Goal: Communication & Community: Answer question/provide support

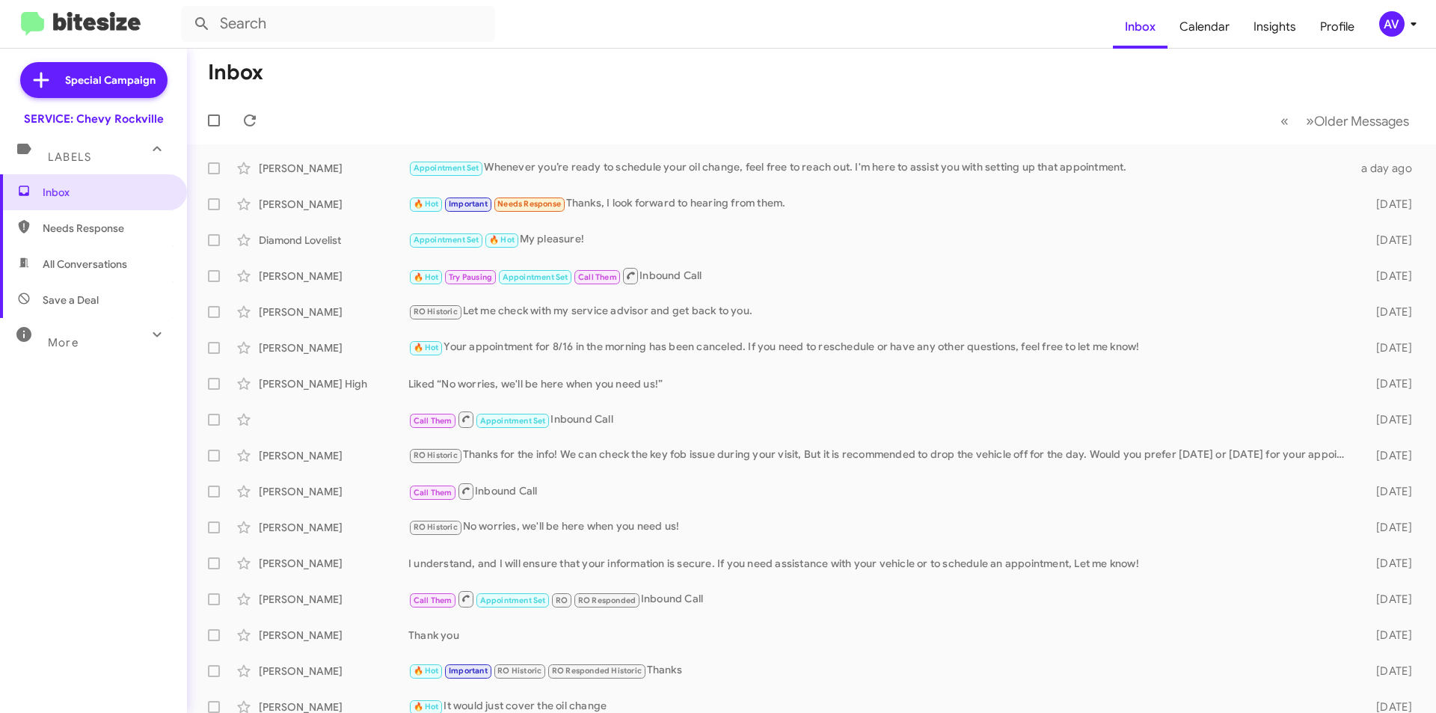
click at [1397, 20] on div "AV" at bounding box center [1392, 23] width 25 height 25
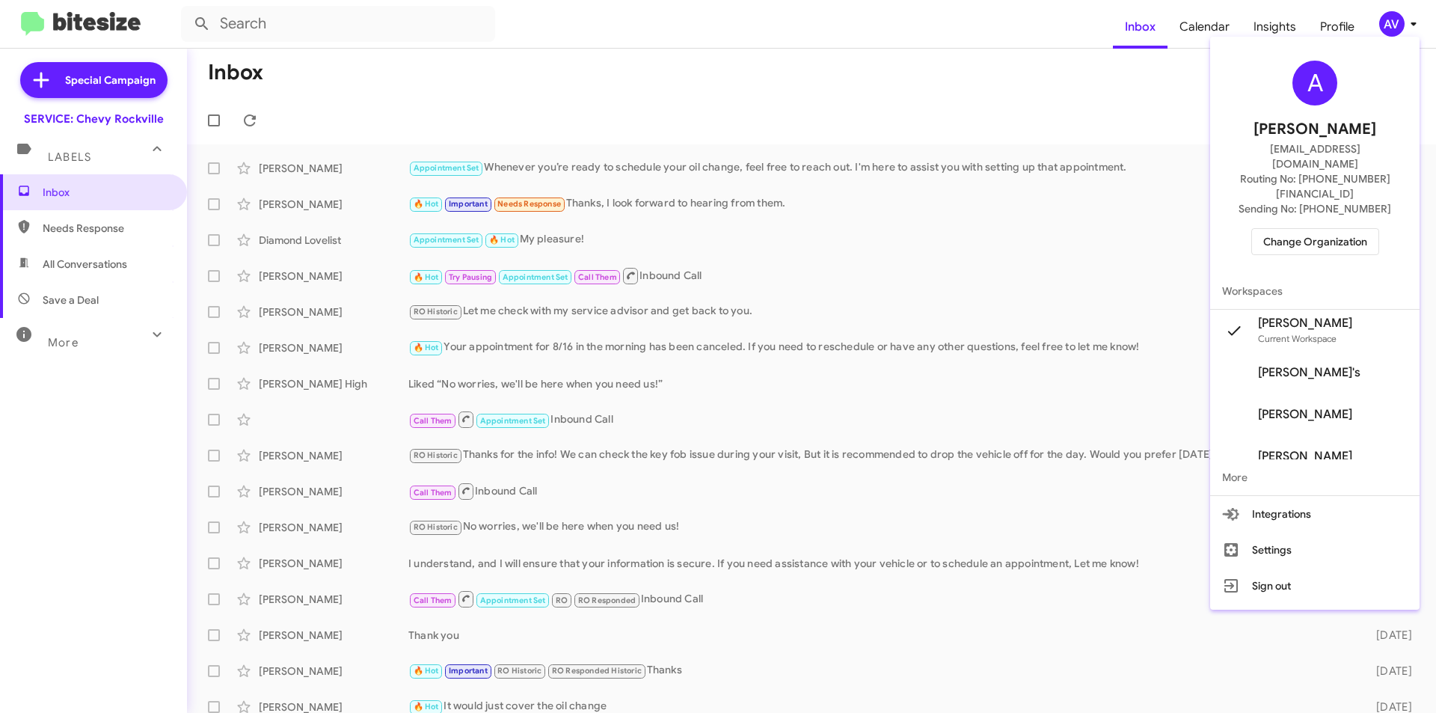
click at [1341, 229] on span "Change Organization" at bounding box center [1316, 241] width 104 height 25
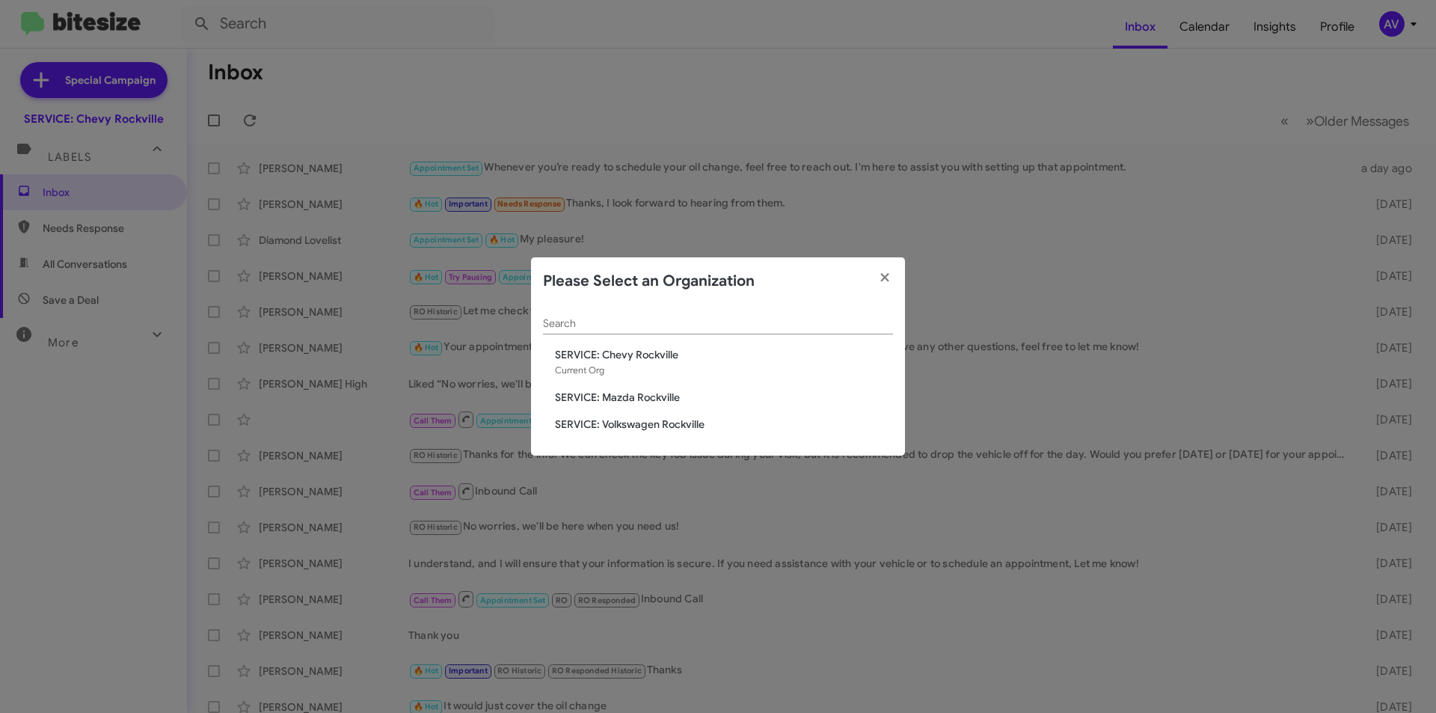
click at [662, 397] on span "SERVICE: Mazda Rockville" at bounding box center [724, 397] width 338 height 15
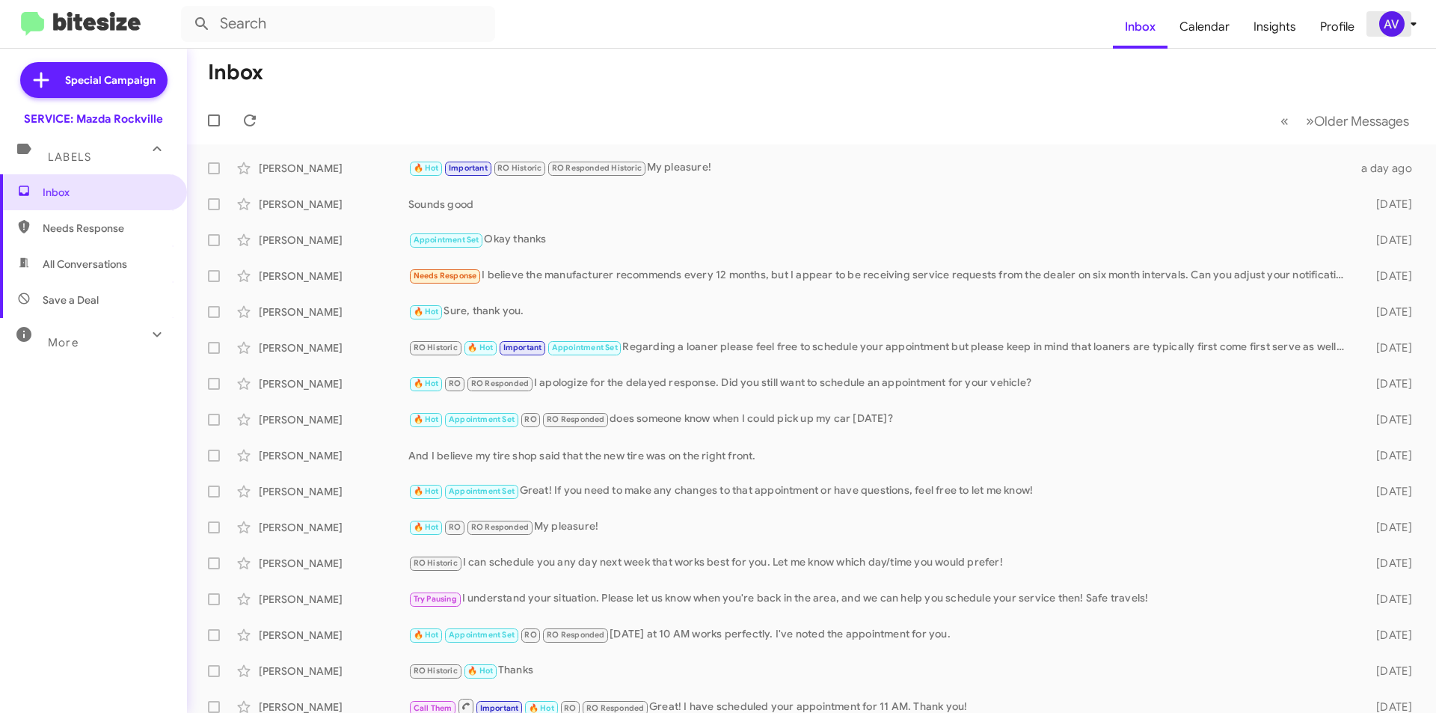
click at [1383, 18] on div "AV" at bounding box center [1392, 23] width 25 height 25
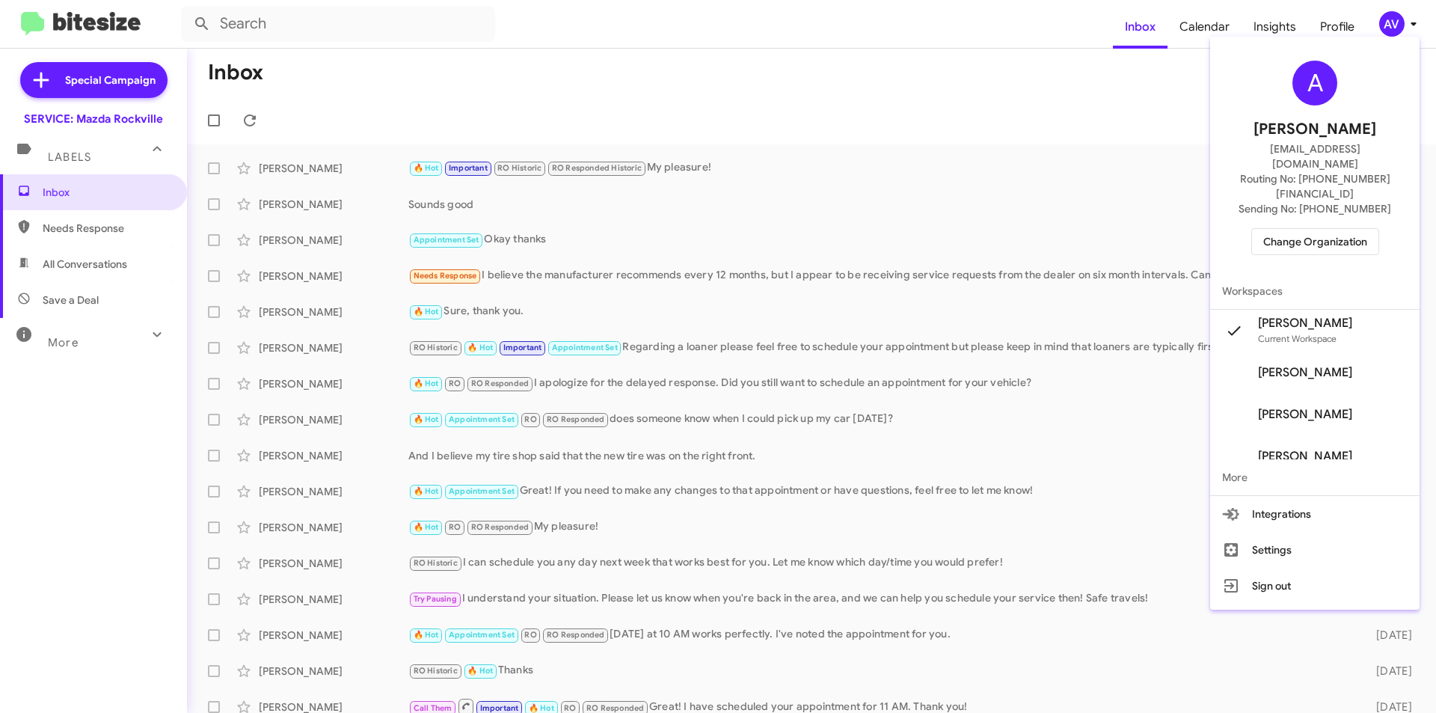
click at [1362, 229] on span "Change Organization" at bounding box center [1316, 241] width 104 height 25
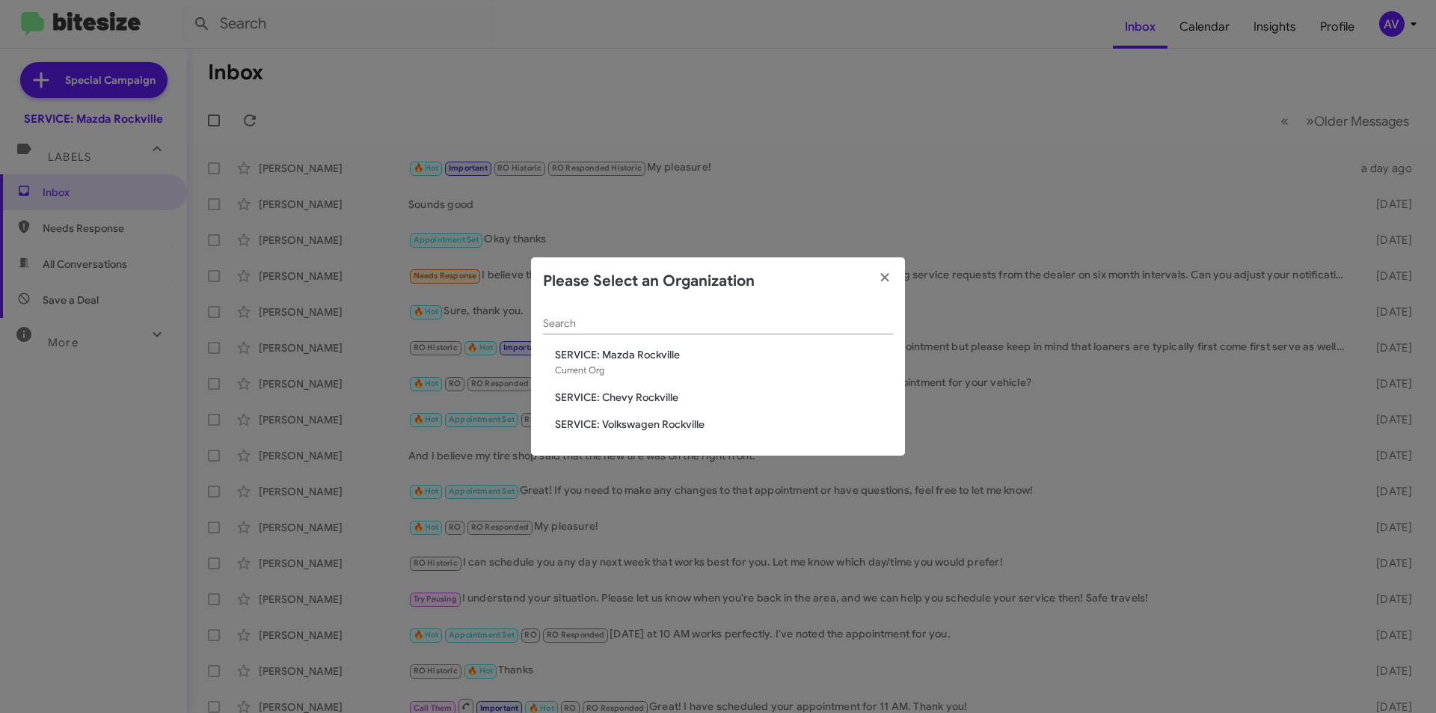
click at [654, 428] on span "SERVICE: Volkswagen Rockville" at bounding box center [724, 424] width 338 height 15
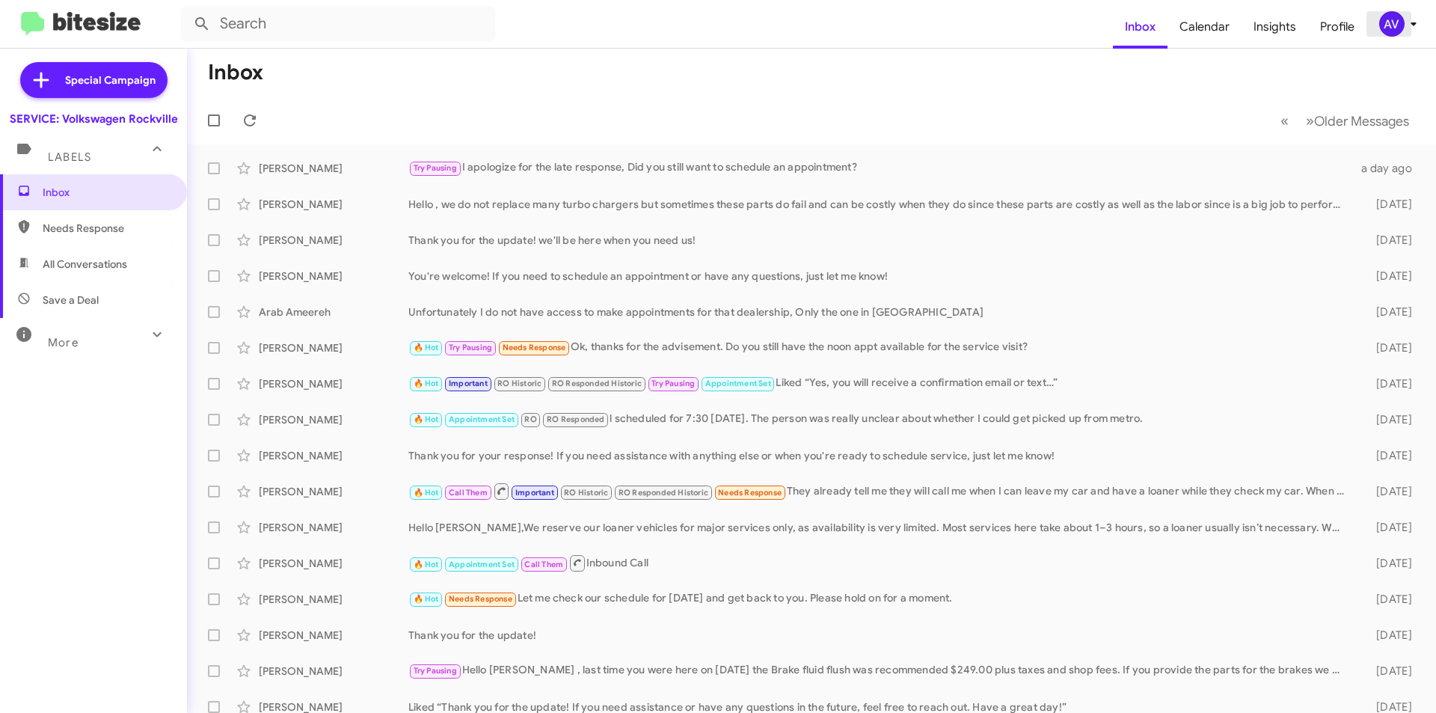
click at [1389, 32] on div "AV" at bounding box center [1392, 23] width 25 height 25
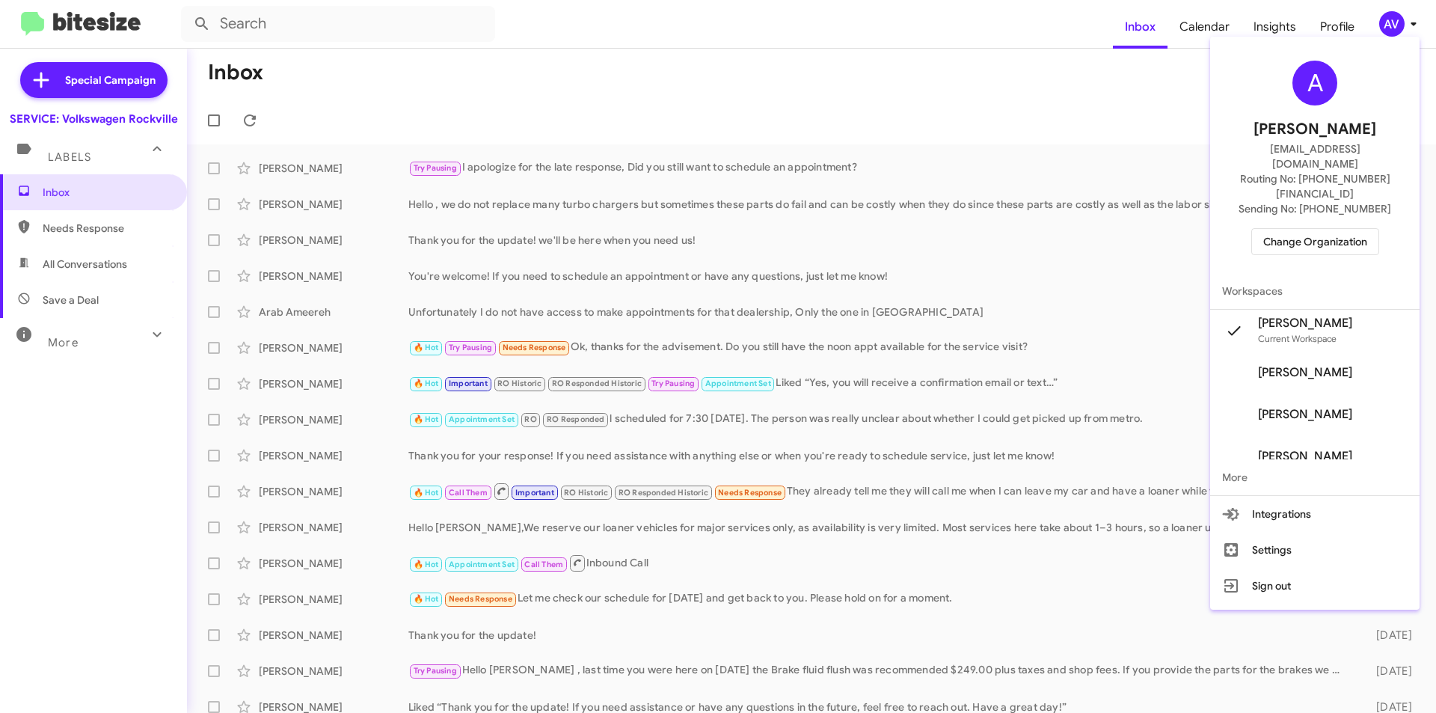
click at [1311, 229] on span "Change Organization" at bounding box center [1316, 241] width 104 height 25
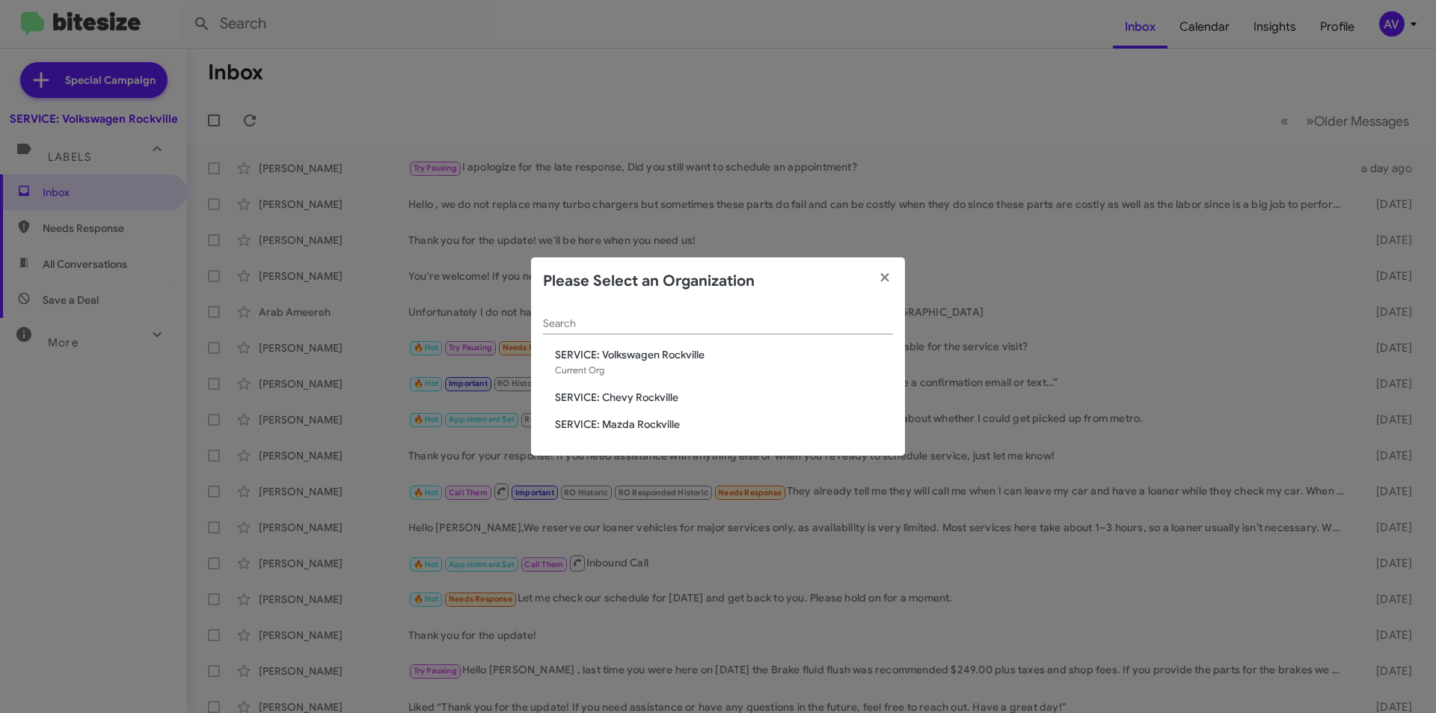
click at [592, 391] on span "SERVICE: Chevy Rockville" at bounding box center [724, 397] width 338 height 15
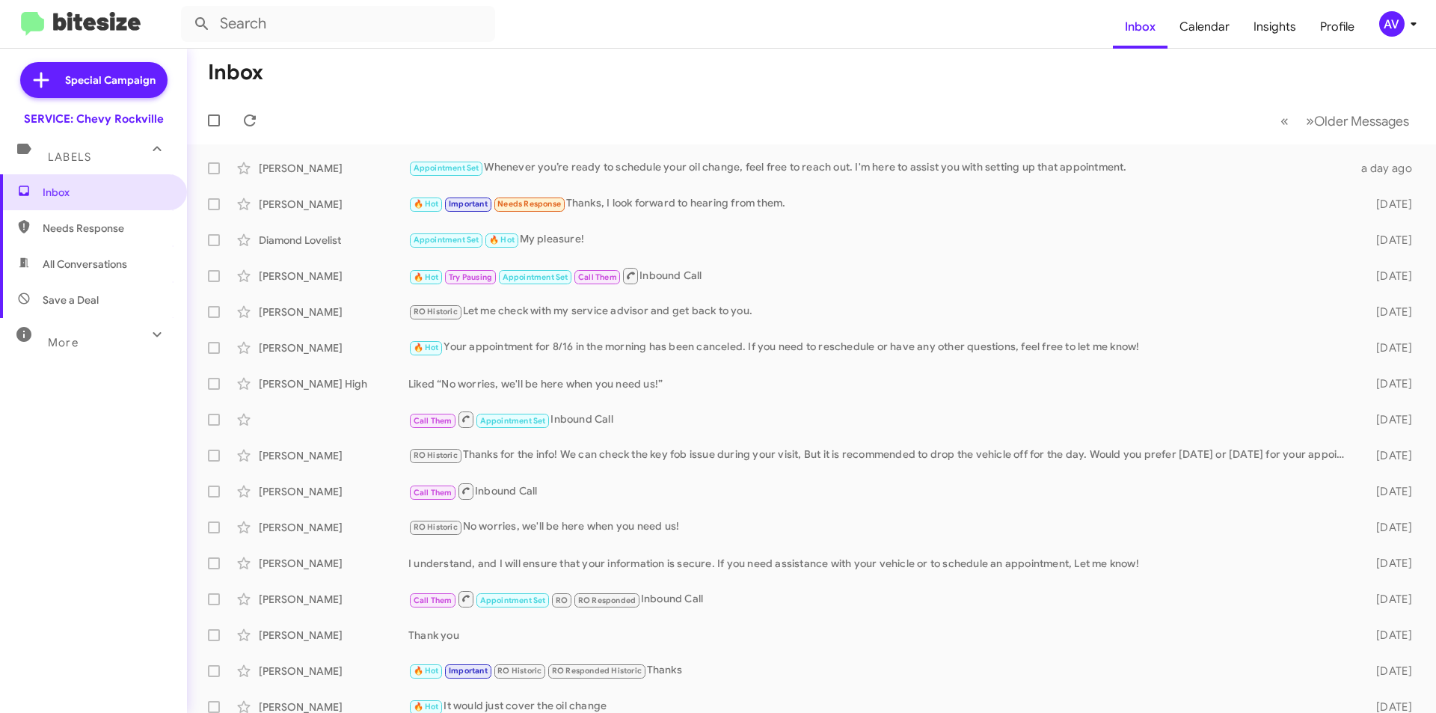
click at [914, 31] on form at bounding box center [647, 24] width 932 height 36
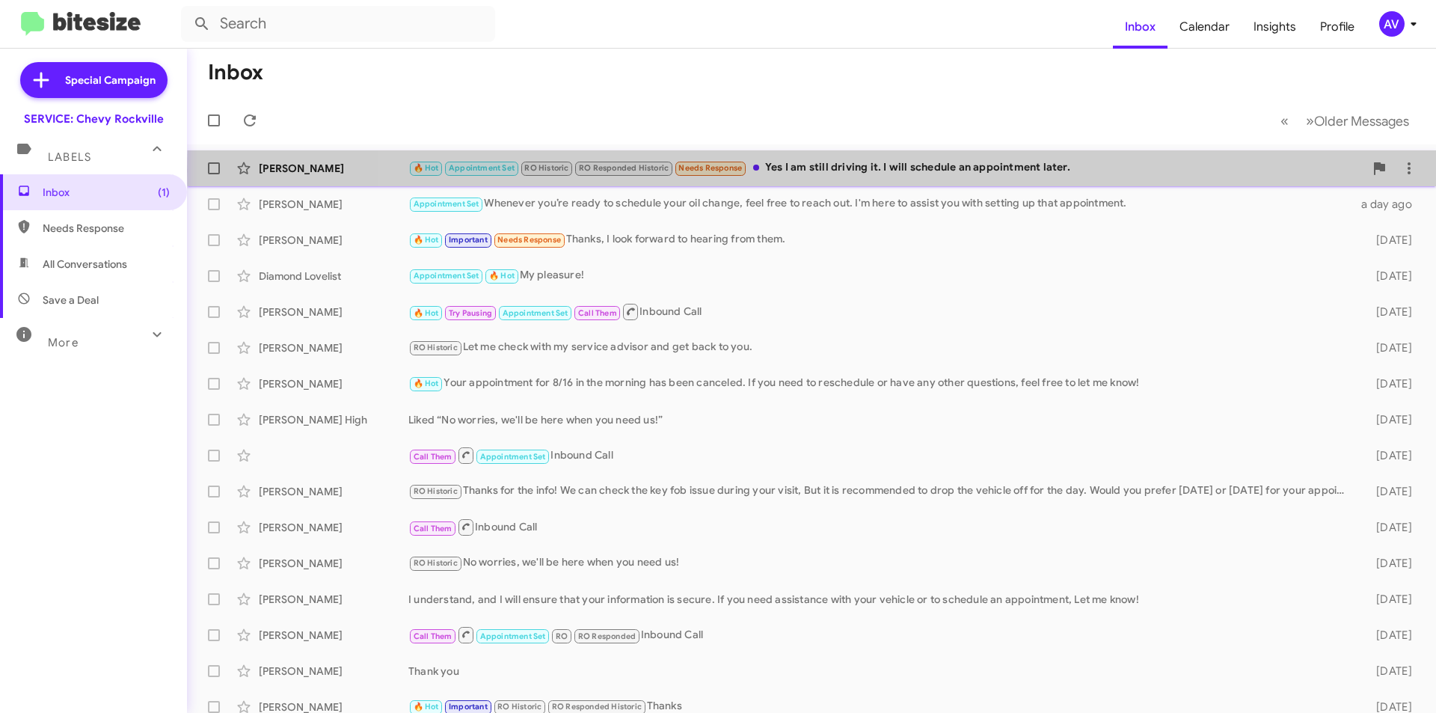
click at [1067, 171] on div "🔥 Hot Appointment Set RO Historic RO Responded Historic Needs Response Yes I am…" at bounding box center [886, 167] width 956 height 17
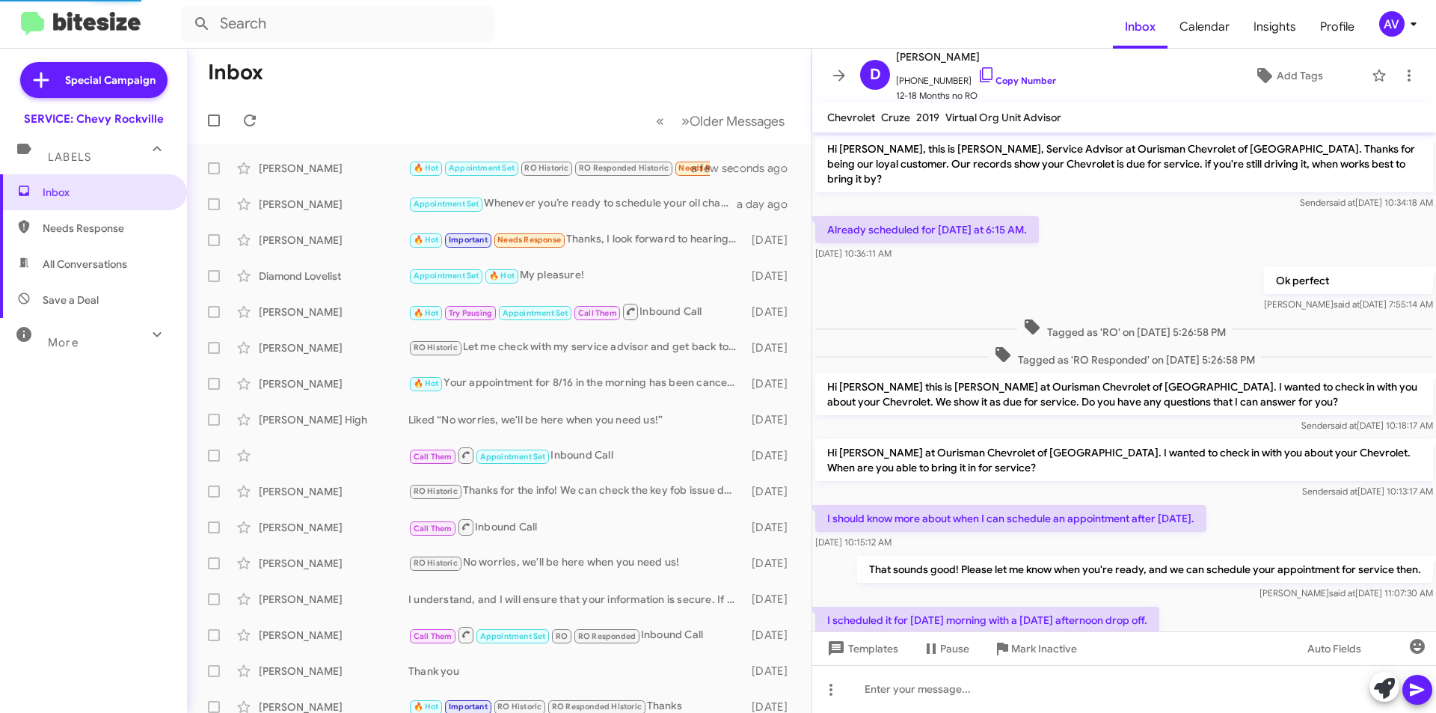
scroll to position [334, 0]
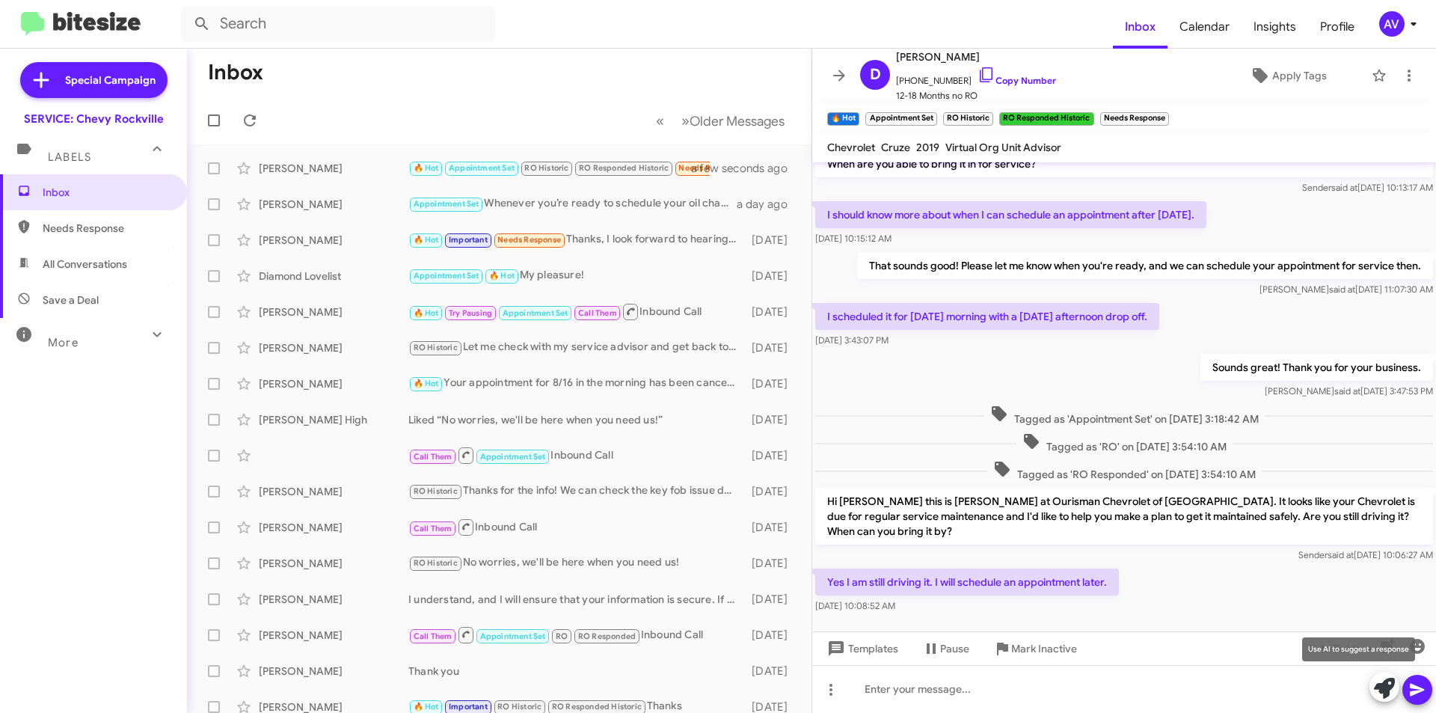
click at [1377, 689] on icon at bounding box center [1384, 688] width 21 height 21
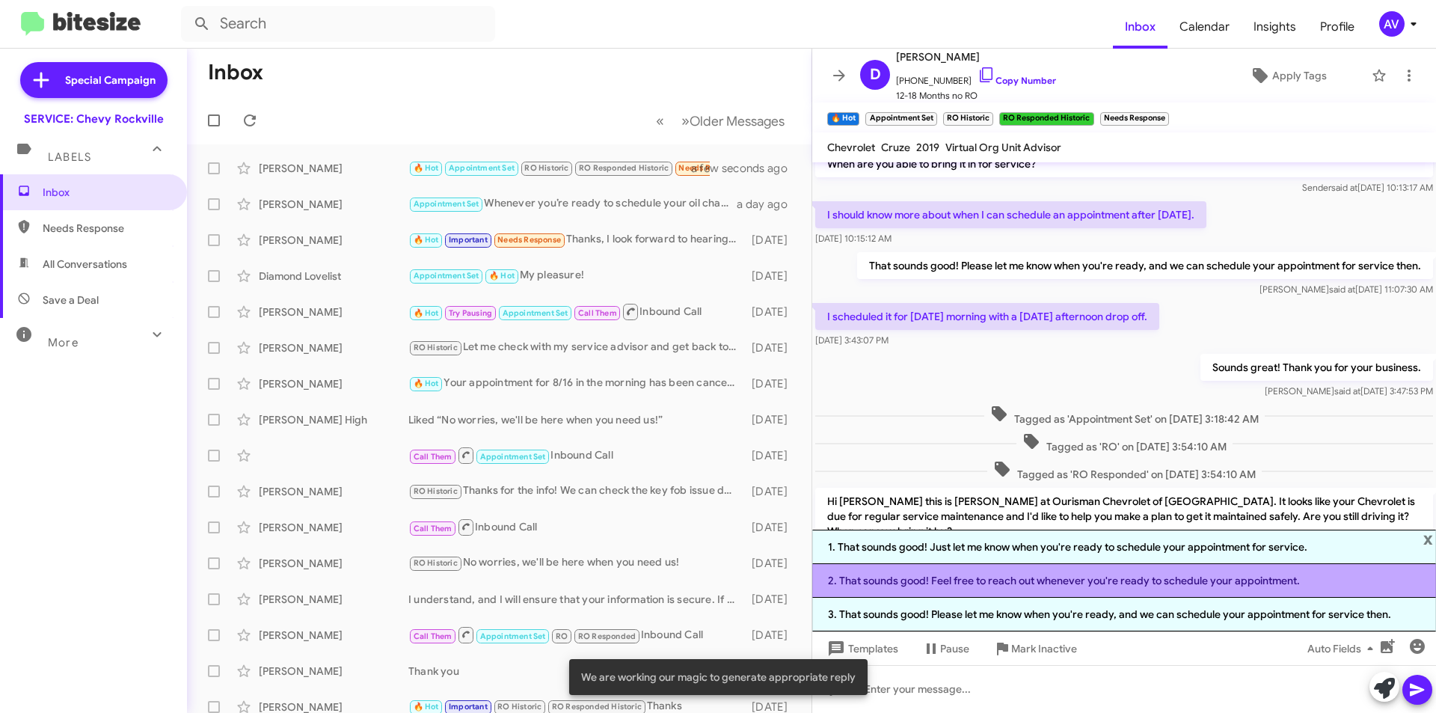
click at [1007, 593] on li "2. That sounds good! Feel free to reach out whenever you're ready to schedule y…" at bounding box center [1124, 581] width 624 height 34
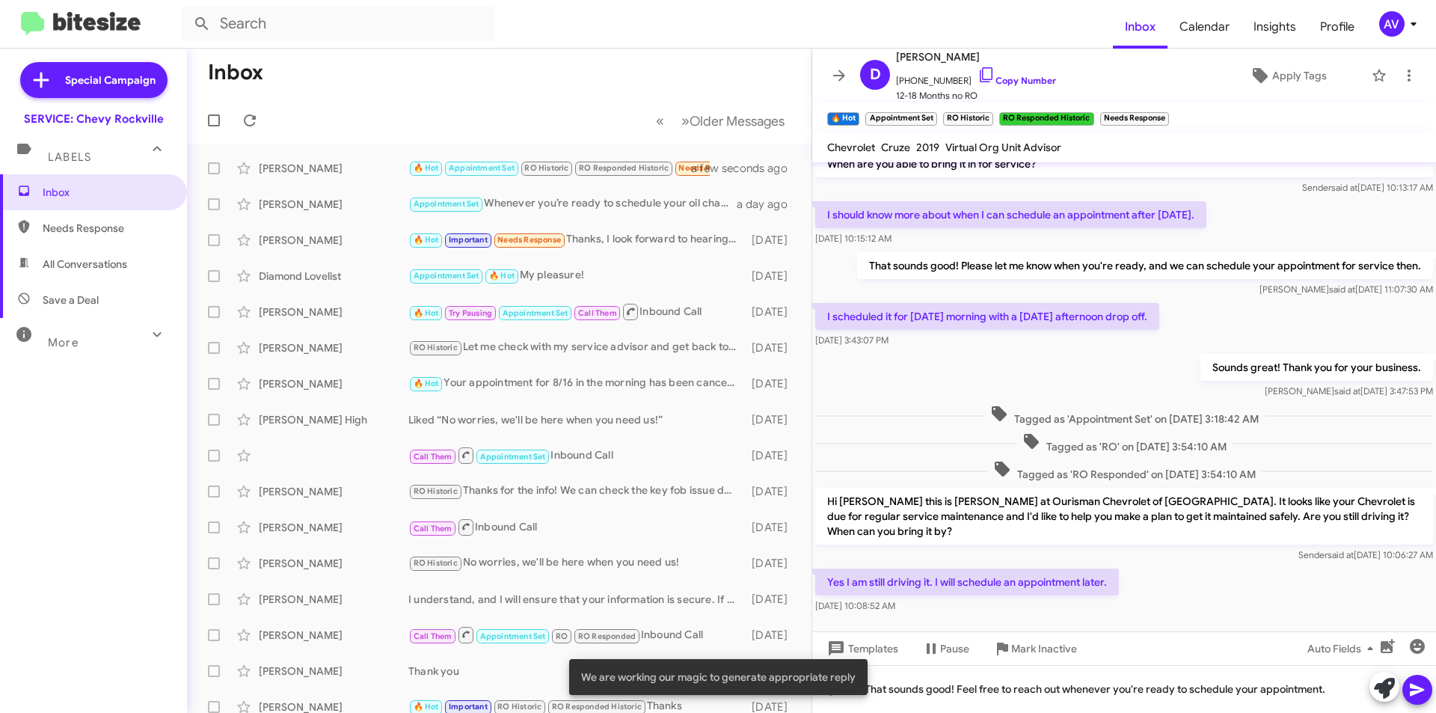
click at [1420, 695] on icon at bounding box center [1418, 690] width 18 height 18
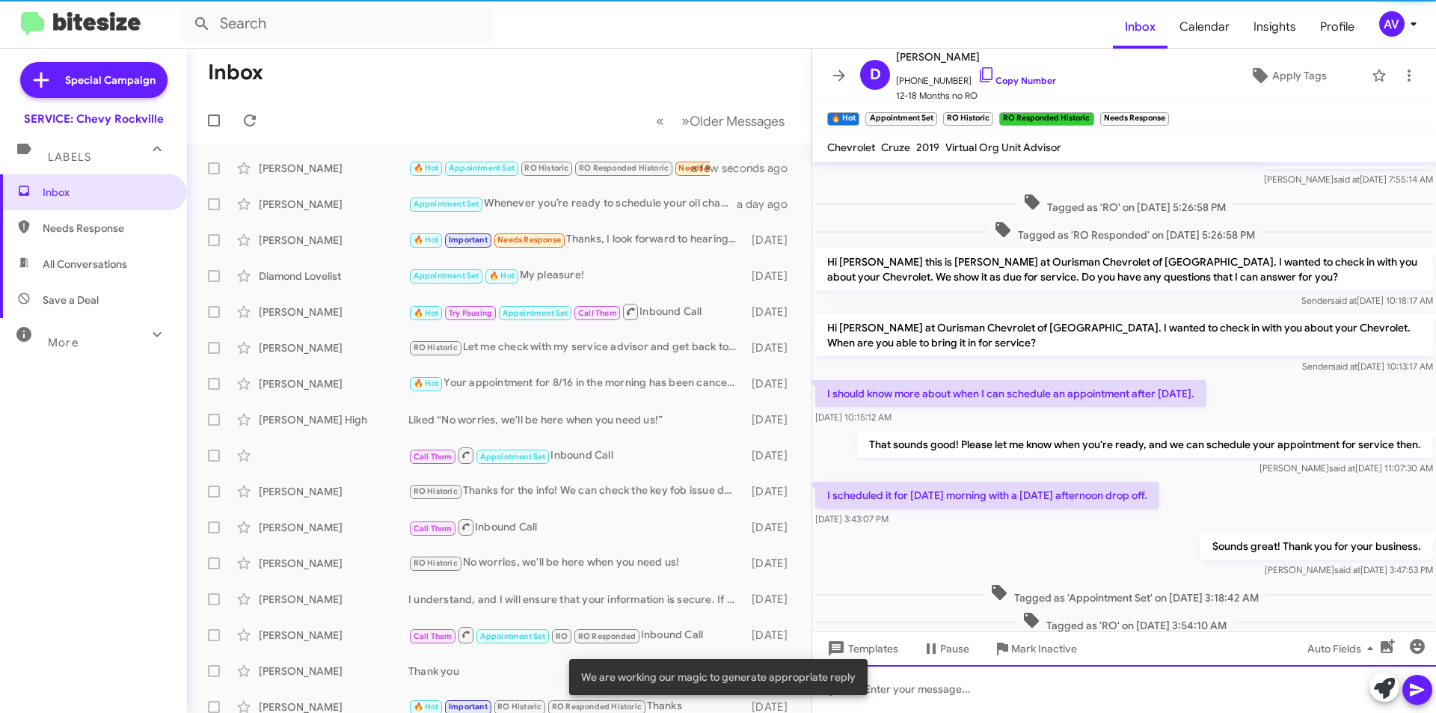
scroll to position [418, 0]
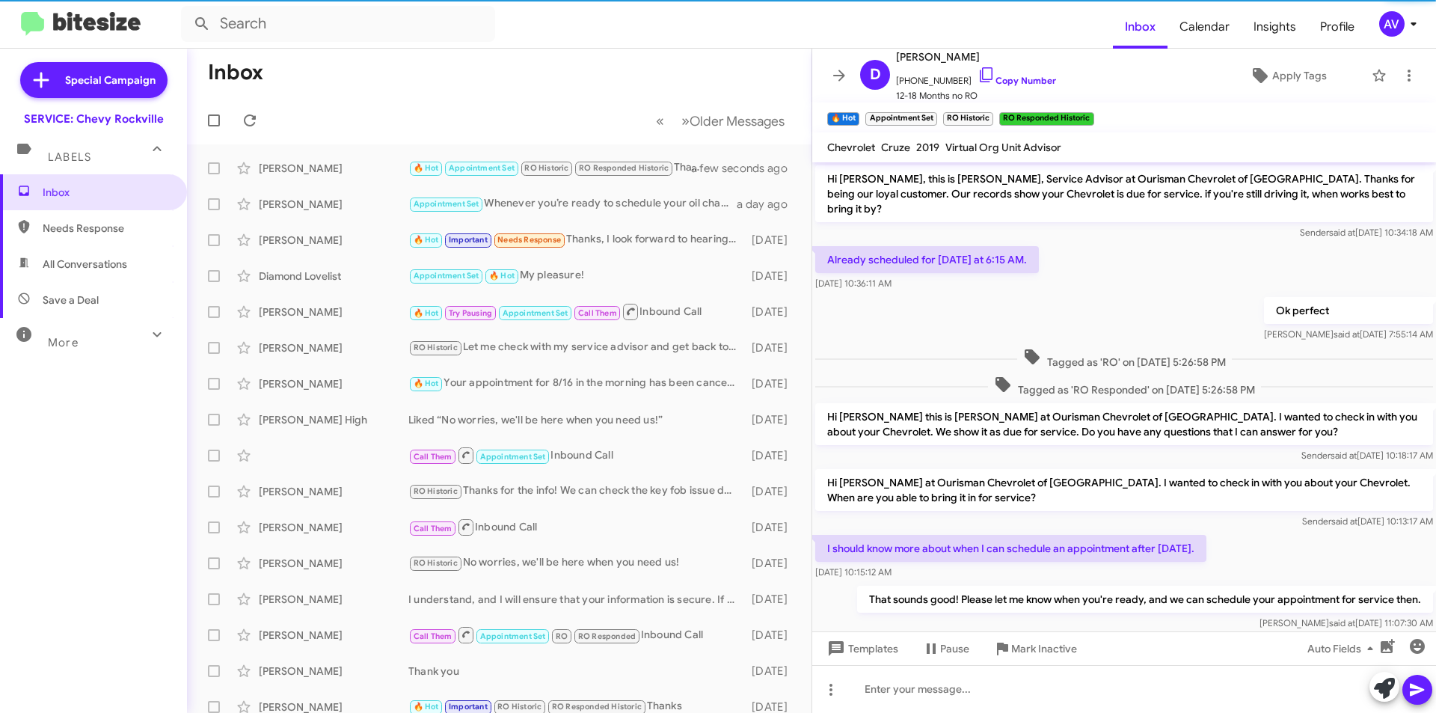
scroll to position [388, 0]
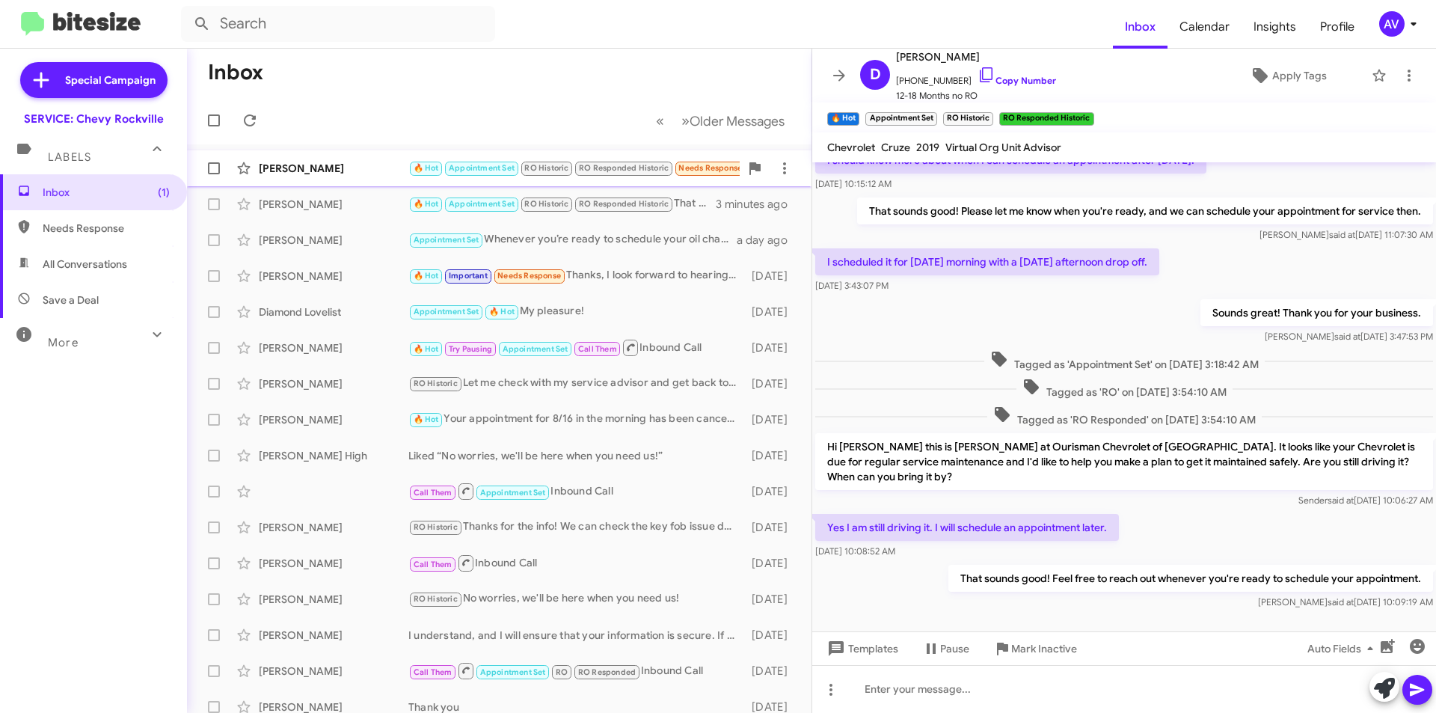
click at [334, 176] on div "Irene Ramirez 🔥 Hot Appointment Set RO Historic RO Responded Historic Needs Res…" at bounding box center [499, 168] width 601 height 30
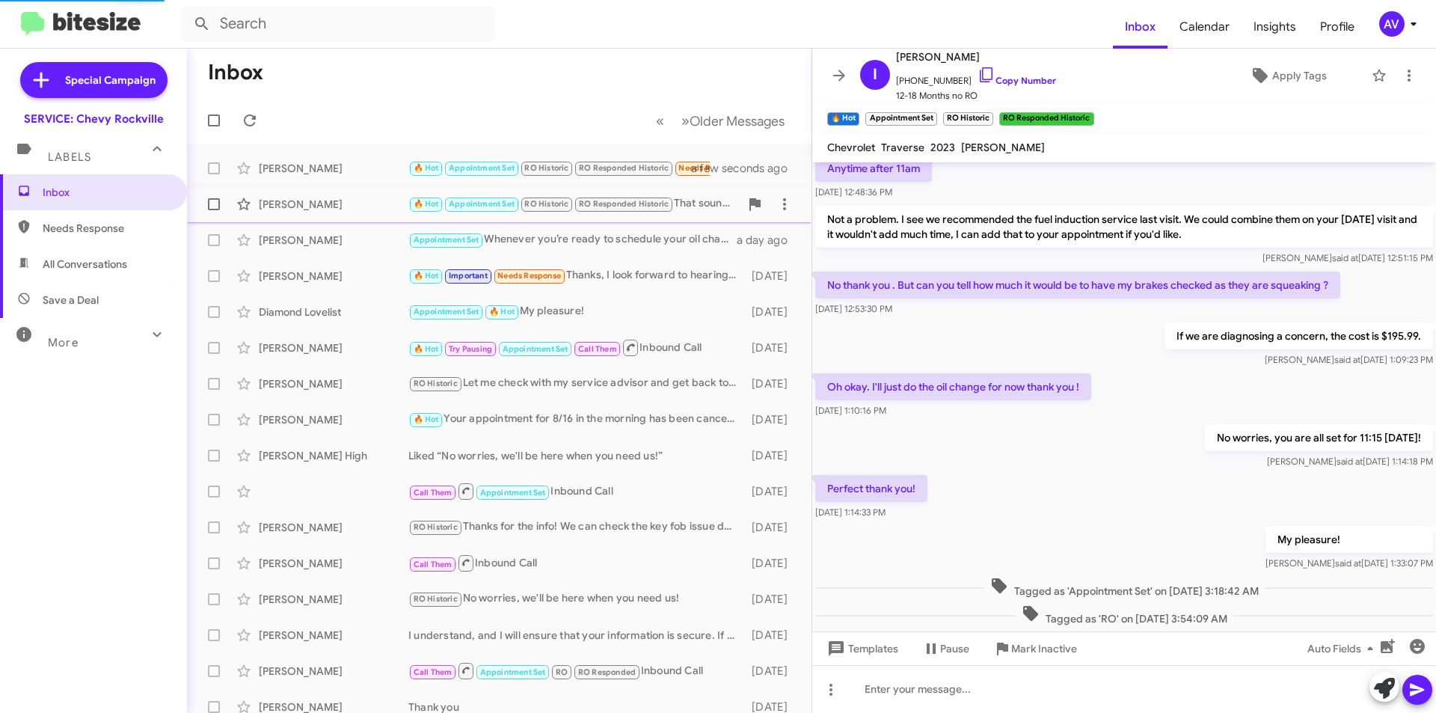
scroll to position [620, 0]
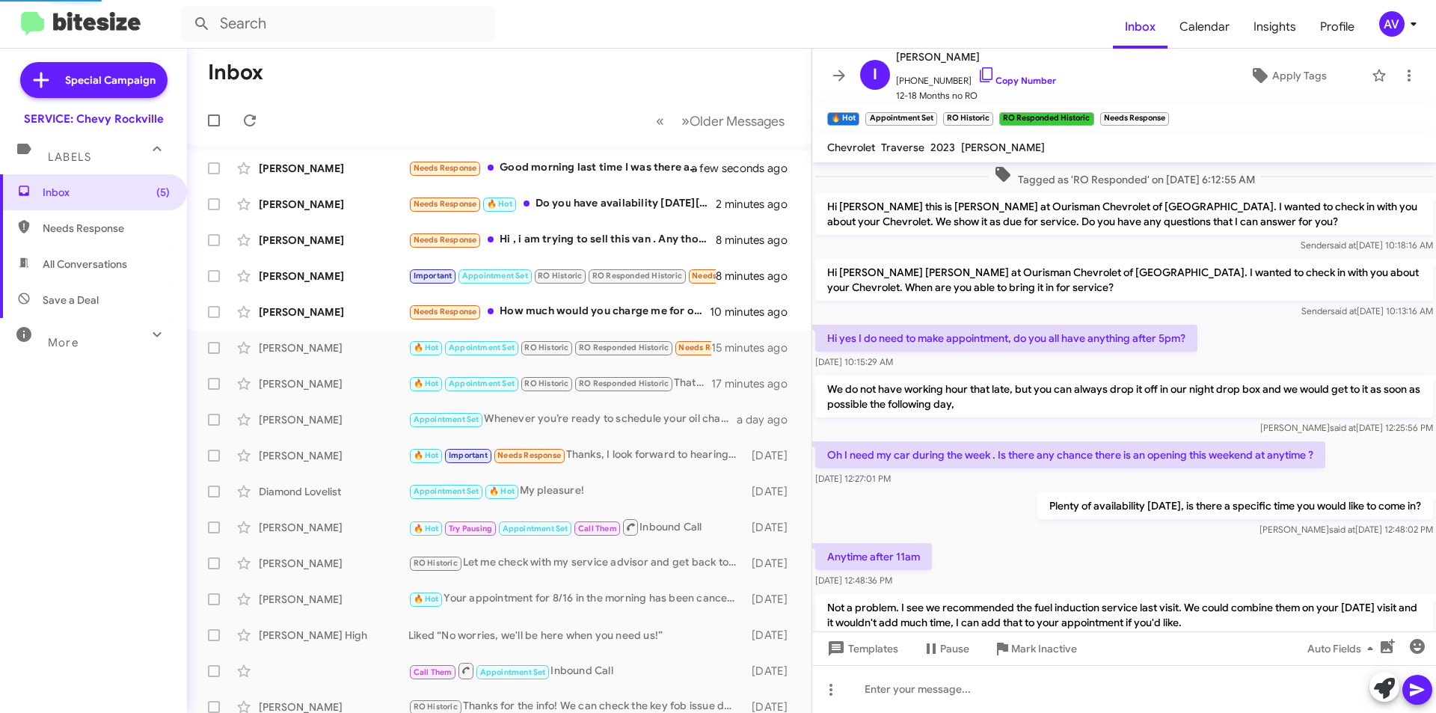
scroll to position [590, 0]
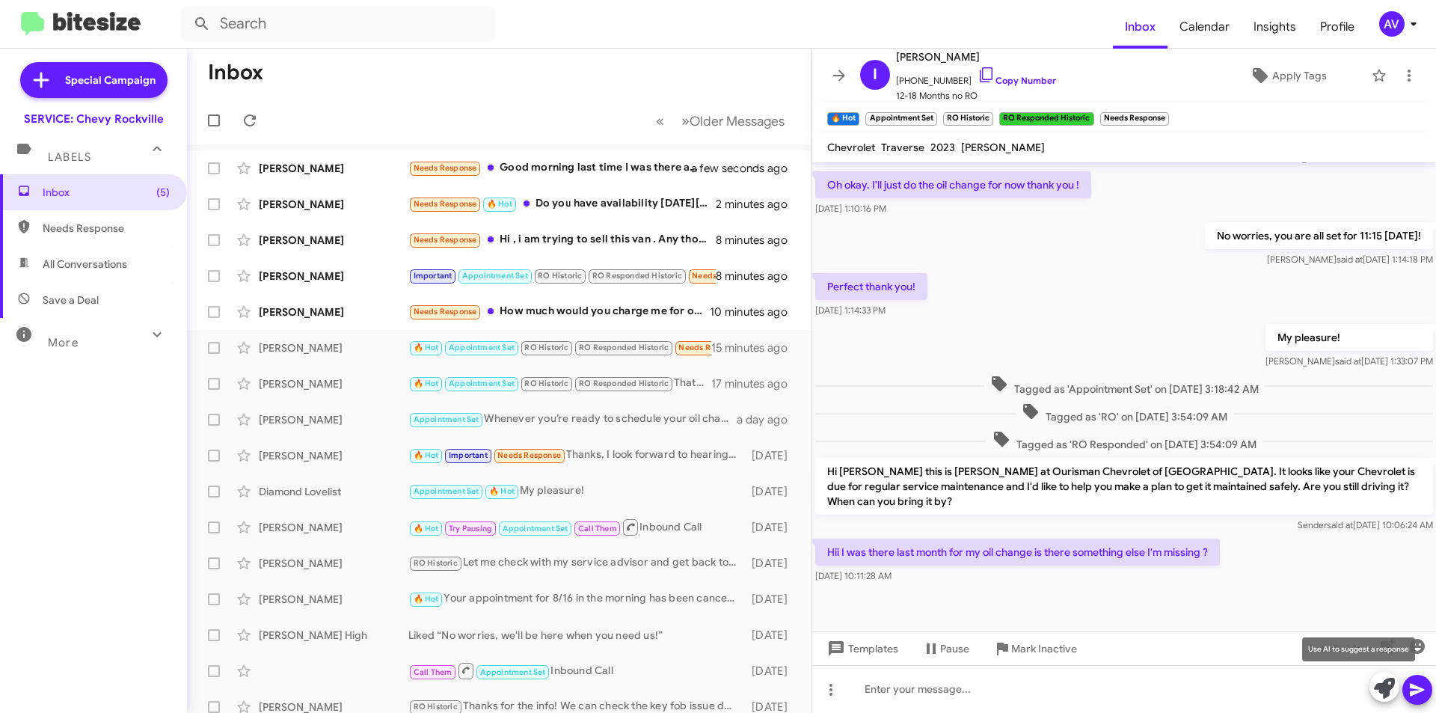
click at [1374, 684] on icon at bounding box center [1384, 688] width 21 height 21
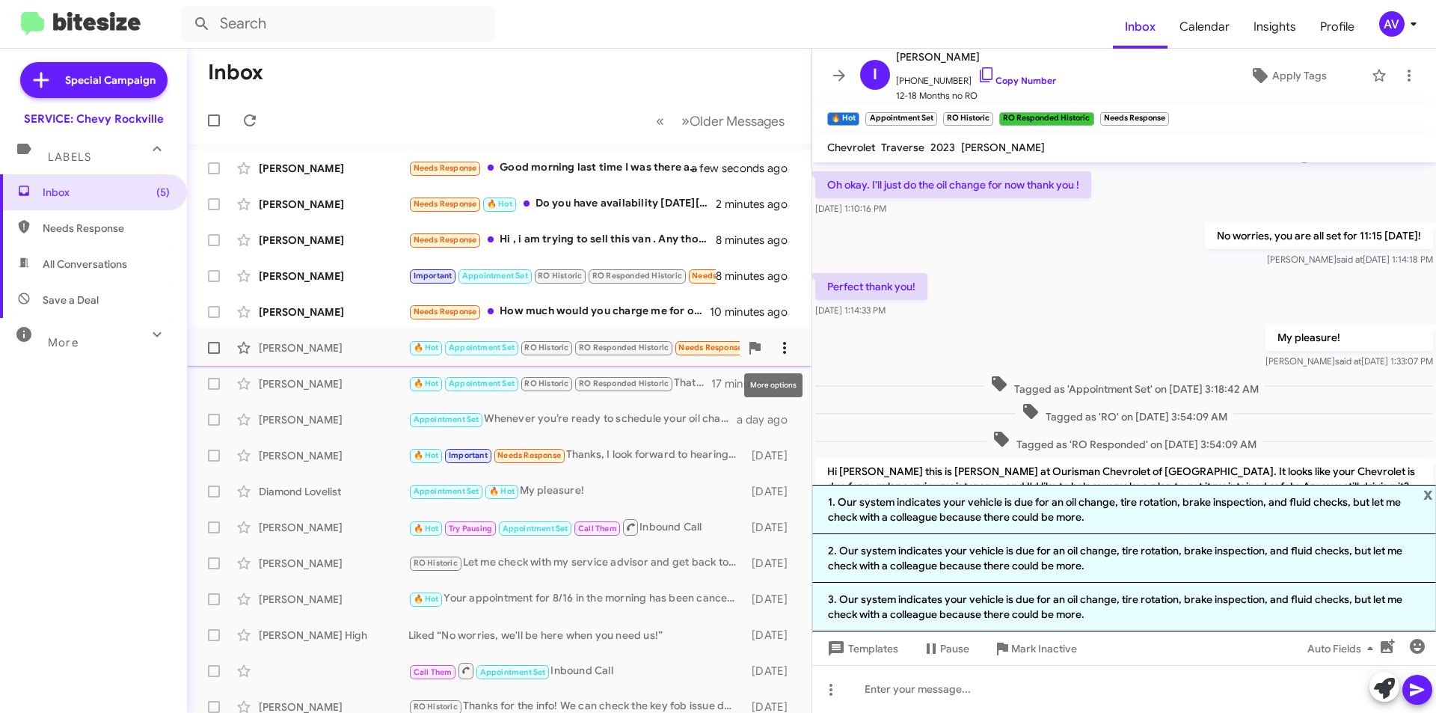
click at [776, 353] on icon at bounding box center [785, 348] width 18 height 18
click at [699, 397] on span "Mark as unread" at bounding box center [661, 387] width 76 height 36
click at [348, 343] on div "[PERSON_NAME]" at bounding box center [334, 347] width 150 height 15
click at [780, 350] on icon at bounding box center [785, 348] width 18 height 18
click at [699, 388] on span "Mark as unread" at bounding box center [661, 387] width 76 height 36
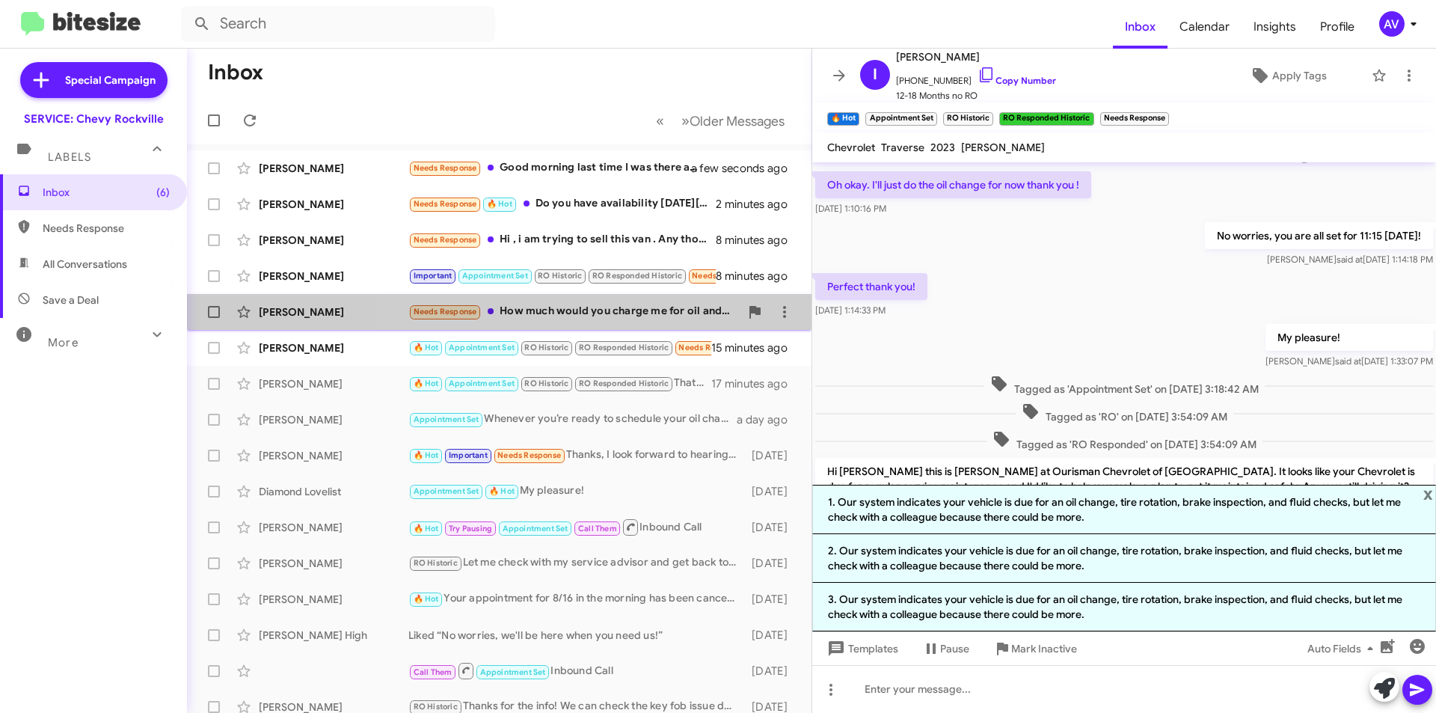
click at [673, 310] on div "Needs Response How much would you charge me for oil and filter change?" at bounding box center [573, 311] width 331 height 17
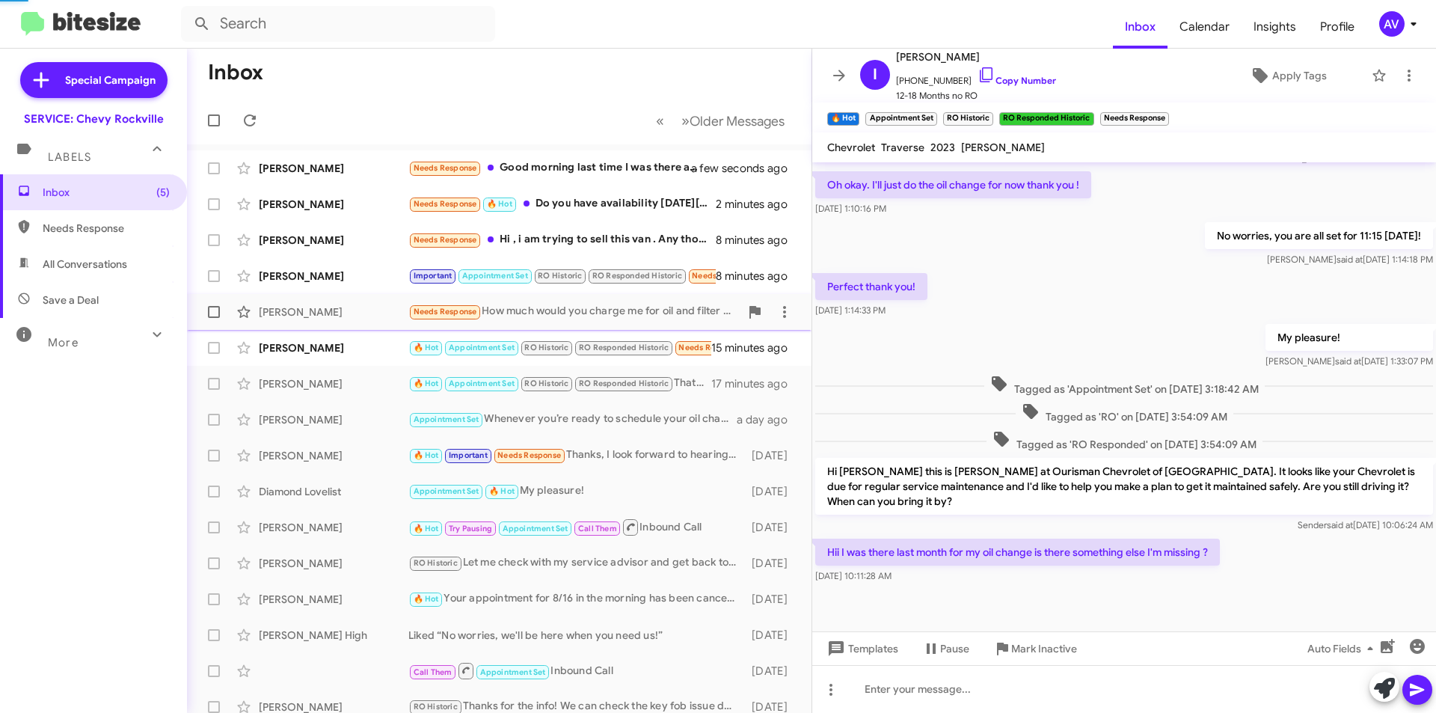
scroll to position [282, 0]
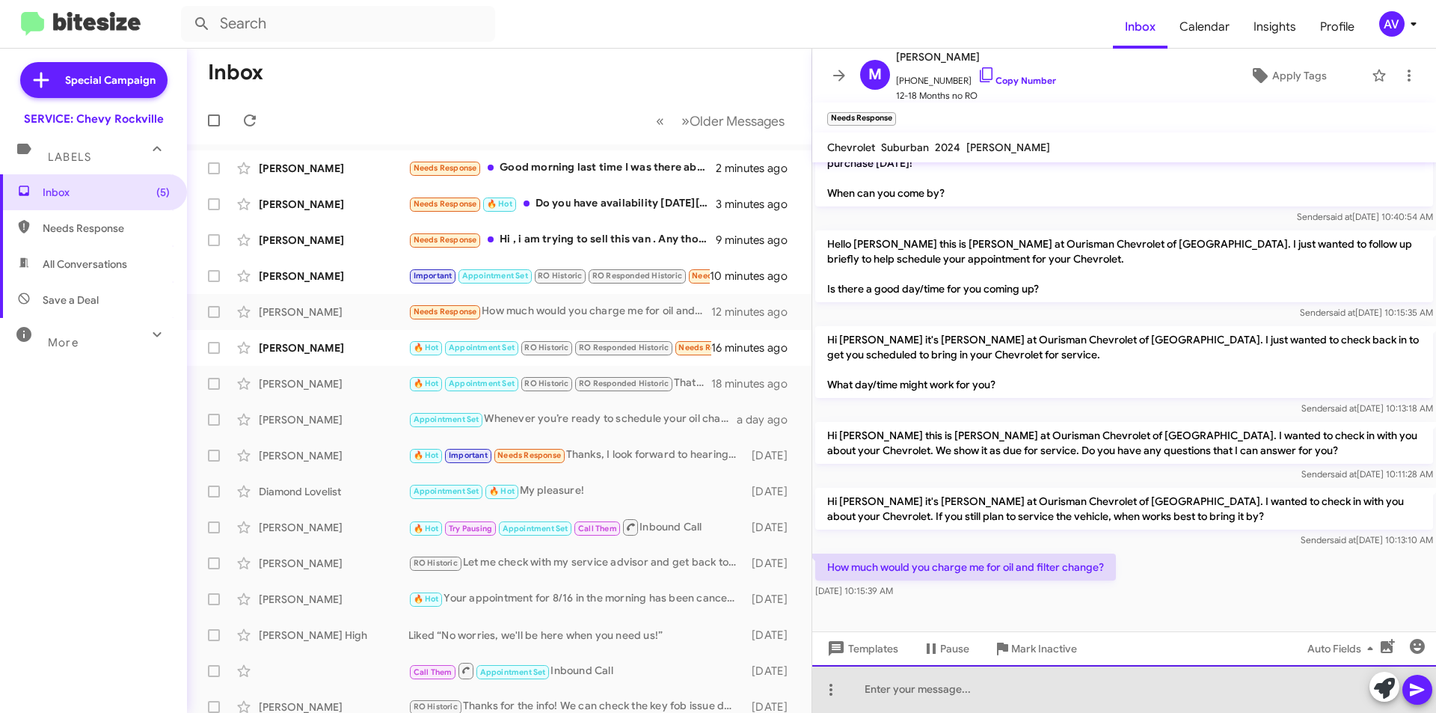
drag, startPoint x: 1232, startPoint y: 705, endPoint x: 1204, endPoint y: 712, distance: 28.7
click at [1225, 706] on div at bounding box center [1124, 689] width 624 height 48
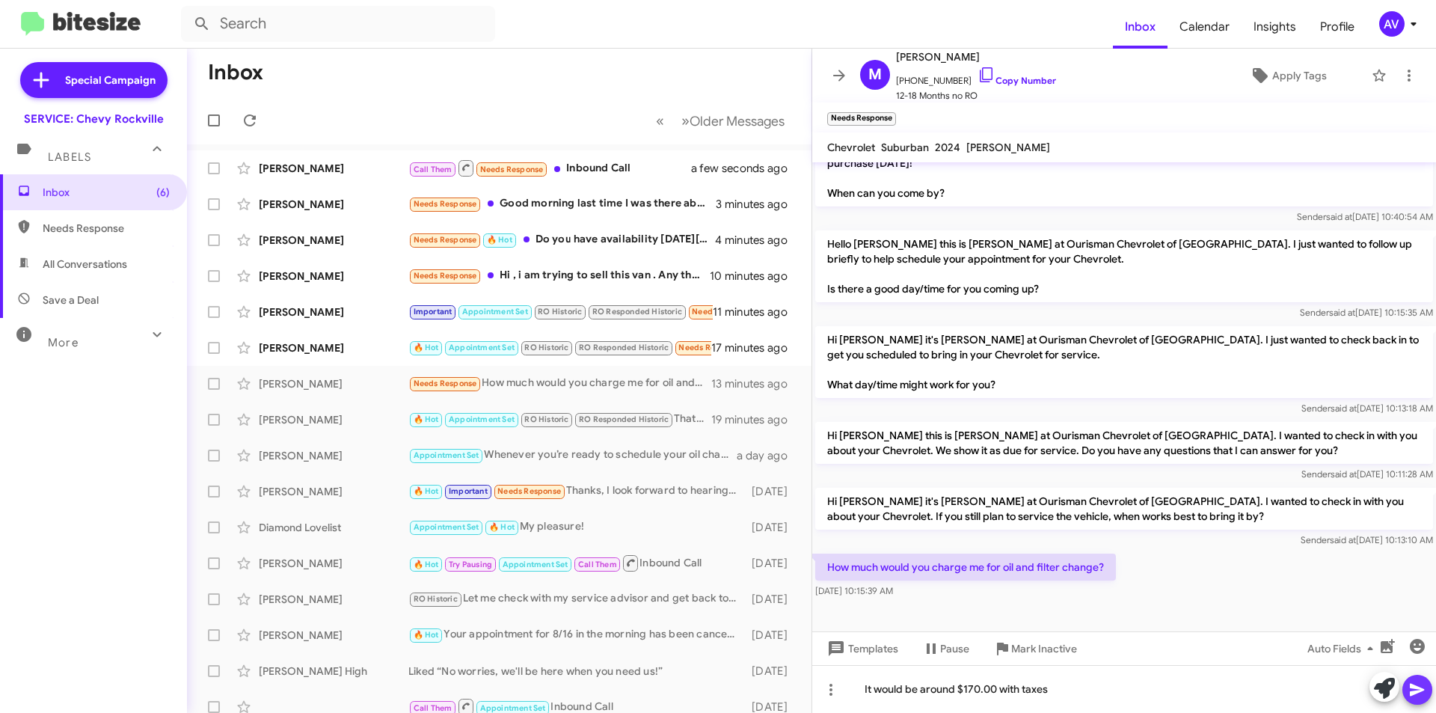
click at [1412, 695] on icon at bounding box center [1417, 690] width 14 height 13
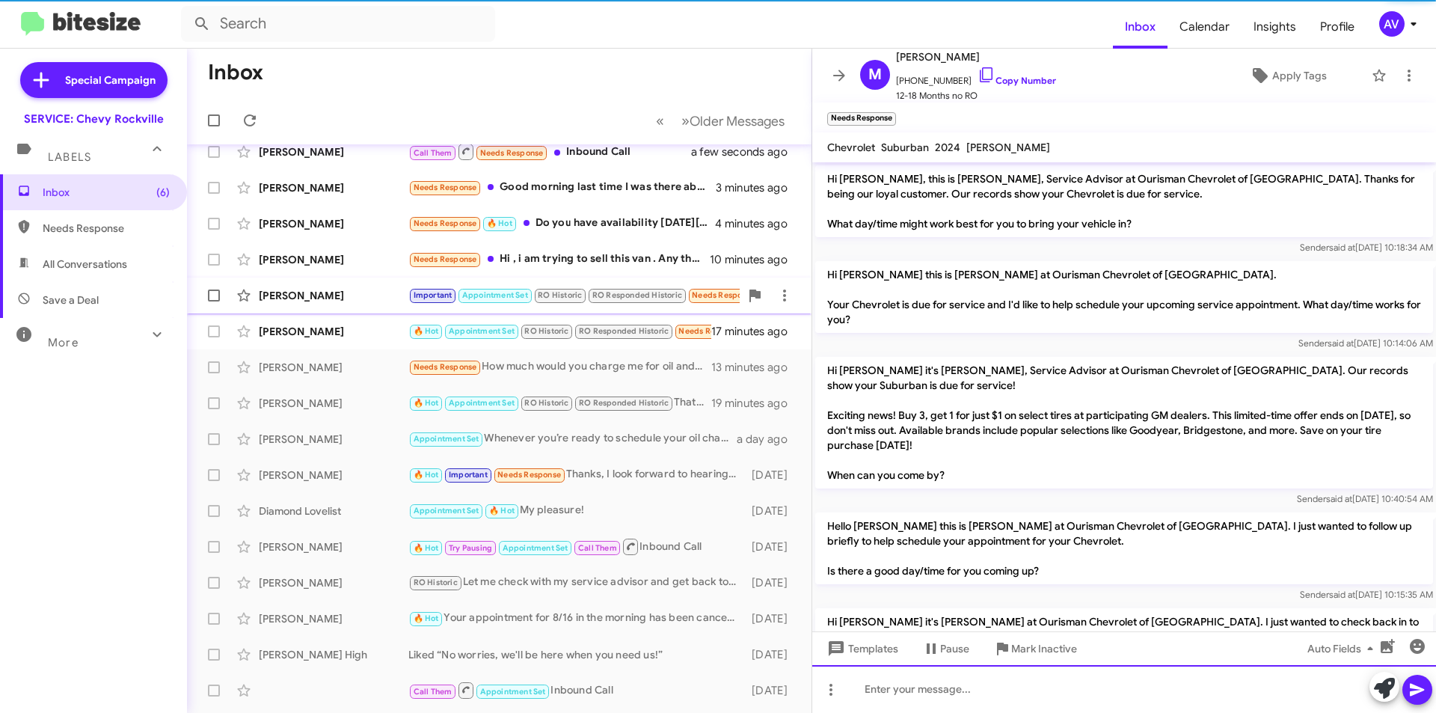
scroll to position [25, 0]
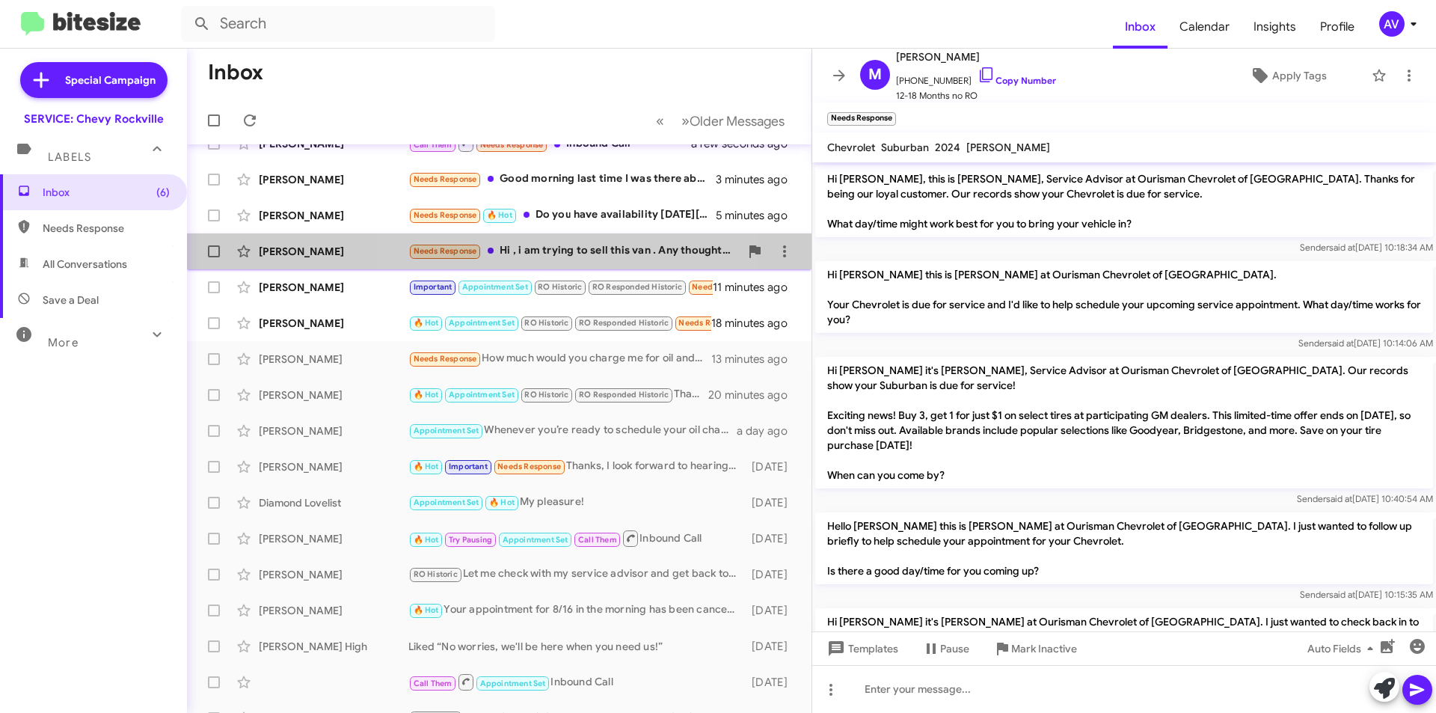
click at [569, 257] on div "Needs Response Hi , i am trying to sell this van . Any thoughts how much I can …" at bounding box center [573, 250] width 331 height 17
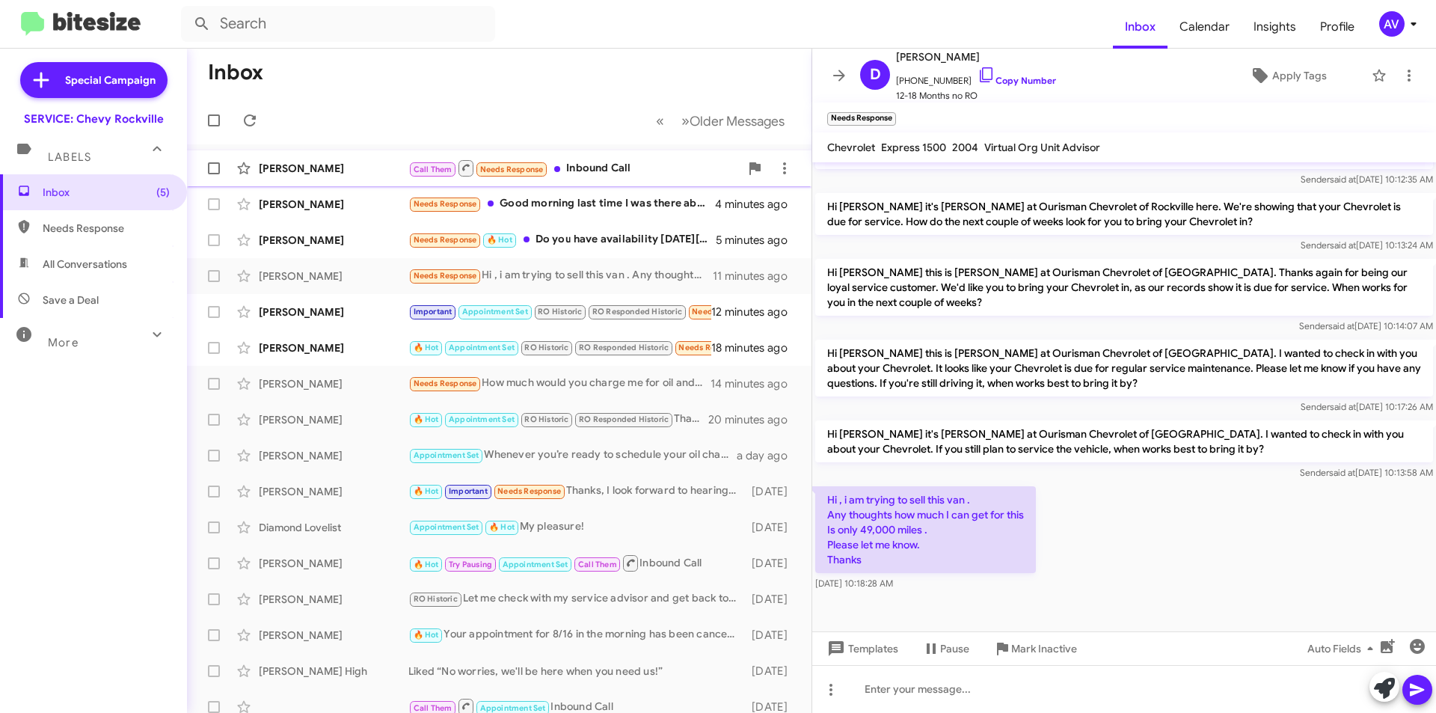
click at [646, 174] on div "Call Them Needs Response Inbound Call" at bounding box center [573, 168] width 331 height 19
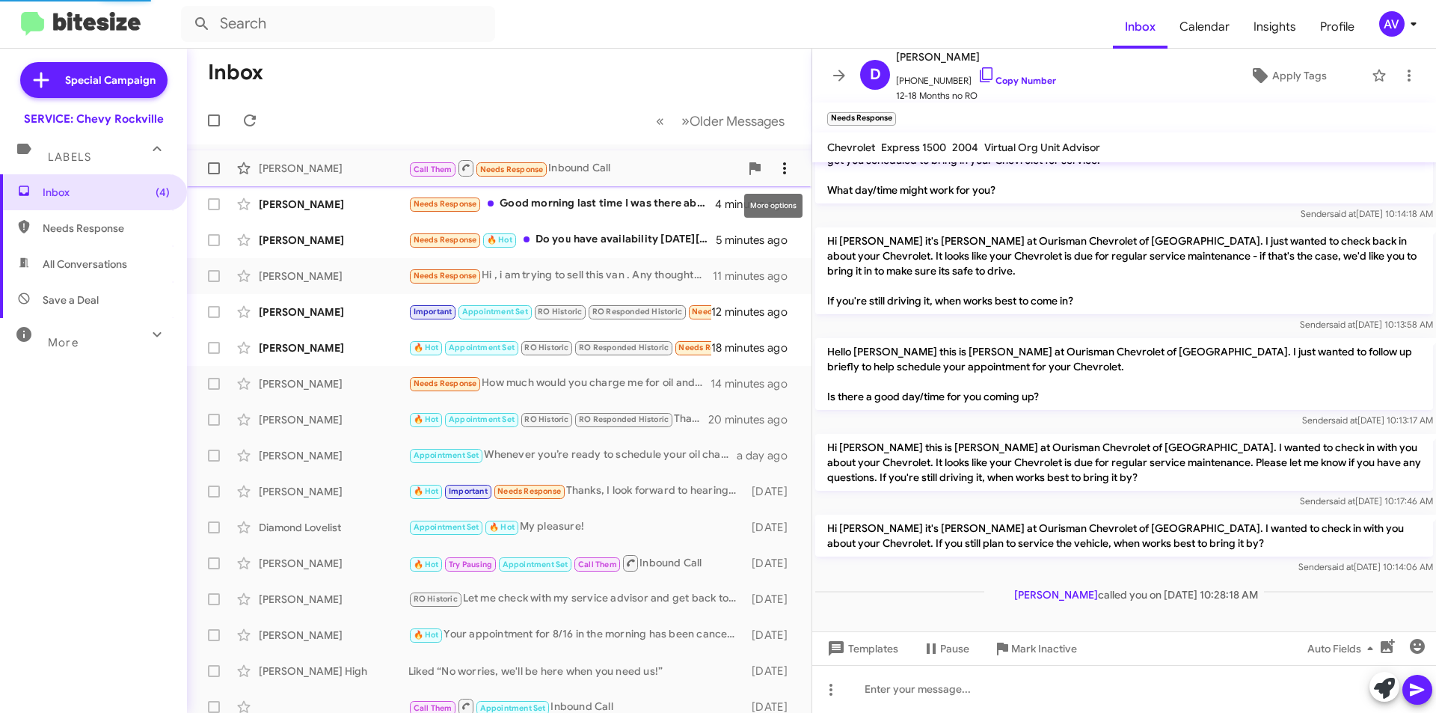
scroll to position [129, 0]
click at [776, 170] on icon at bounding box center [785, 168] width 18 height 18
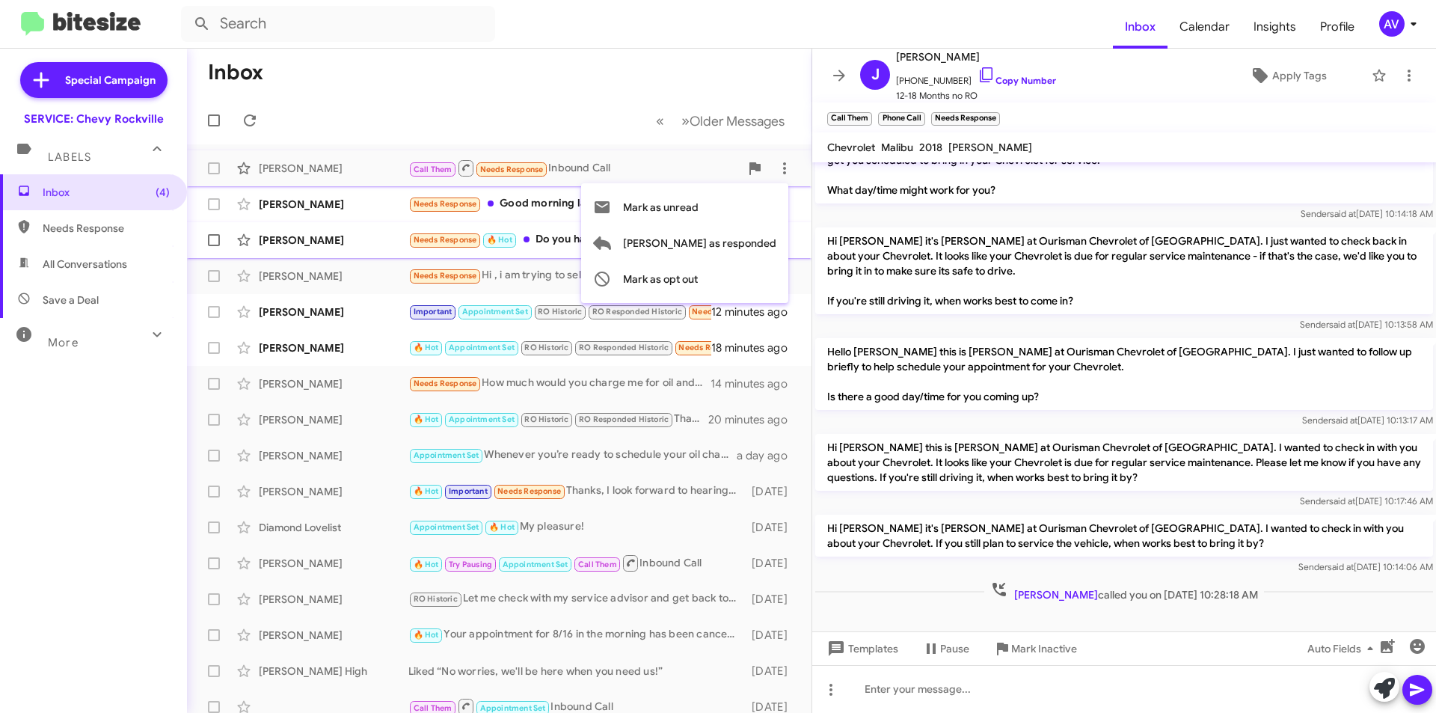
click at [760, 245] on span "Mark as responded" at bounding box center [699, 243] width 153 height 36
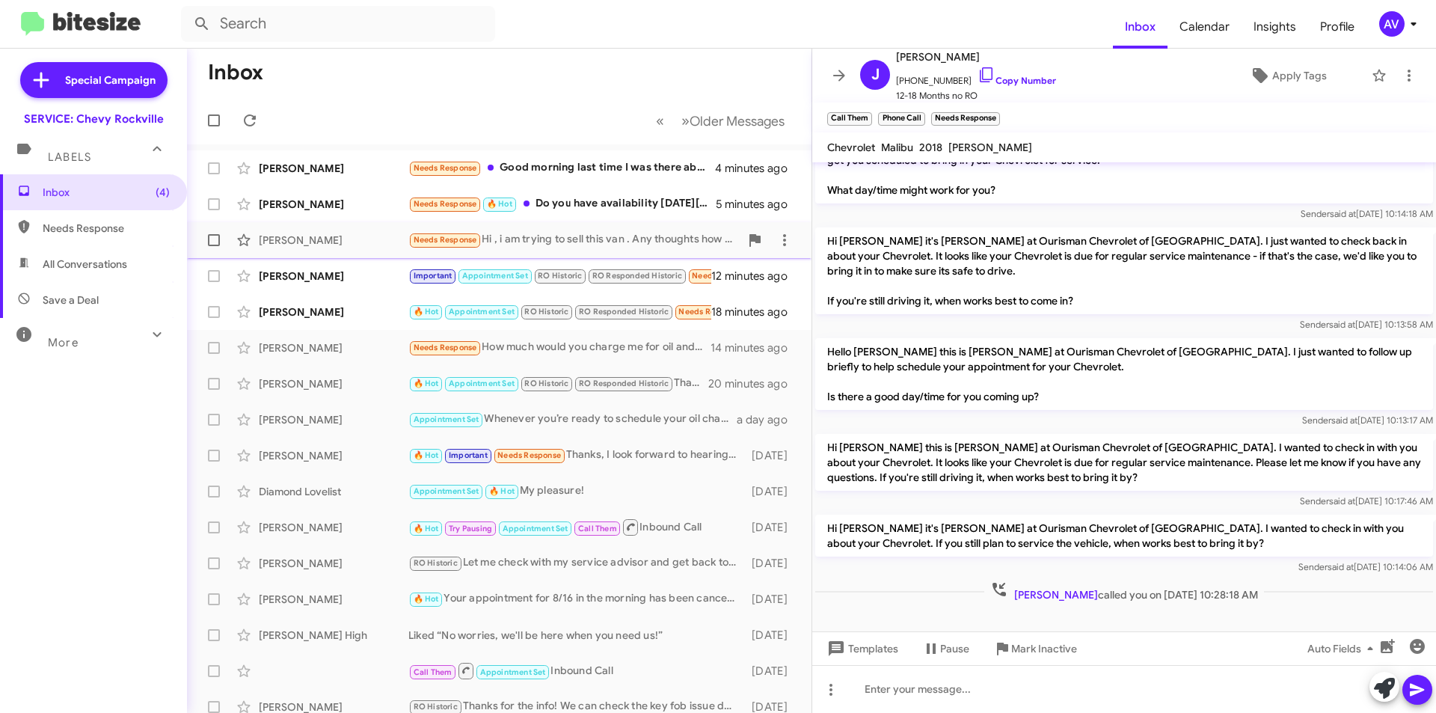
click at [585, 241] on div "Needs Response Hi , i am trying to sell this van . Any thoughts how much I can …" at bounding box center [573, 239] width 331 height 17
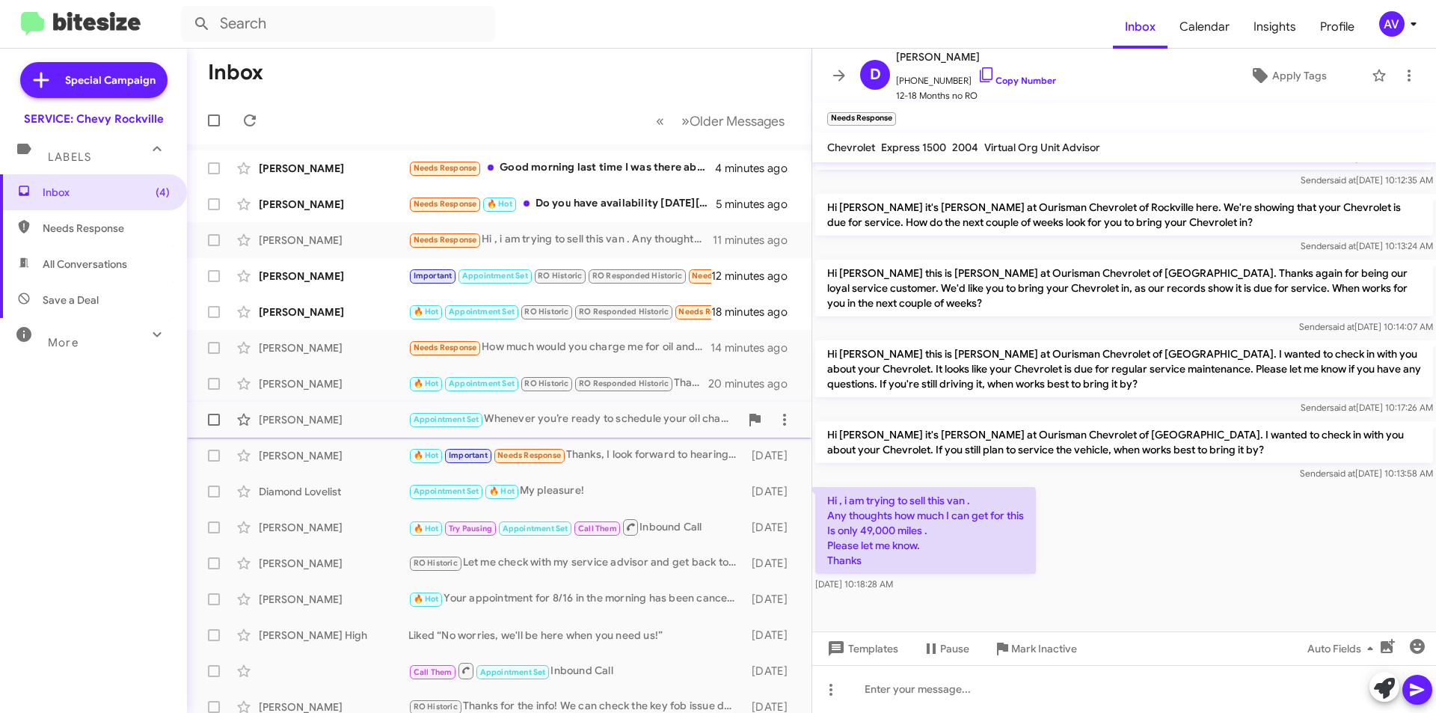
scroll to position [436, 0]
click at [776, 248] on icon at bounding box center [785, 240] width 18 height 18
click at [699, 287] on span "Mark as unread" at bounding box center [661, 279] width 76 height 36
click at [348, 278] on div "[PERSON_NAME]" at bounding box center [334, 276] width 150 height 15
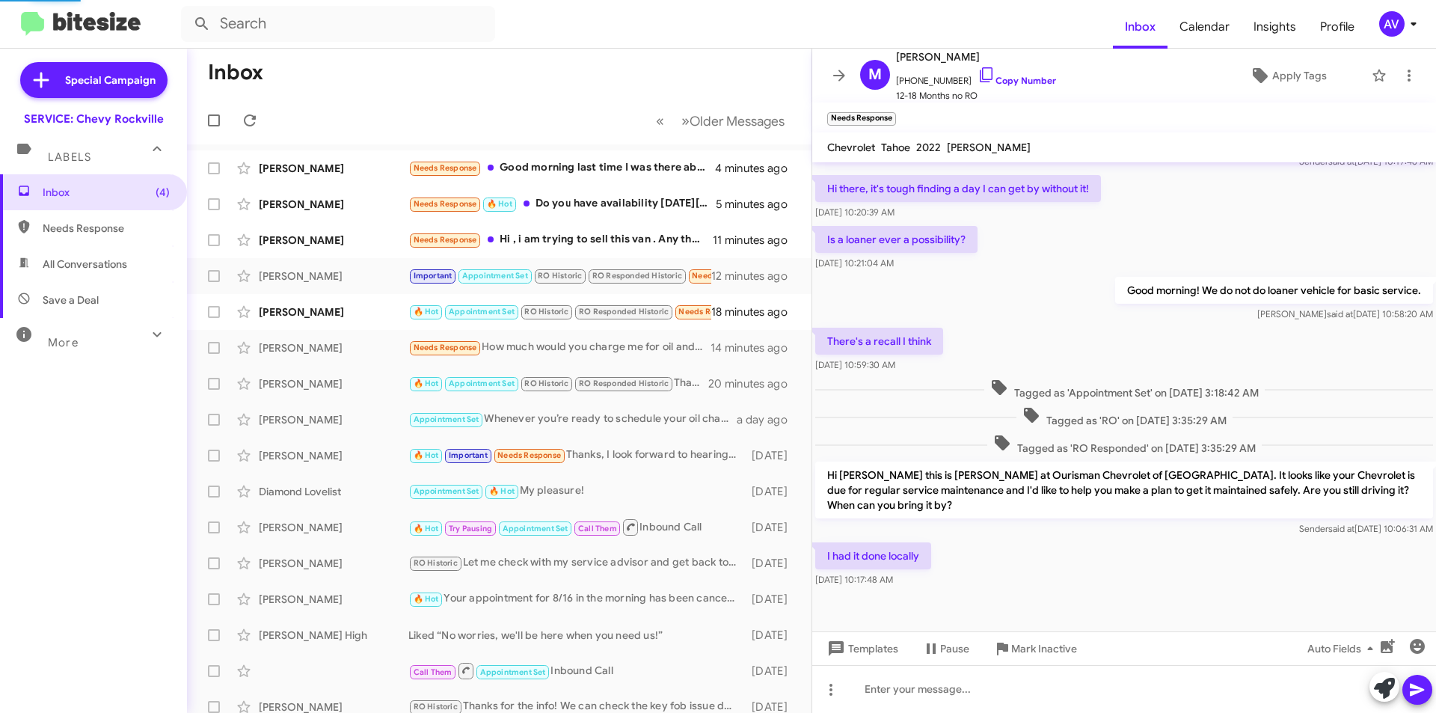
scroll to position [182, 0]
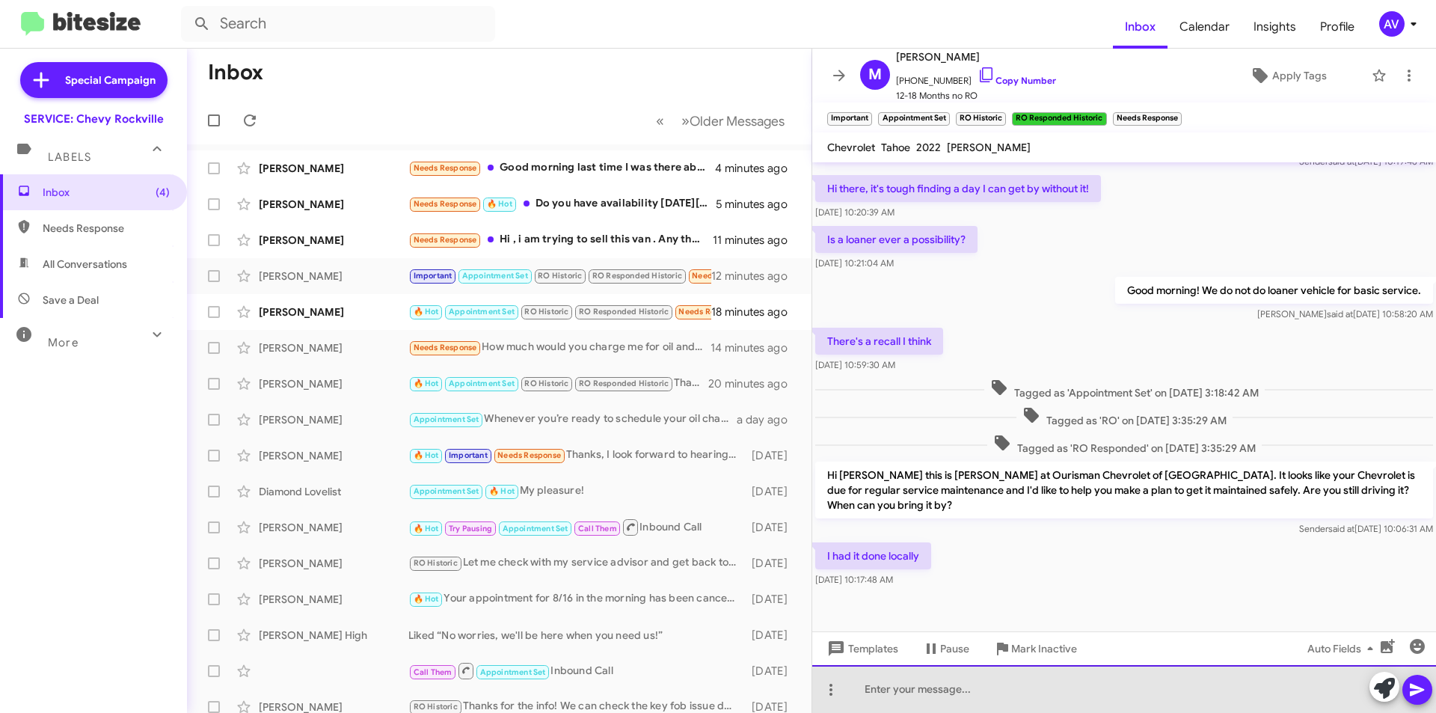
click at [1367, 691] on div at bounding box center [1124, 689] width 624 height 48
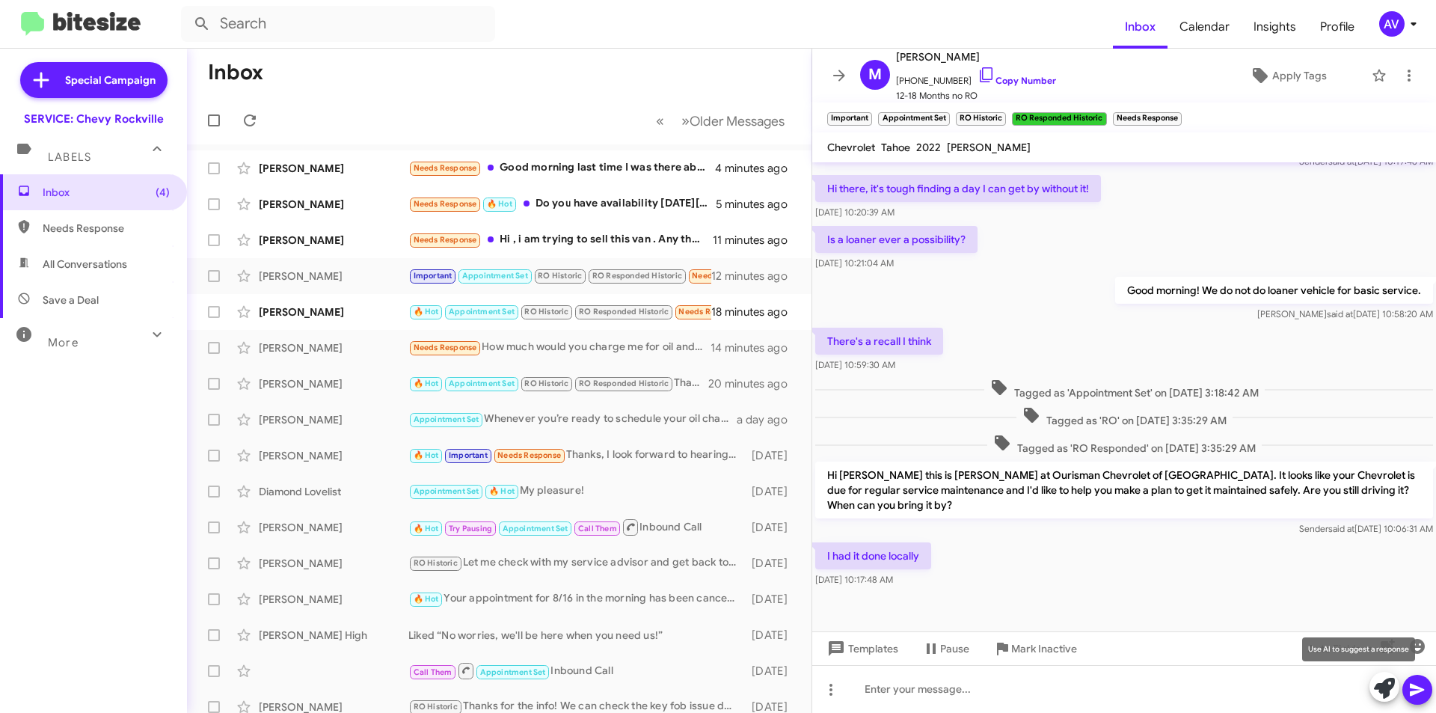
click at [1374, 688] on button at bounding box center [1385, 687] width 30 height 30
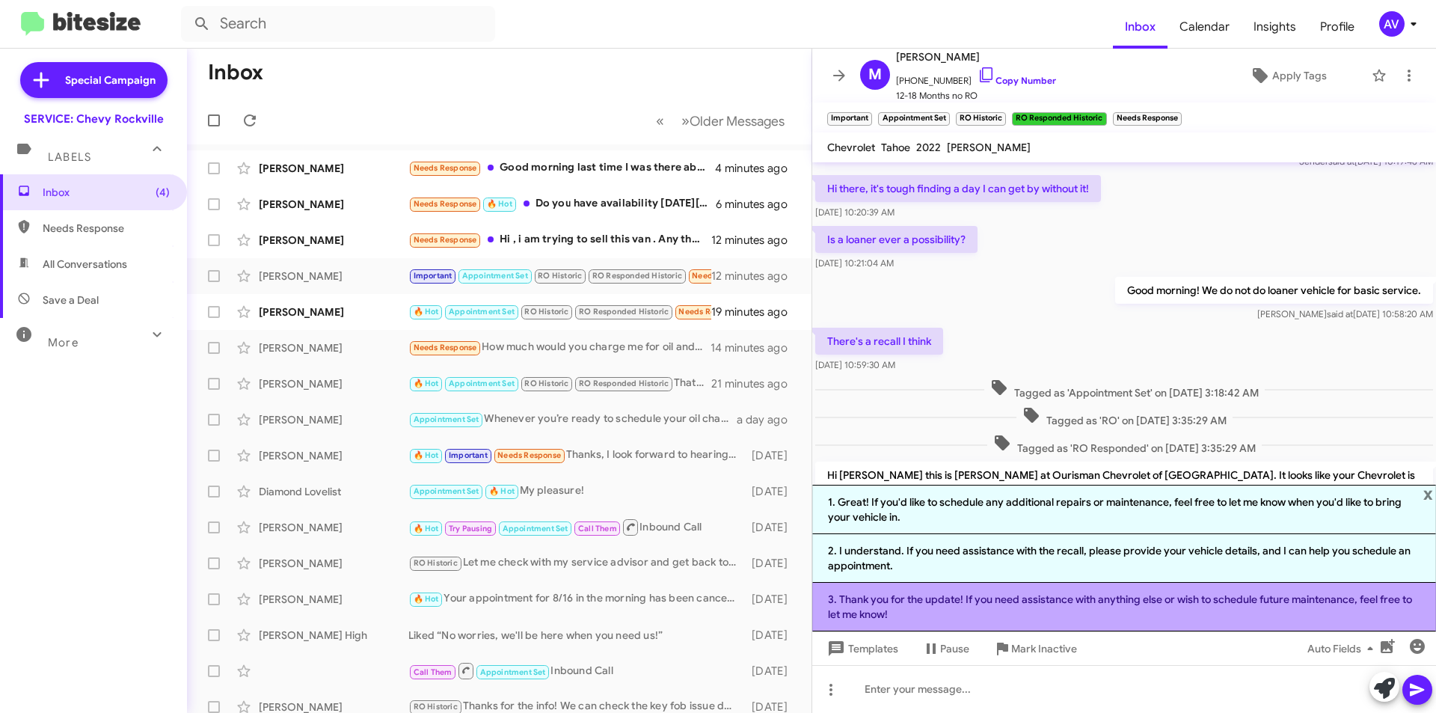
click at [982, 615] on li "3. Thank you for the update! If you need assistance with anything else or wish …" at bounding box center [1124, 607] width 624 height 49
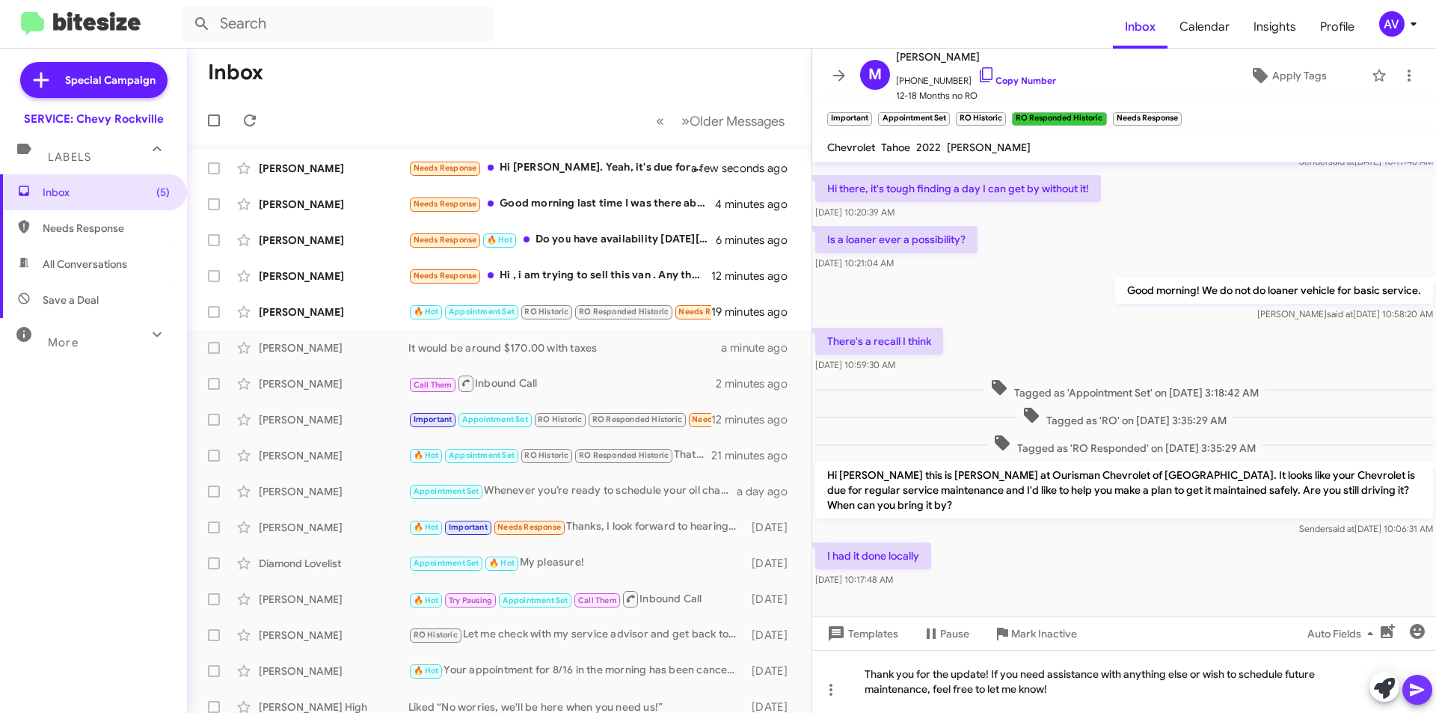
click at [1426, 695] on button at bounding box center [1418, 690] width 30 height 30
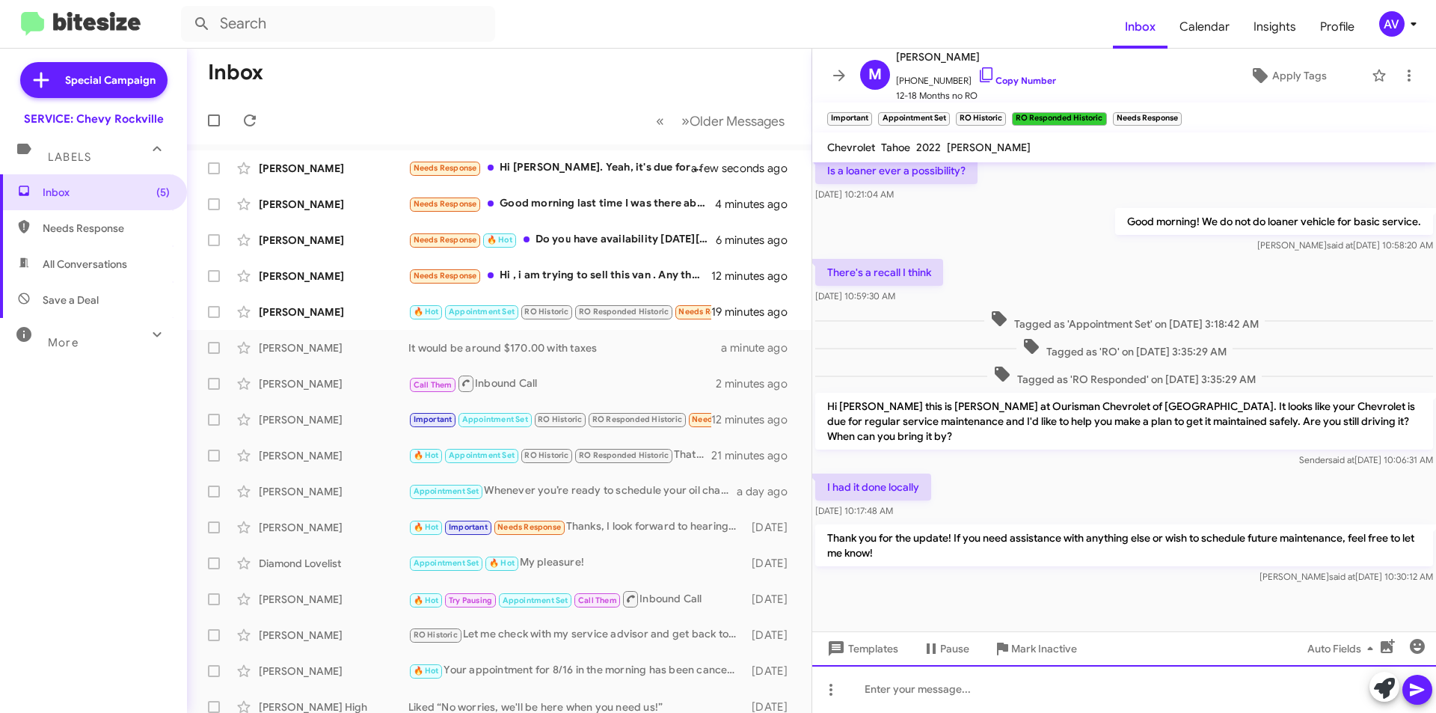
scroll to position [251, 0]
click at [617, 242] on div "Needs Response 🔥 Hot Do you have availability next Wednesday, 8/27? I will drop…" at bounding box center [573, 239] width 331 height 17
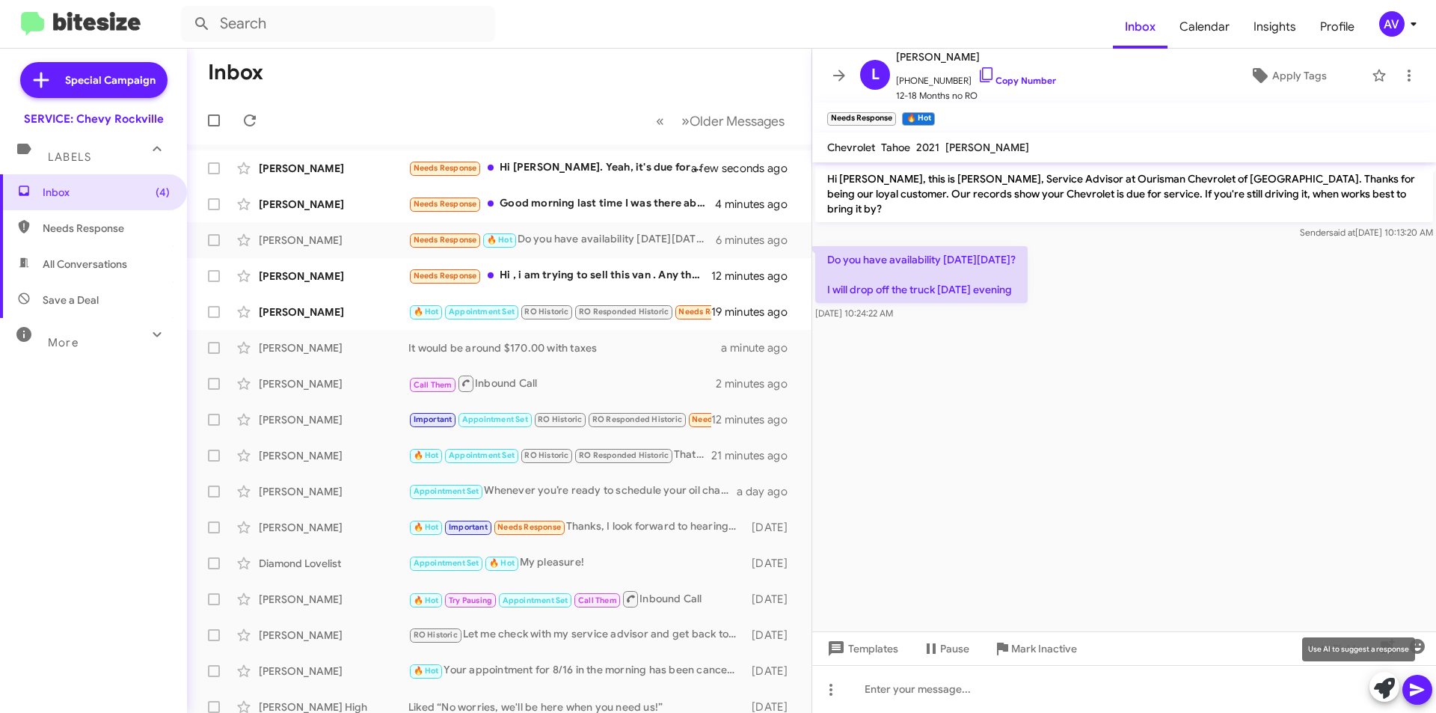
click at [1389, 689] on icon at bounding box center [1384, 688] width 21 height 21
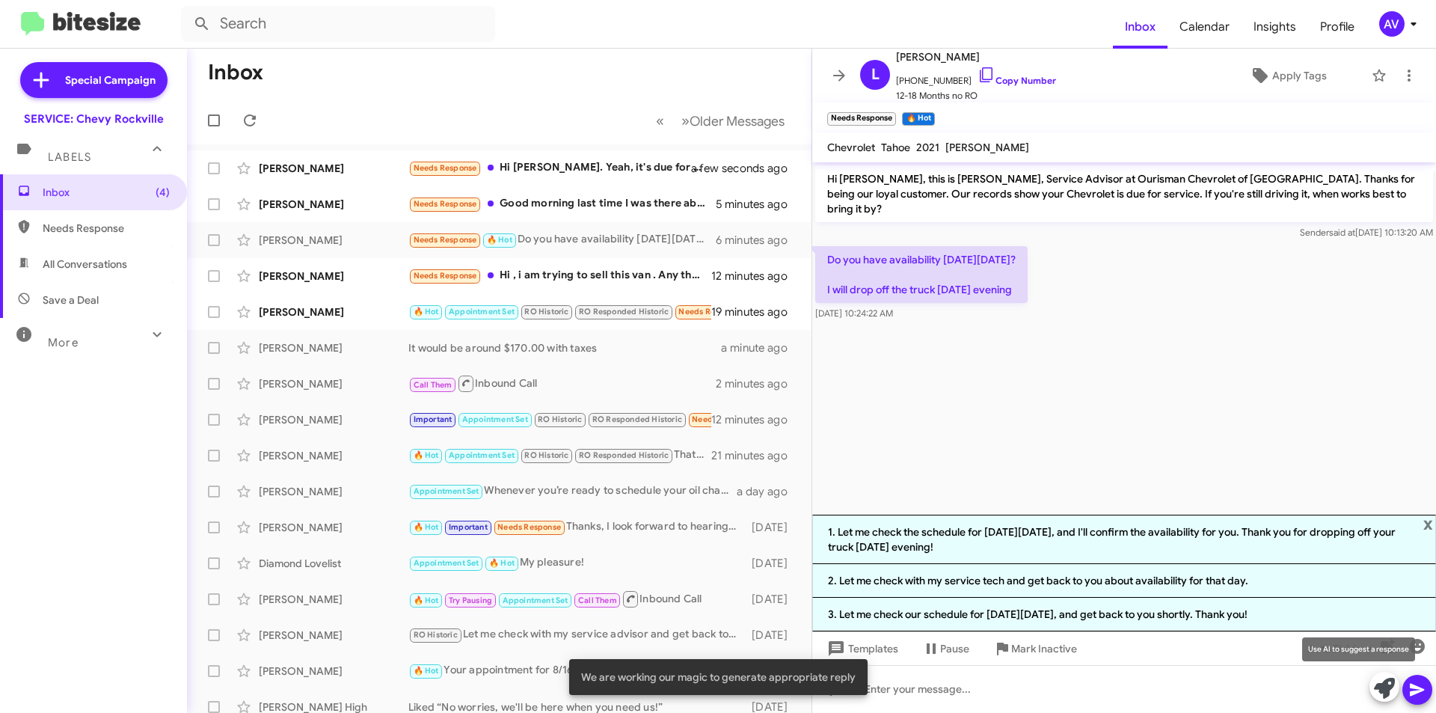
click at [1376, 699] on span at bounding box center [1384, 688] width 21 height 33
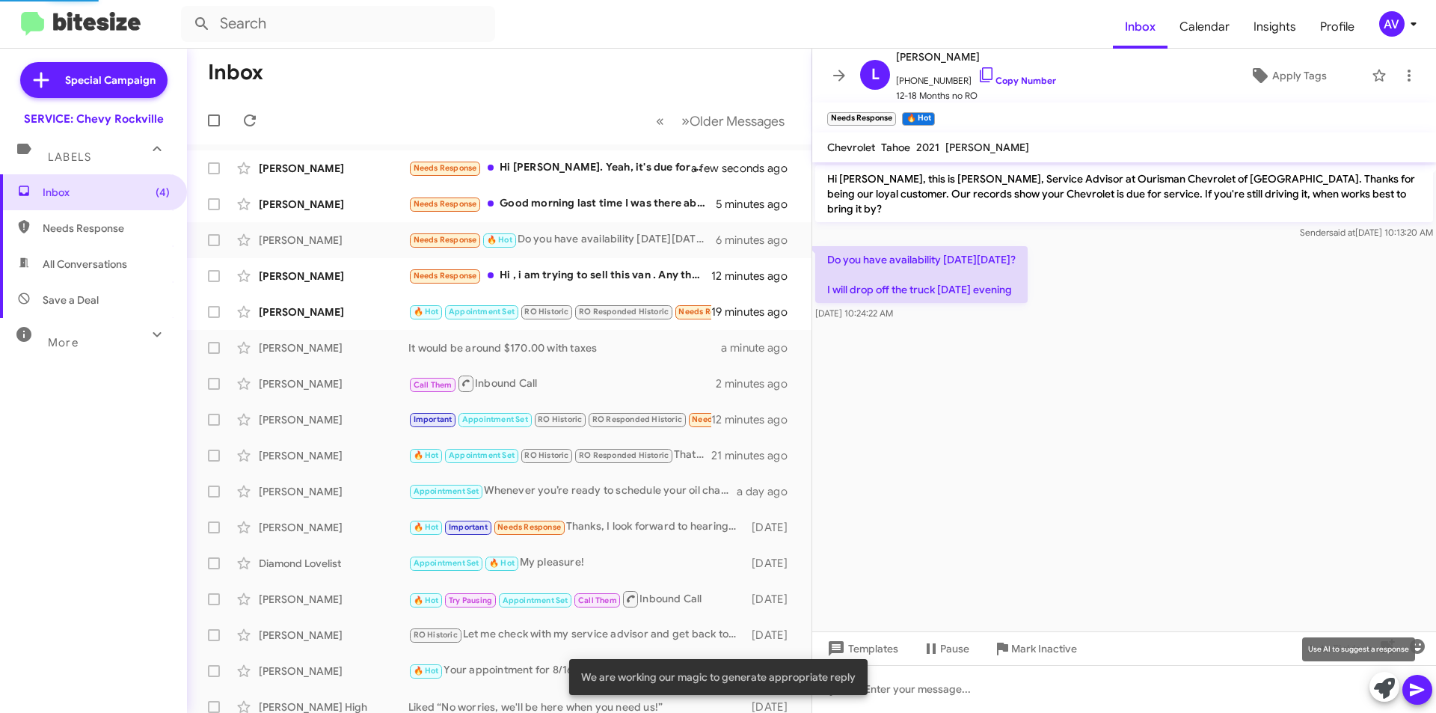
click at [1380, 693] on icon at bounding box center [1384, 688] width 21 height 21
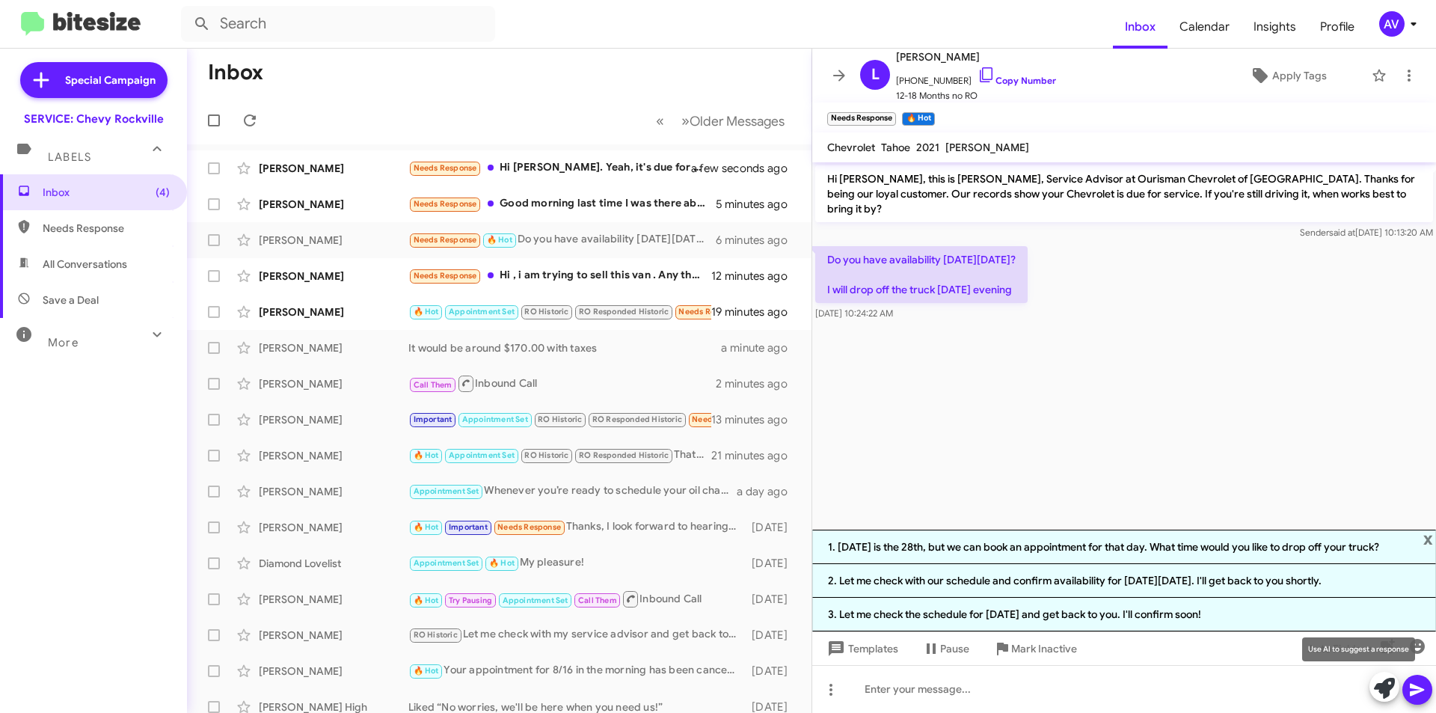
click at [1381, 693] on icon at bounding box center [1384, 688] width 21 height 21
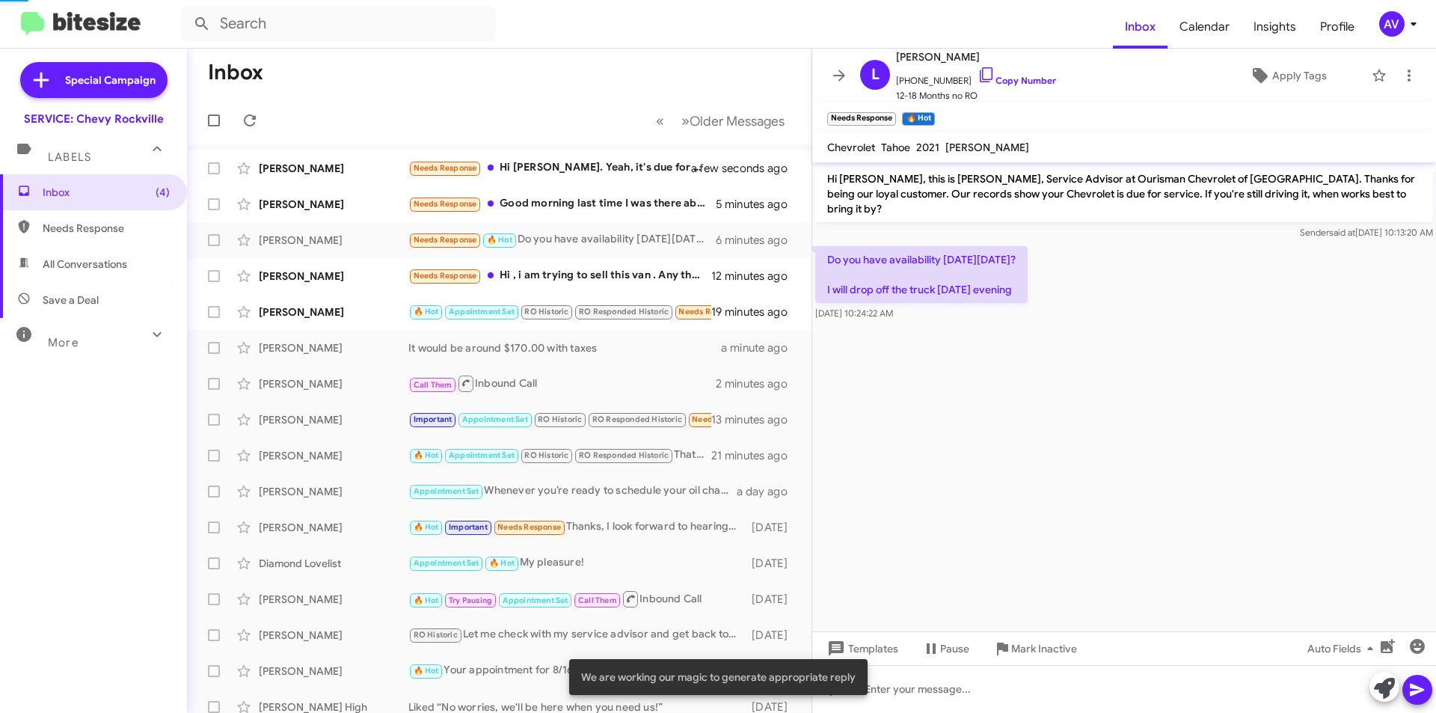
click at [1380, 693] on icon at bounding box center [1384, 688] width 21 height 21
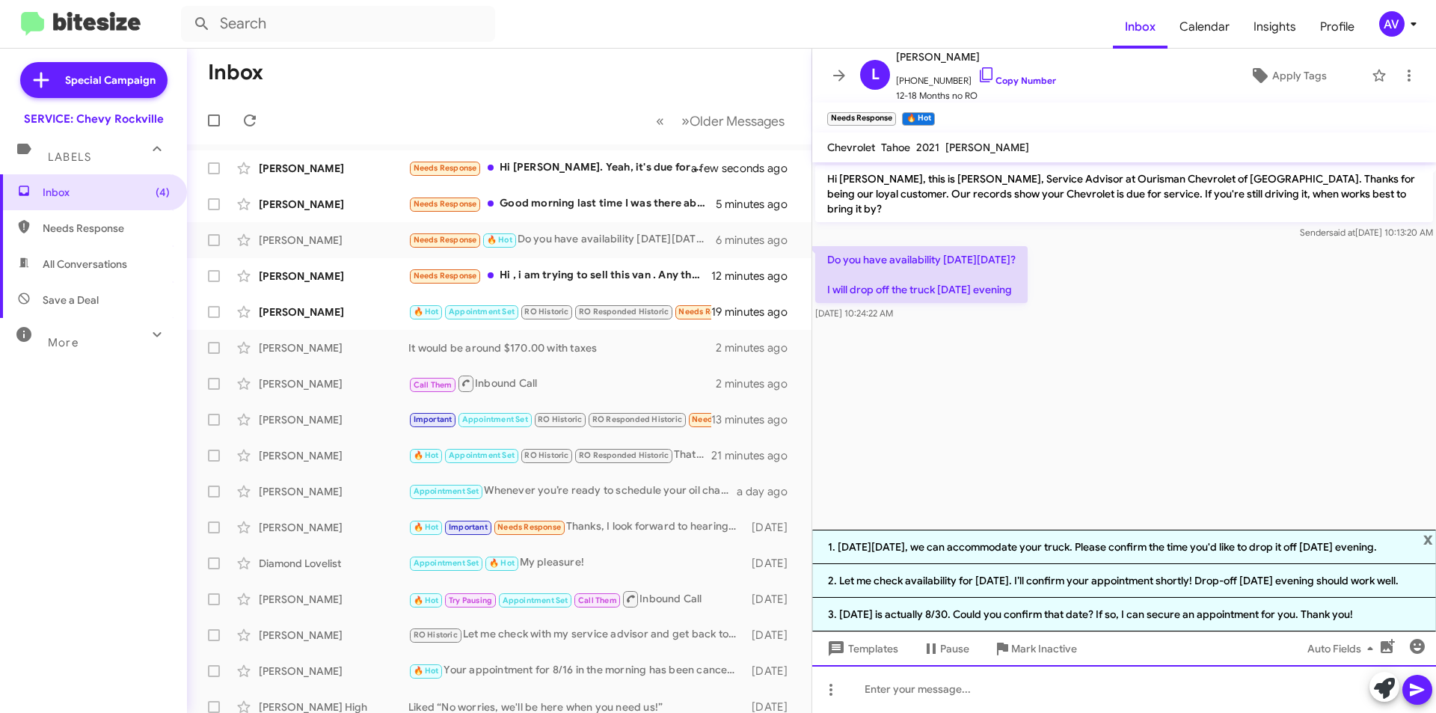
click at [1021, 676] on div at bounding box center [1124, 689] width 624 height 48
click at [978, 80] on icon at bounding box center [987, 75] width 18 height 18
click at [978, 79] on icon at bounding box center [987, 75] width 18 height 18
click at [1417, 699] on span at bounding box center [1418, 690] width 18 height 30
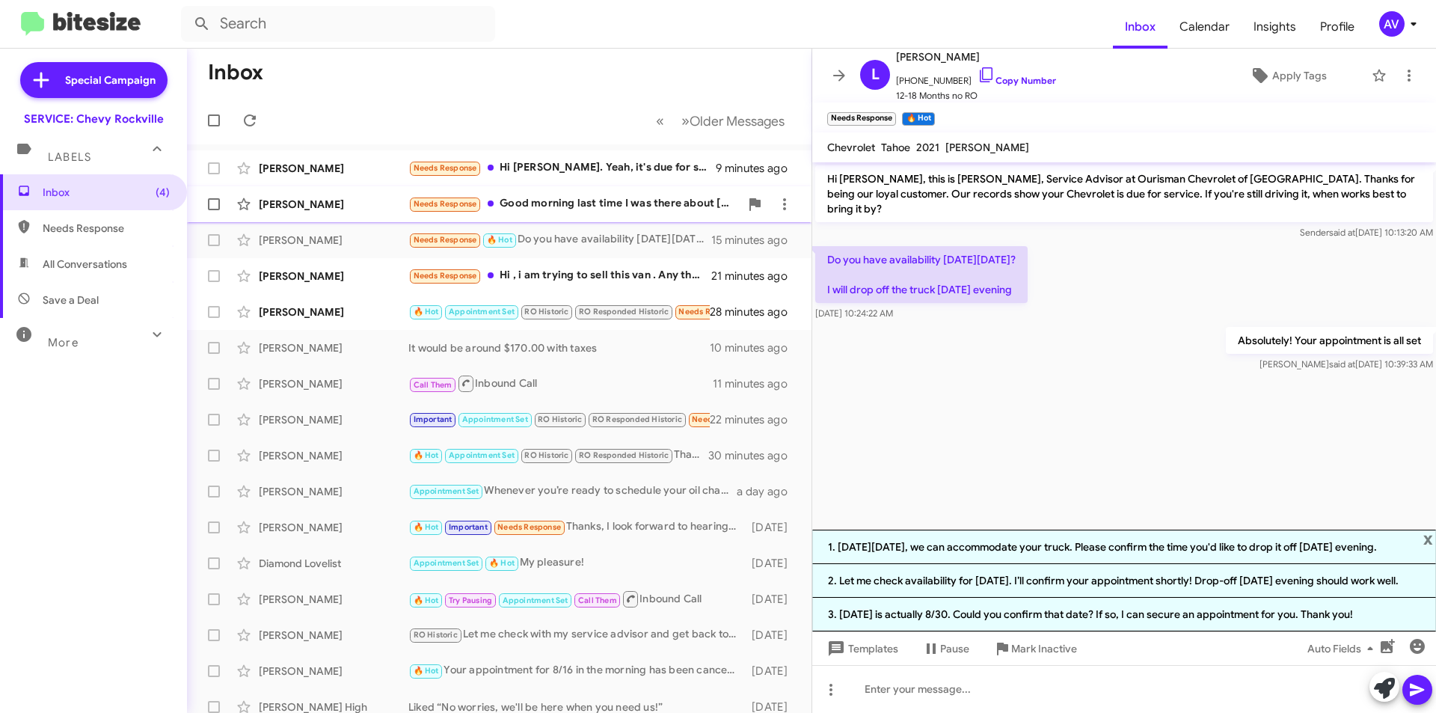
click at [558, 210] on div "Needs Response Good morning last time I was there about two weeks ago. The mech…" at bounding box center [573, 203] width 331 height 17
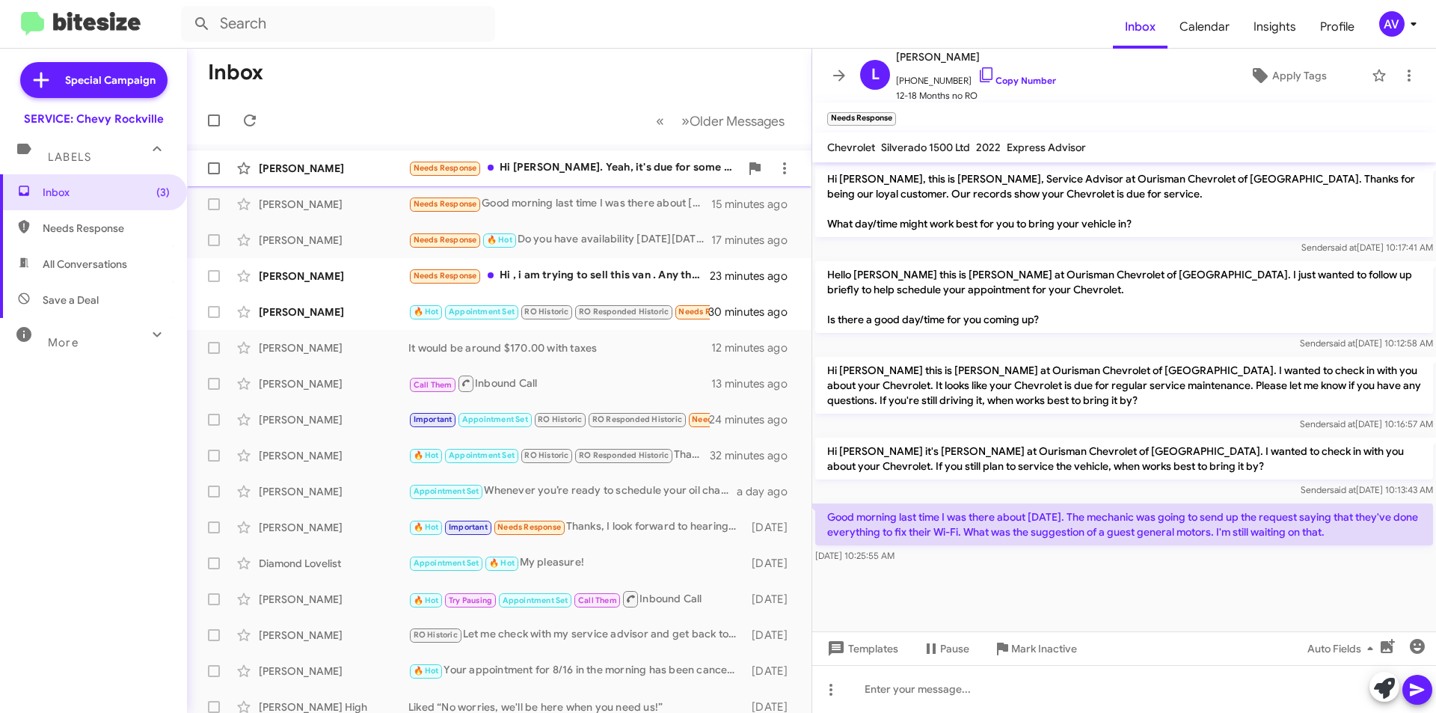
click at [583, 168] on div "Needs Response Hi Sammy. Yeah, it's due for some servicing. What kind of availa…" at bounding box center [573, 167] width 331 height 17
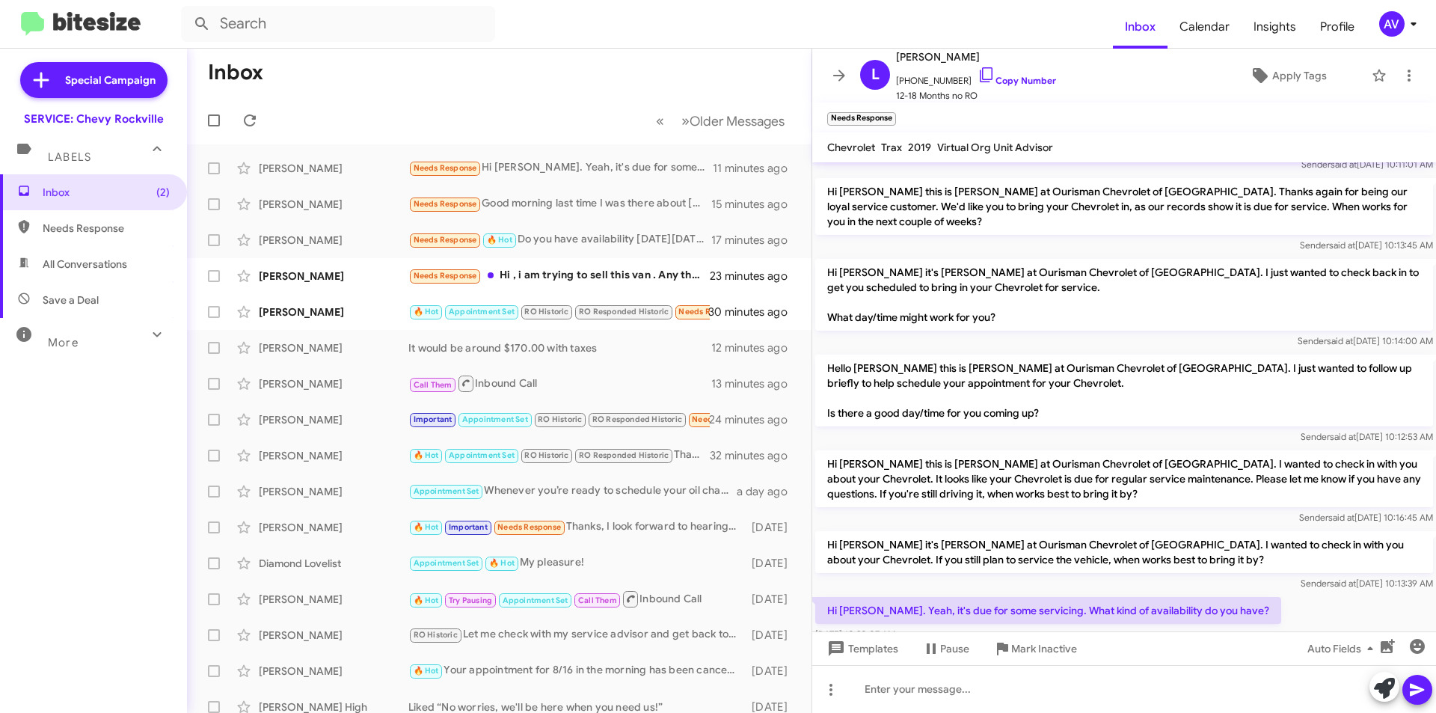
scroll to position [108, 0]
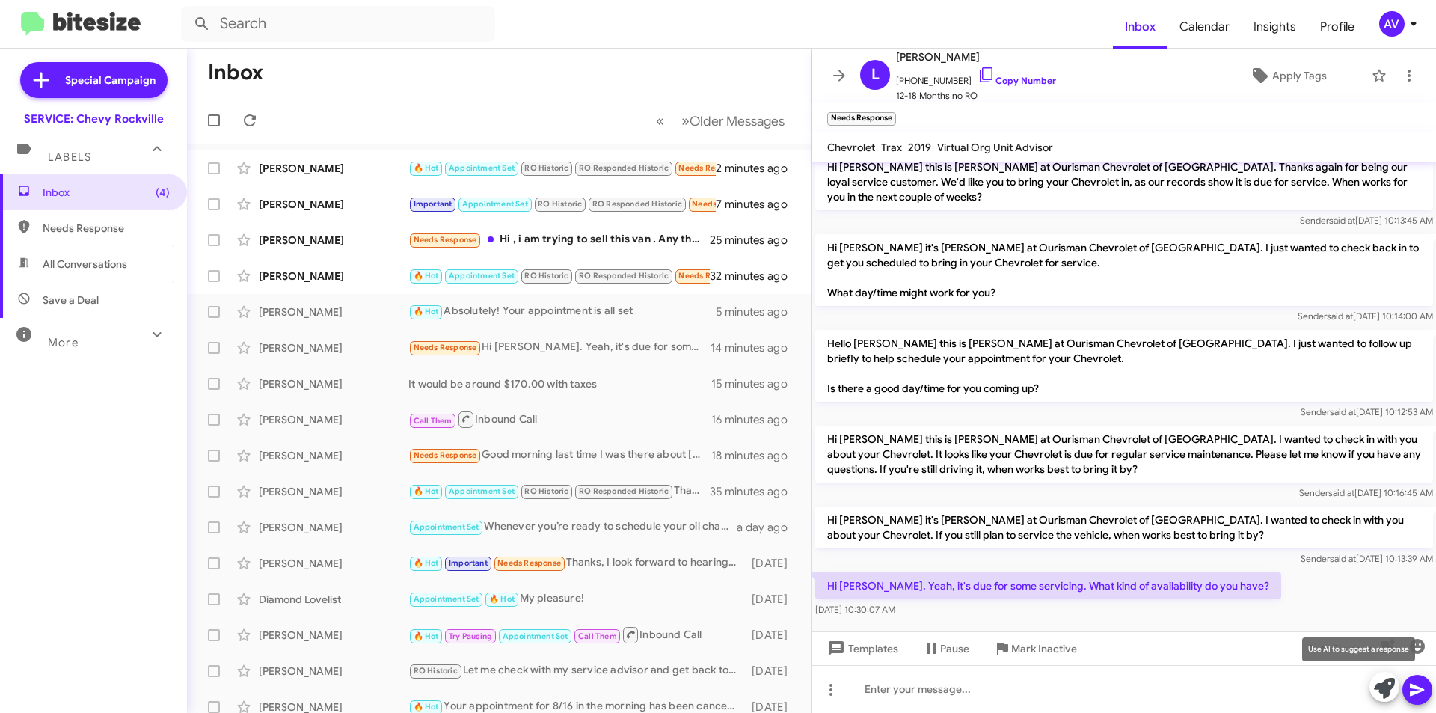
click at [1385, 682] on icon at bounding box center [1384, 688] width 21 height 21
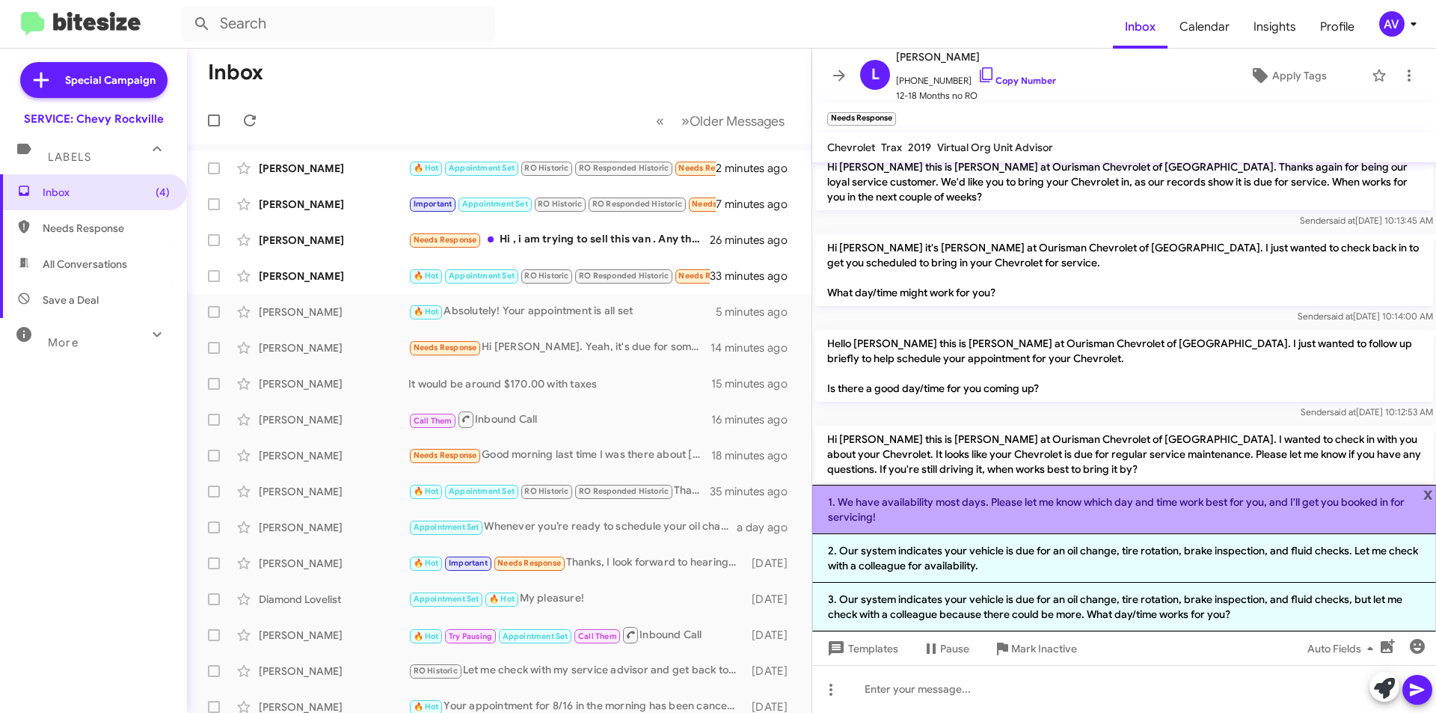
click at [980, 527] on li "1. We have availability most days. Please let me know which day and time work b…" at bounding box center [1124, 509] width 624 height 49
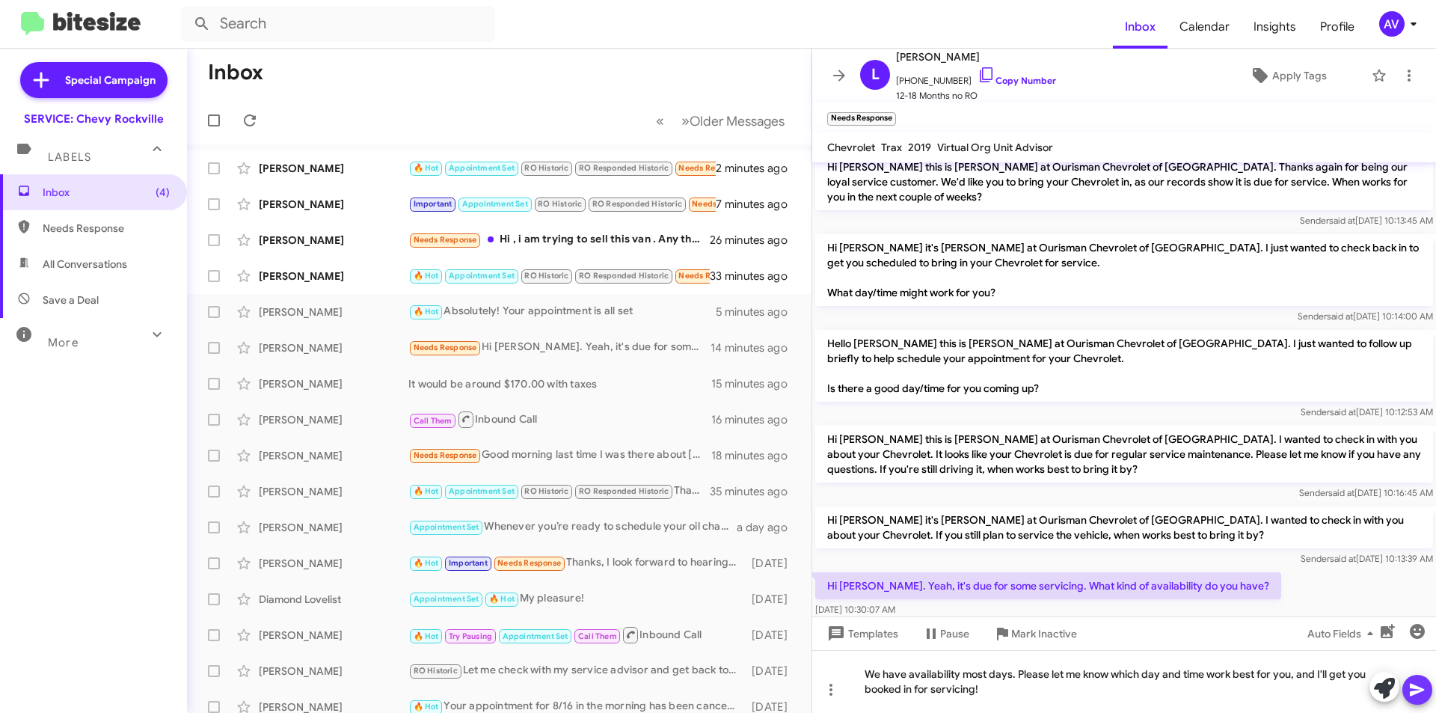
click at [1418, 697] on icon at bounding box center [1418, 690] width 18 height 18
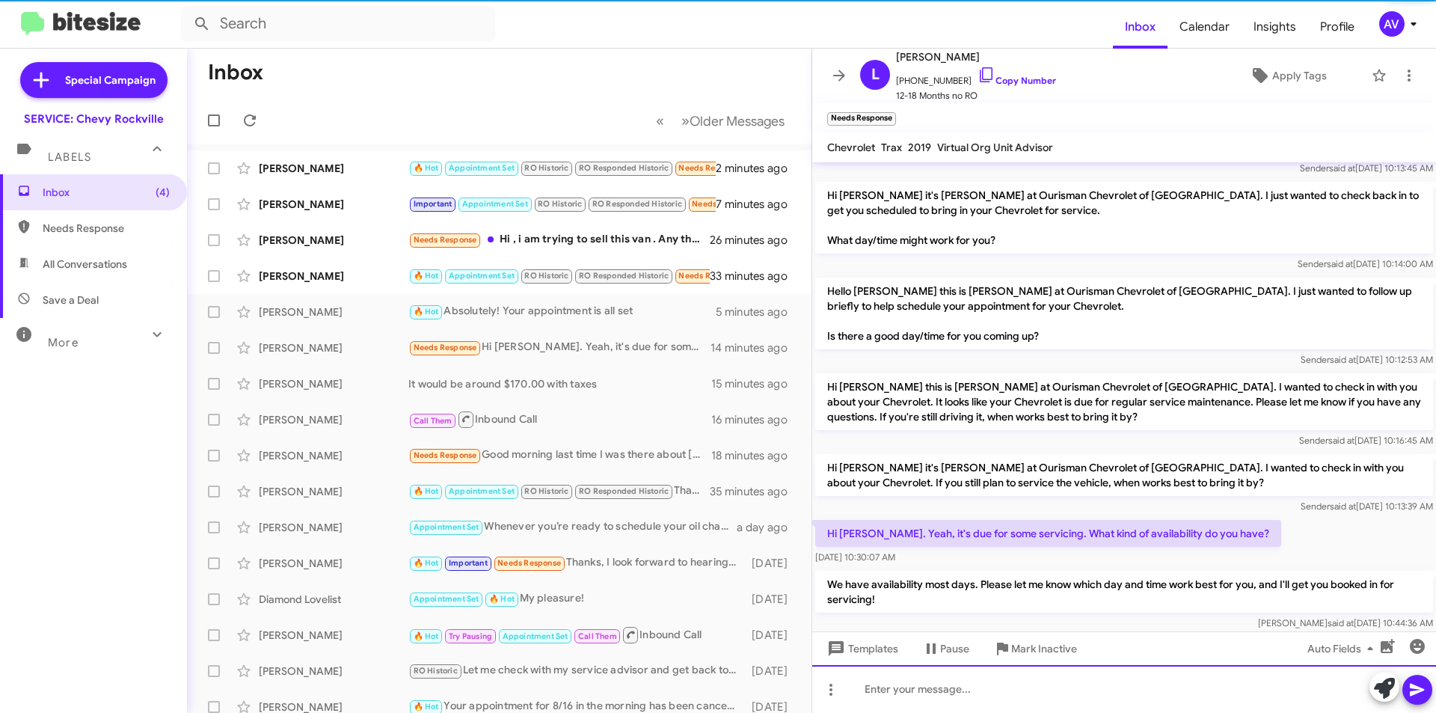
scroll to position [177, 0]
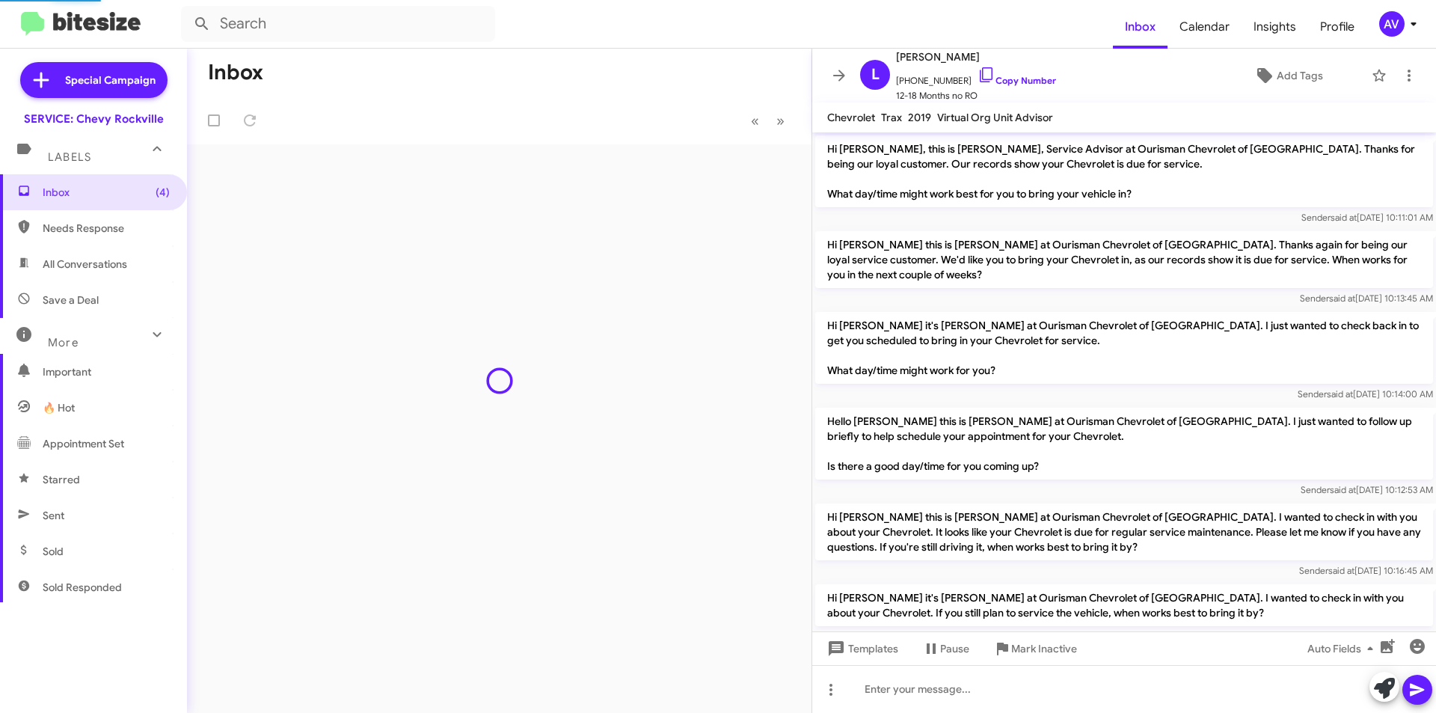
scroll to position [147, 0]
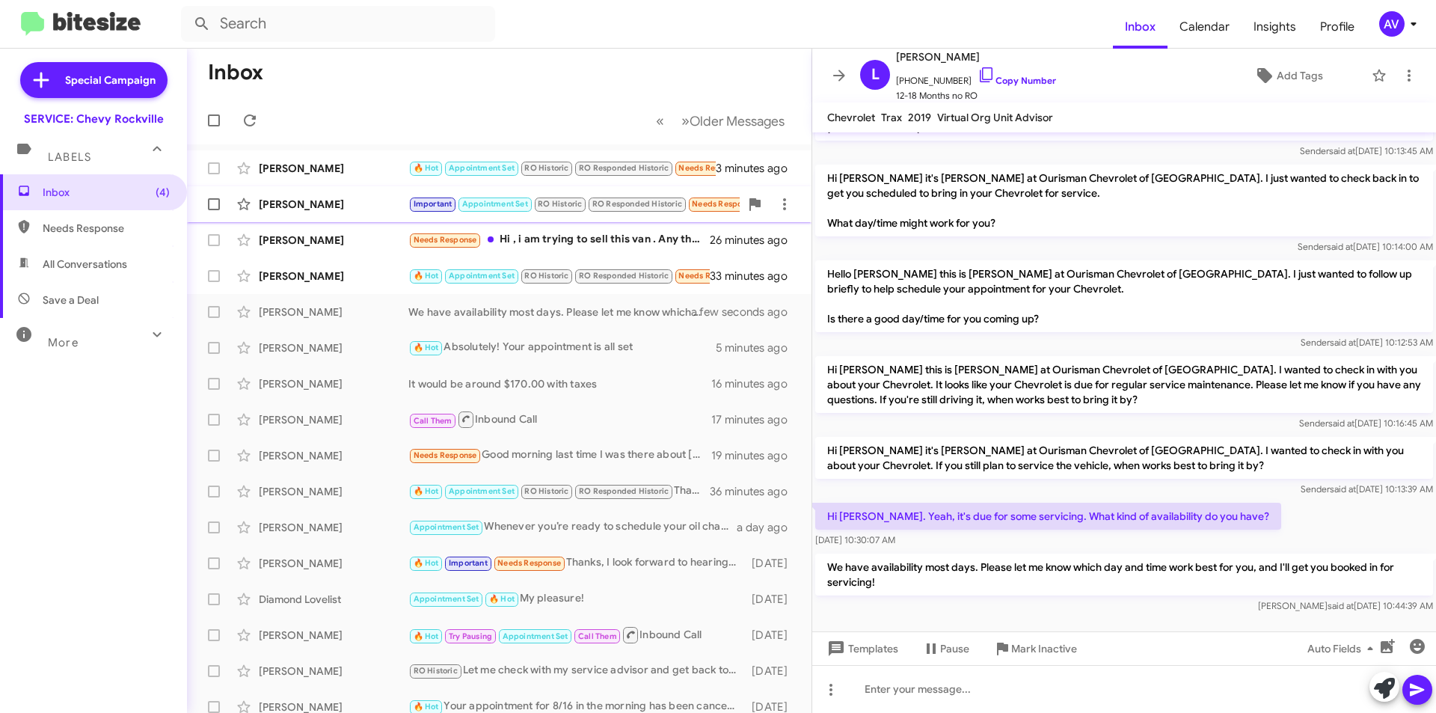
click at [365, 211] on div "[PERSON_NAME]" at bounding box center [334, 204] width 150 height 15
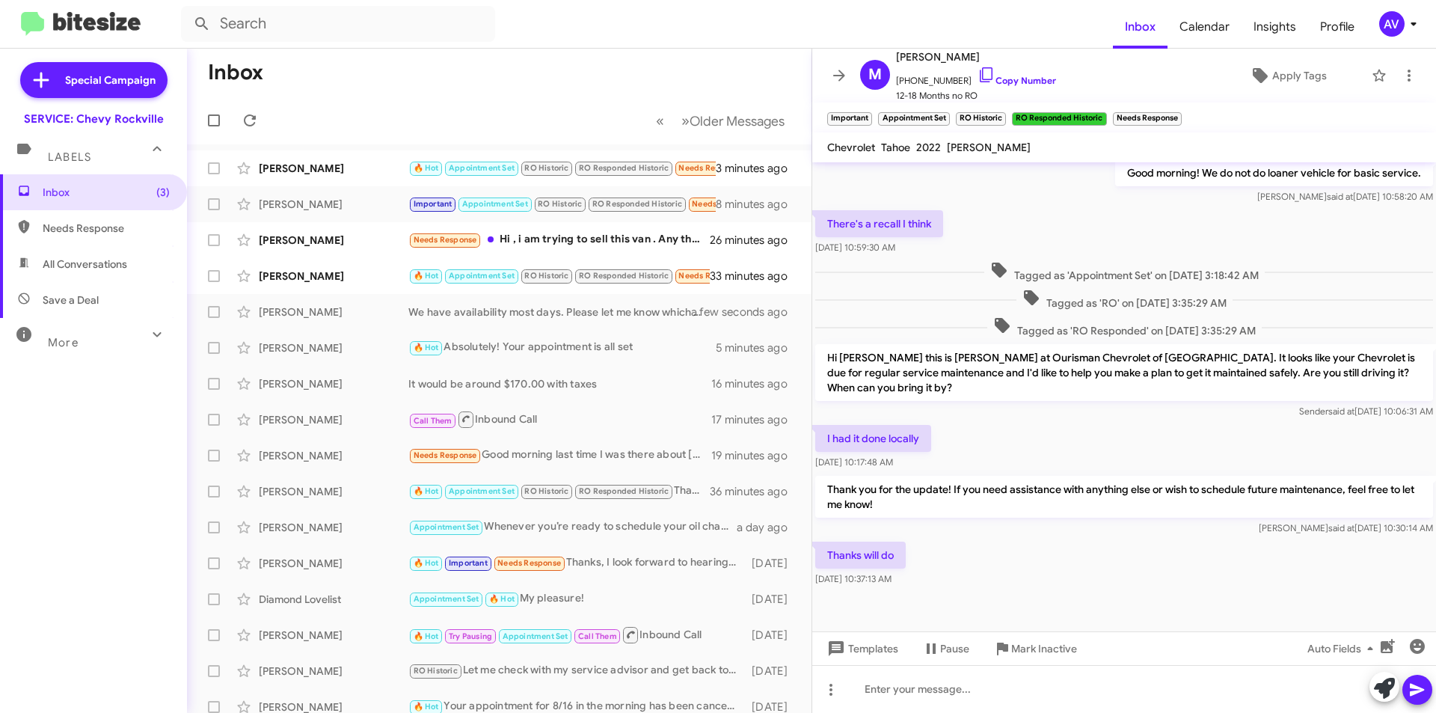
scroll to position [306, 0]
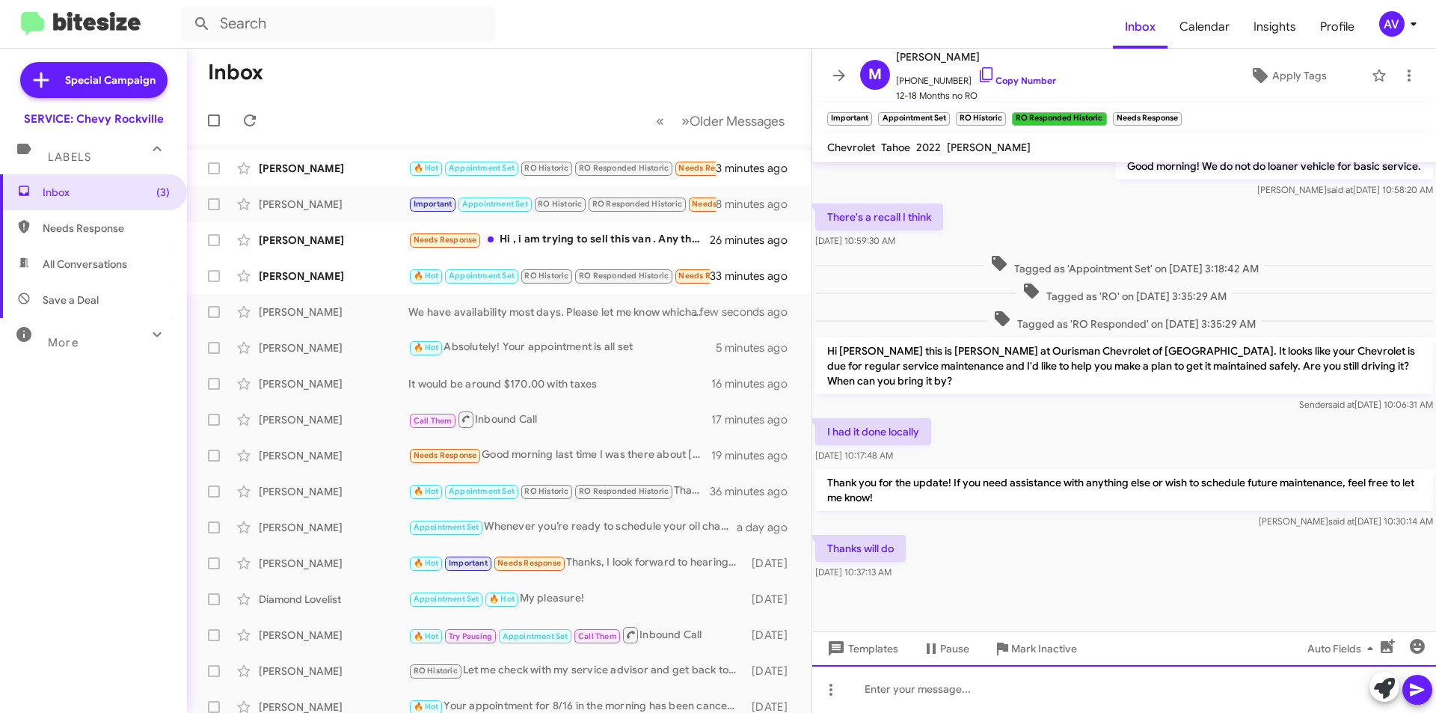
click at [894, 689] on div at bounding box center [1124, 689] width 624 height 48
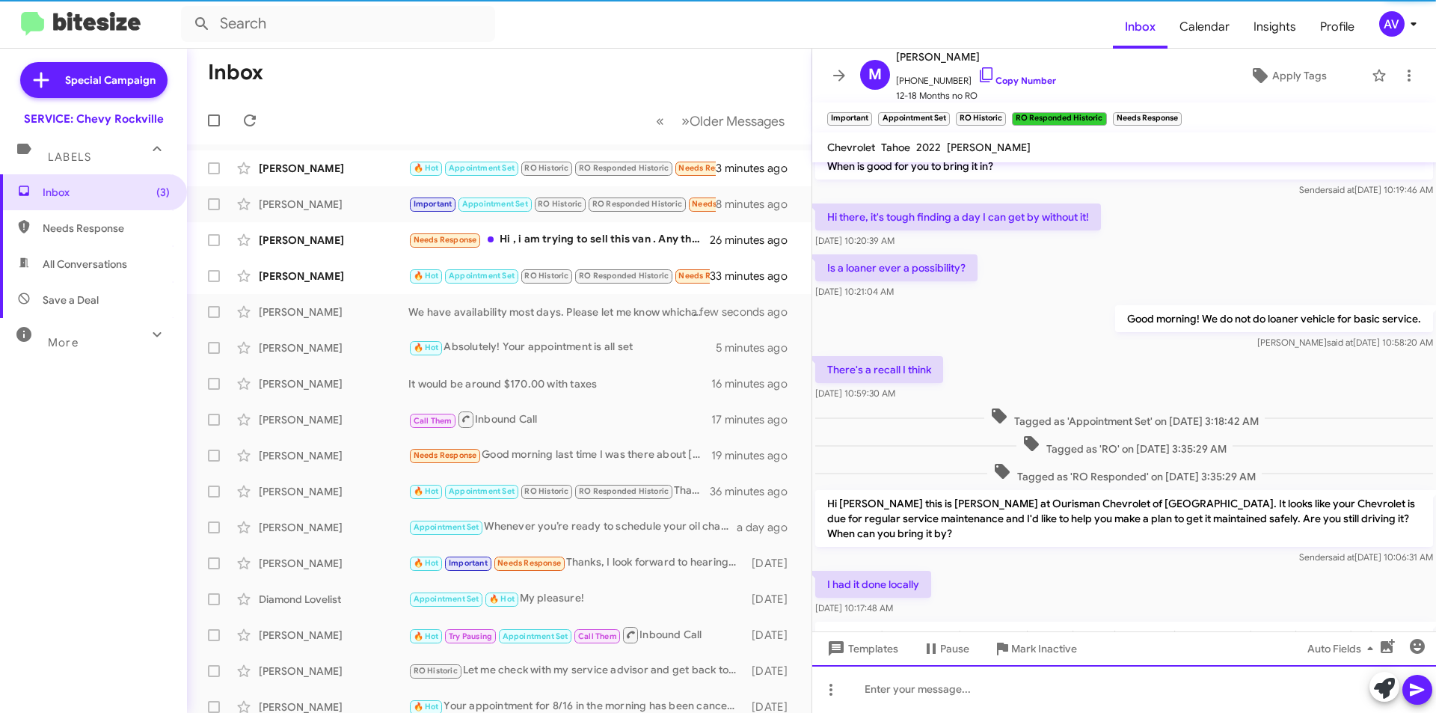
scroll to position [361, 0]
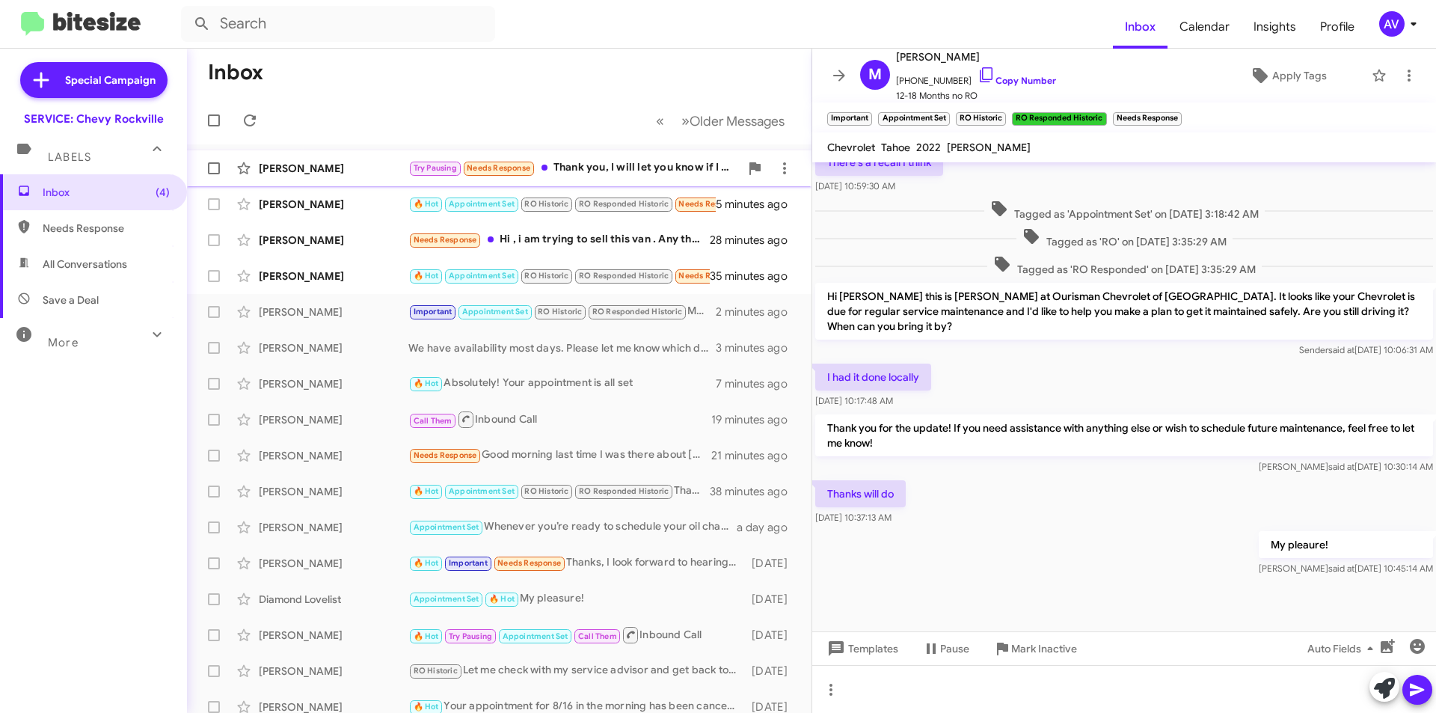
click at [578, 162] on div "Try Pausing Needs Response Thank you, I will let you know if I need" at bounding box center [573, 167] width 331 height 17
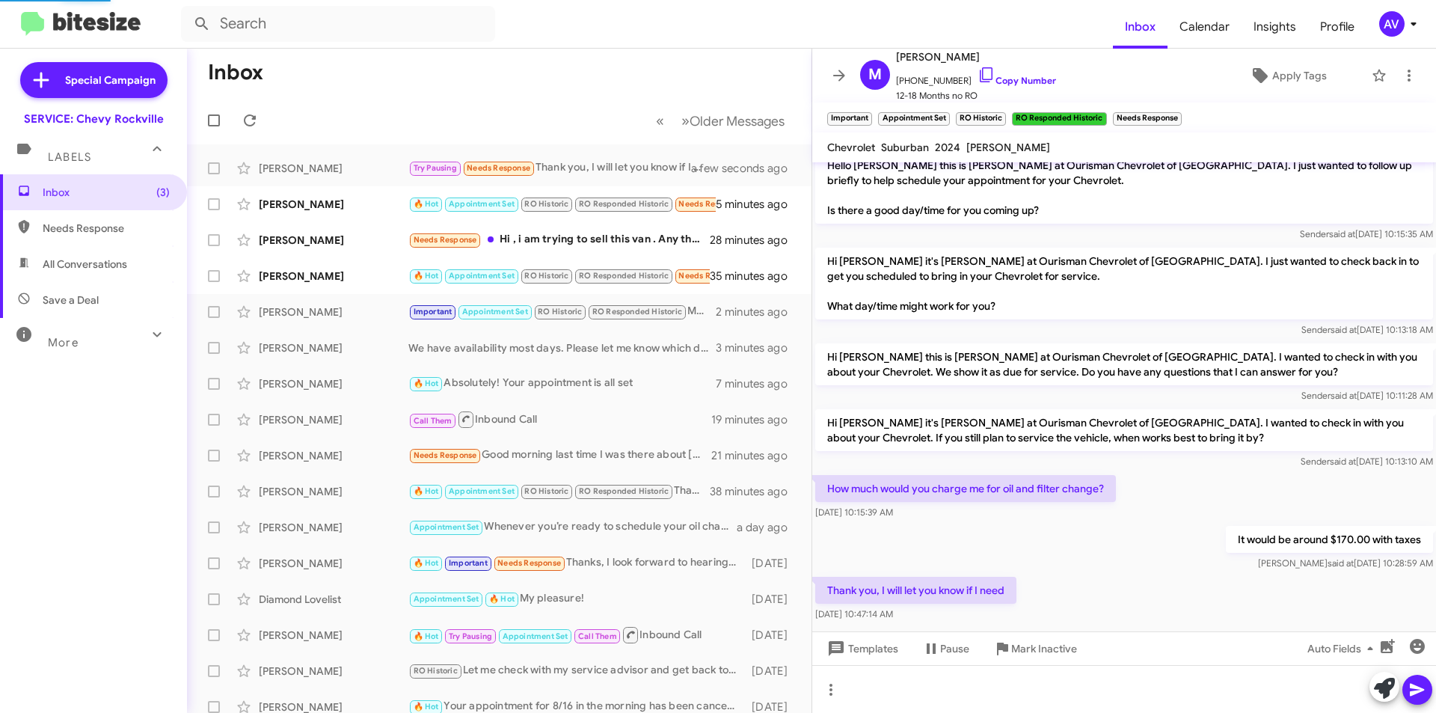
scroll to position [391, 0]
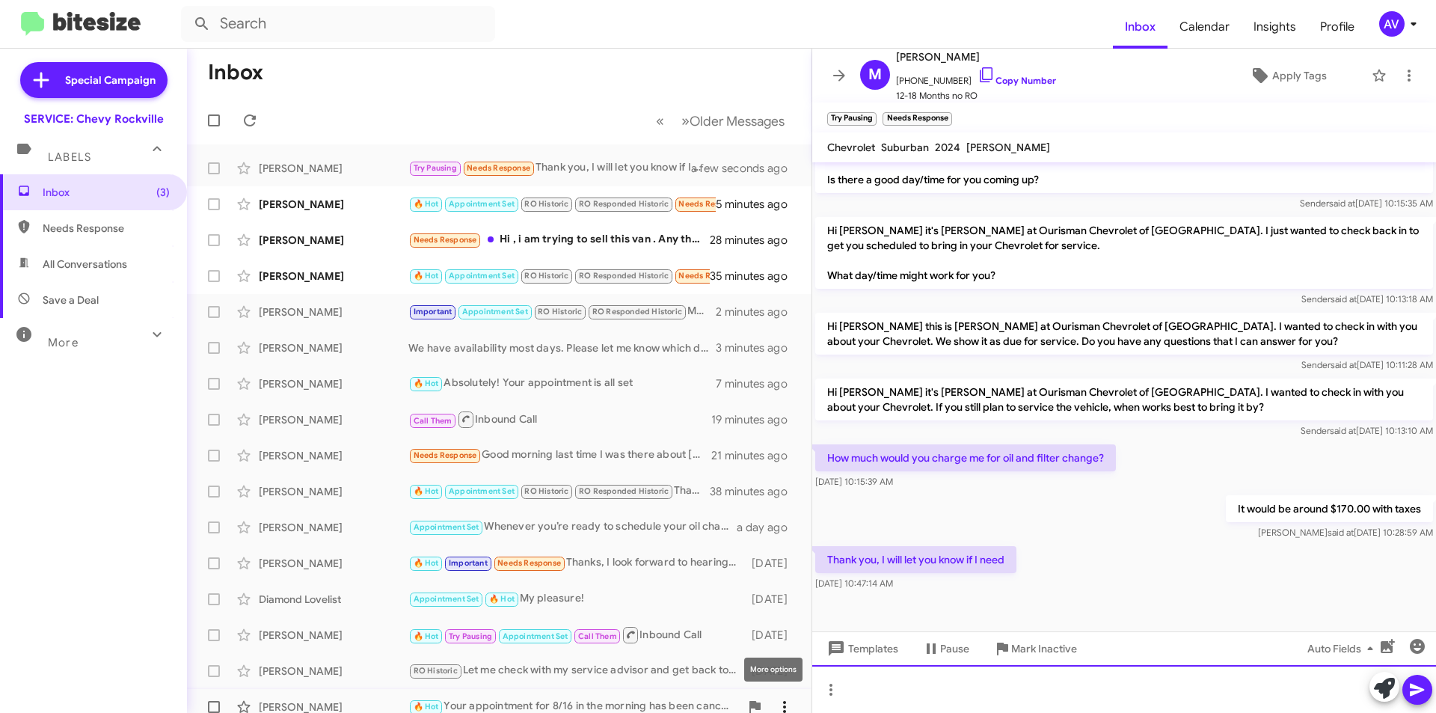
drag, startPoint x: 949, startPoint y: 699, endPoint x: 769, endPoint y: 698, distance: 180.3
click at [769, 698] on div "Inbox « Previous » Next Older Messages Michael Beyene Try Pausing Needs Respons…" at bounding box center [811, 381] width 1249 height 664
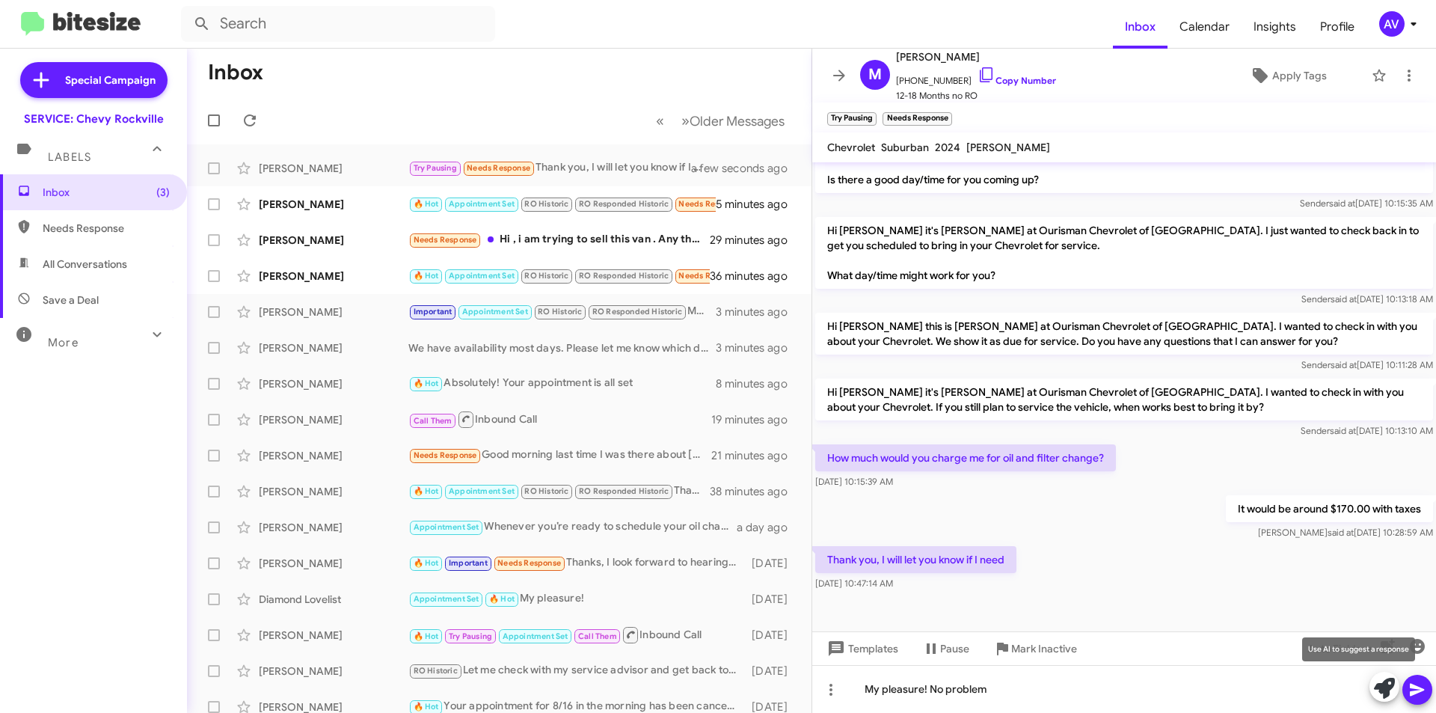
click at [1392, 696] on icon at bounding box center [1384, 688] width 21 height 21
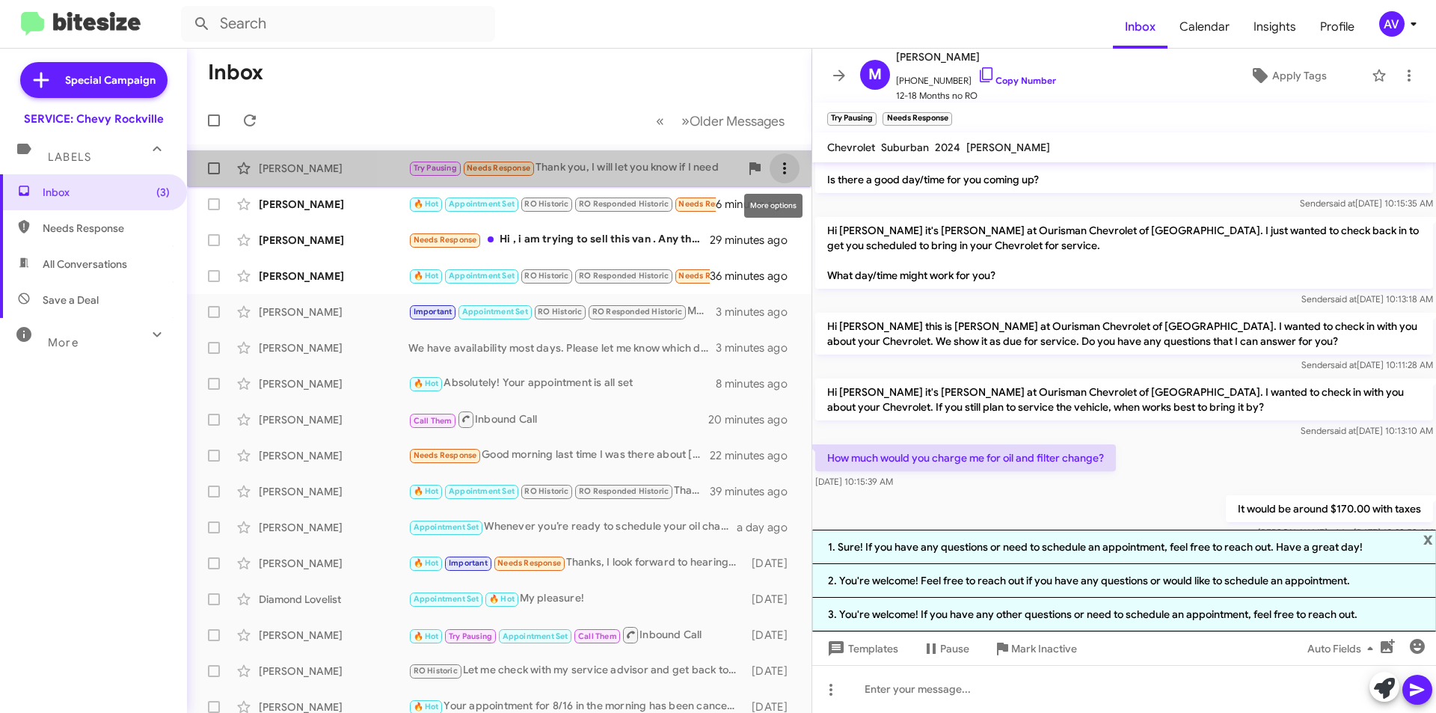
click at [776, 162] on icon at bounding box center [785, 168] width 18 height 18
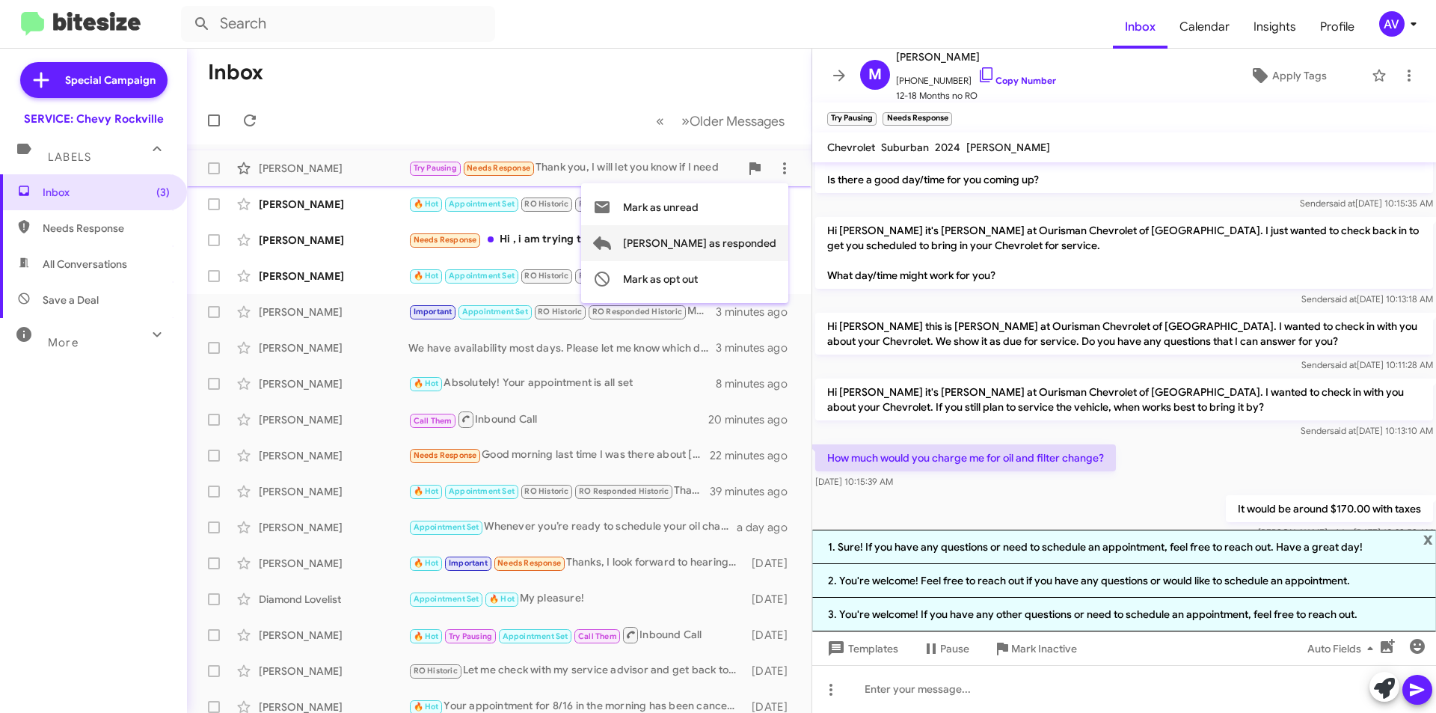
click at [750, 247] on span "Mark as responded" at bounding box center [699, 243] width 153 height 36
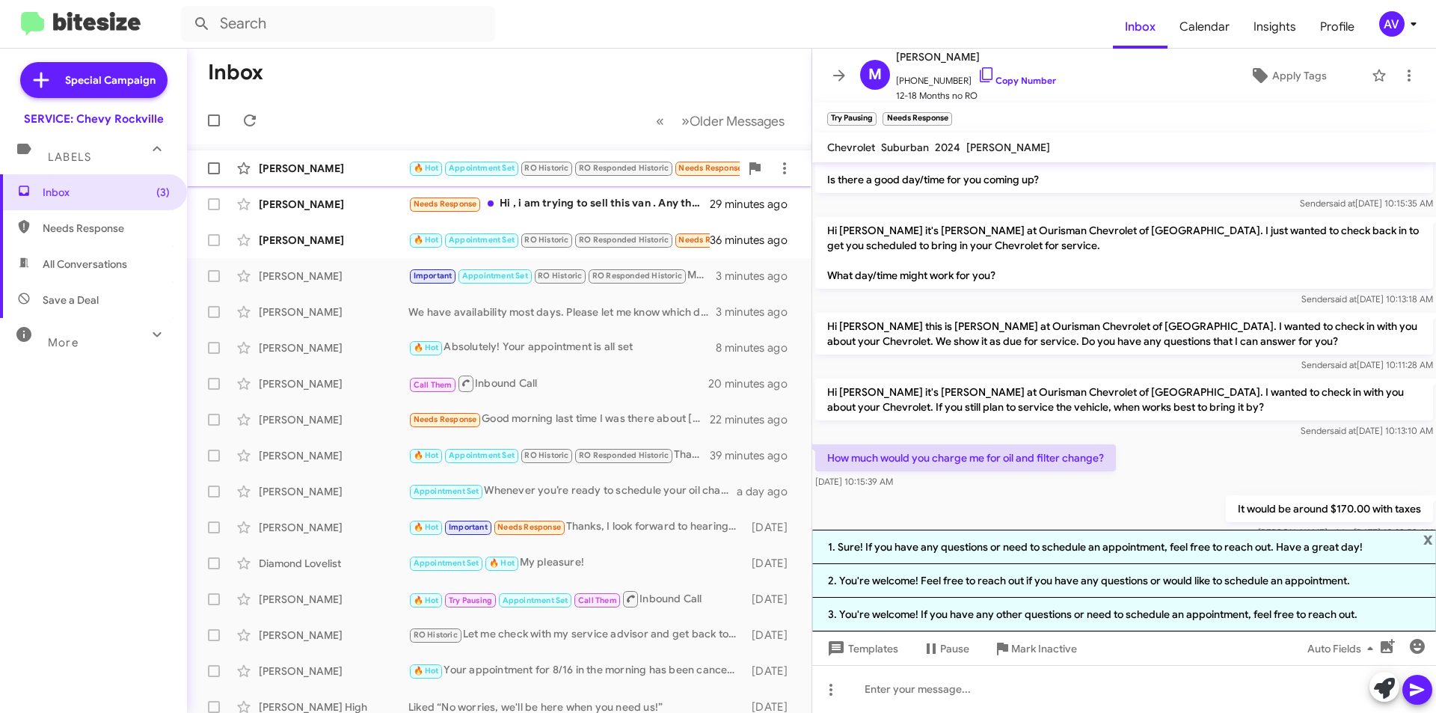
click at [345, 165] on div "Sean Hennessey" at bounding box center [334, 168] width 150 height 15
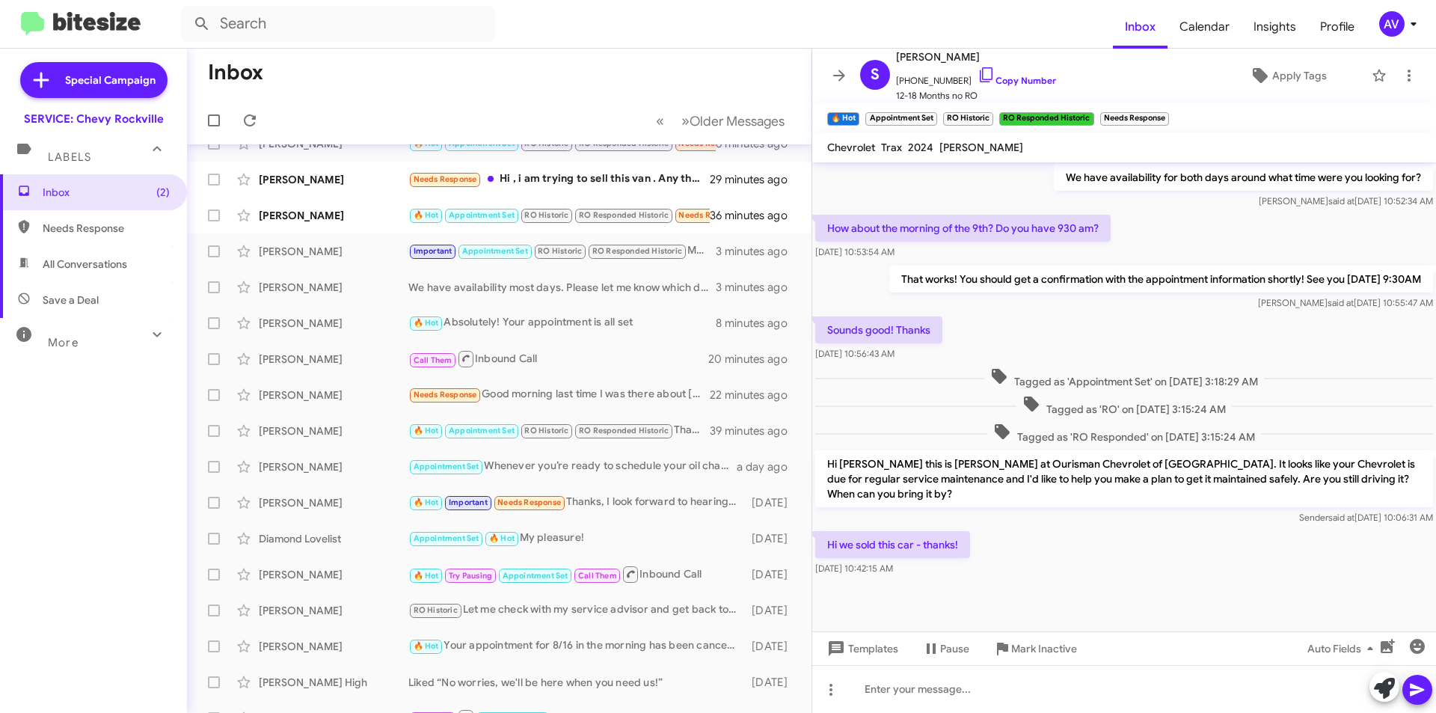
scroll to position [331, 0]
click at [1408, 75] on icon at bounding box center [1409, 76] width 3 height 12
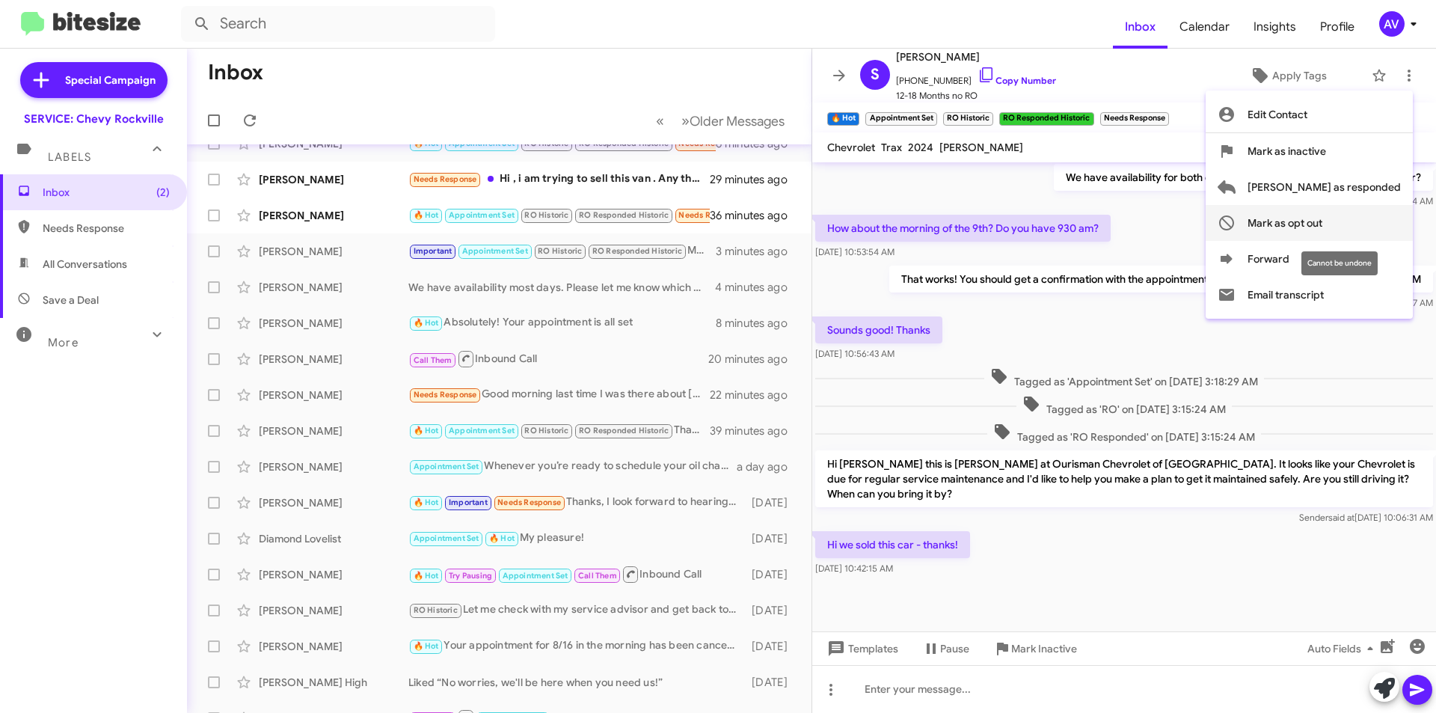
click at [1323, 215] on span "Mark as opt out" at bounding box center [1285, 223] width 75 height 36
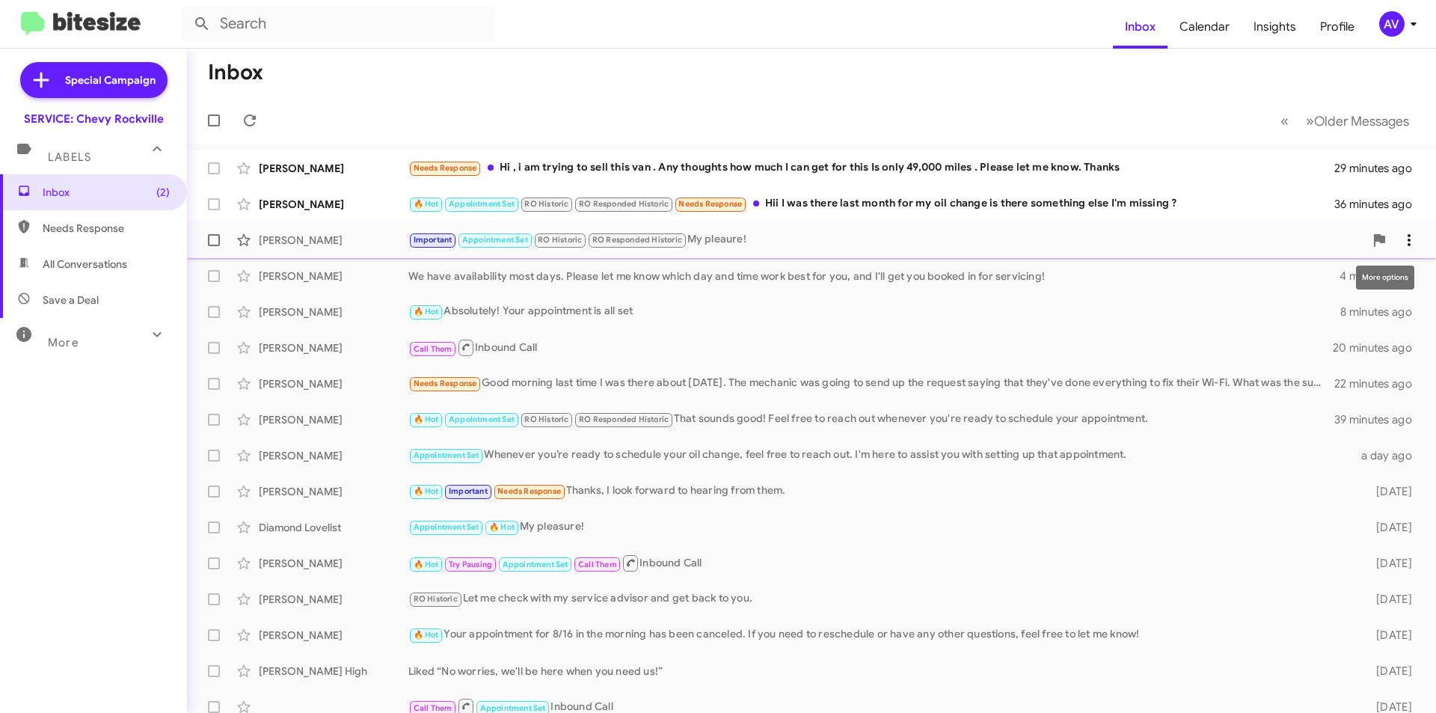
click at [1400, 233] on icon at bounding box center [1409, 240] width 18 height 18
click at [932, 260] on div at bounding box center [718, 356] width 1436 height 713
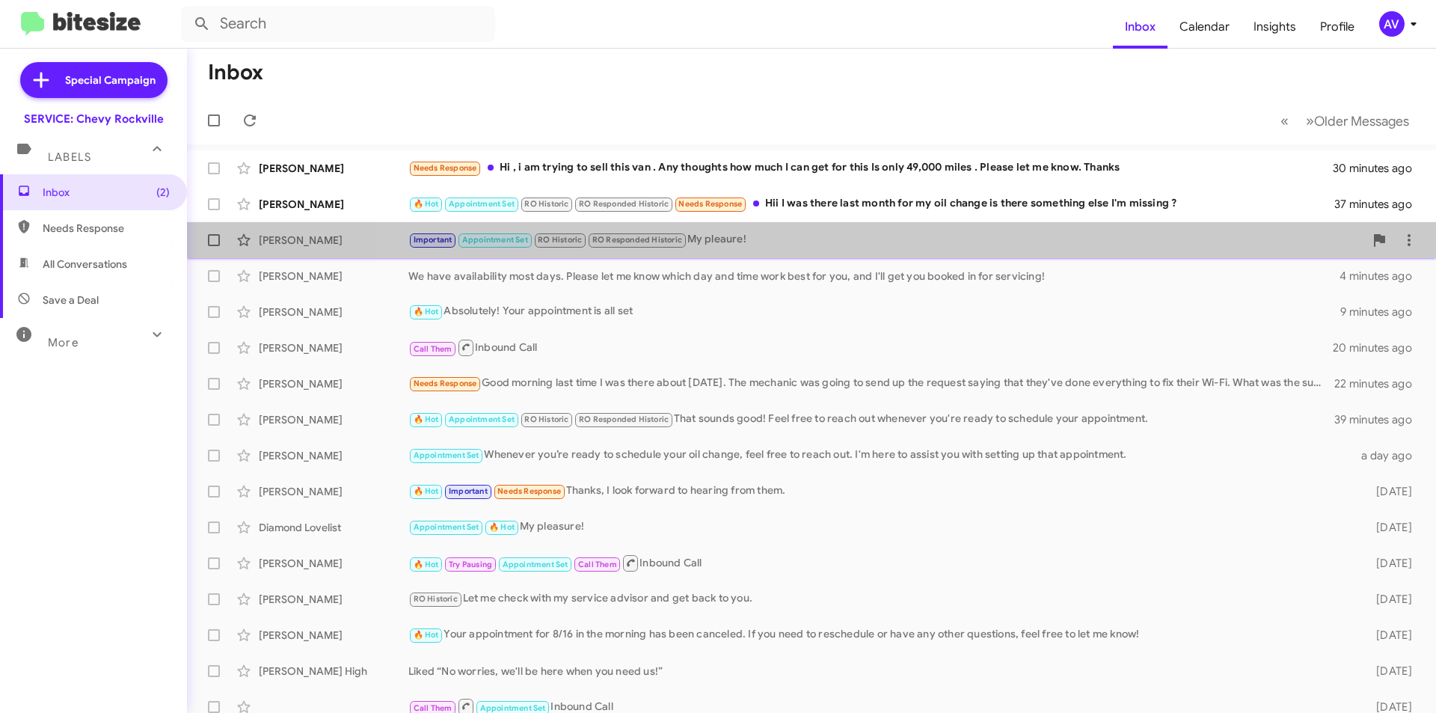
click at [952, 247] on div "Important Appointment Set RO Historic RO Responded Historic My pleaure!" at bounding box center [886, 239] width 956 height 17
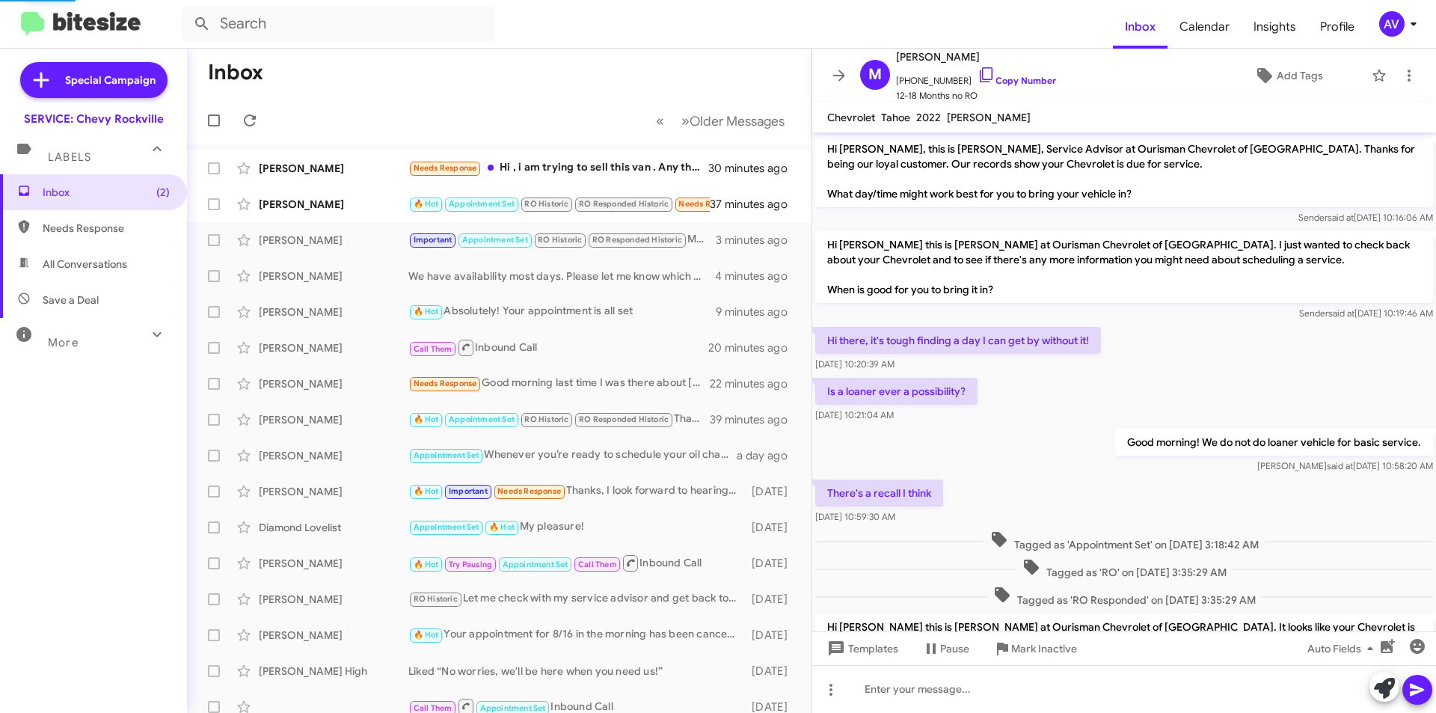
scroll to position [331, 0]
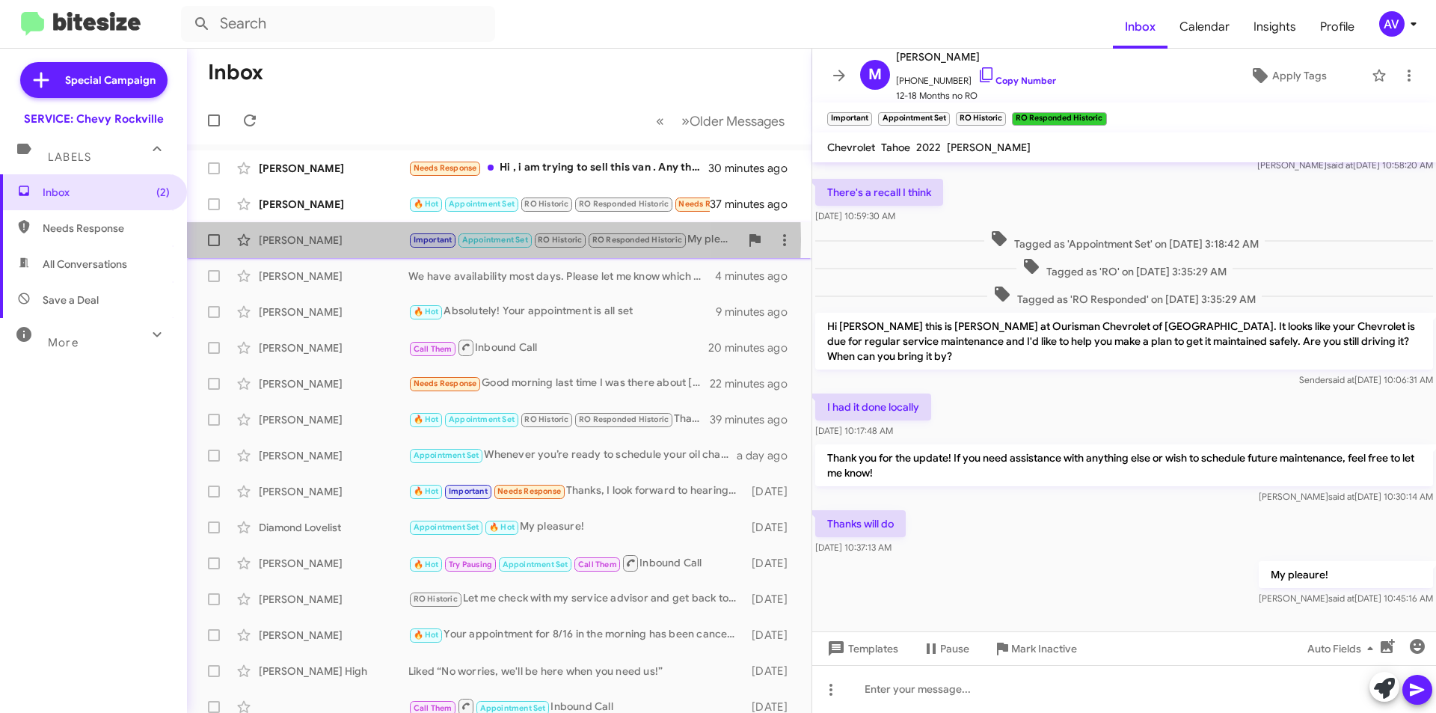
click at [376, 239] on div "[PERSON_NAME]" at bounding box center [334, 240] width 150 height 15
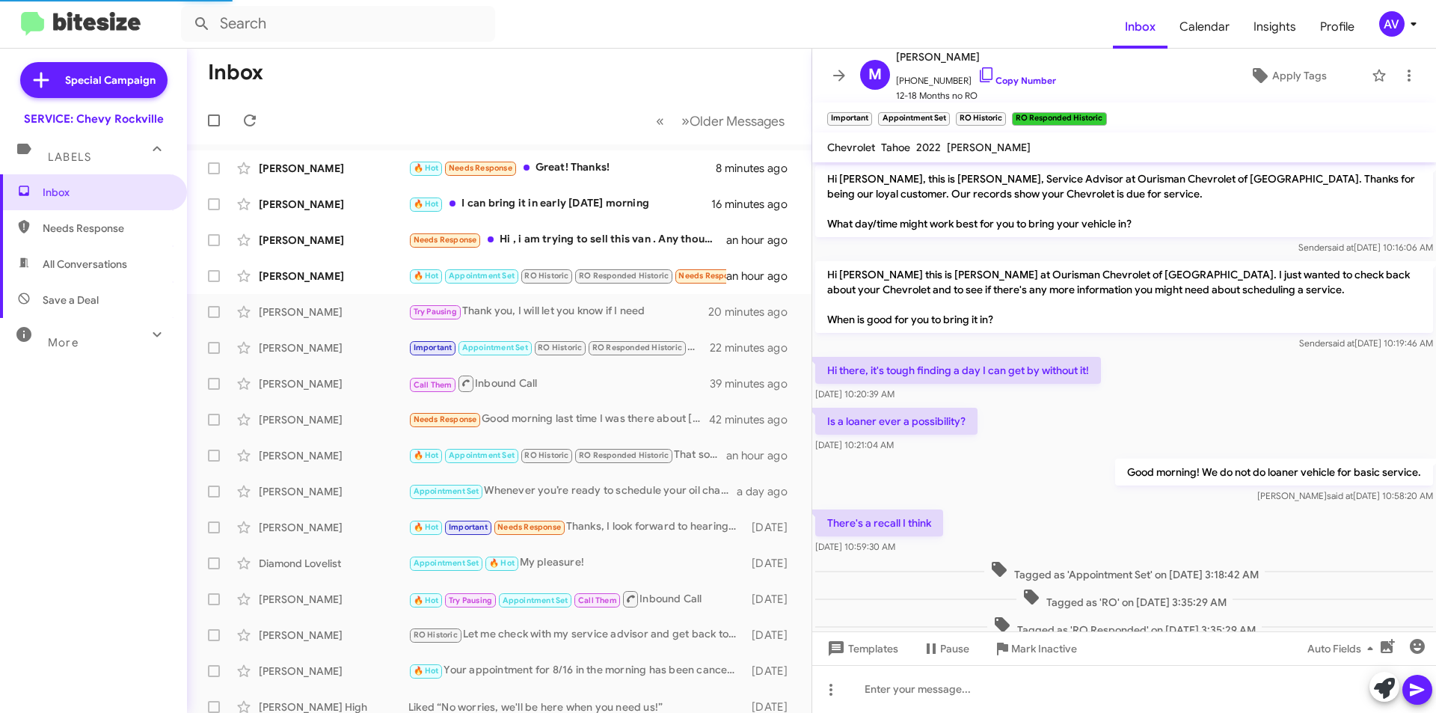
scroll to position [361, 0]
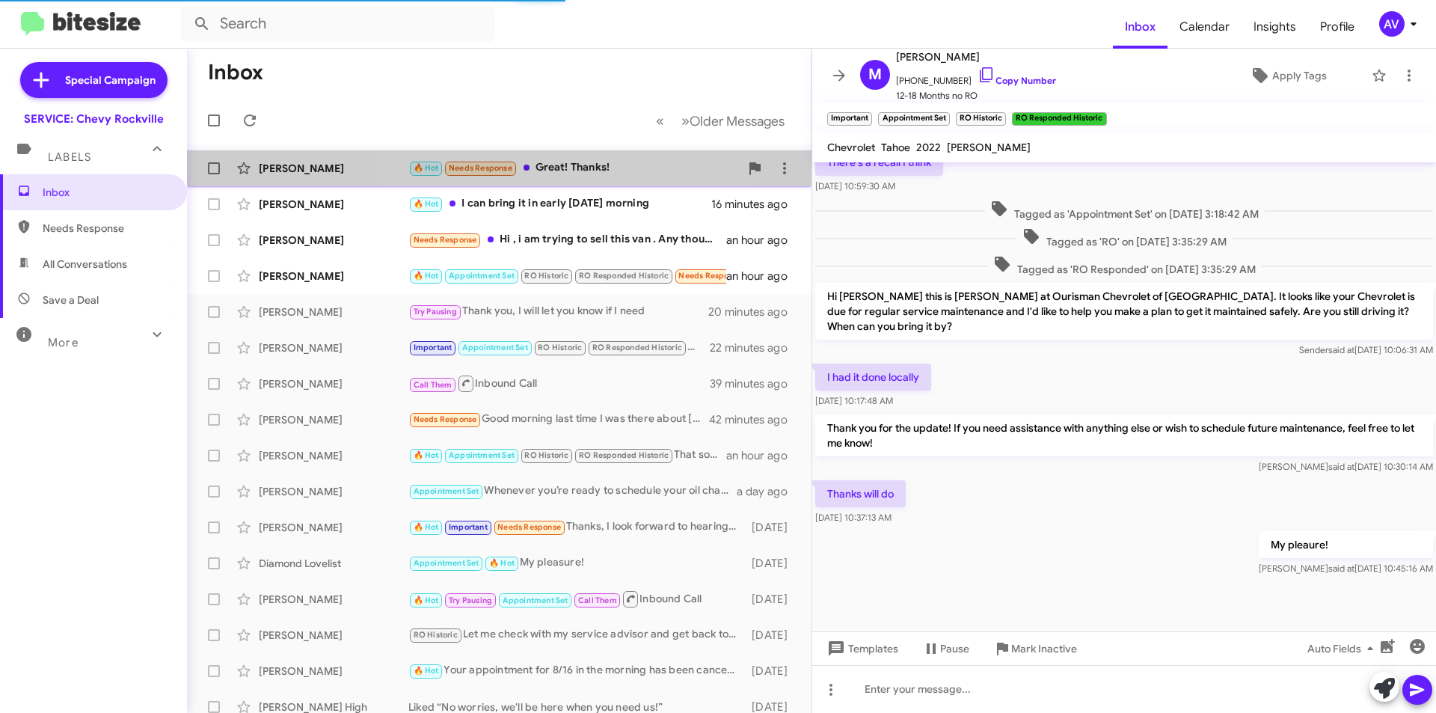
click at [524, 164] on div "🔥 Hot Needs Response Great! Thanks!" at bounding box center [573, 167] width 331 height 17
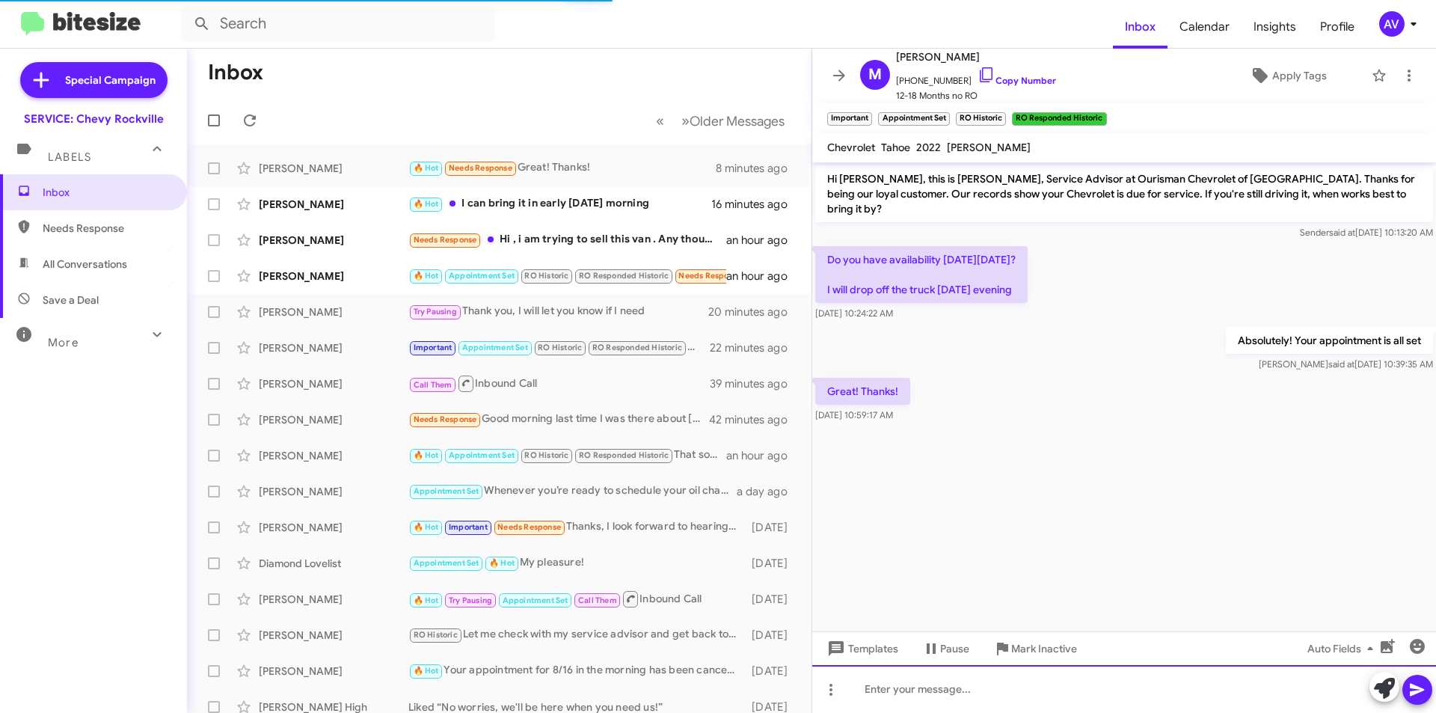
click at [1069, 694] on div at bounding box center [1124, 689] width 624 height 48
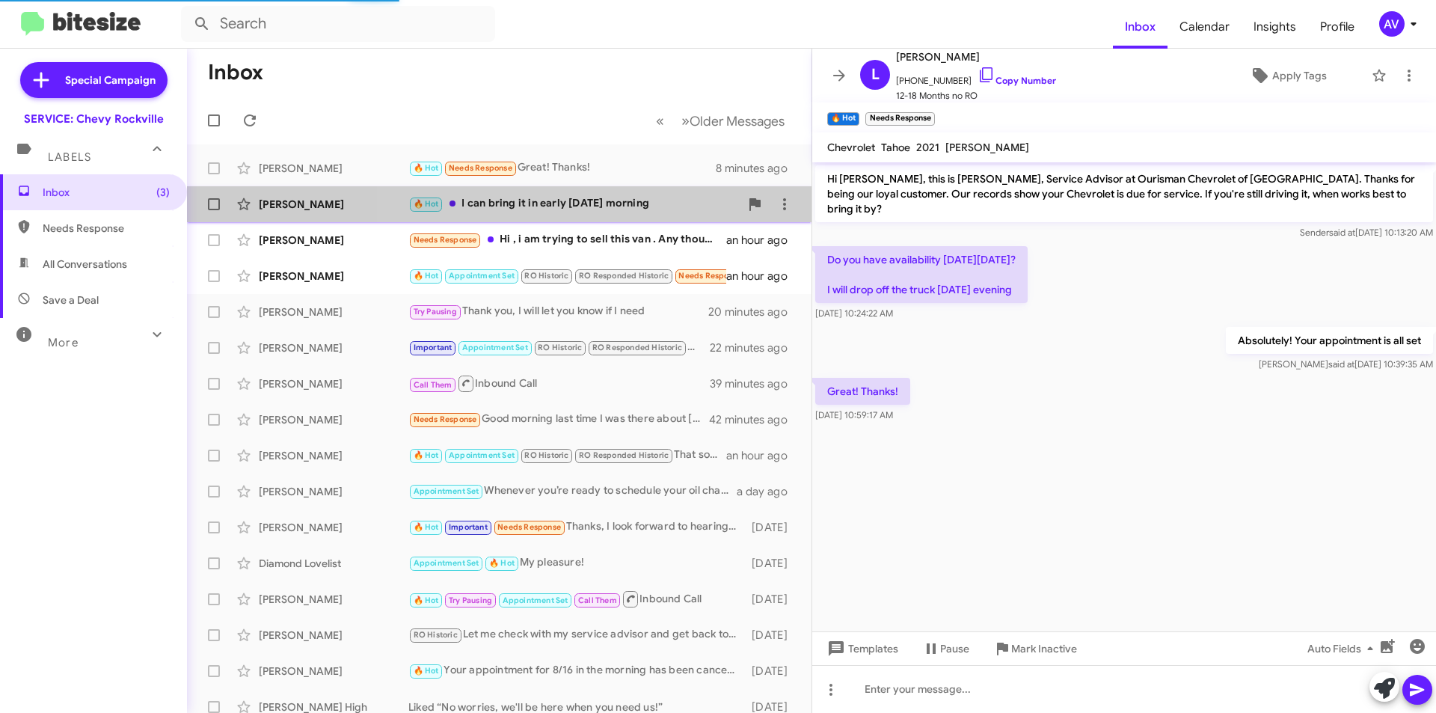
click at [625, 203] on div "🔥 Hot I can bring it in early [DATE] morning" at bounding box center [573, 203] width 331 height 17
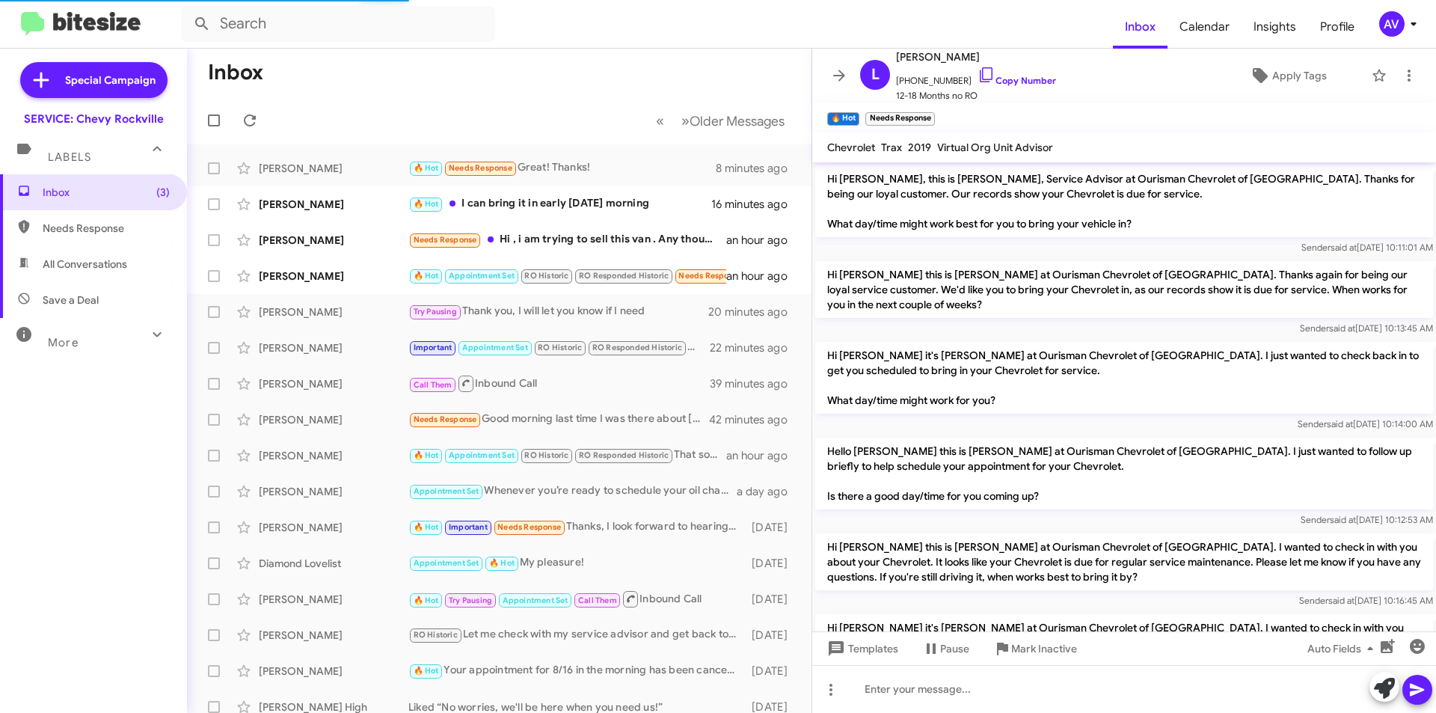
scroll to position [232, 0]
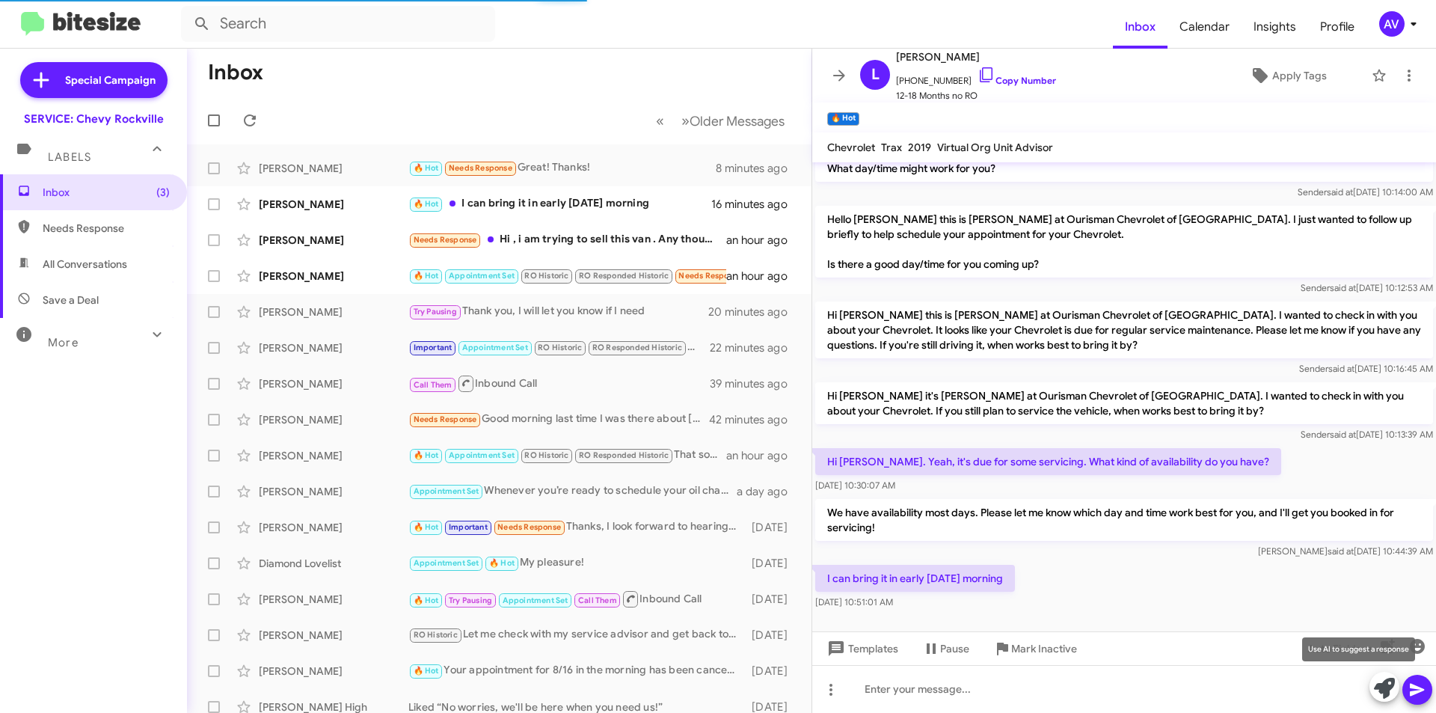
click at [1380, 694] on icon at bounding box center [1384, 688] width 21 height 21
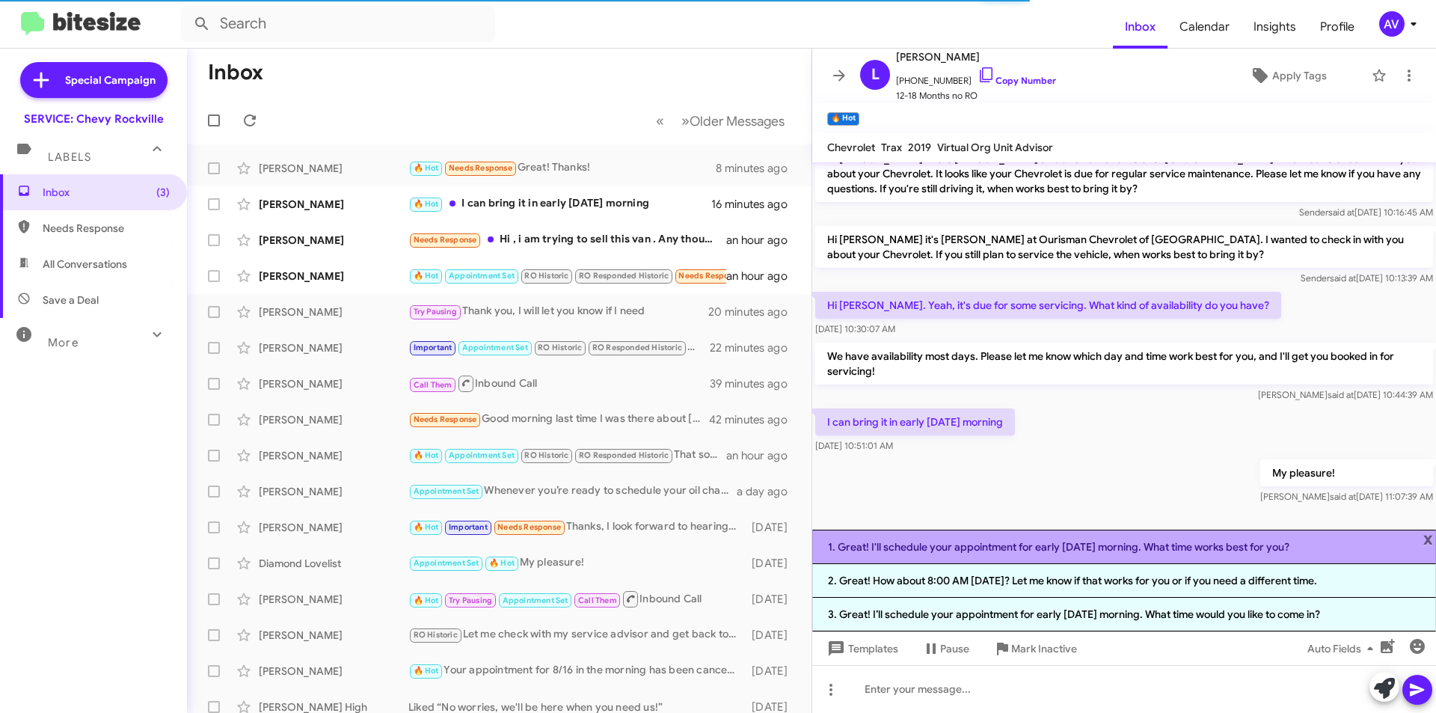
click at [1060, 554] on li "1. Great! I'll schedule your appointment for early [DATE] morning. What time wo…" at bounding box center [1124, 547] width 624 height 34
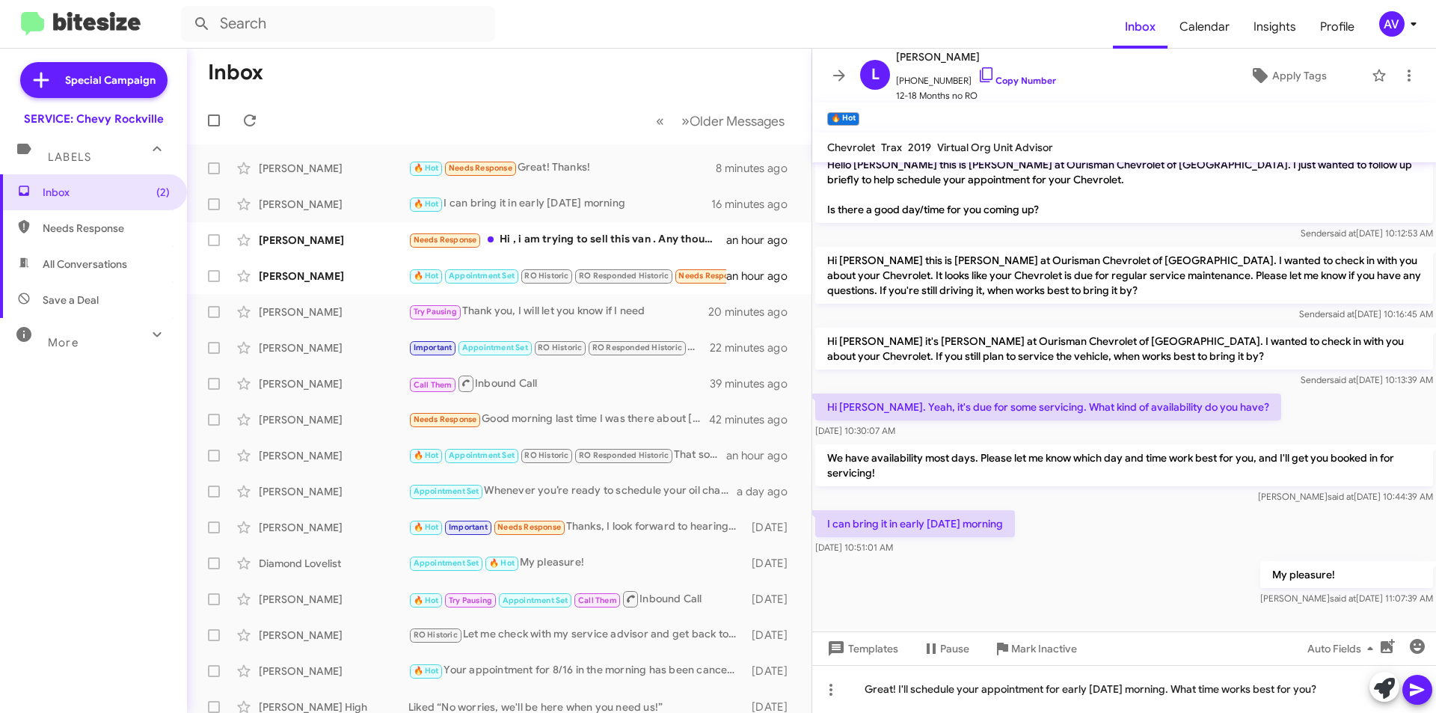
click at [1422, 699] on span at bounding box center [1418, 690] width 18 height 30
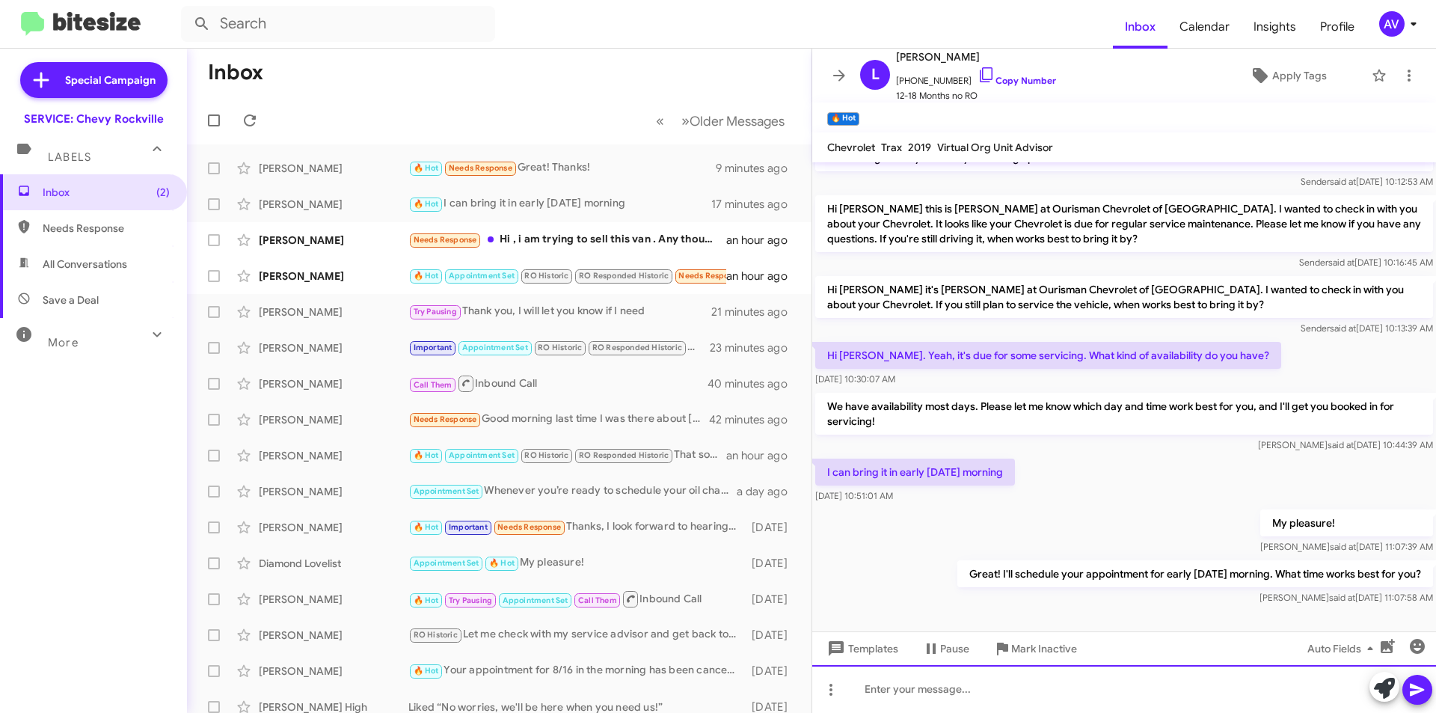
scroll to position [341, 0]
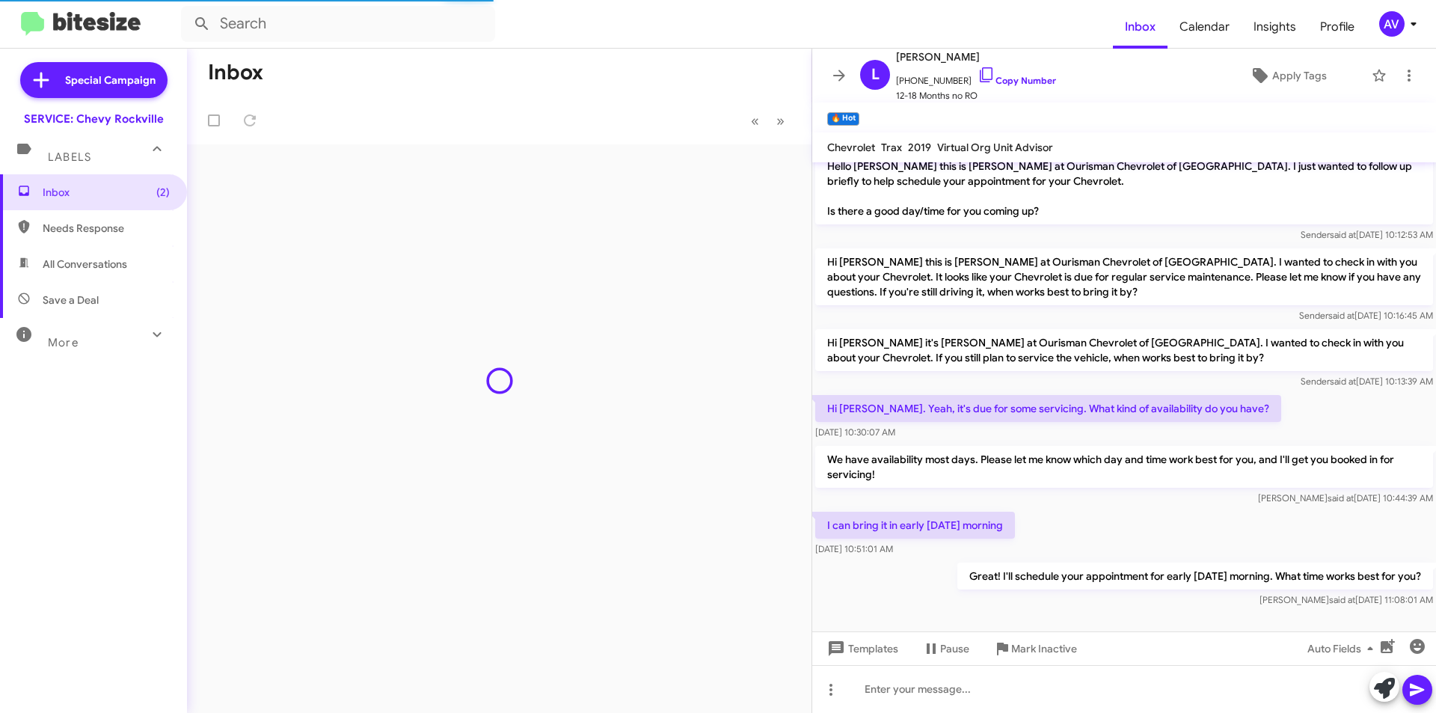
scroll to position [287, 0]
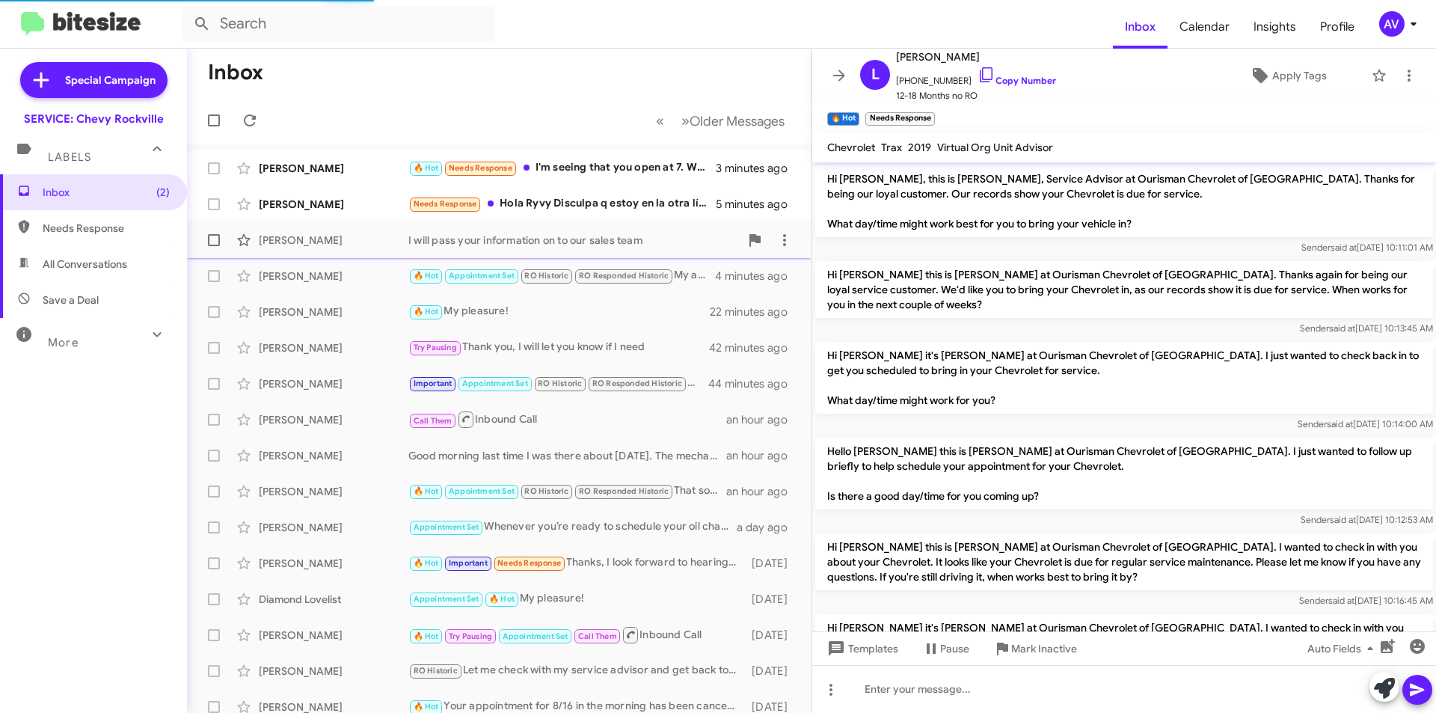
scroll to position [341, 0]
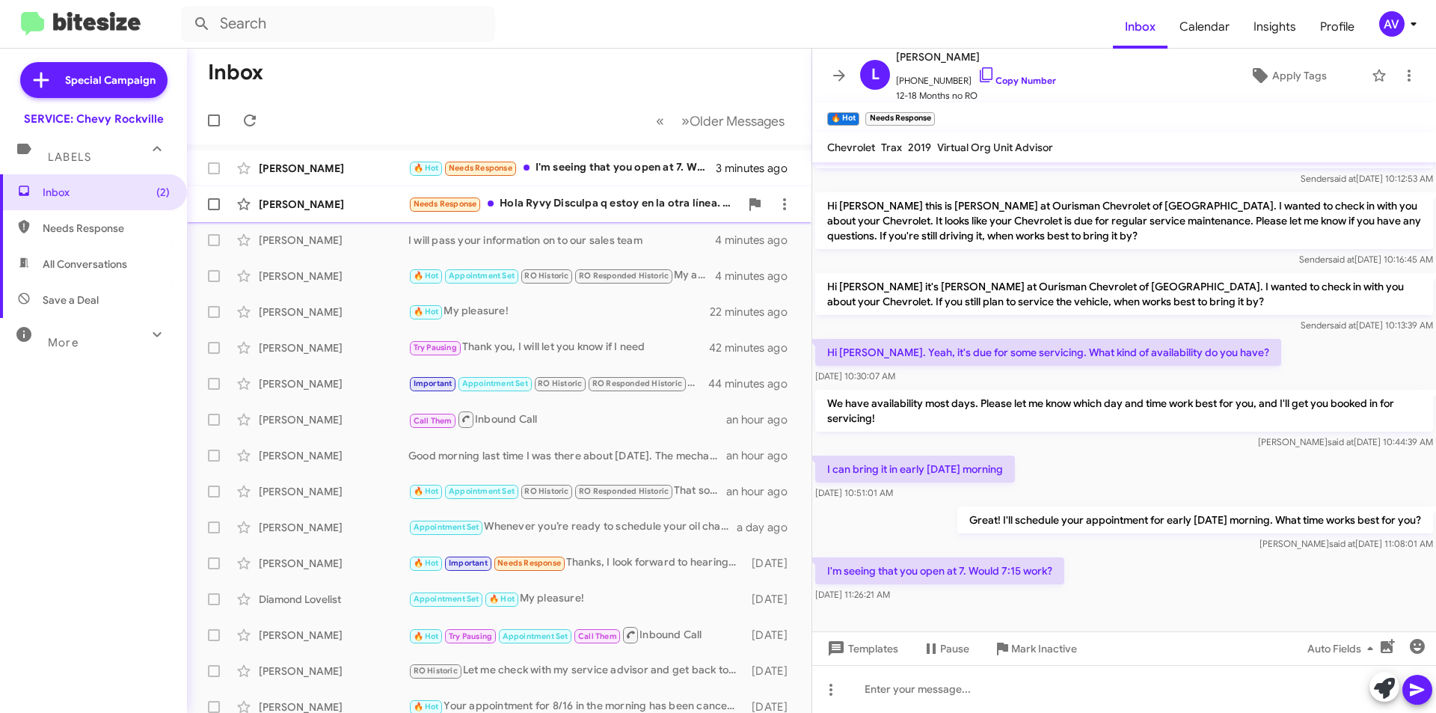
click at [618, 212] on div "Needs Response Hola Ryvy Disculpa q estoy en la otra línea. Me lo puedes re env…" at bounding box center [573, 203] width 331 height 17
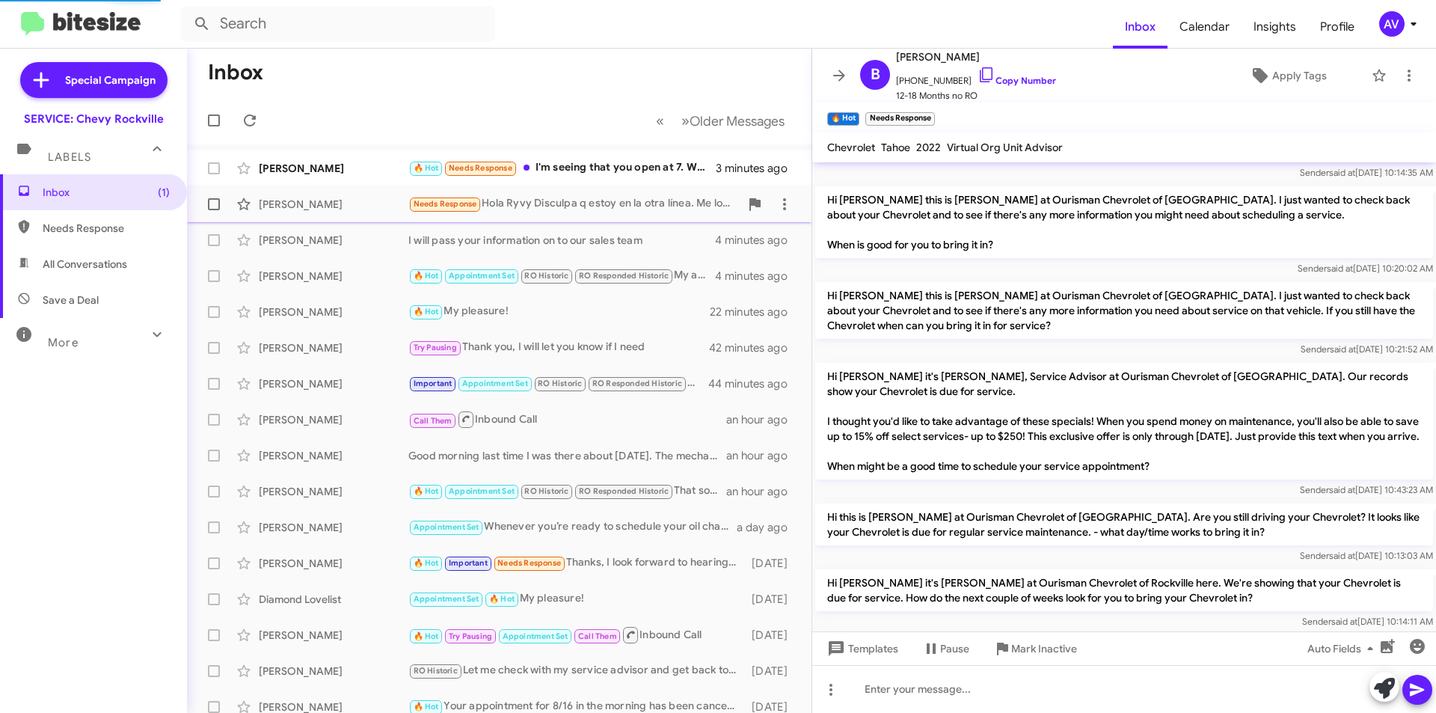
scroll to position [999, 0]
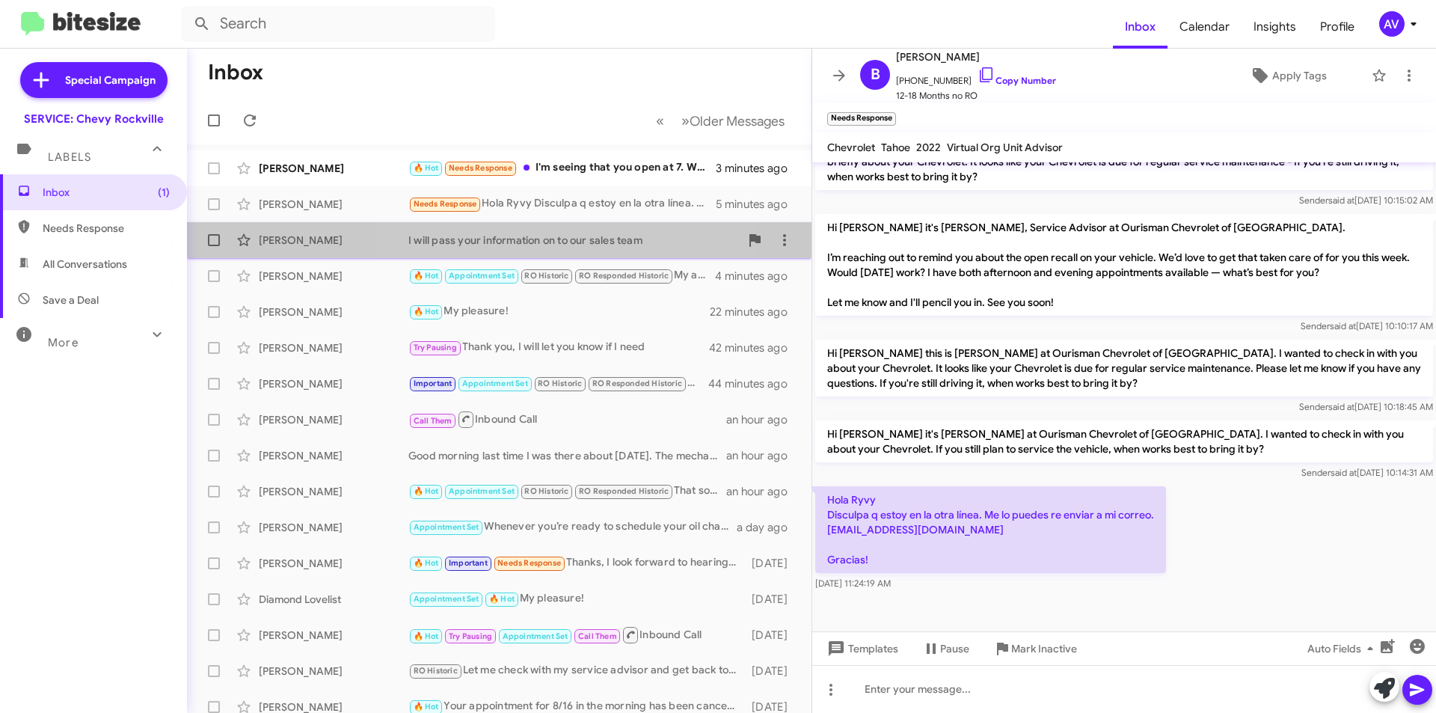
click at [540, 254] on div "David Trone I will pass your information on to our sales team 4 minutes ago" at bounding box center [499, 240] width 601 height 30
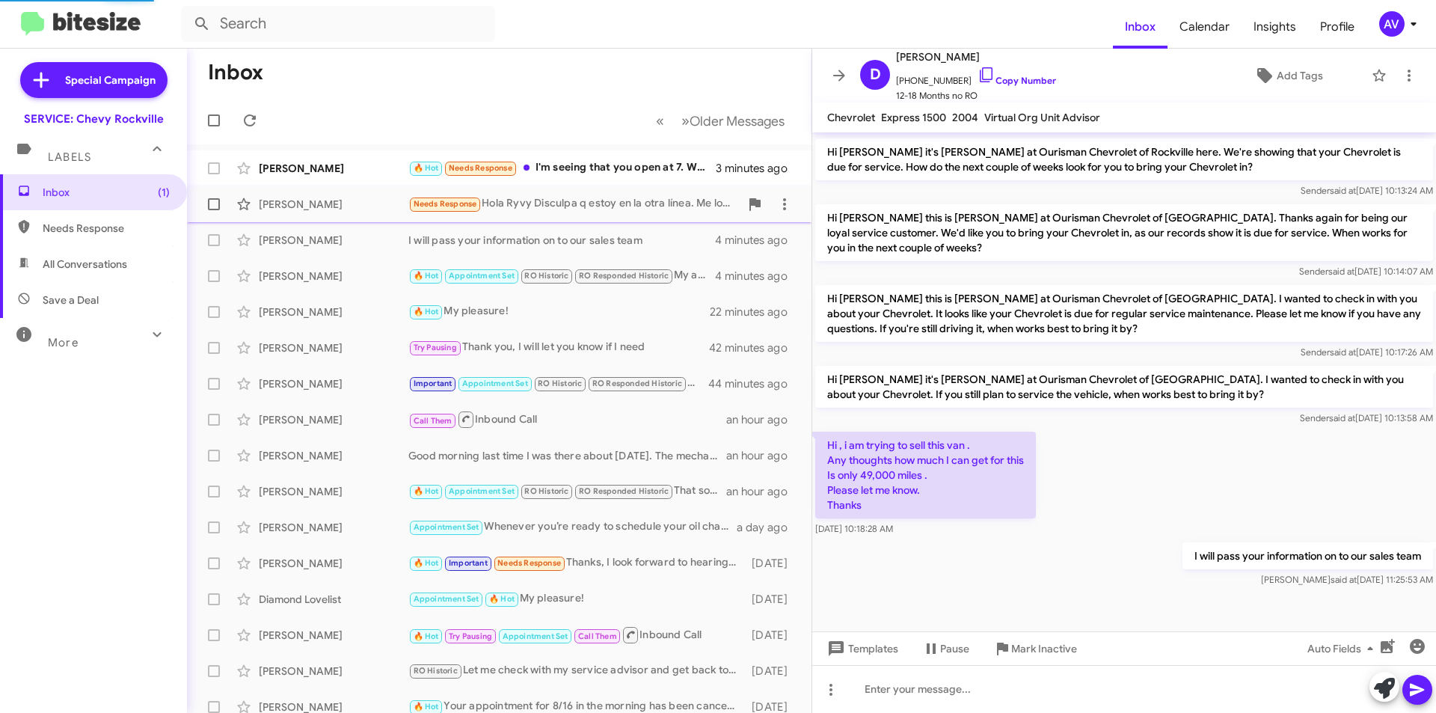
scroll to position [461, 0]
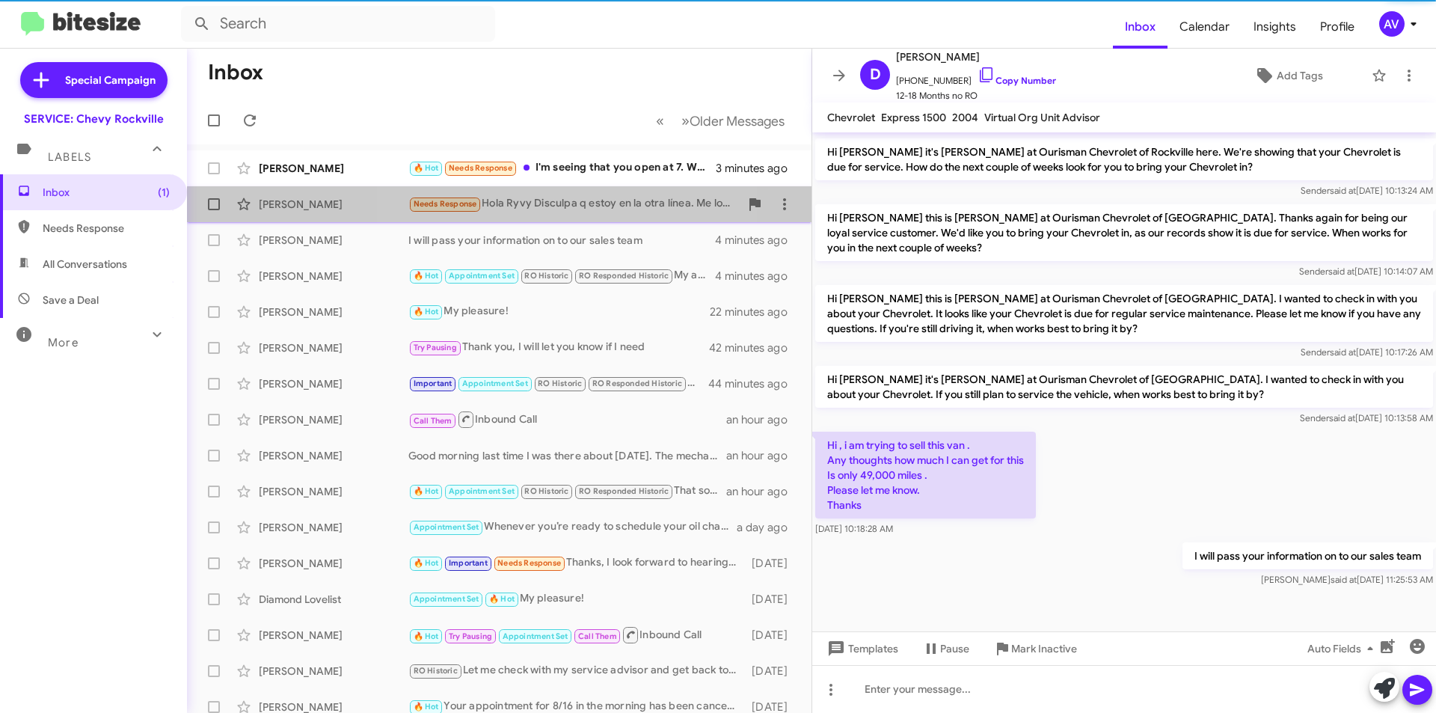
click at [577, 212] on div "Needs Response Hola Ryvy Disculpa q estoy en la otra línea. Me lo puedes re env…" at bounding box center [573, 203] width 331 height 17
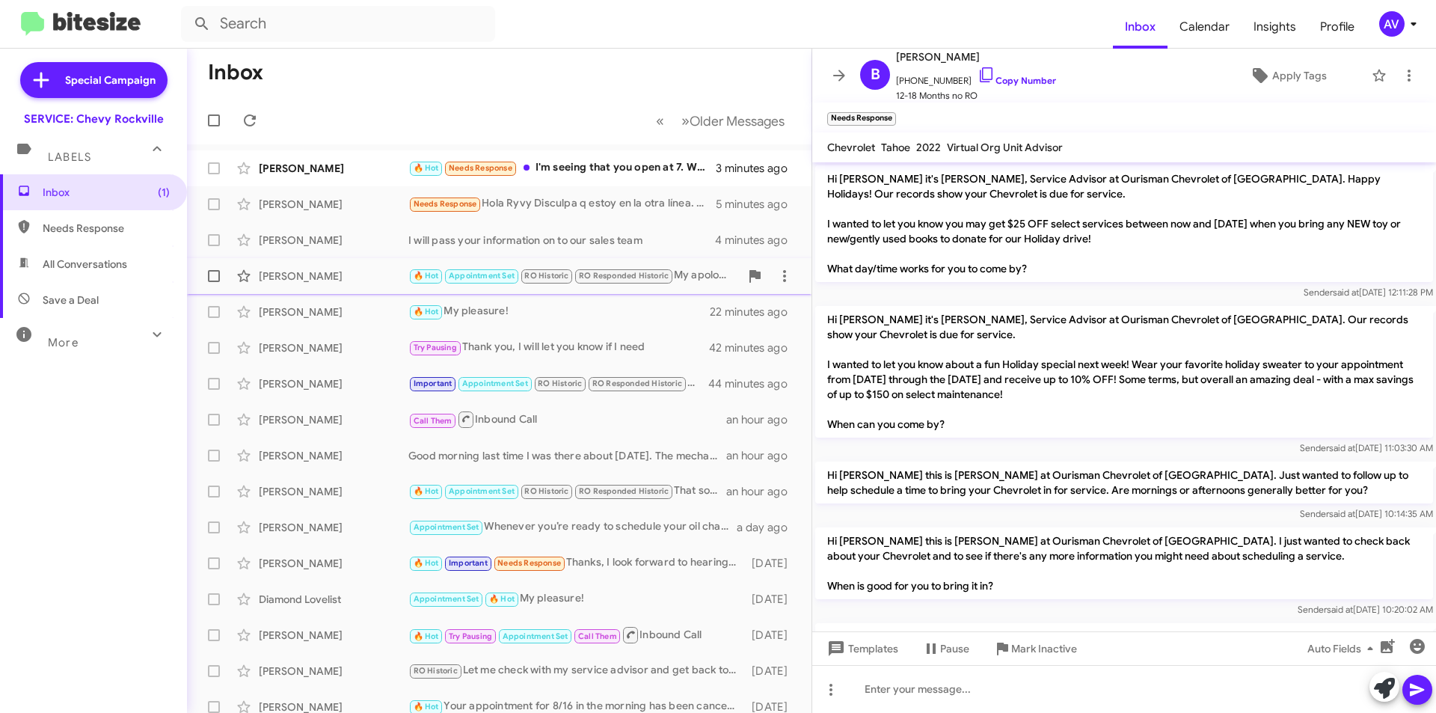
click at [377, 277] on div "[PERSON_NAME]" at bounding box center [334, 276] width 150 height 15
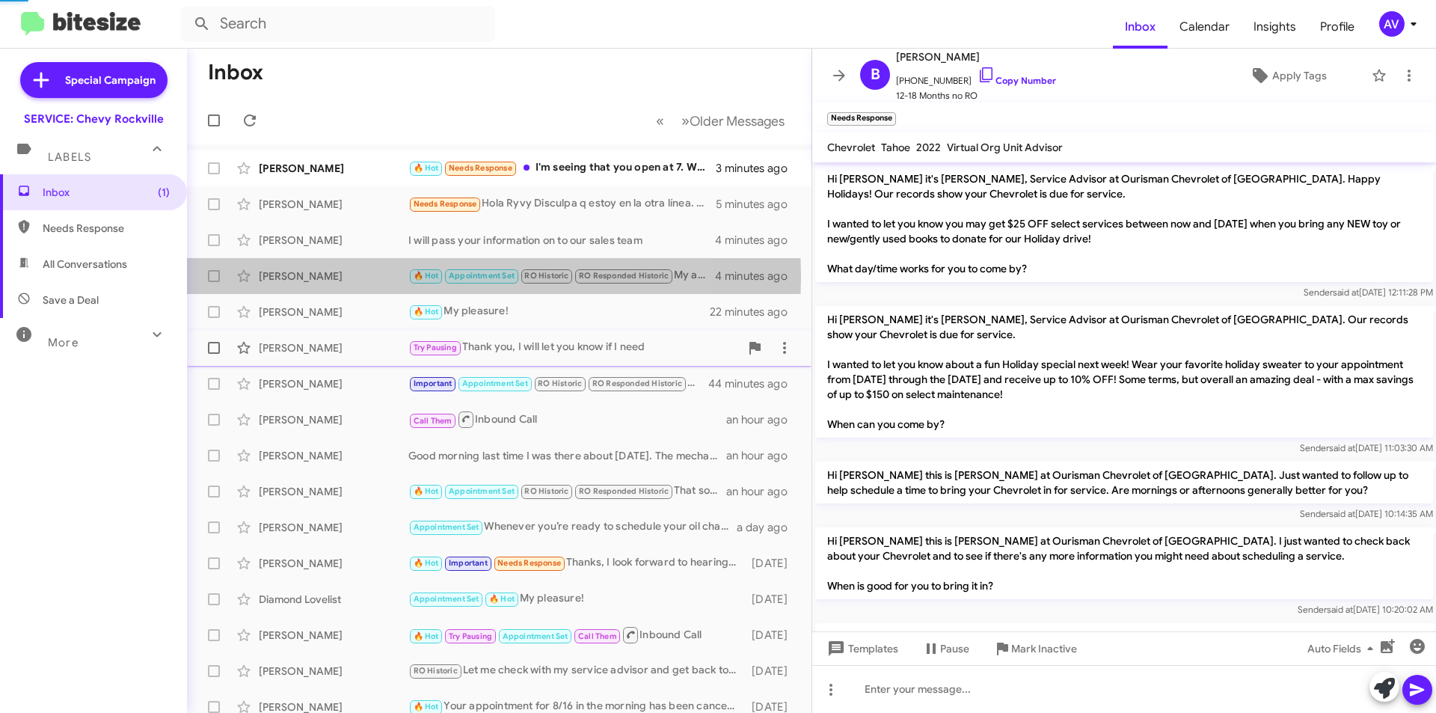
scroll to position [643, 0]
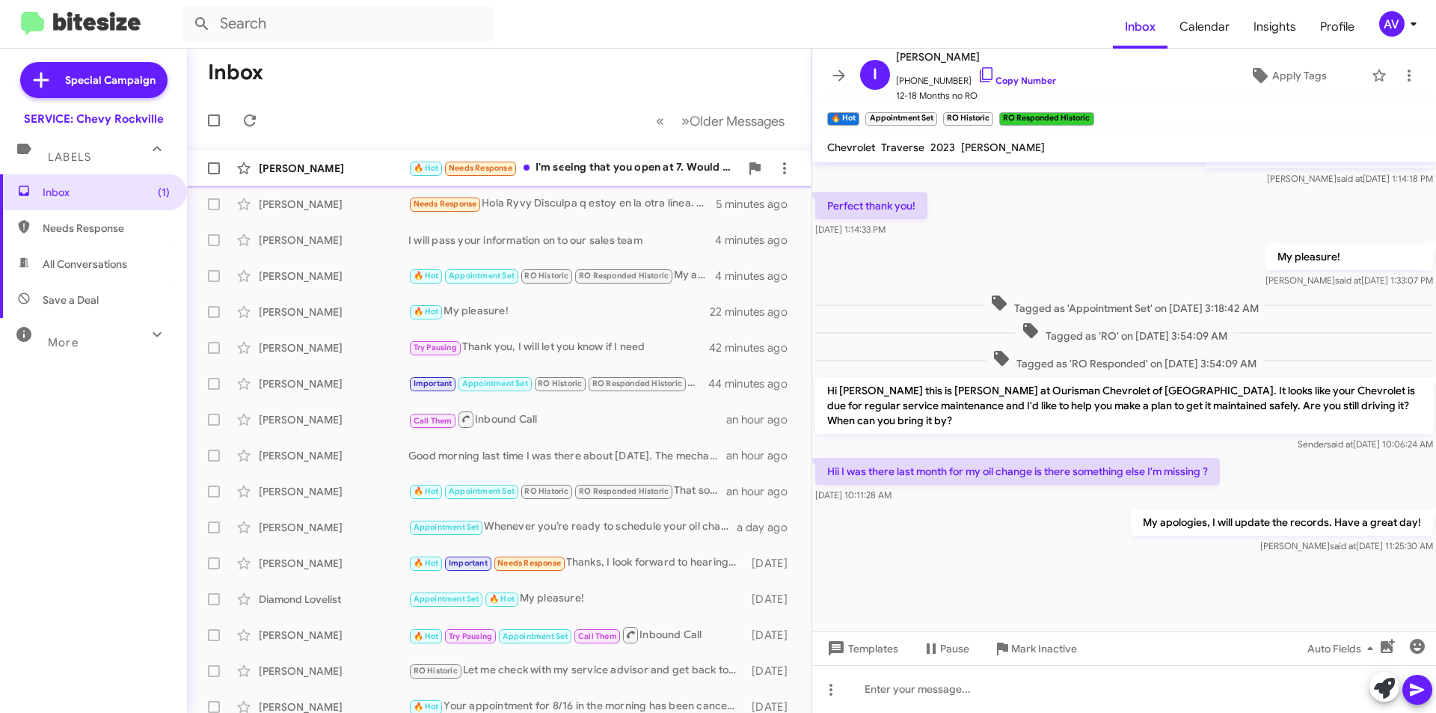
click at [590, 170] on div "🔥 Hot Needs Response I'm seeing that you open at 7. Would 7:15 work?" at bounding box center [573, 167] width 331 height 17
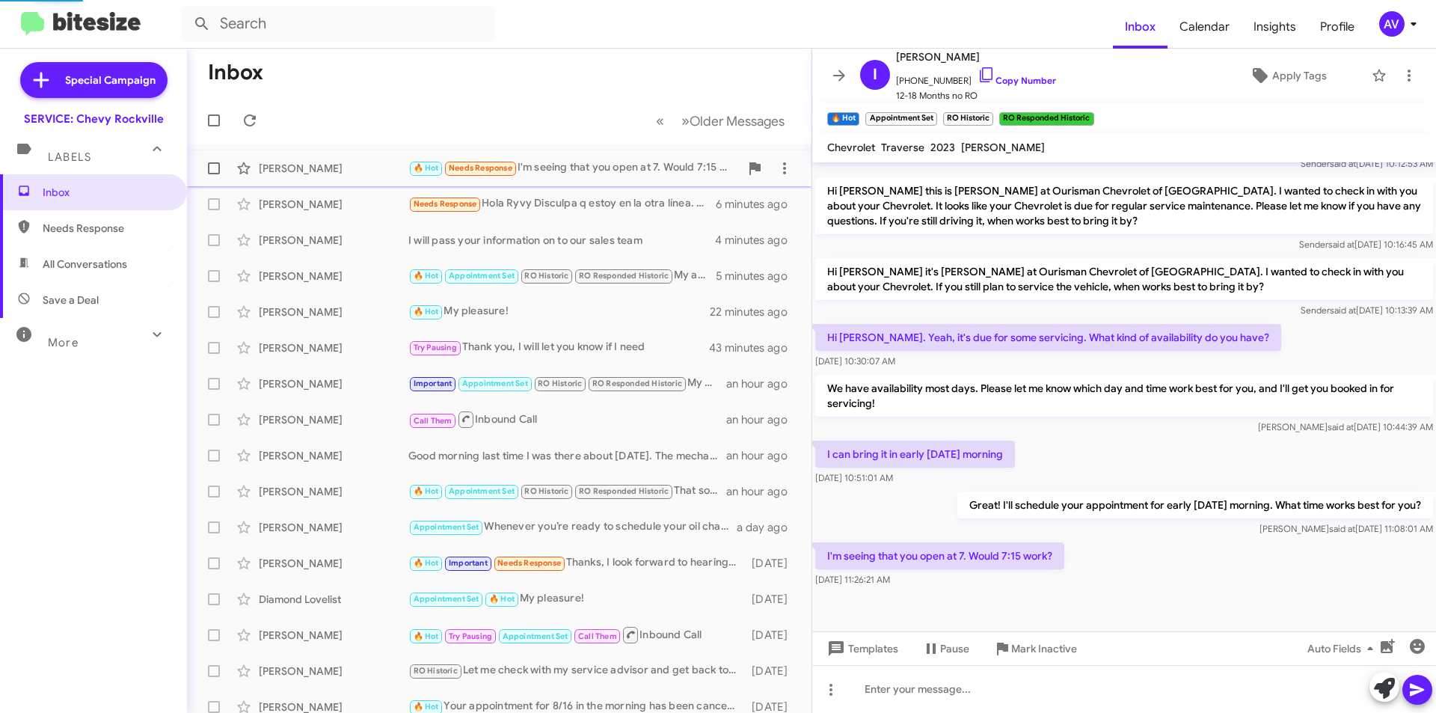
scroll to position [341, 0]
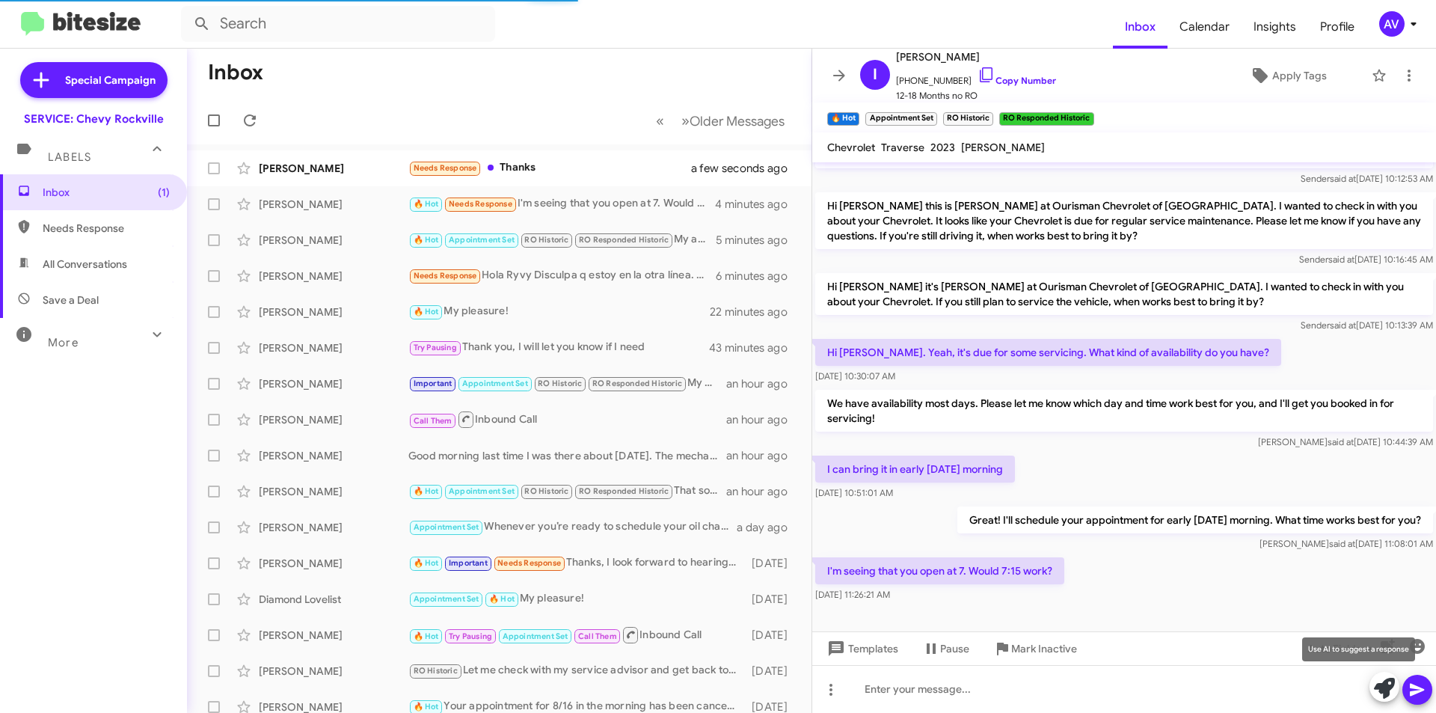
click at [1378, 686] on icon at bounding box center [1384, 688] width 21 height 21
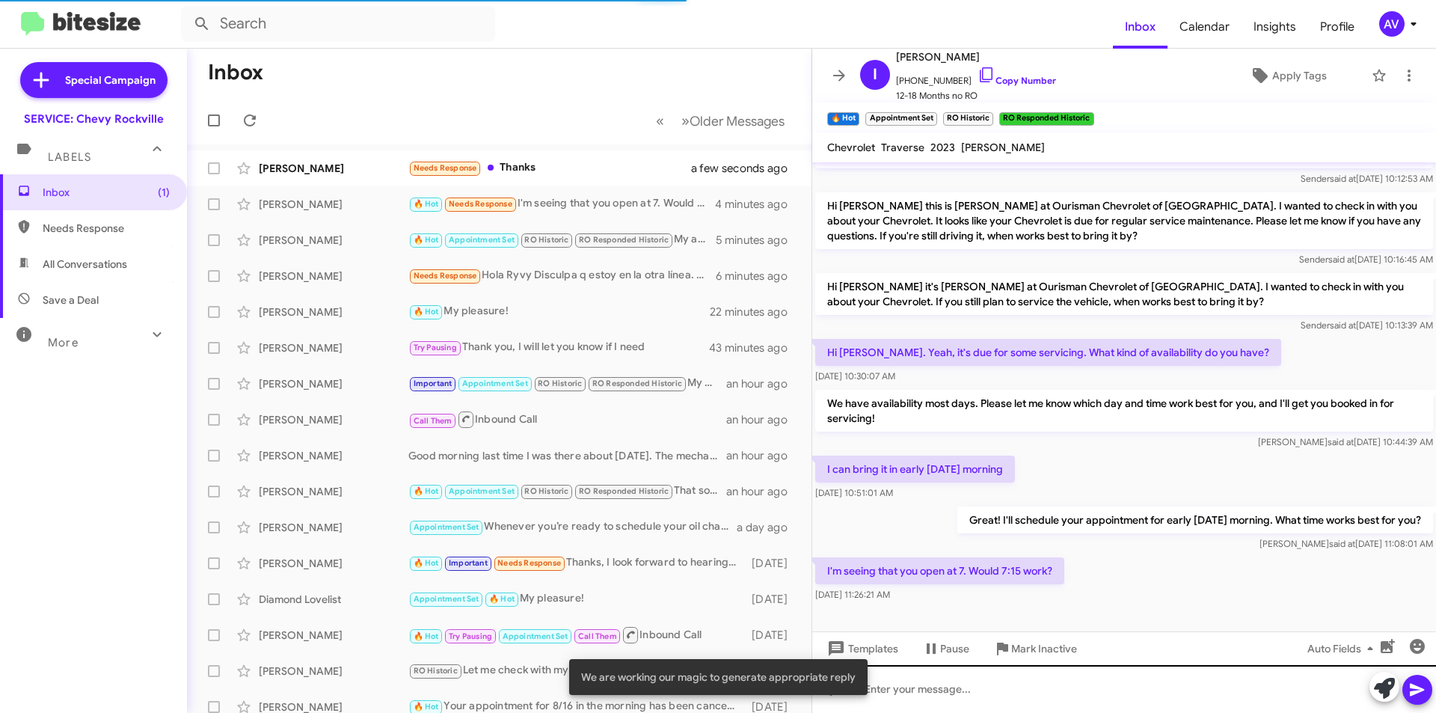
scroll to position [458, 0]
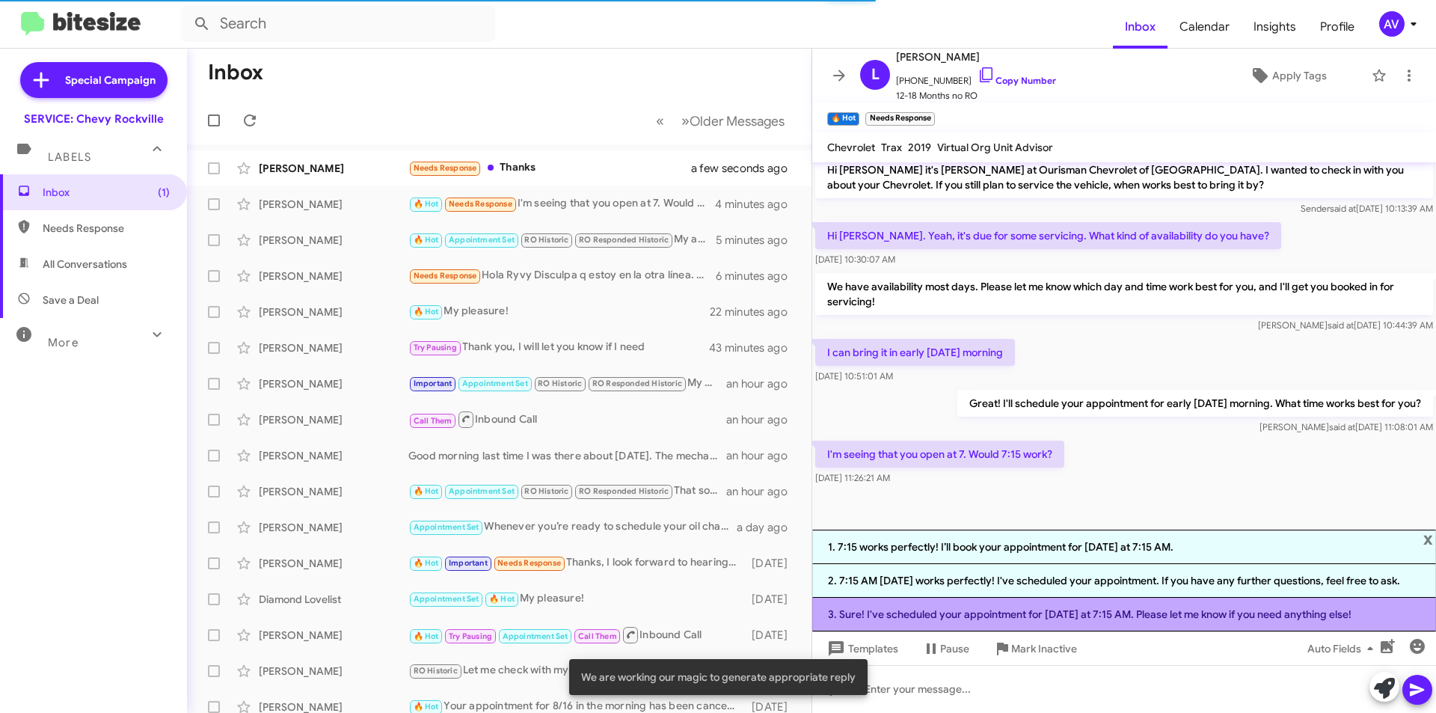
click at [1139, 617] on li "3. Sure! I've scheduled your appointment for Thursday at 7:15 AM. Please let me…" at bounding box center [1124, 615] width 624 height 34
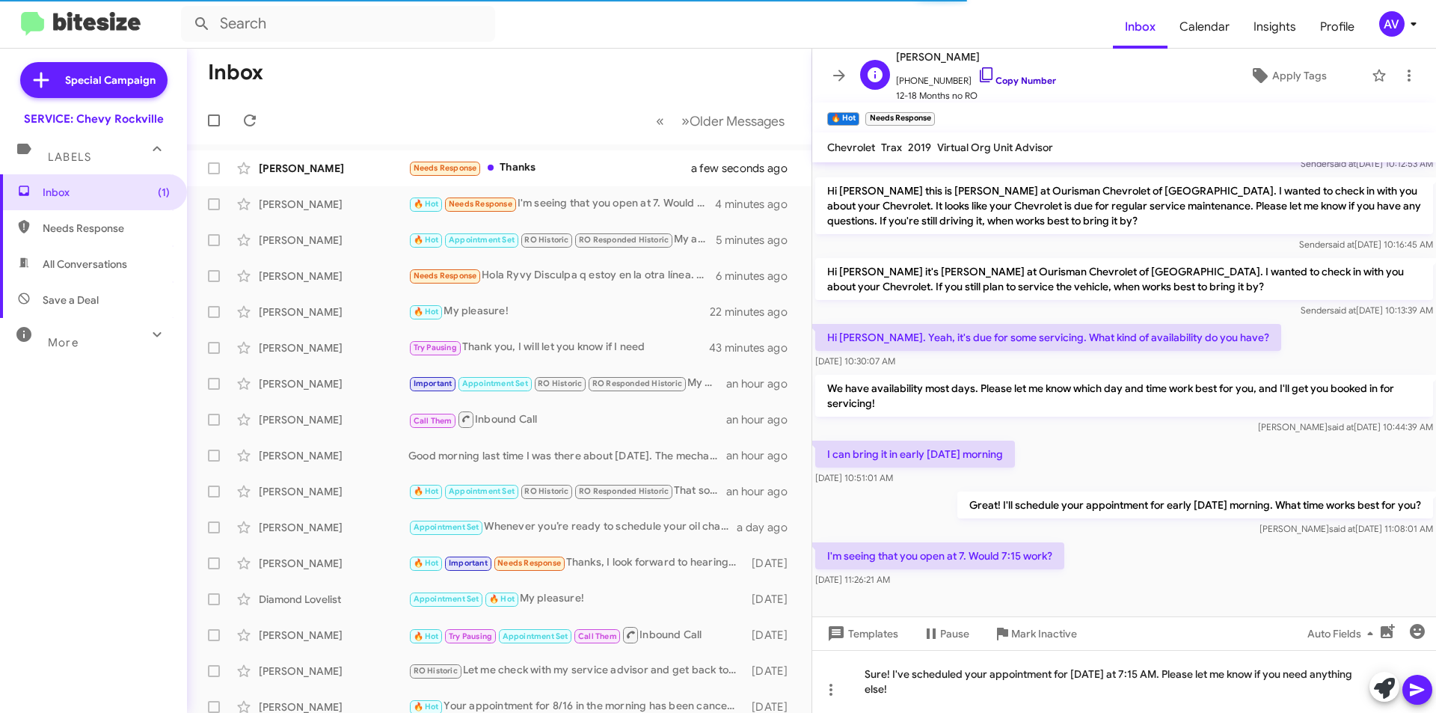
click at [978, 75] on icon at bounding box center [987, 75] width 18 height 18
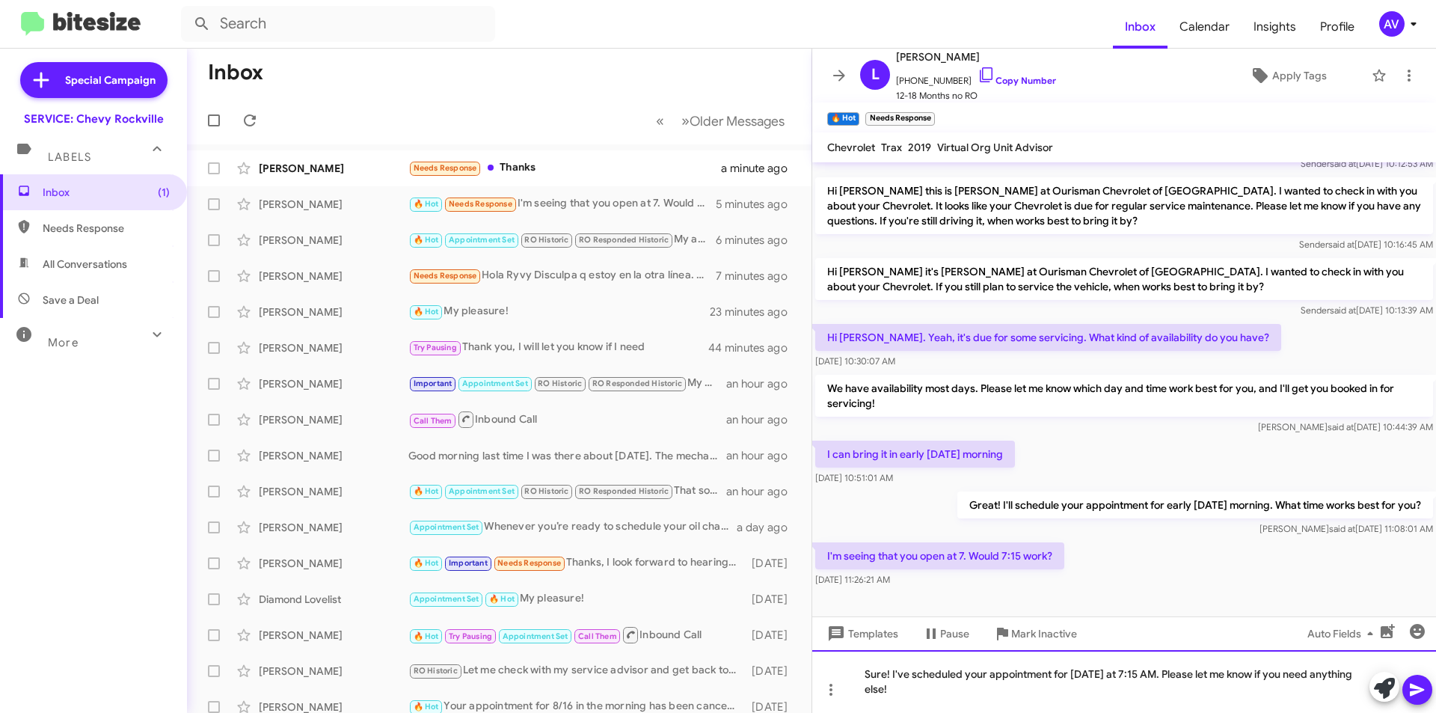
drag, startPoint x: 939, startPoint y: 707, endPoint x: 1169, endPoint y: 618, distance: 246.3
click at [1169, 618] on div "Hi Lucas, this is Sammy, Service Advisor at Ourisman Chevrolet of Rockville. Th…" at bounding box center [1124, 437] width 624 height 551
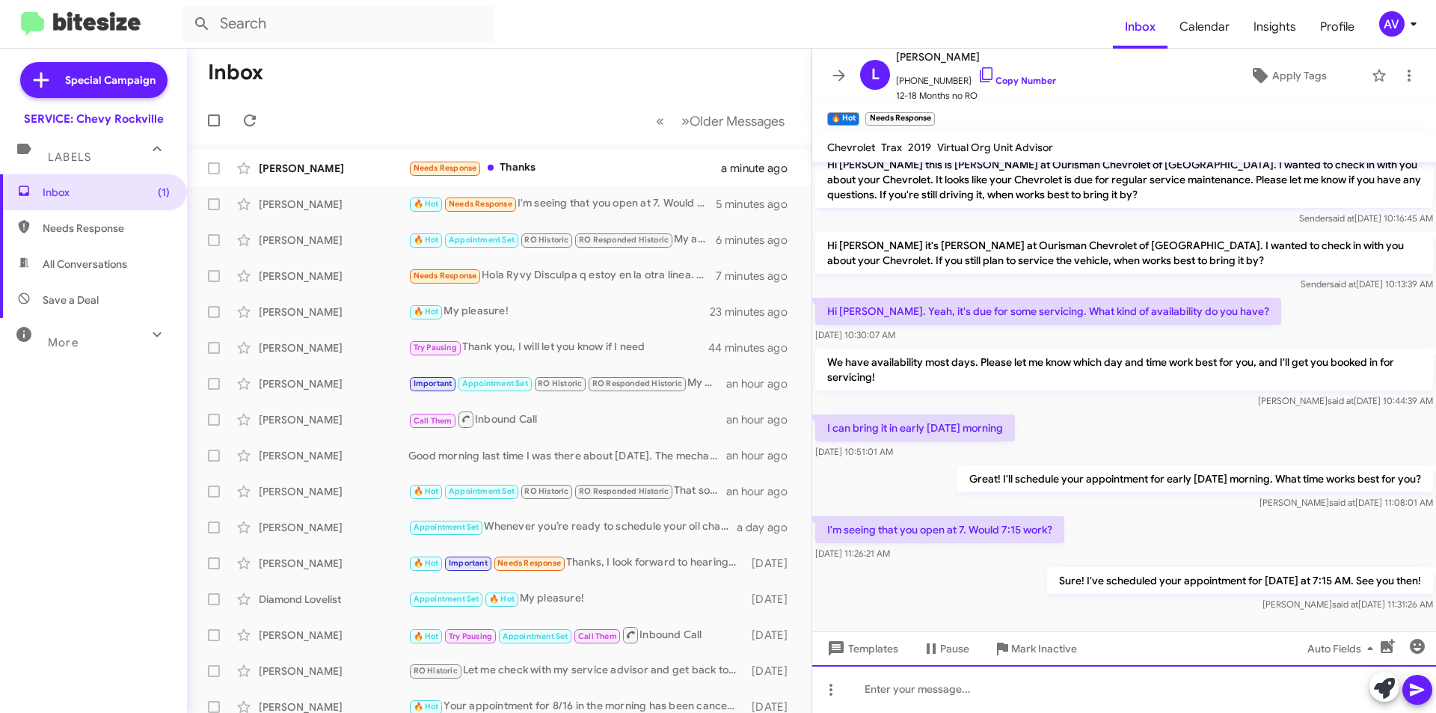
scroll to position [396, 0]
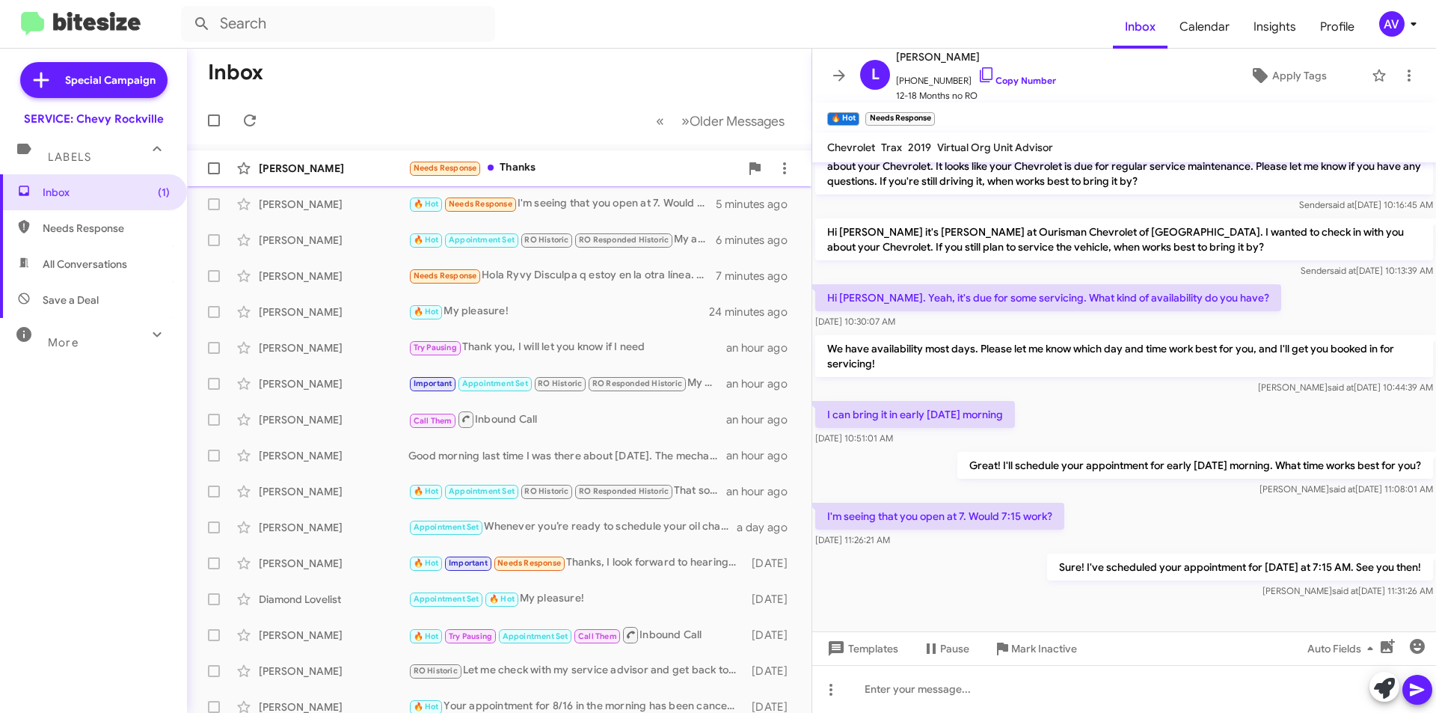
click at [565, 160] on div "Needs Response Thanks" at bounding box center [573, 167] width 331 height 17
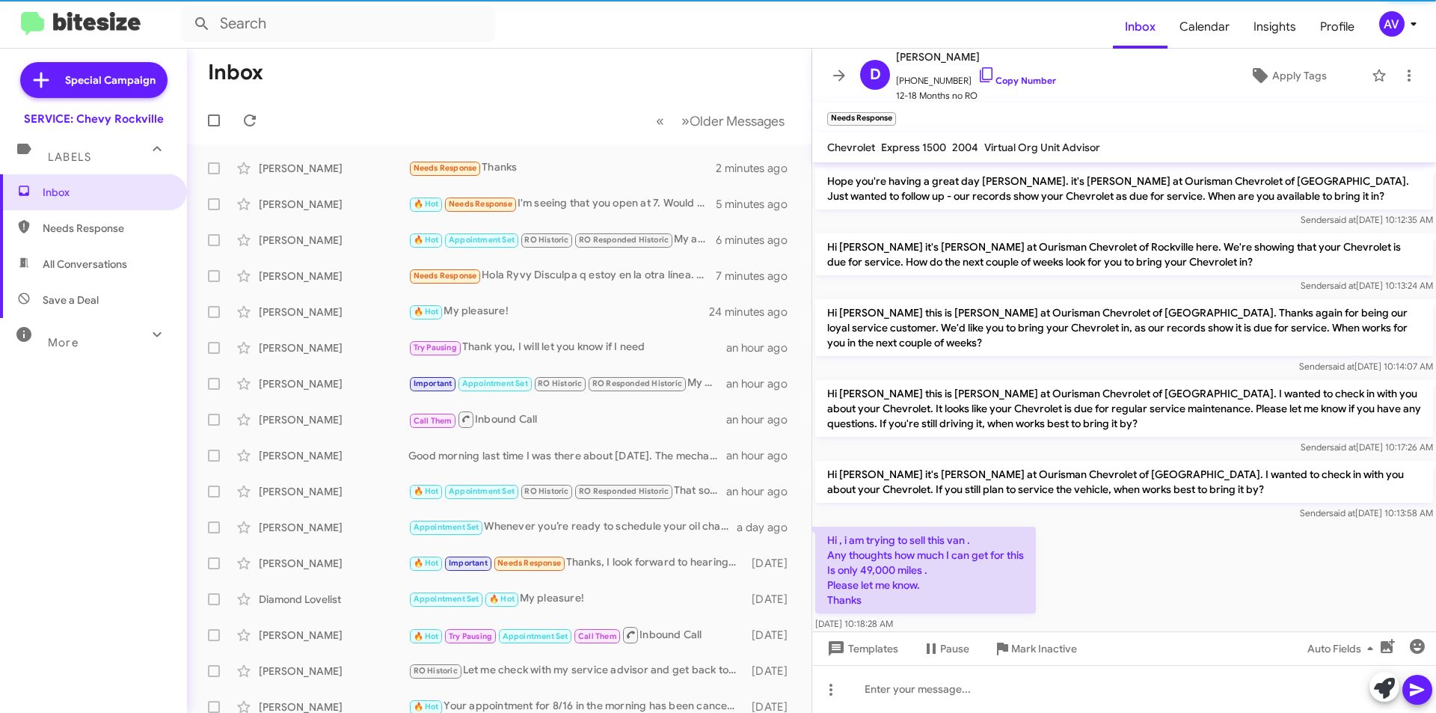
scroll to position [545, 0]
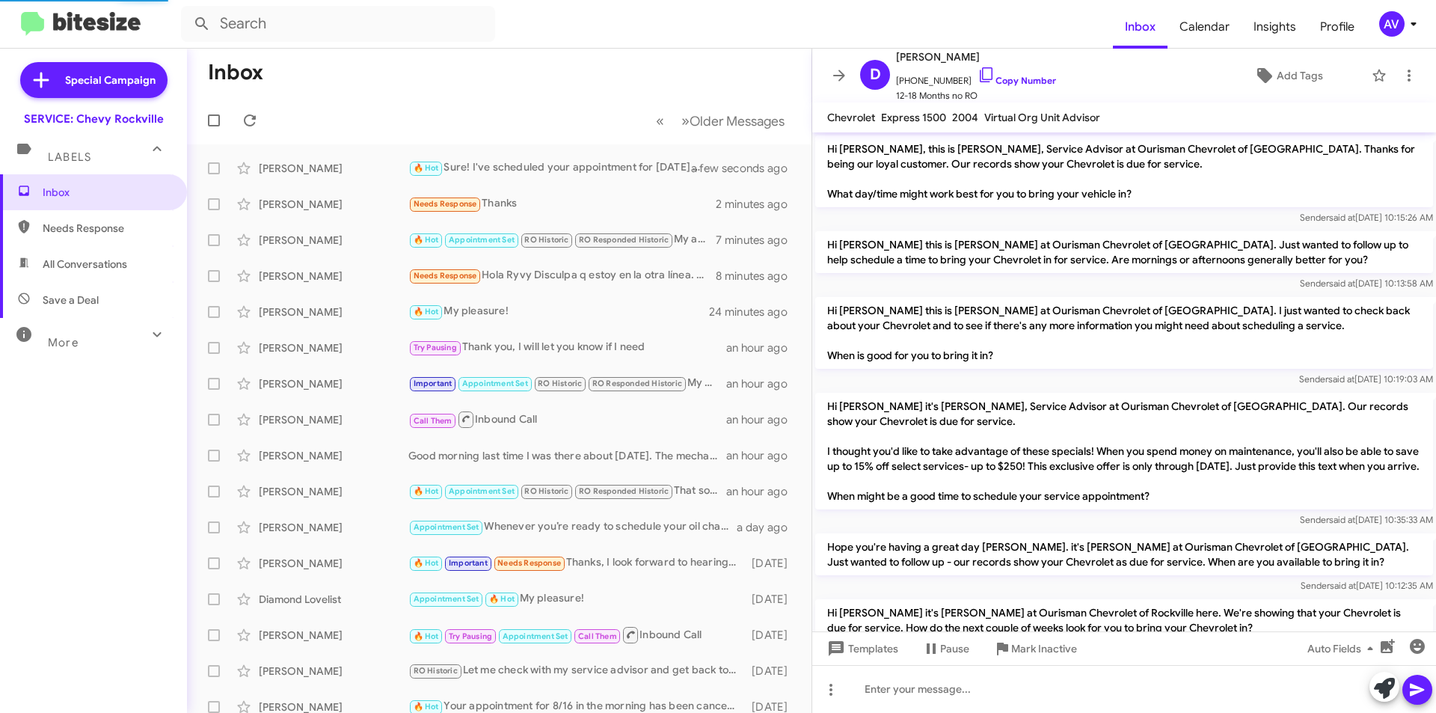
scroll to position [486, 0]
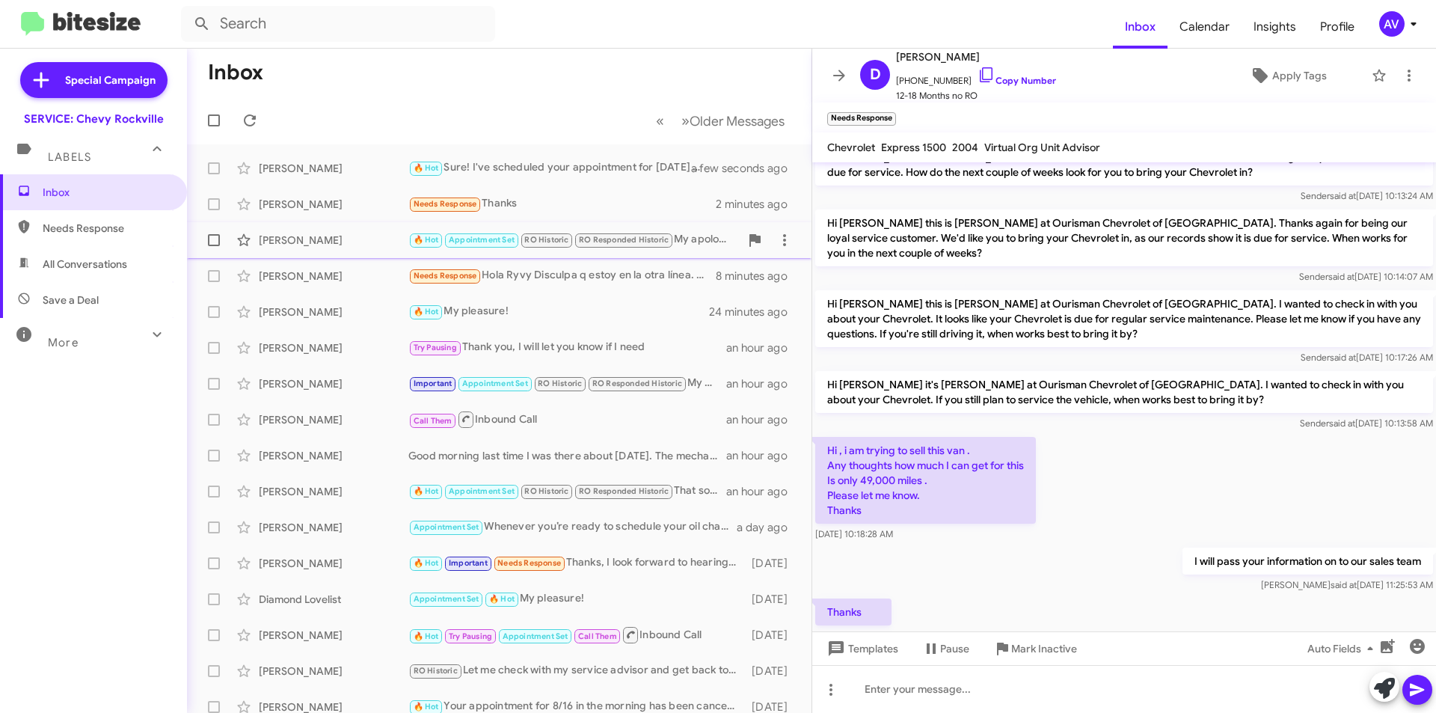
click at [705, 248] on div "🔥 Hot Appointment Set RO Historic RO Responded Historic My apologies, I will up…" at bounding box center [573, 239] width 331 height 17
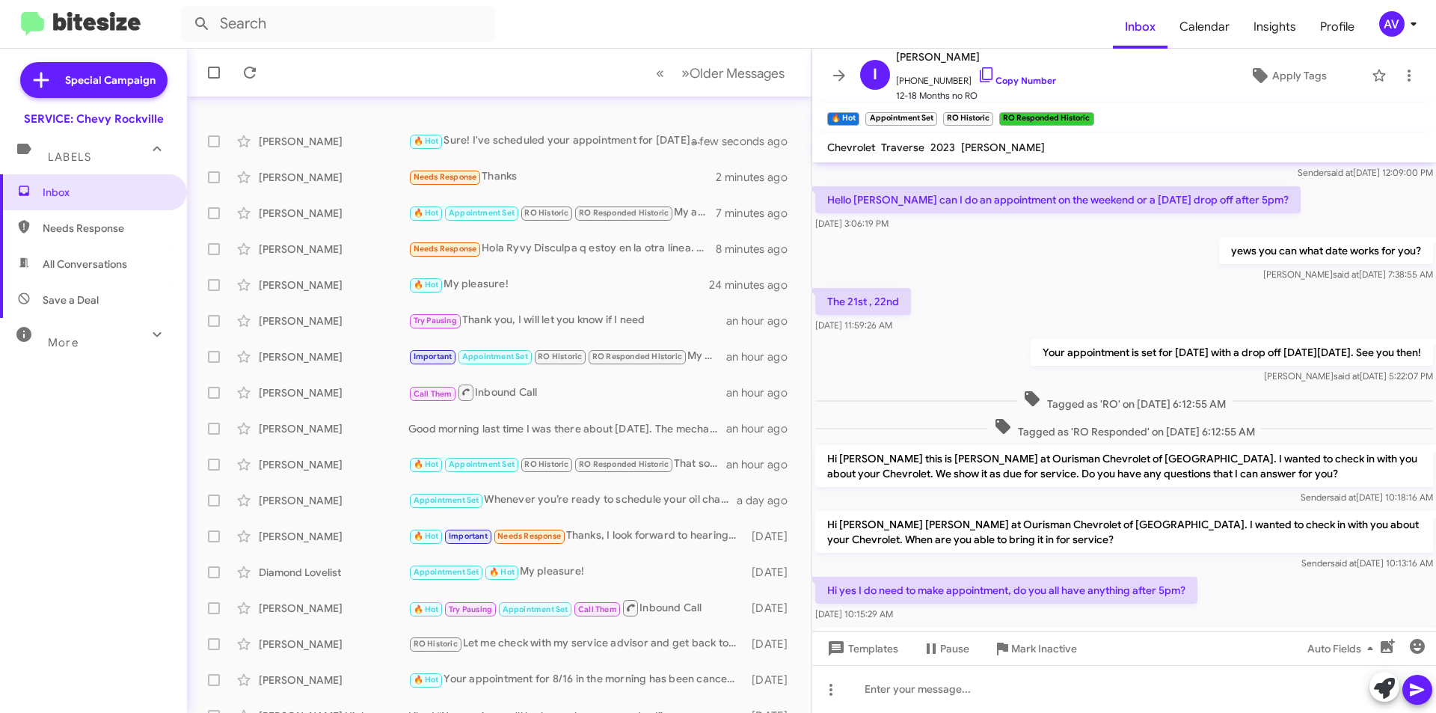
scroll to position [75, 0]
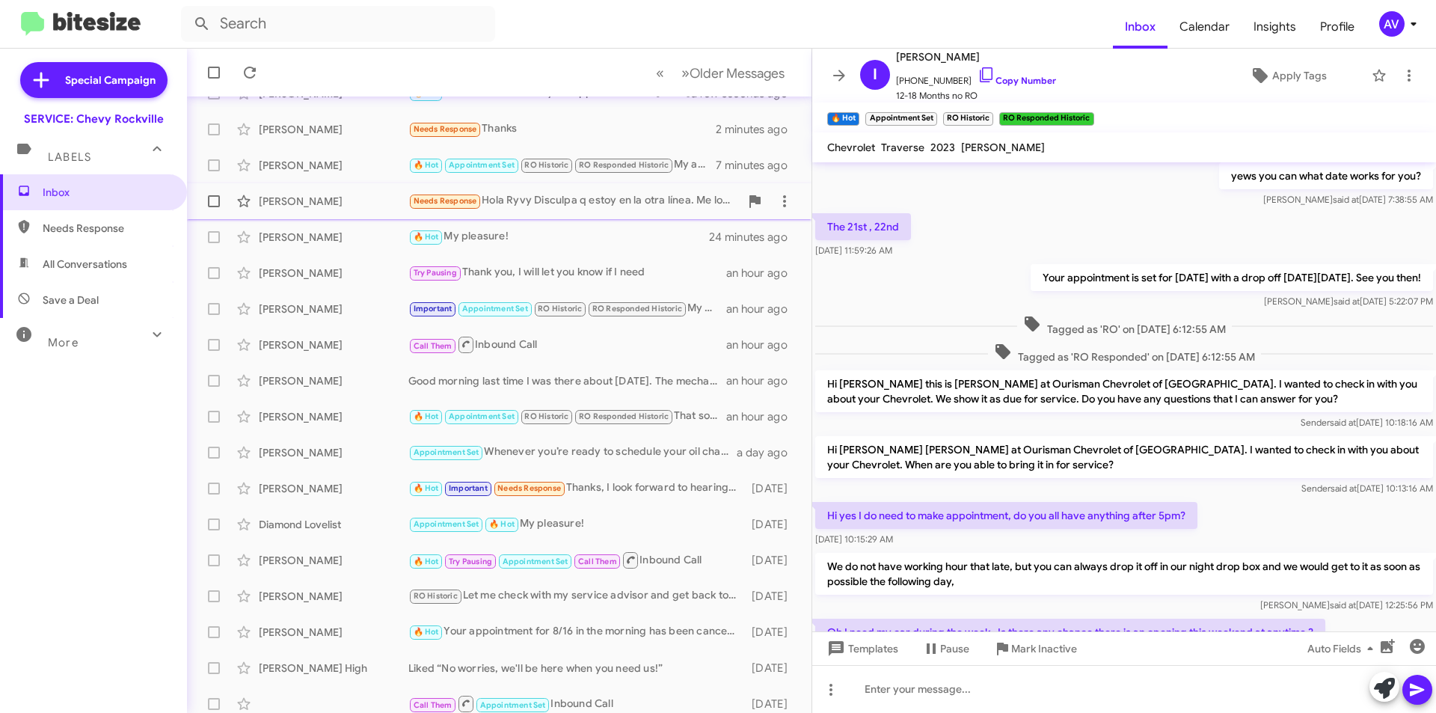
click at [539, 196] on div "Needs Response Hola Ryvy Disculpa q estoy en la otra línea. Me lo puedes re env…" at bounding box center [573, 200] width 331 height 17
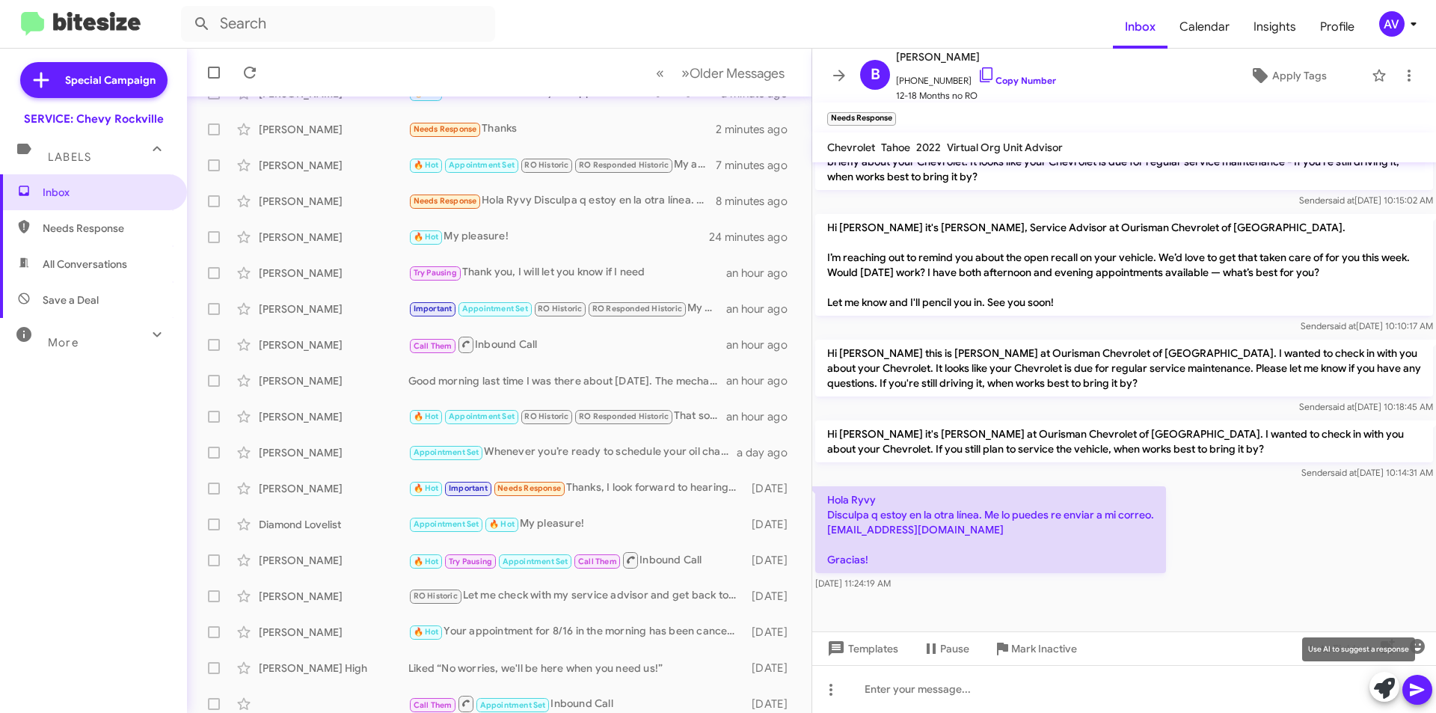
click at [1383, 685] on icon at bounding box center [1384, 688] width 21 height 21
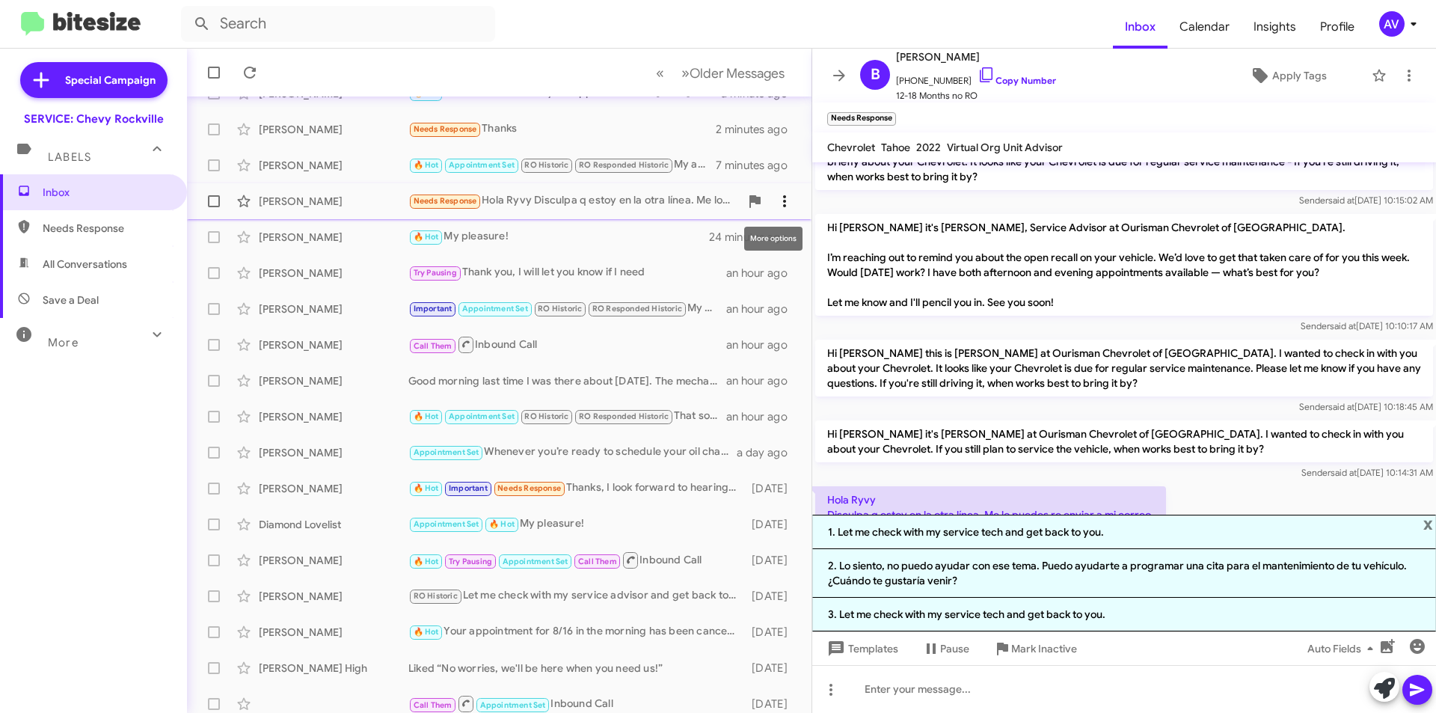
click at [776, 203] on icon at bounding box center [785, 201] width 18 height 18
click at [699, 247] on span "Mark as unread" at bounding box center [661, 240] width 76 height 36
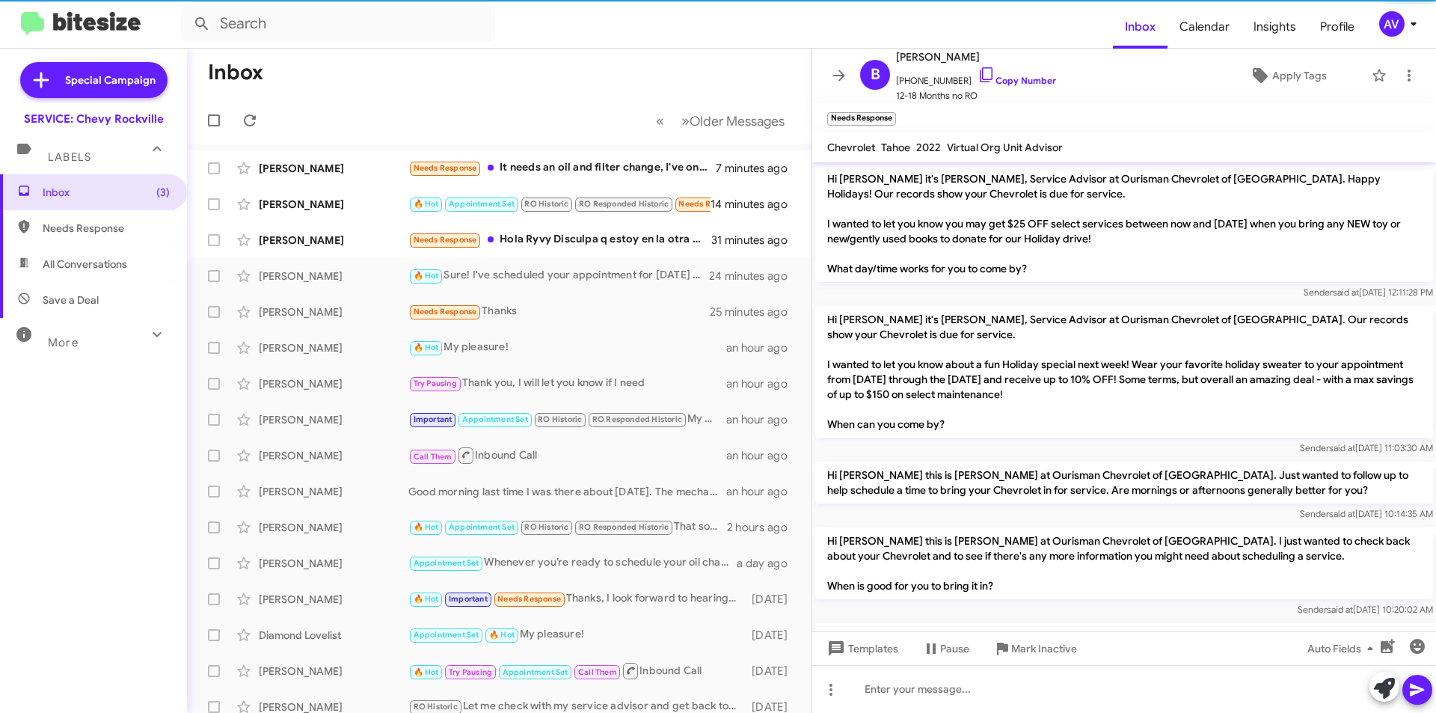
scroll to position [969, 0]
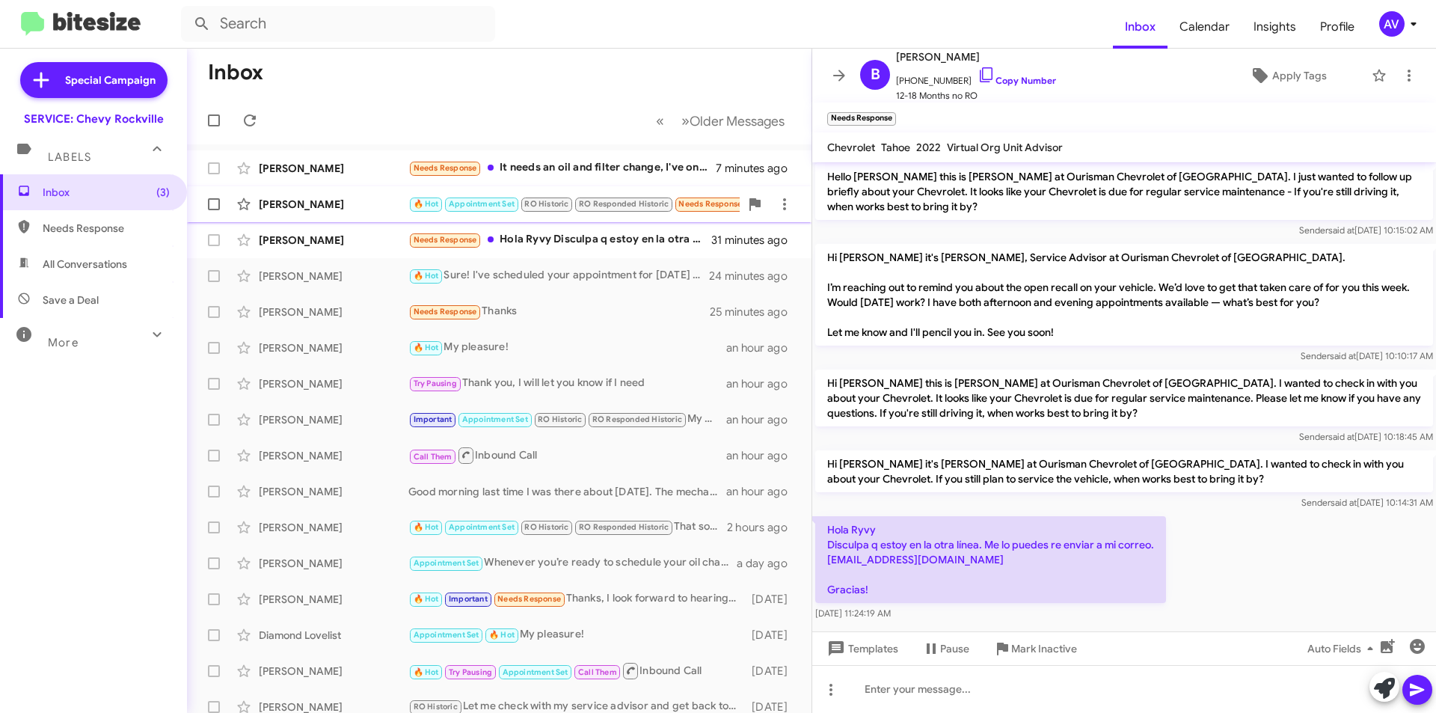
click at [361, 213] on div "[PERSON_NAME] 🔥 Hot Appointment Set RO Historic RO Responded Historic Needs Res…" at bounding box center [499, 204] width 601 height 30
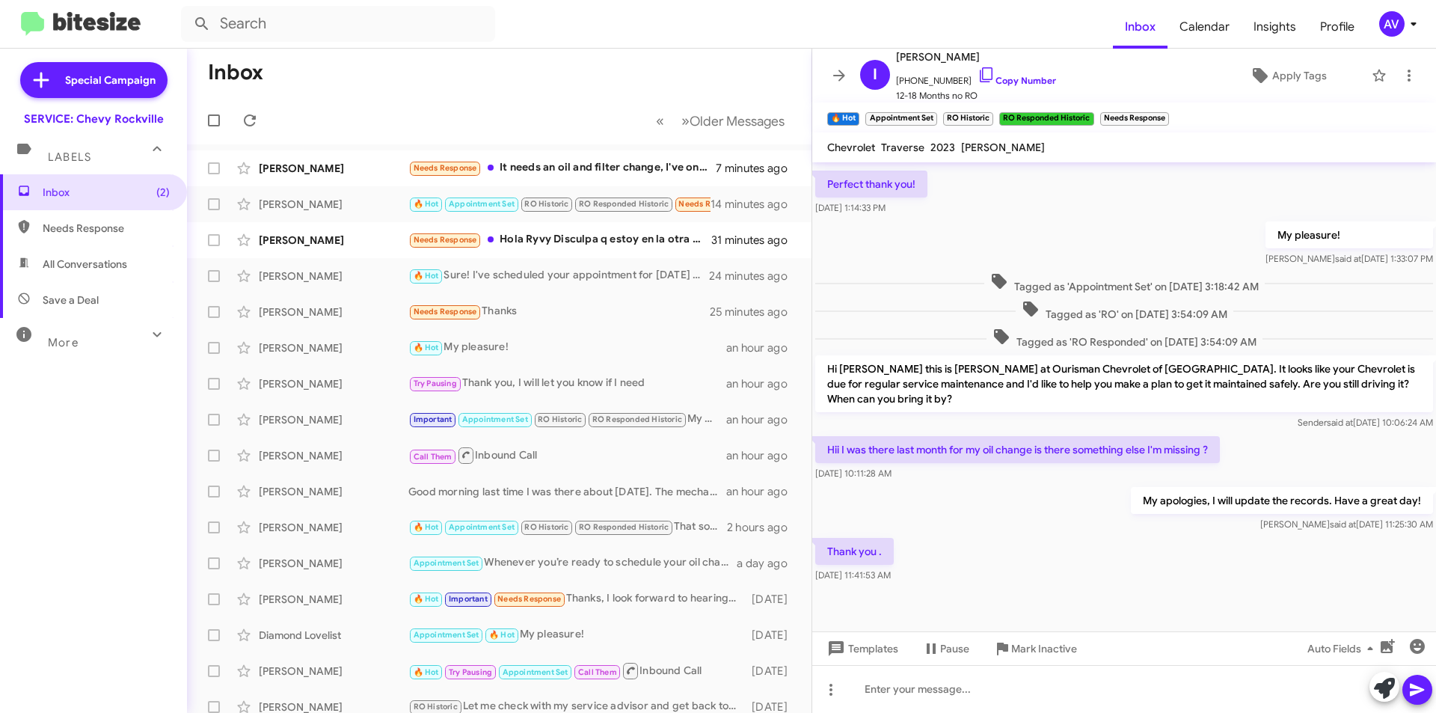
scroll to position [1079, 0]
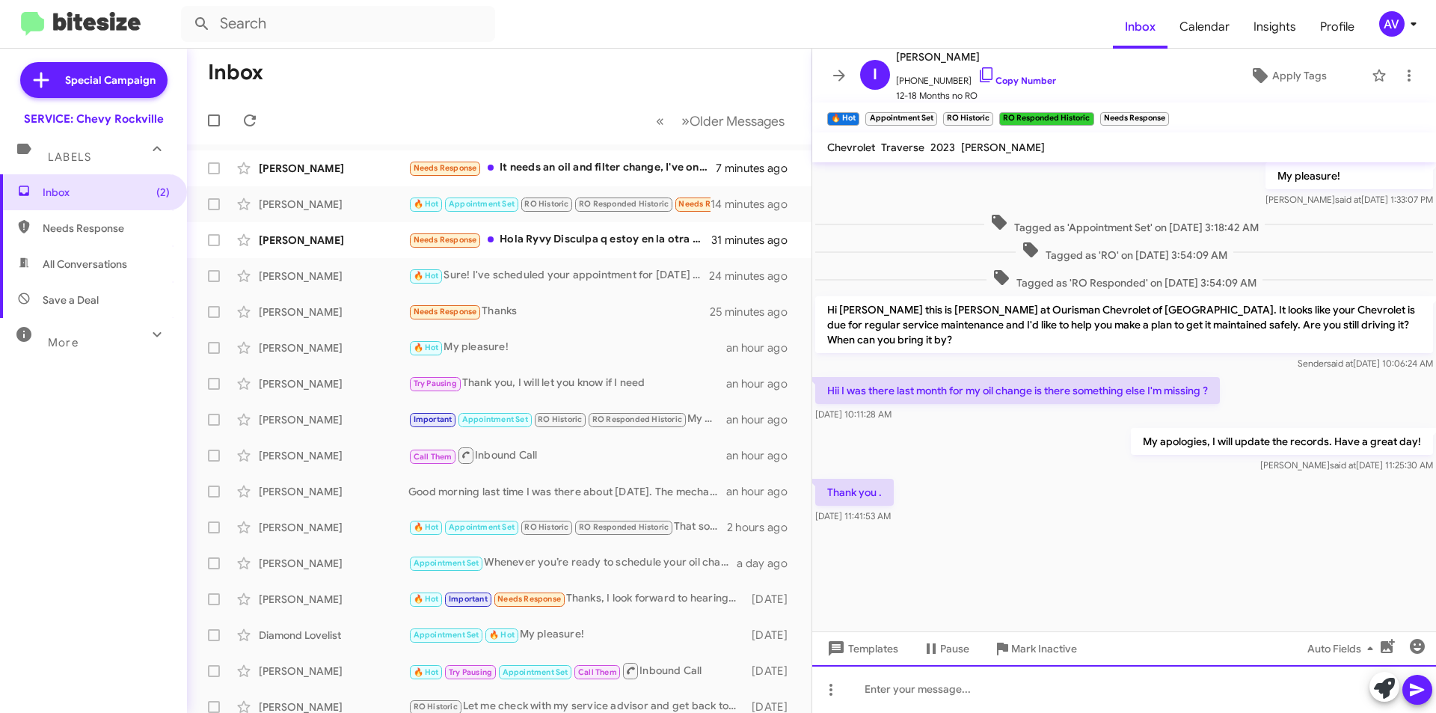
click at [936, 700] on div at bounding box center [1124, 689] width 624 height 48
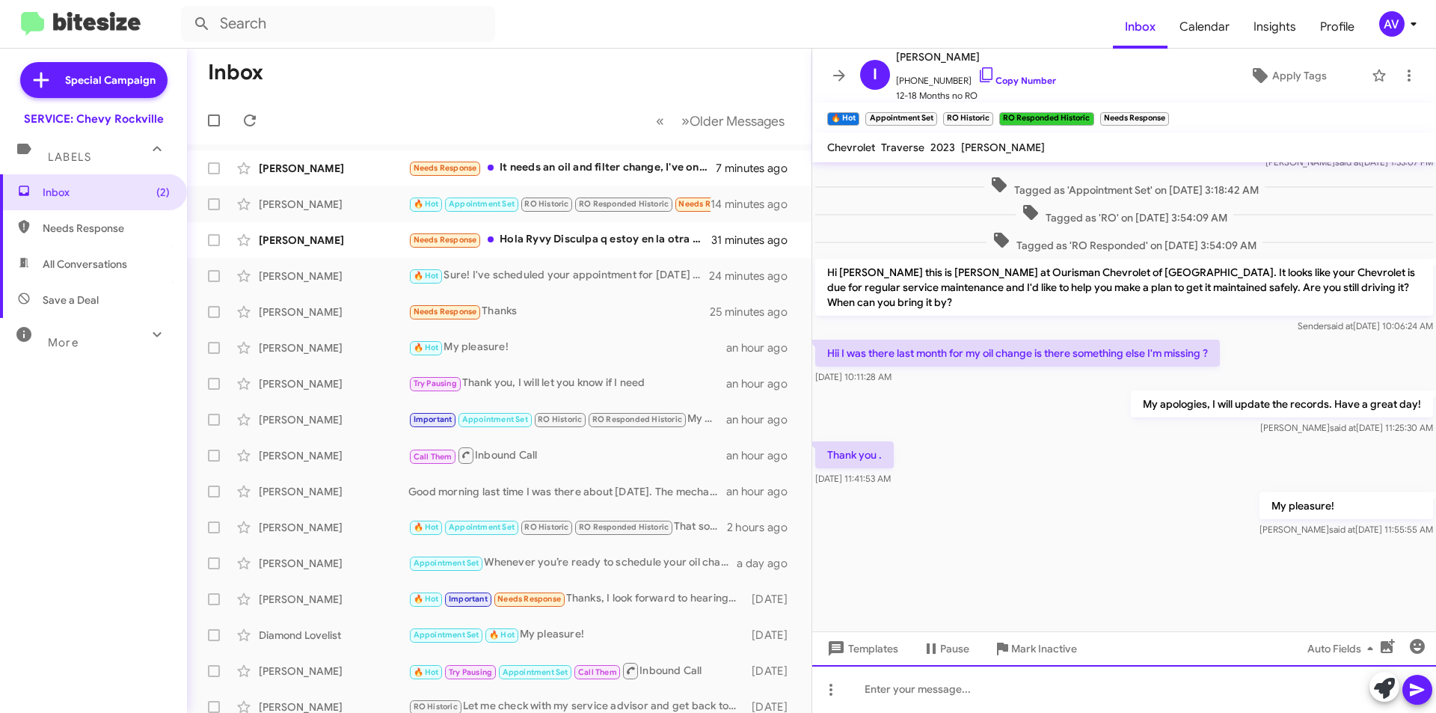
scroll to position [1133, 0]
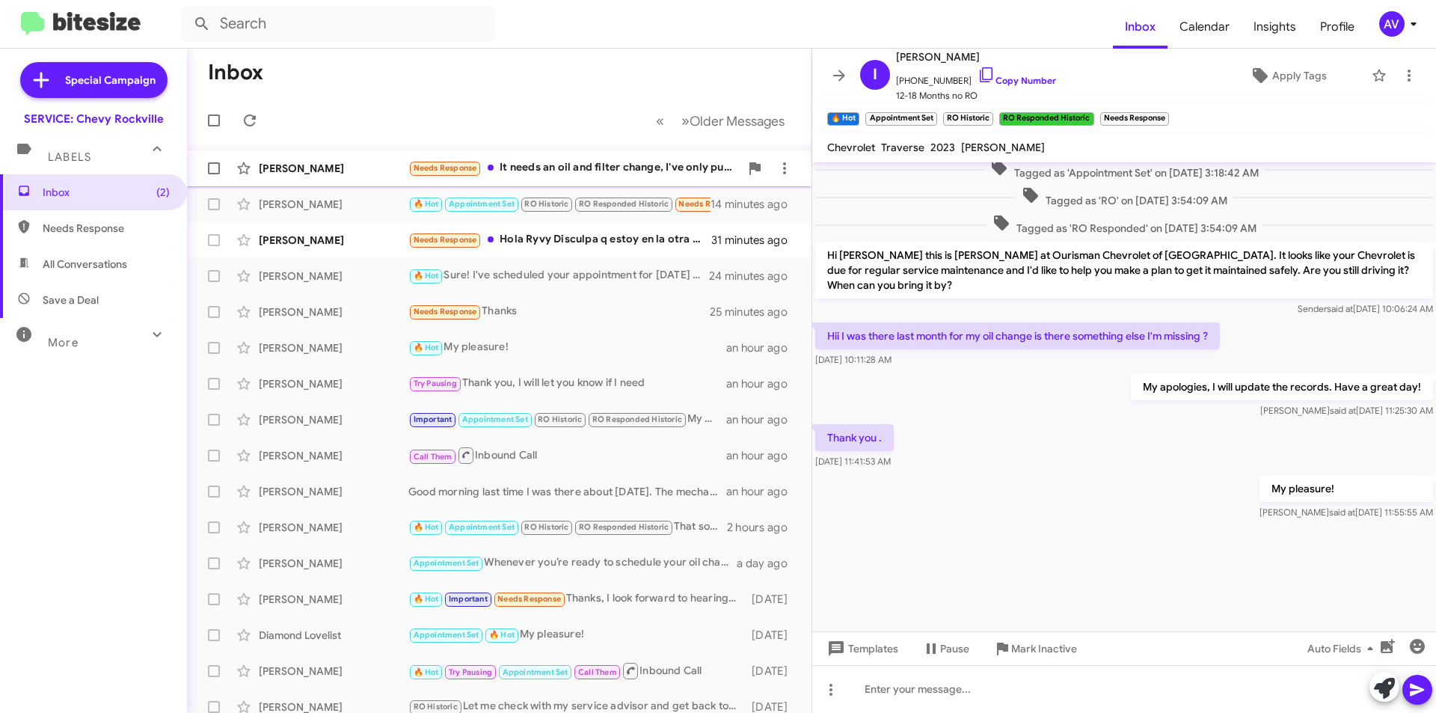
click at [558, 161] on div "Needs Response It needs an oil and filter change, I've only put about 2k since …" at bounding box center [573, 167] width 331 height 17
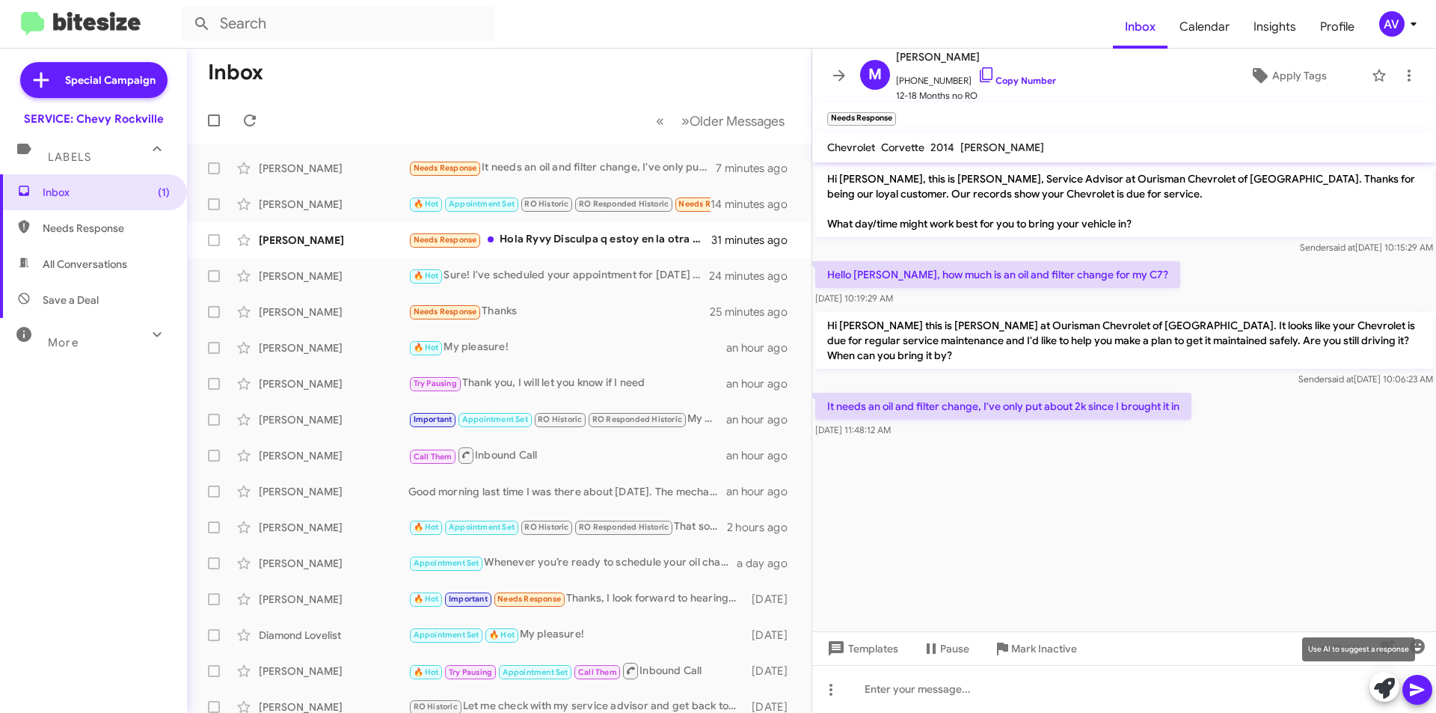
click at [1383, 688] on icon at bounding box center [1384, 688] width 21 height 21
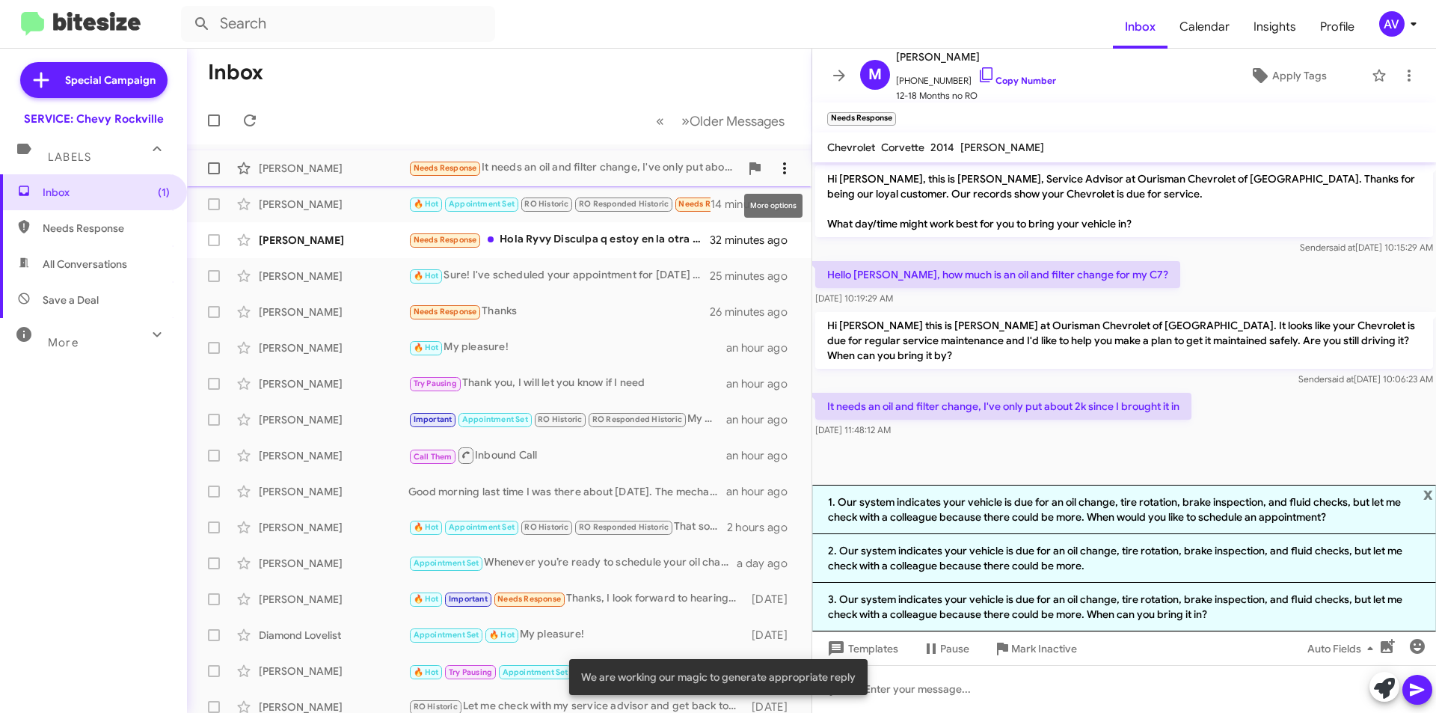
click at [779, 174] on icon at bounding box center [785, 168] width 18 height 18
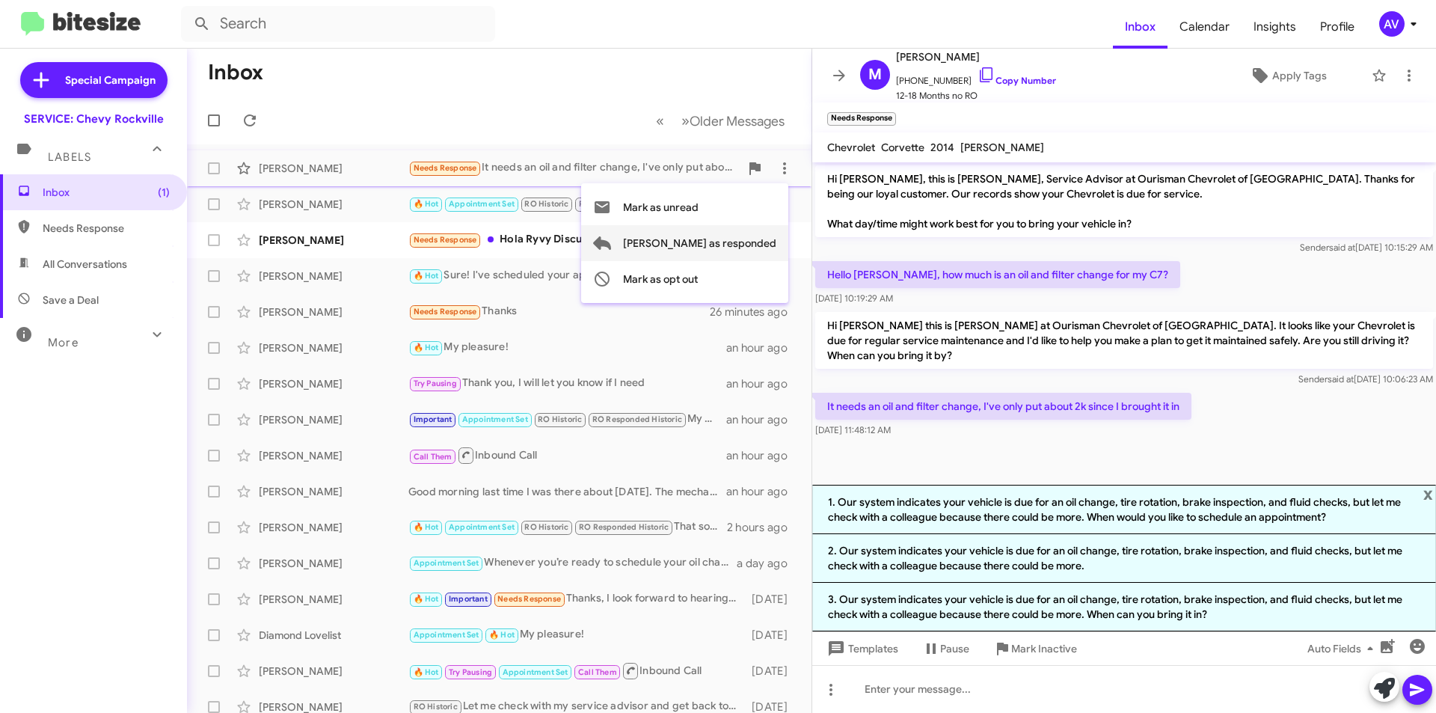
click at [744, 237] on span "[PERSON_NAME] as responded" at bounding box center [699, 243] width 153 height 36
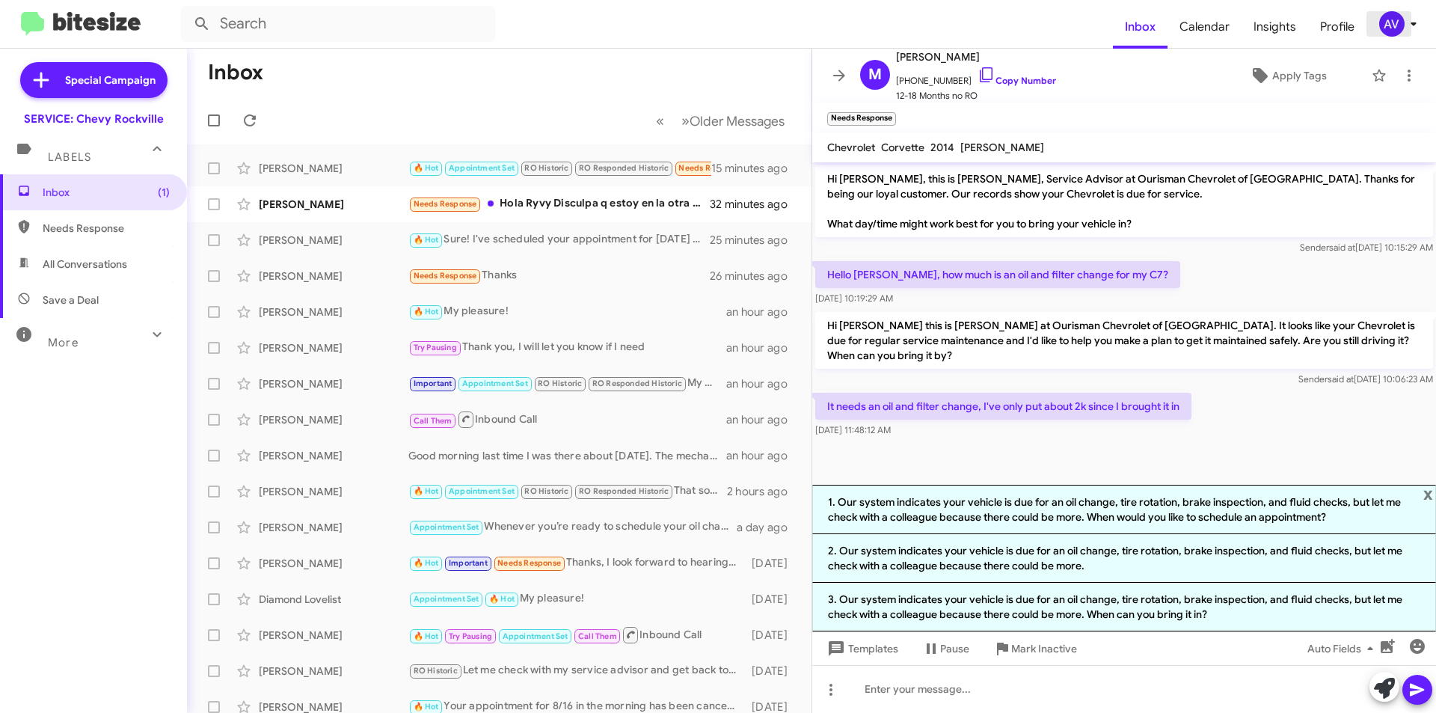
click at [1406, 22] on icon at bounding box center [1414, 24] width 18 height 18
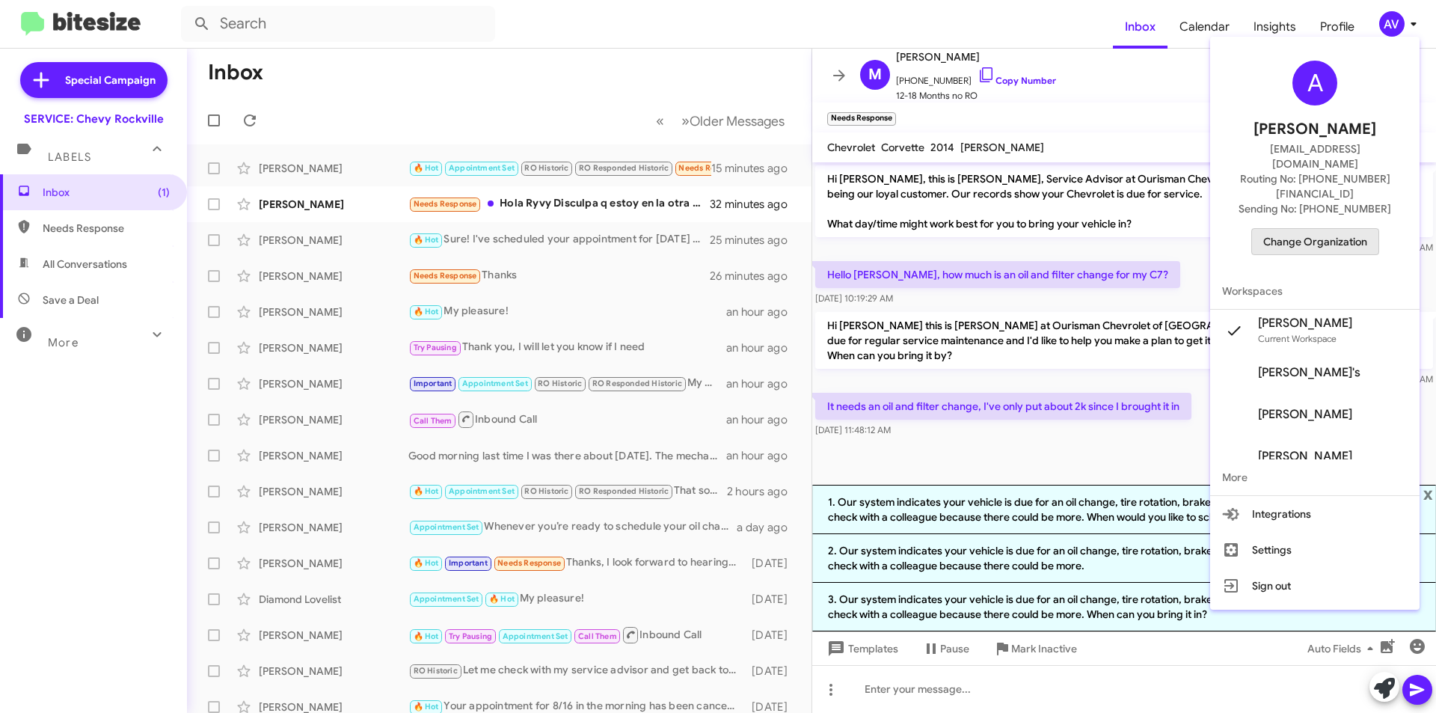
click at [1332, 229] on span "Change Organization" at bounding box center [1316, 241] width 104 height 25
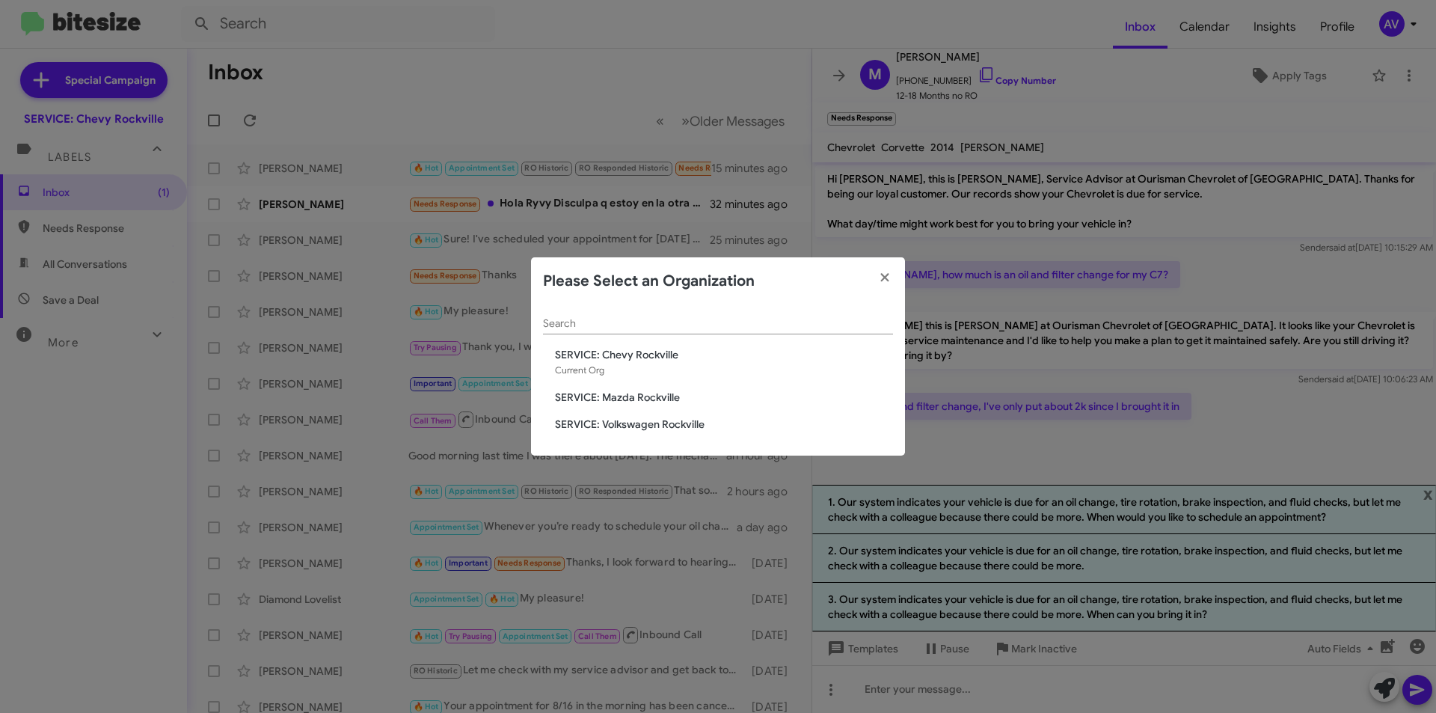
click at [691, 95] on modal-container "Please Select an Organization Search SERVICE: Chevy [GEOGRAPHIC_DATA] Current O…" at bounding box center [718, 356] width 1436 height 713
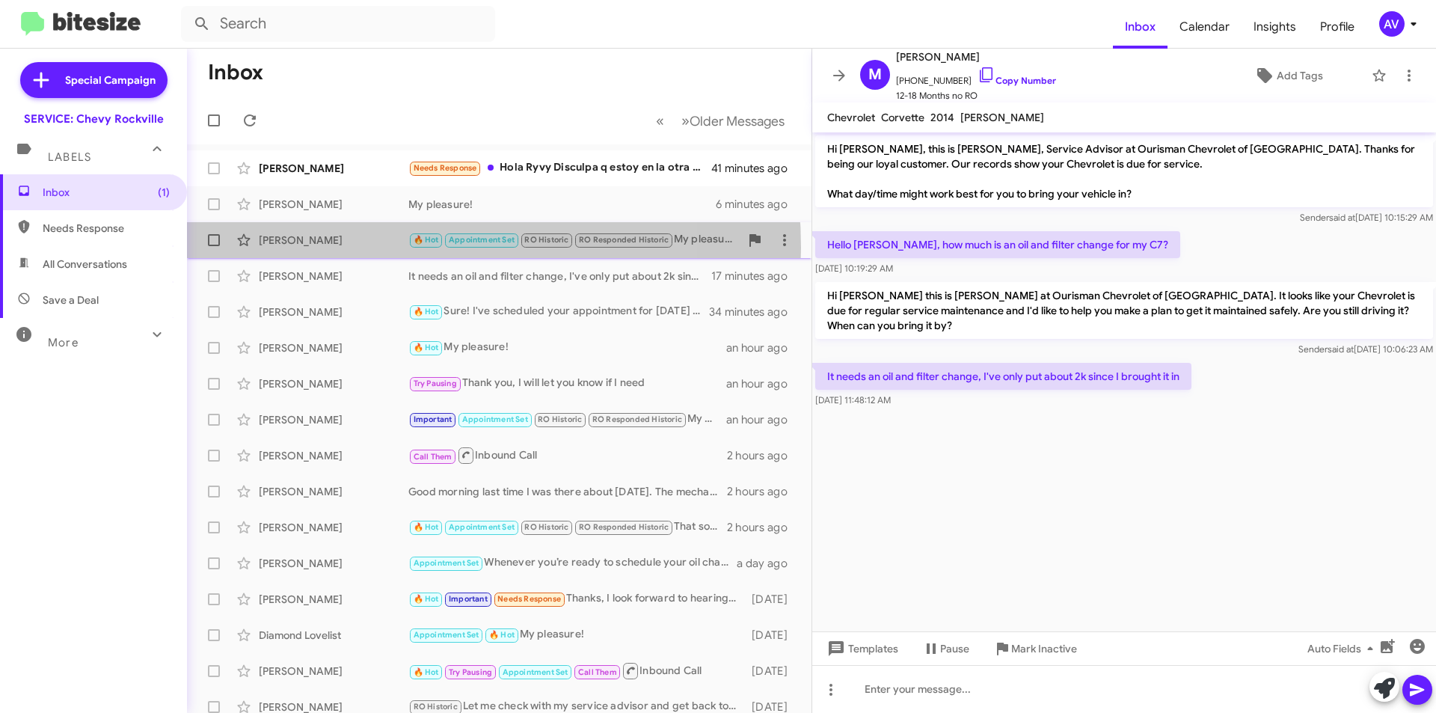
click at [369, 248] on div "[PERSON_NAME] 🔥 Hot Appointment Set RO Historic RO Responded Historic My pleasu…" at bounding box center [499, 240] width 601 height 30
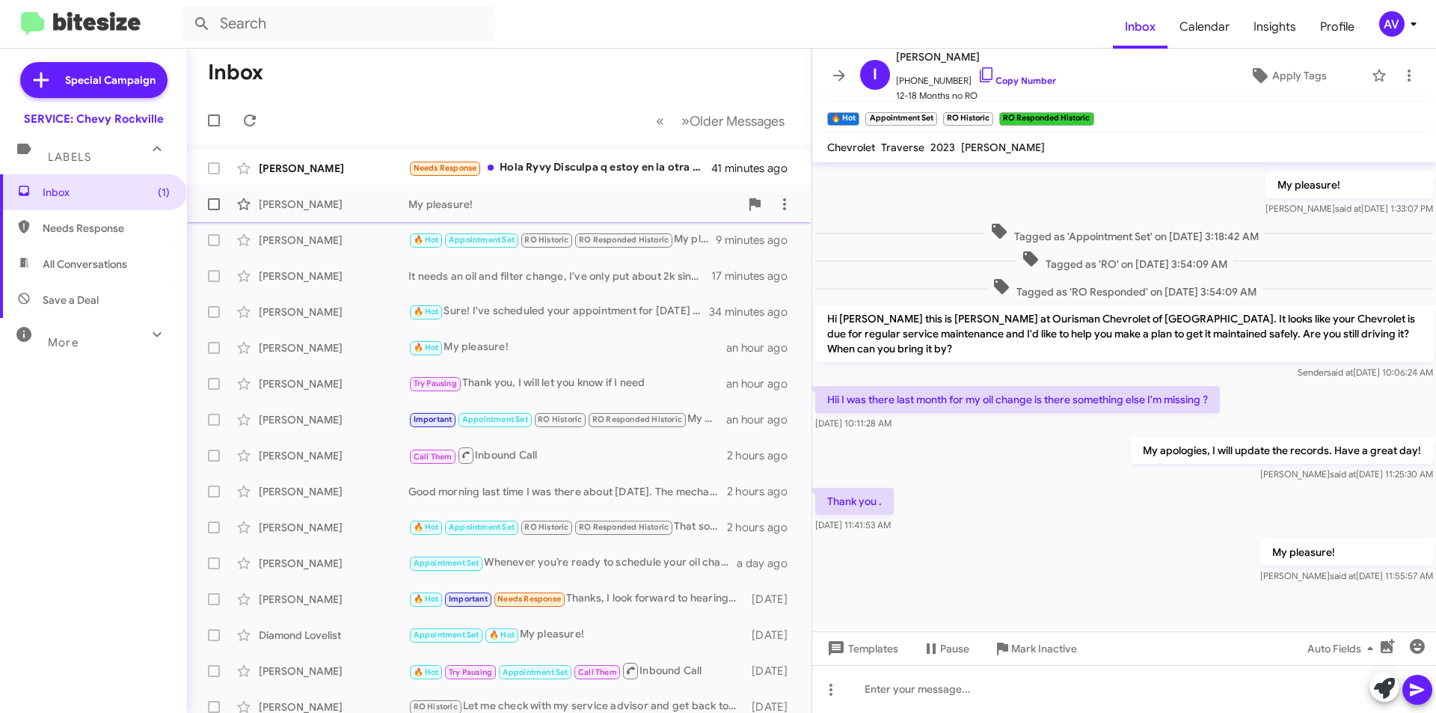
click at [504, 212] on div "[PERSON_NAME] My pleasure! 6 minutes ago" at bounding box center [499, 204] width 601 height 30
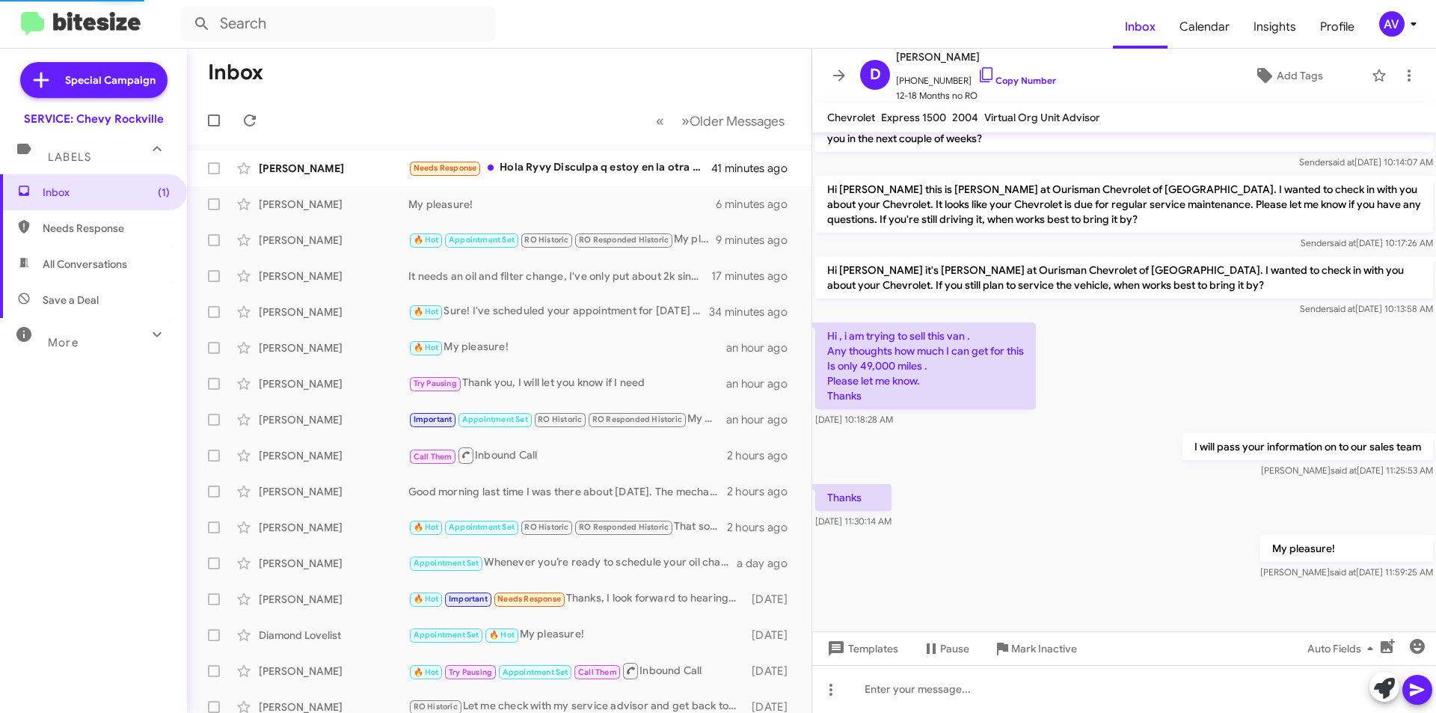
scroll to position [570, 0]
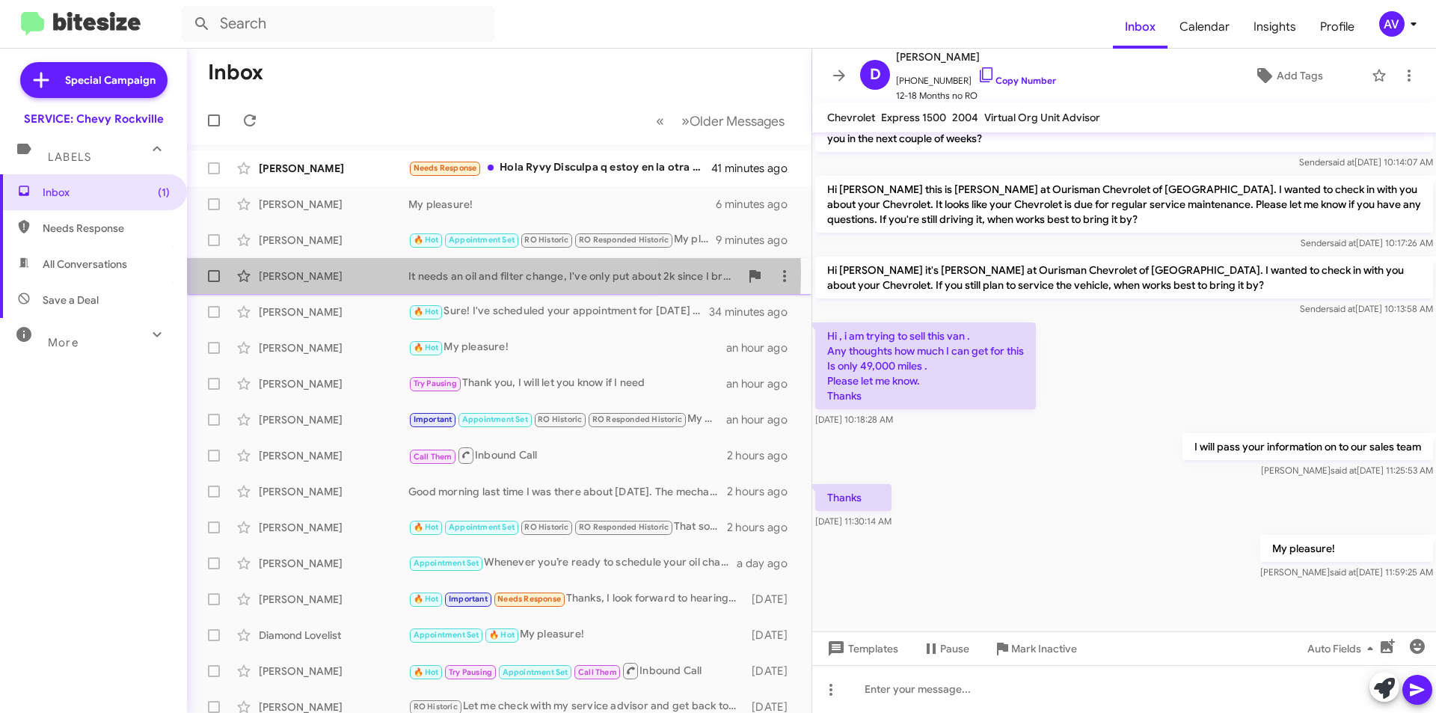
click at [351, 272] on div "[PERSON_NAME]" at bounding box center [334, 276] width 150 height 15
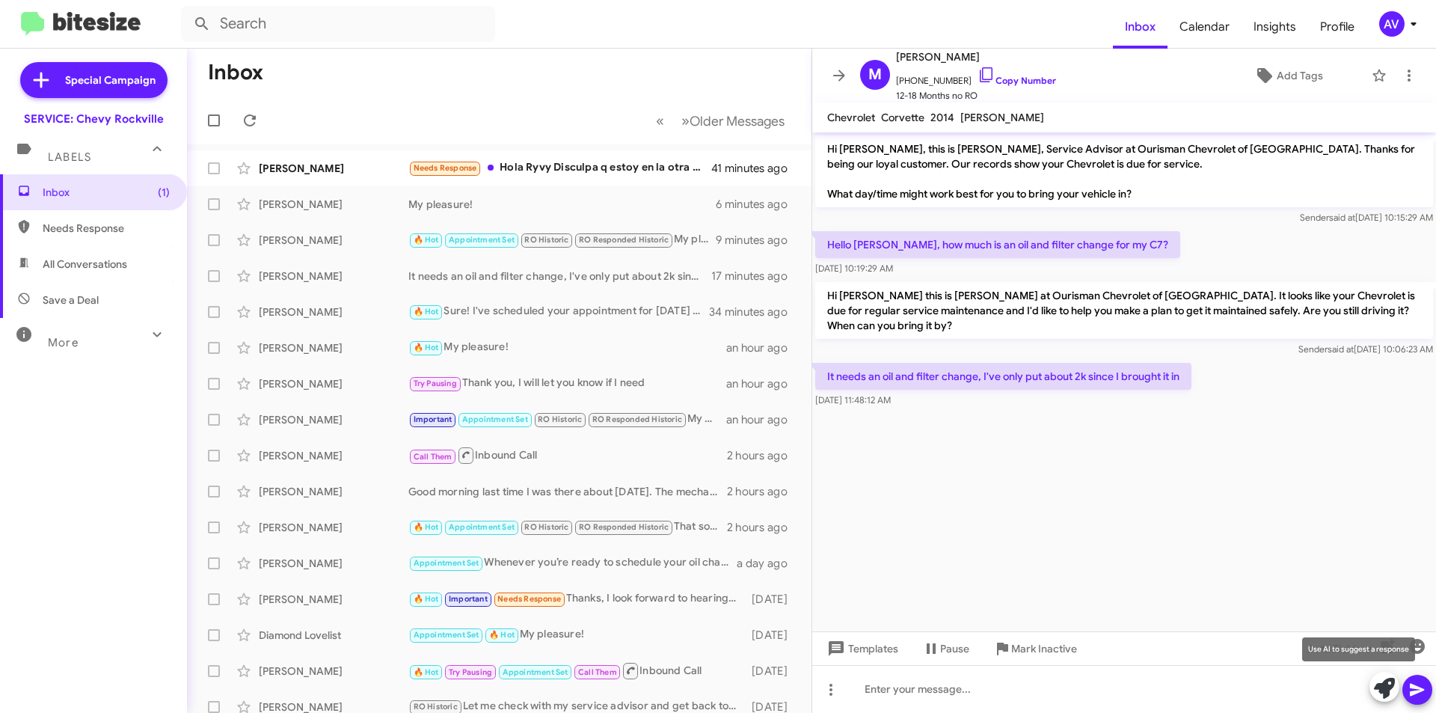
click at [1380, 699] on span at bounding box center [1384, 688] width 21 height 33
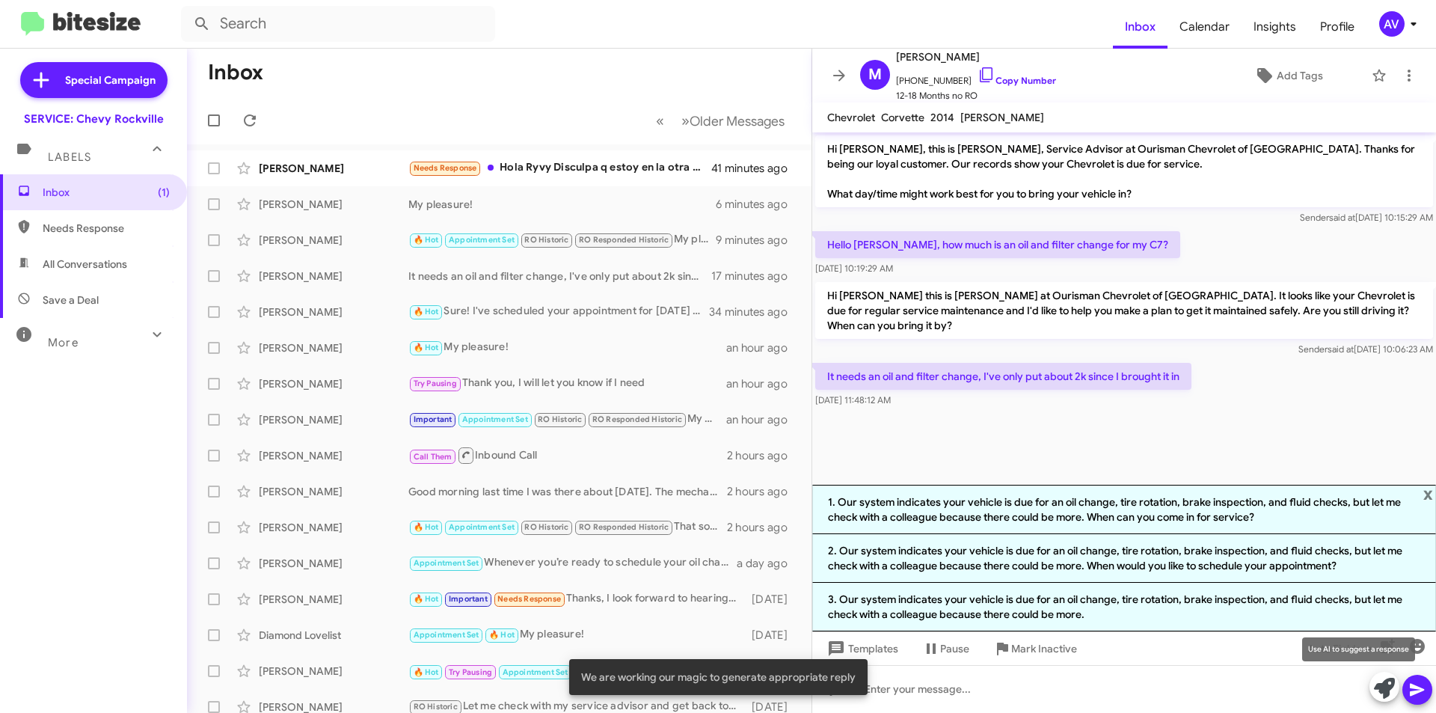
click at [1380, 685] on icon at bounding box center [1384, 688] width 21 height 21
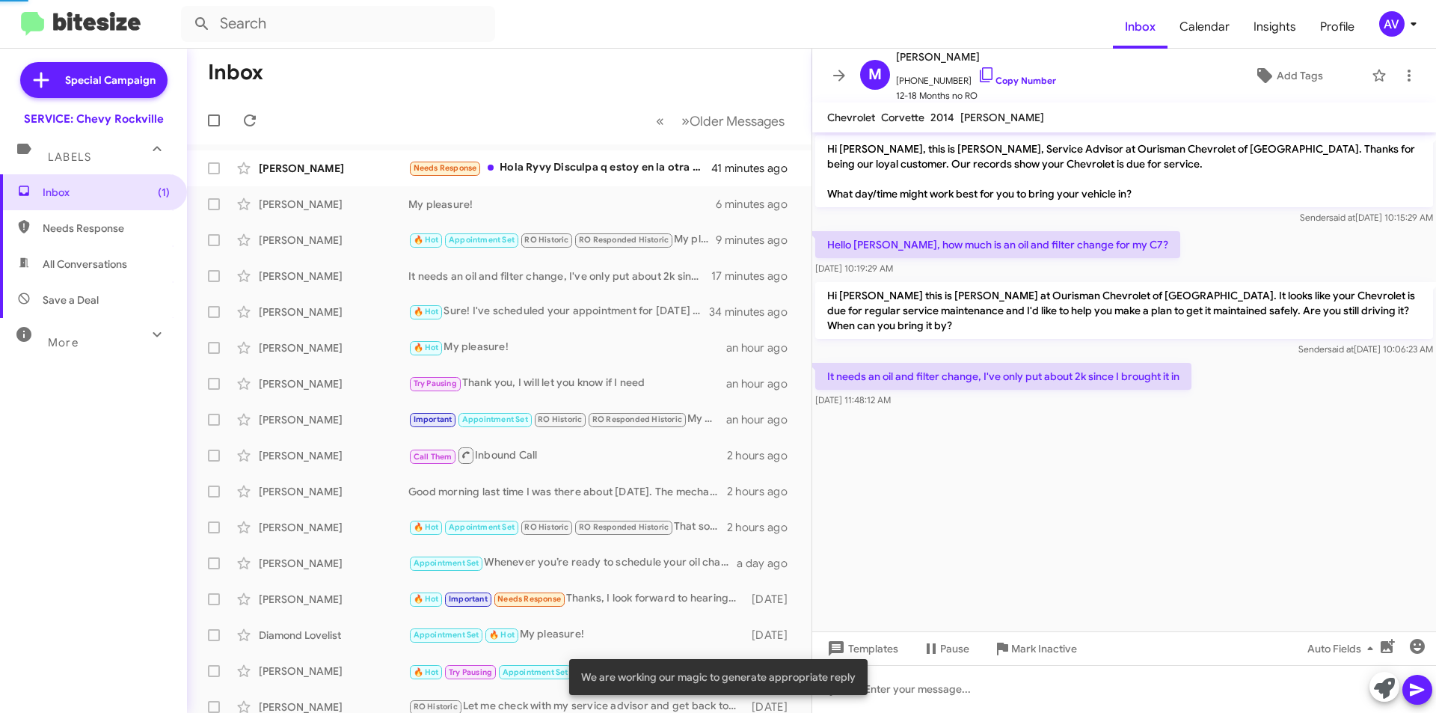
click at [1380, 685] on icon at bounding box center [1384, 688] width 21 height 21
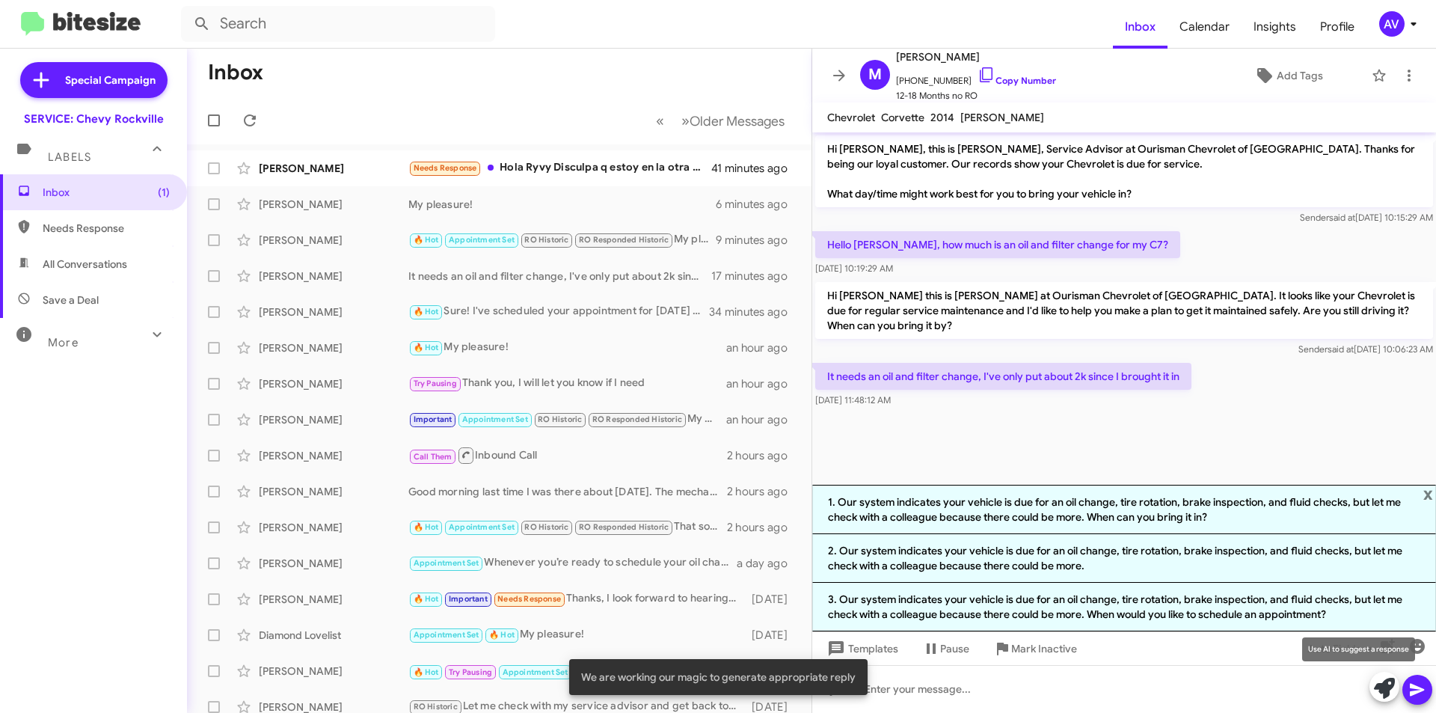
click at [1382, 696] on icon at bounding box center [1384, 688] width 21 height 21
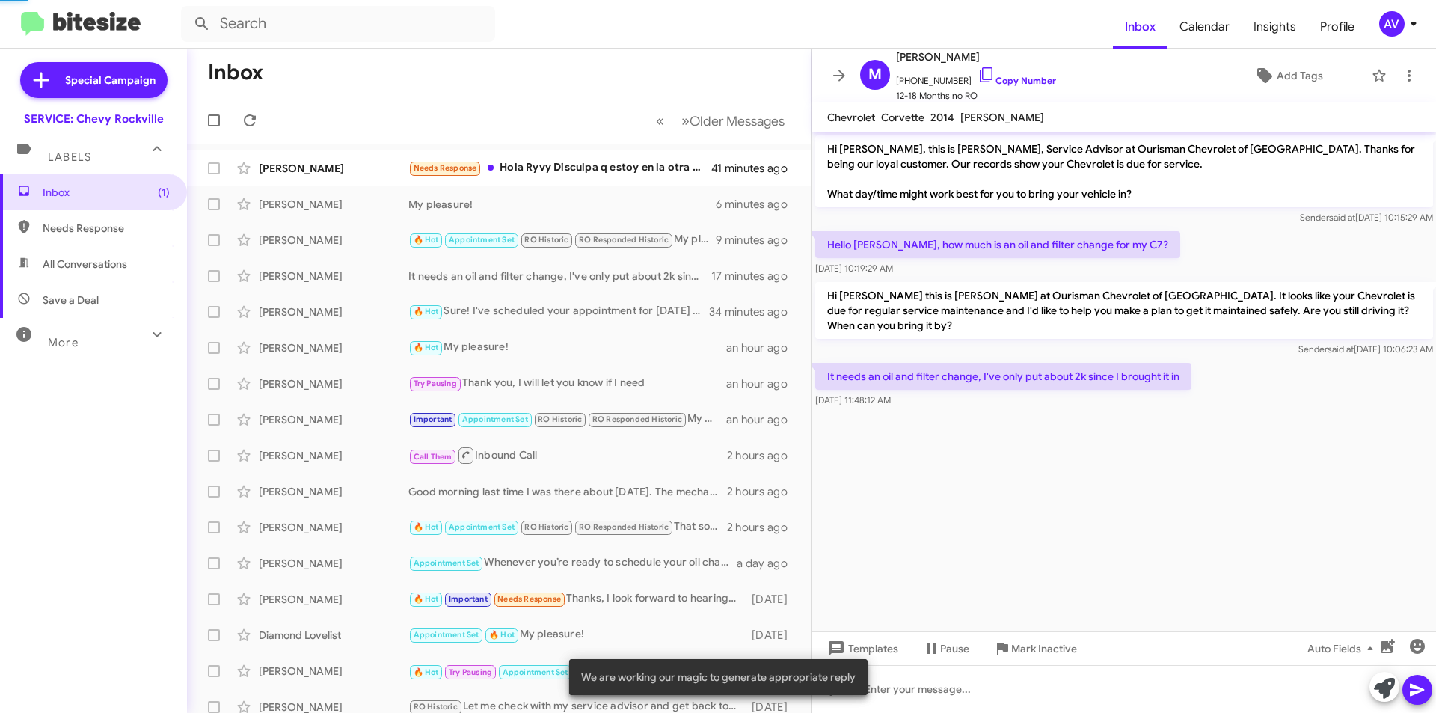
click at [1382, 696] on icon at bounding box center [1384, 688] width 21 height 21
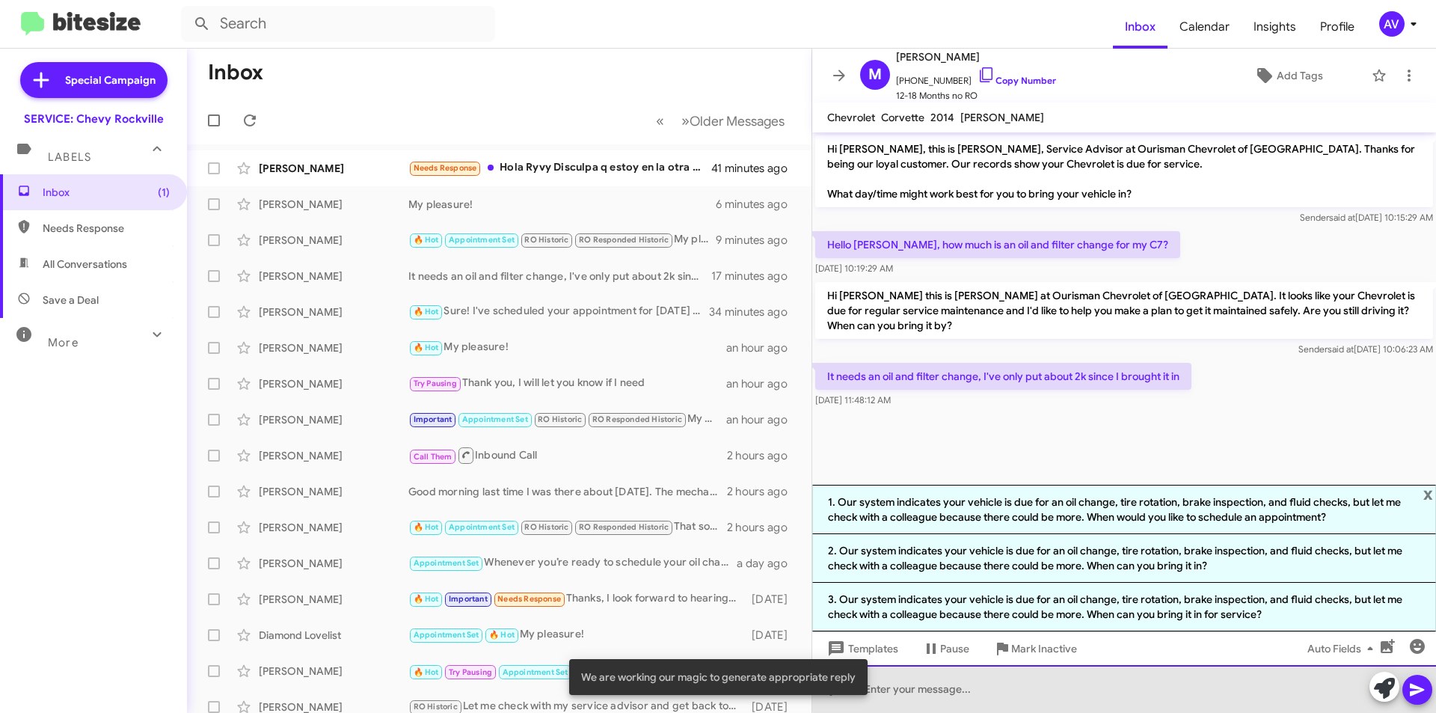
click at [1132, 689] on div at bounding box center [1124, 689] width 624 height 48
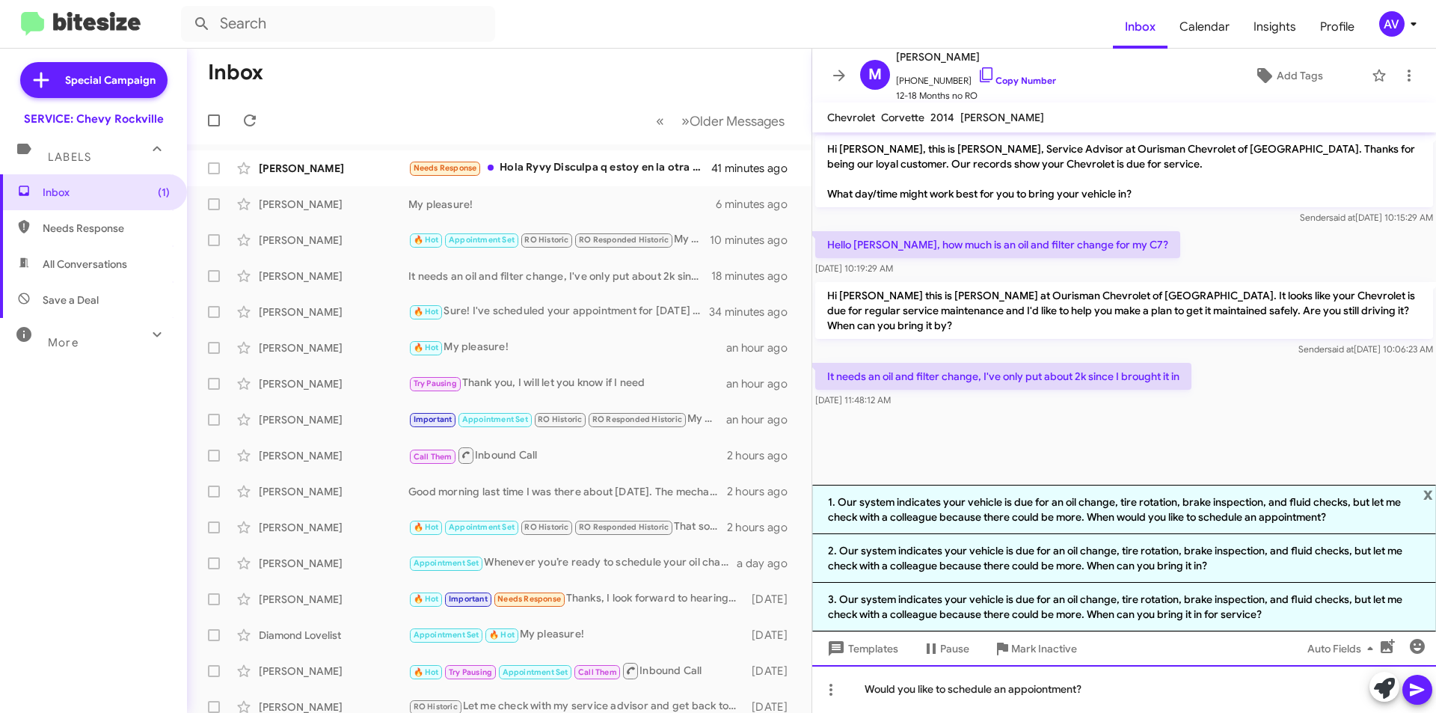
click at [1035, 695] on div "Would you like to schedule an appoiontment?" at bounding box center [1124, 689] width 624 height 48
click at [1421, 697] on icon at bounding box center [1418, 690] width 18 height 18
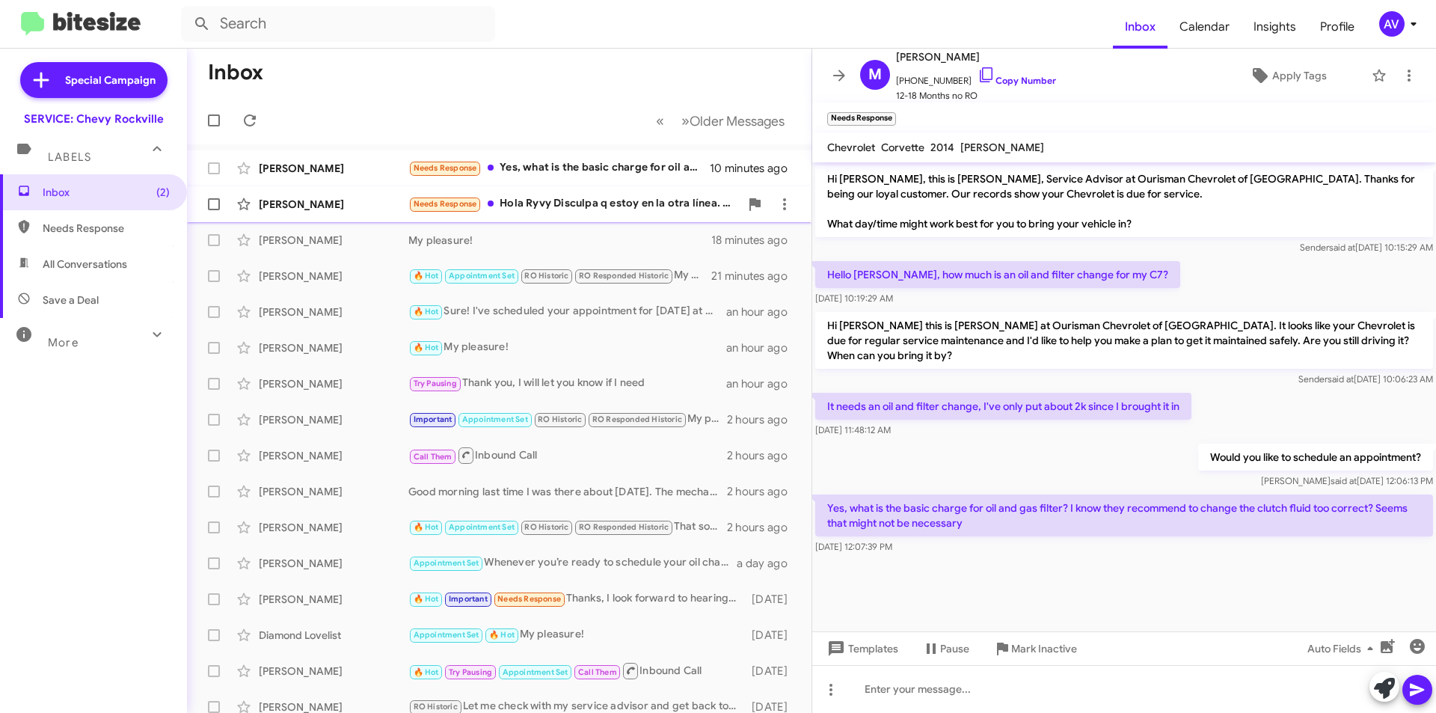
click at [582, 198] on div "Needs Response Hola Ryvy Disculpa q estoy en la otra línea. Me lo puedes re env…" at bounding box center [573, 203] width 331 height 17
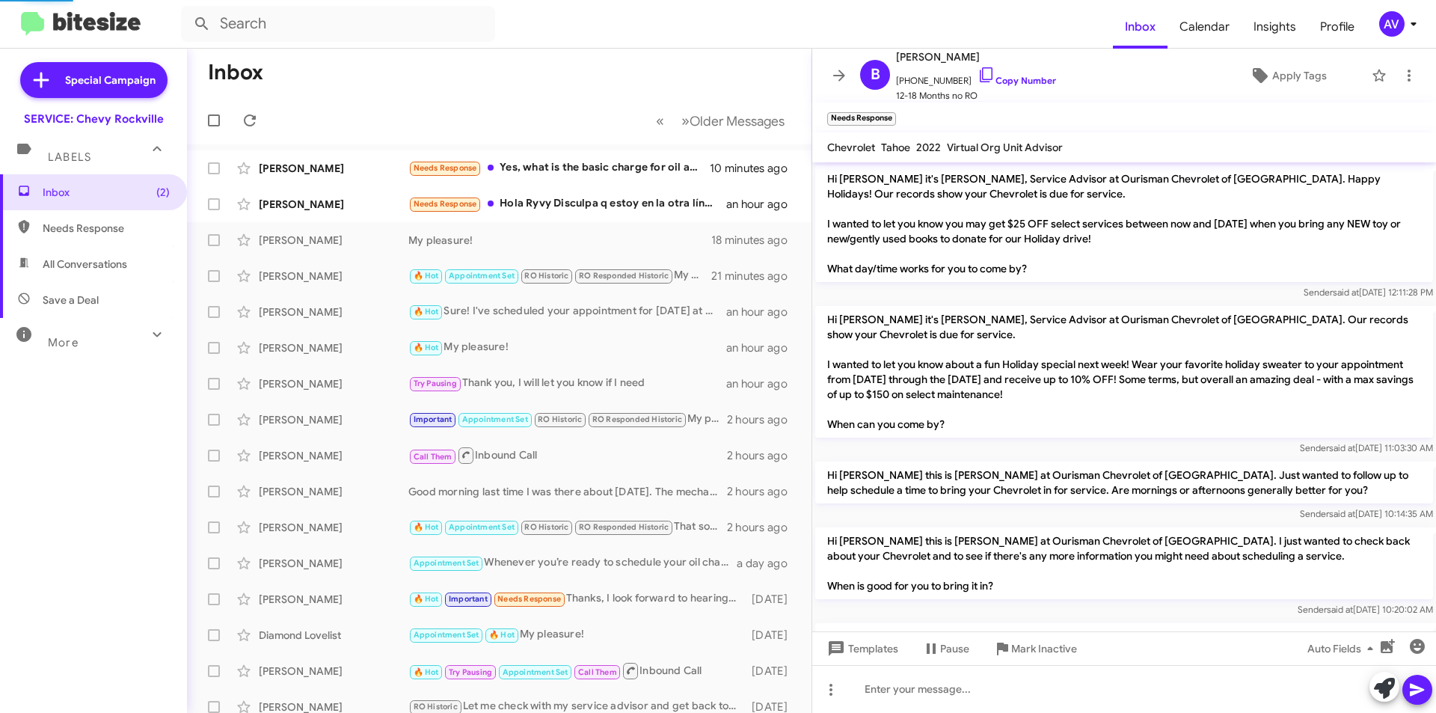
scroll to position [999, 0]
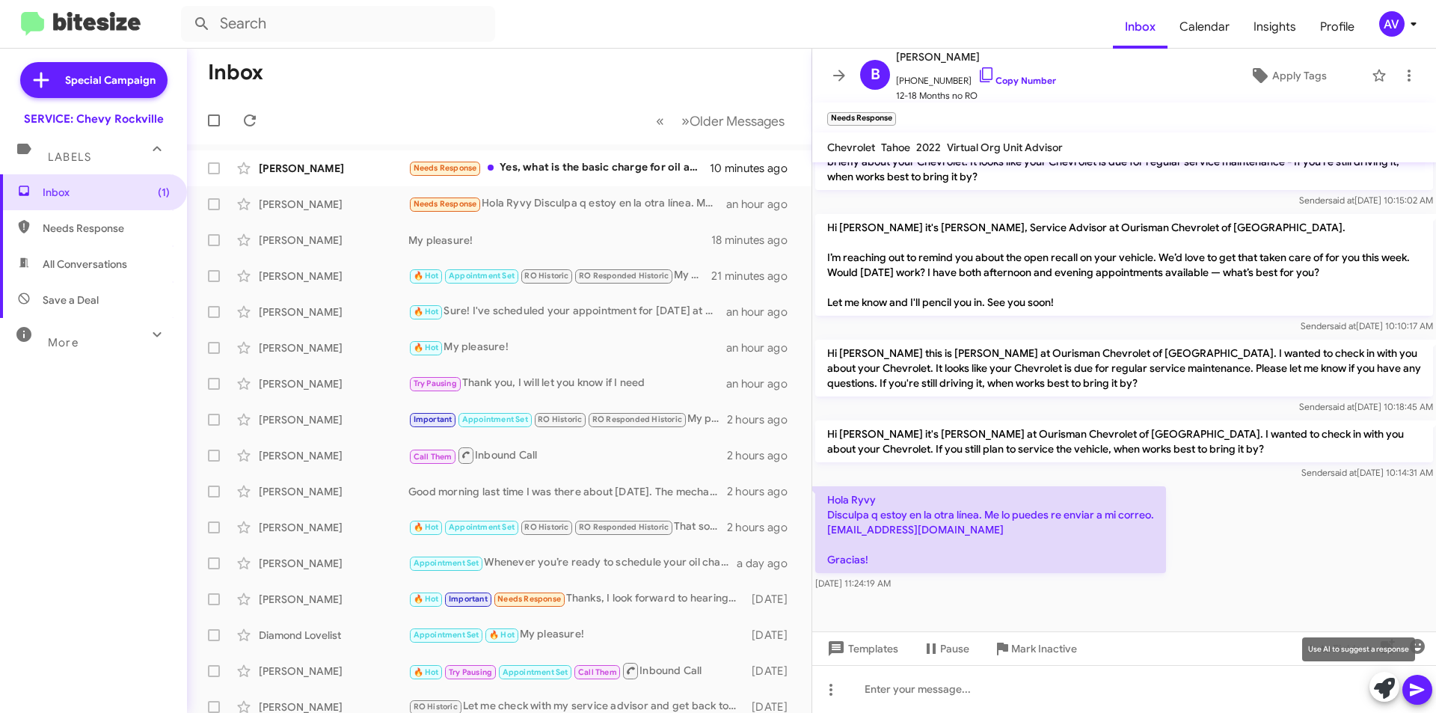
click at [1371, 690] on button at bounding box center [1385, 687] width 30 height 30
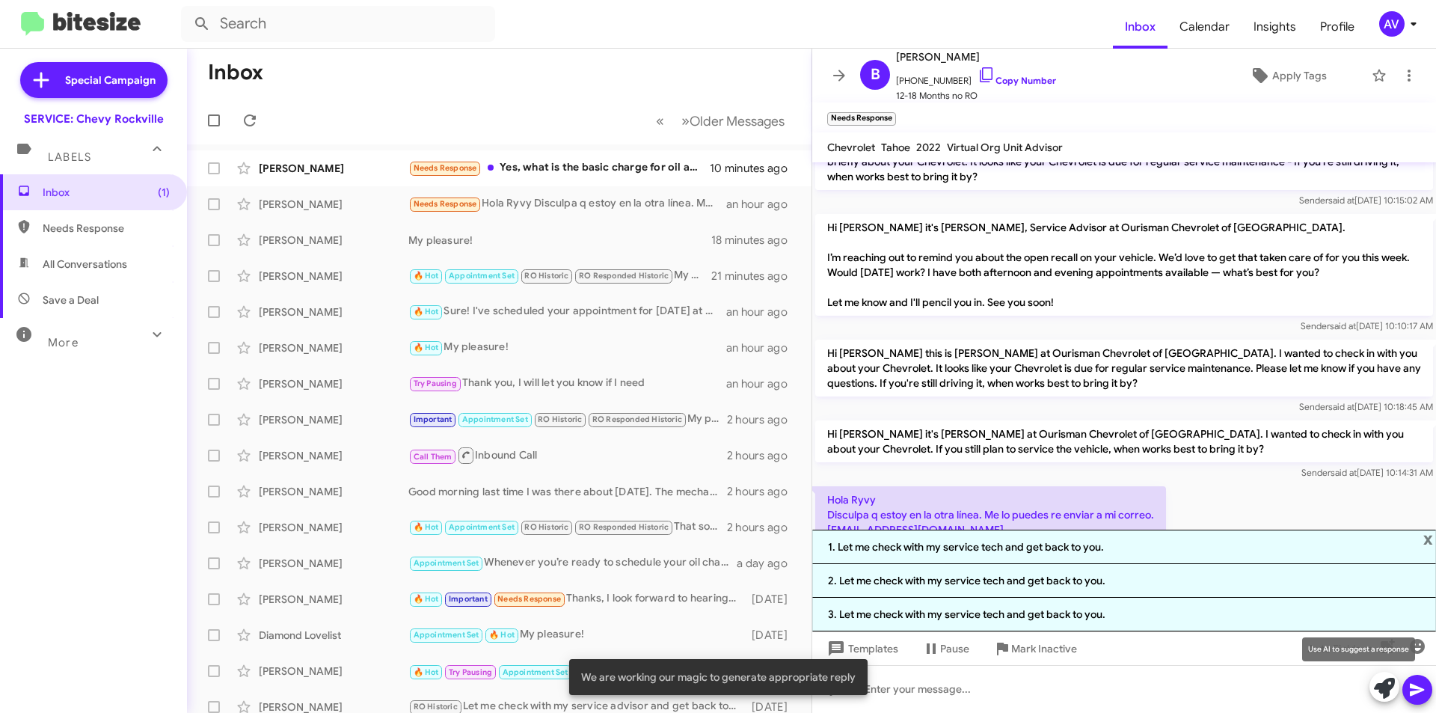
click at [1375, 685] on icon at bounding box center [1384, 688] width 21 height 21
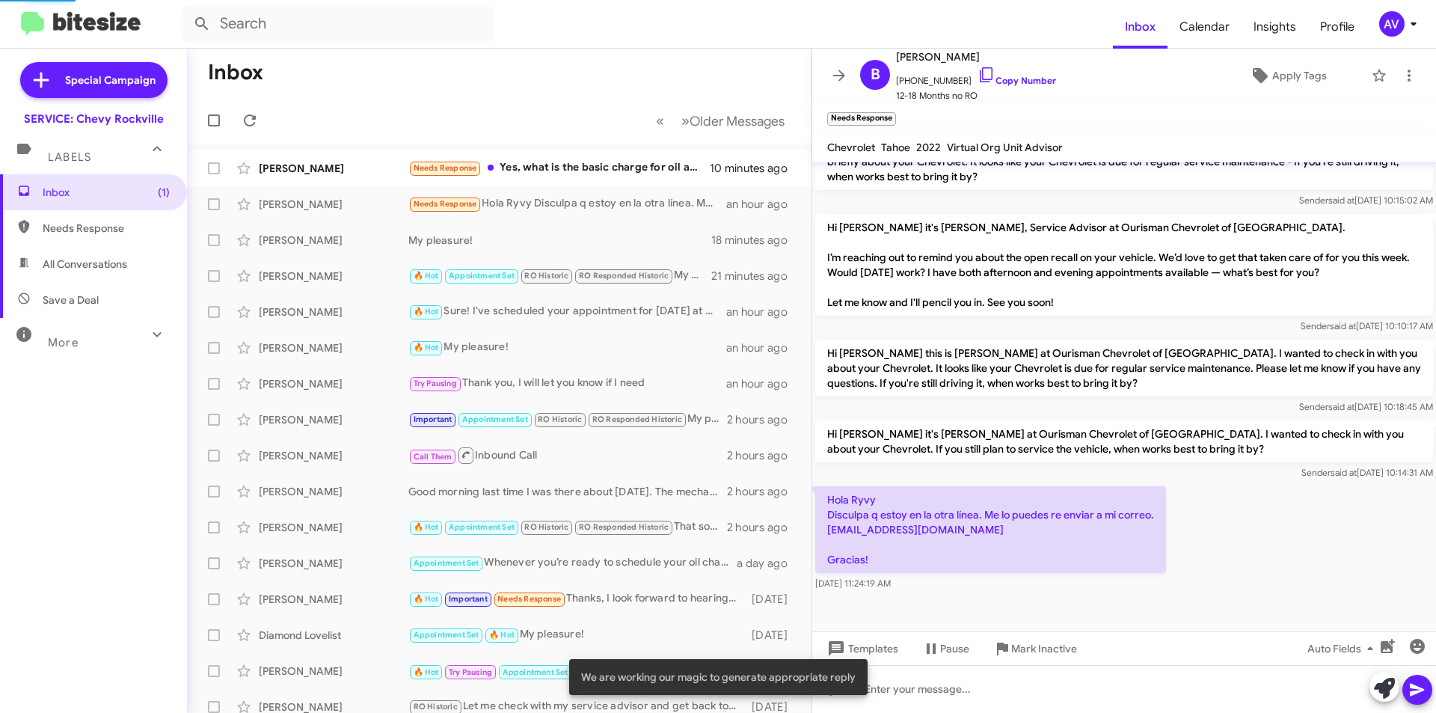
click at [1375, 685] on icon at bounding box center [1384, 688] width 21 height 21
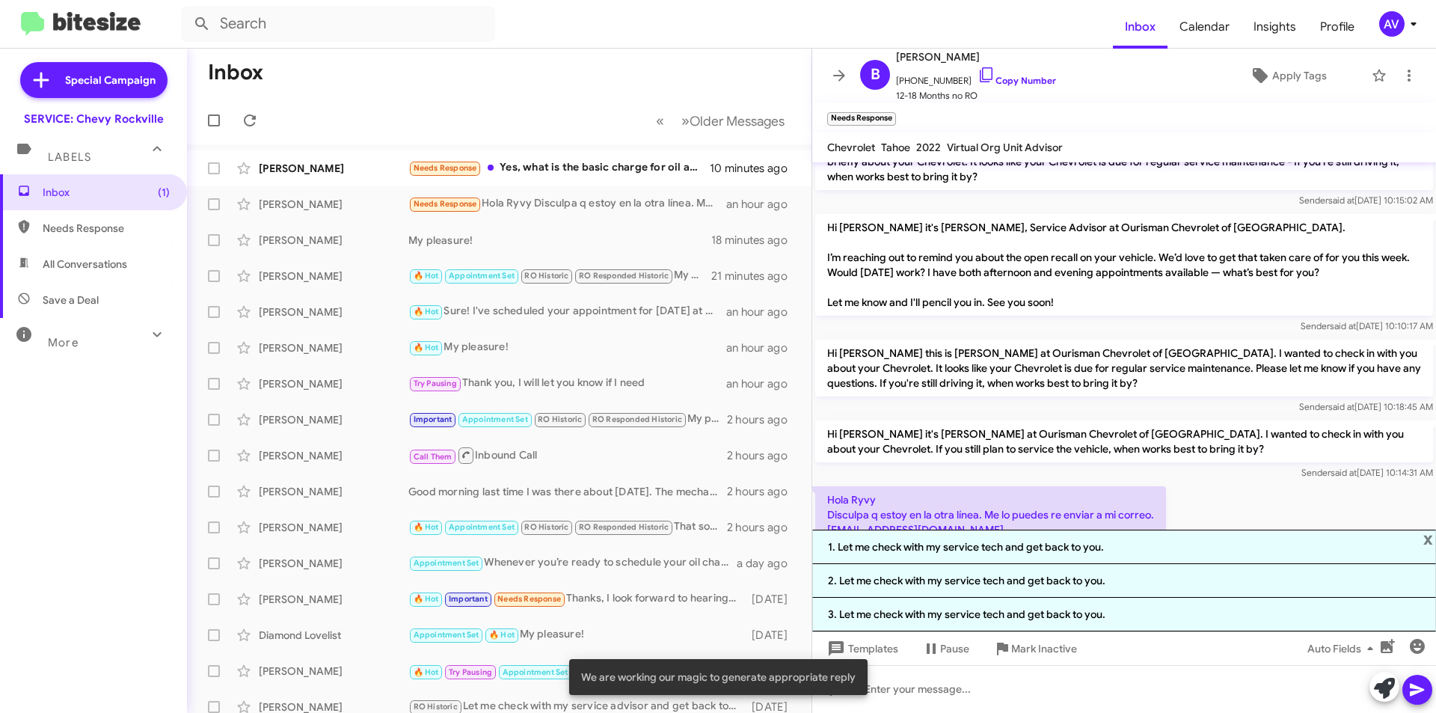
click at [1383, 702] on span at bounding box center [1384, 688] width 21 height 33
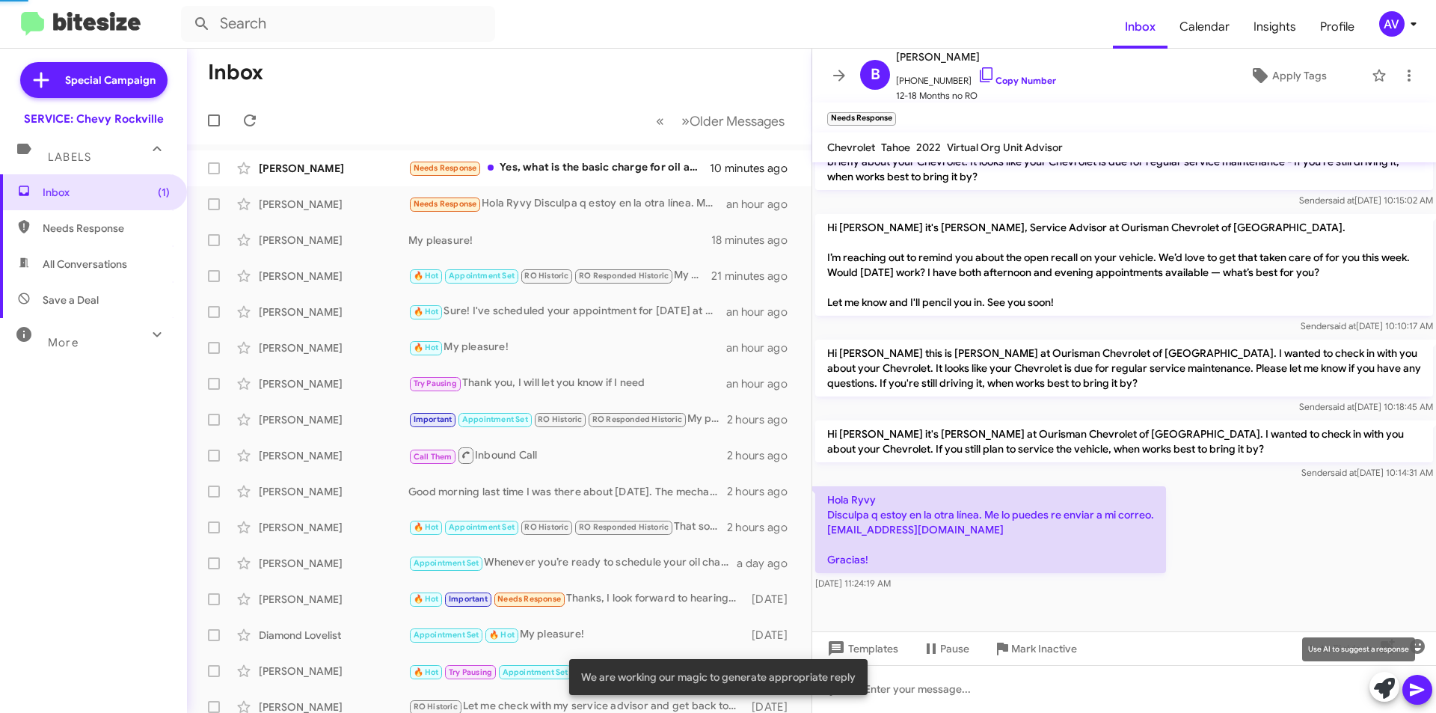
click at [1383, 702] on span at bounding box center [1384, 688] width 21 height 33
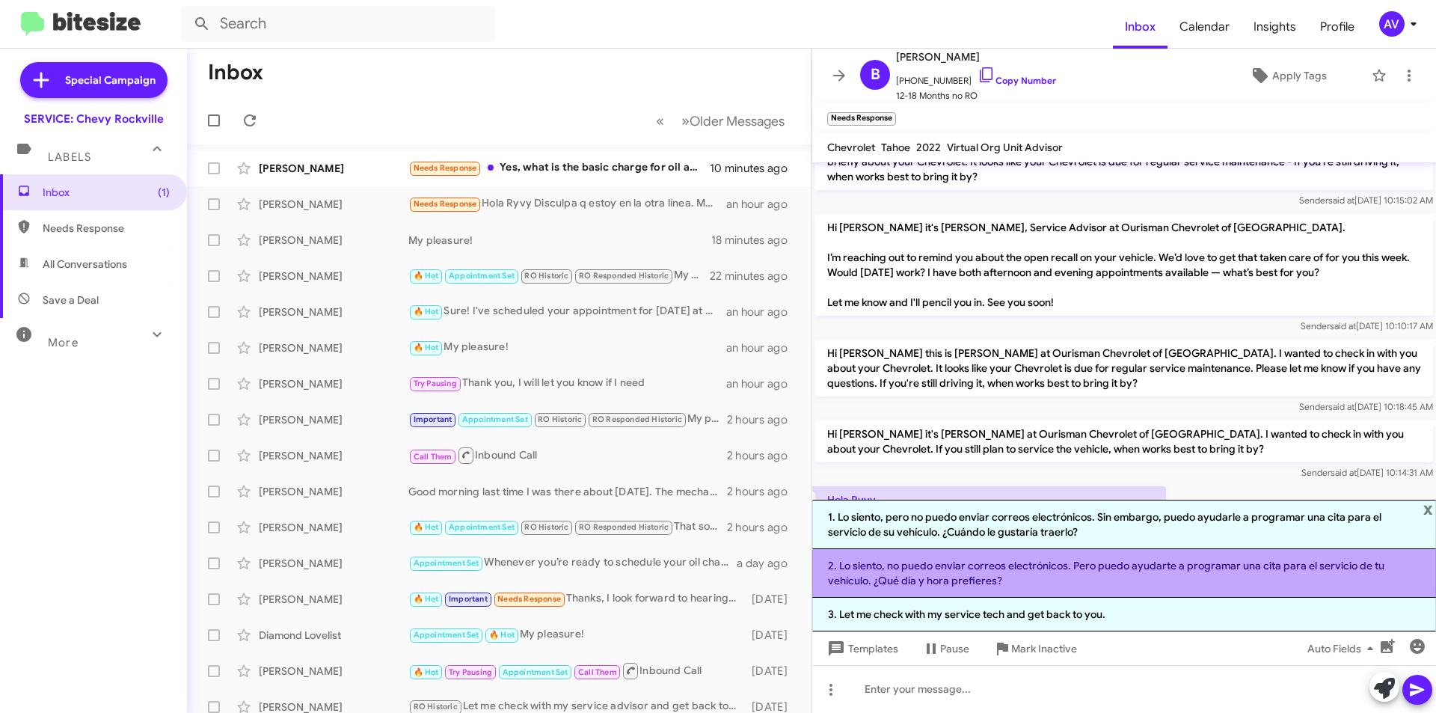
click at [1006, 584] on li "2. Lo siento, no puedo enviar correos electrónicos. Pero puedo ayudarte a progr…" at bounding box center [1124, 573] width 624 height 49
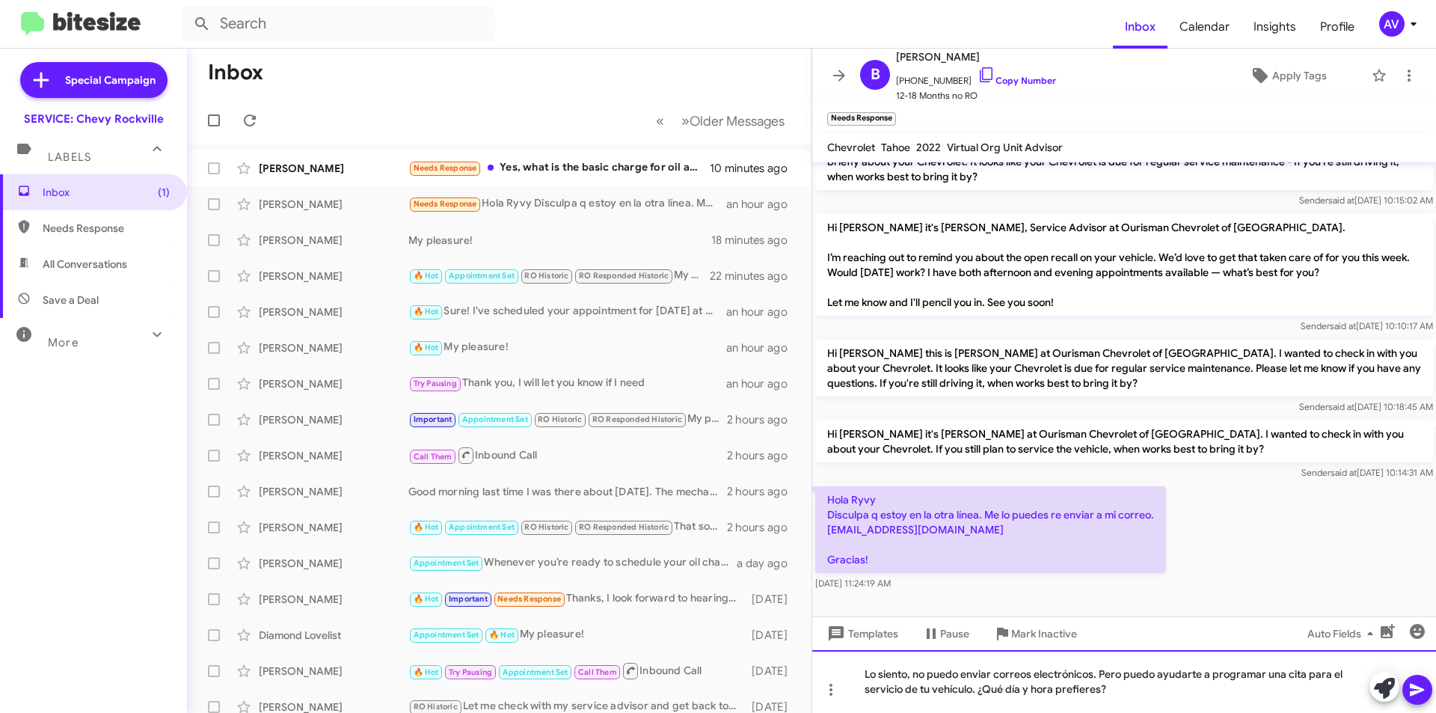
click at [1099, 688] on div "Lo siento, no puedo enviar correos electrónicos. Pero puedo ayudarte a programa…" at bounding box center [1124, 681] width 624 height 63
click at [1195, 672] on div "Lo siento, no puedo enviar correos electrónicos. Pero puedo ayudarte a programa…" at bounding box center [1124, 681] width 624 height 63
click at [1417, 694] on icon at bounding box center [1418, 690] width 18 height 18
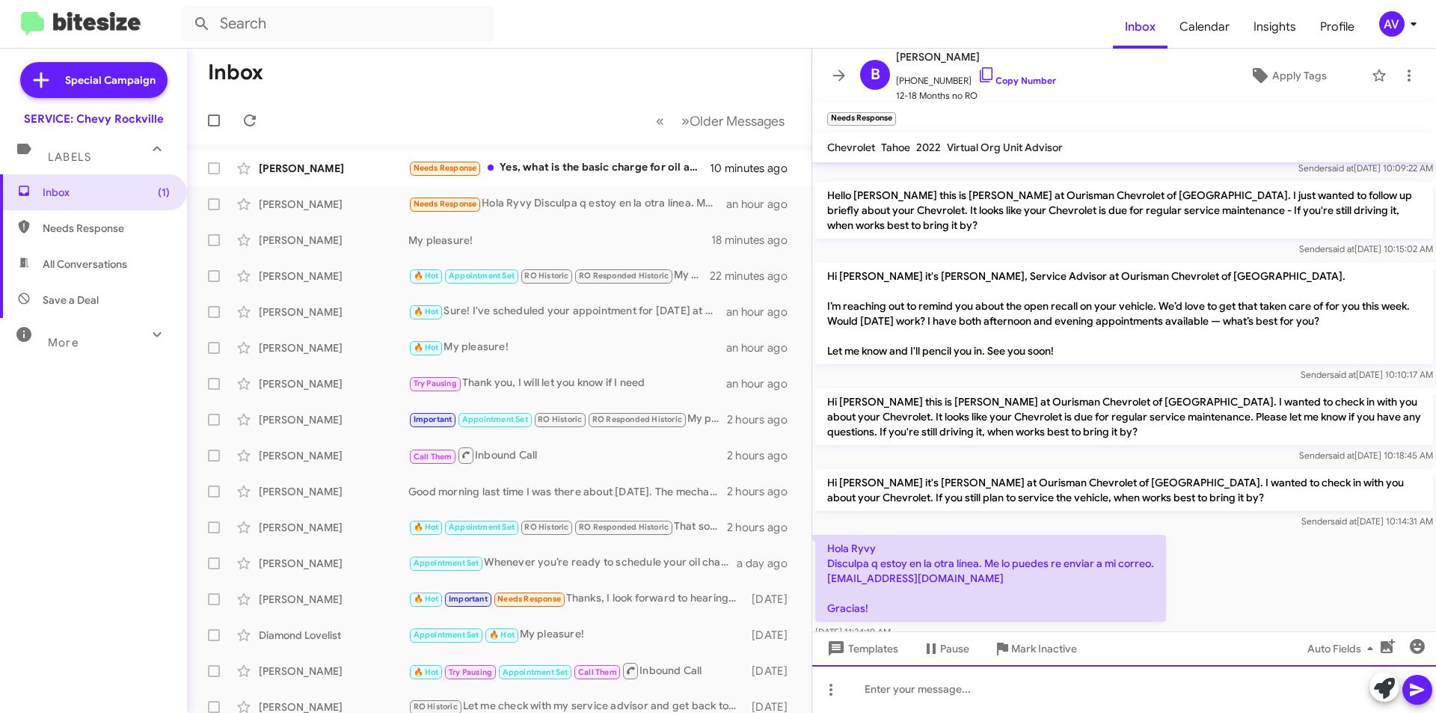
scroll to position [1068, 0]
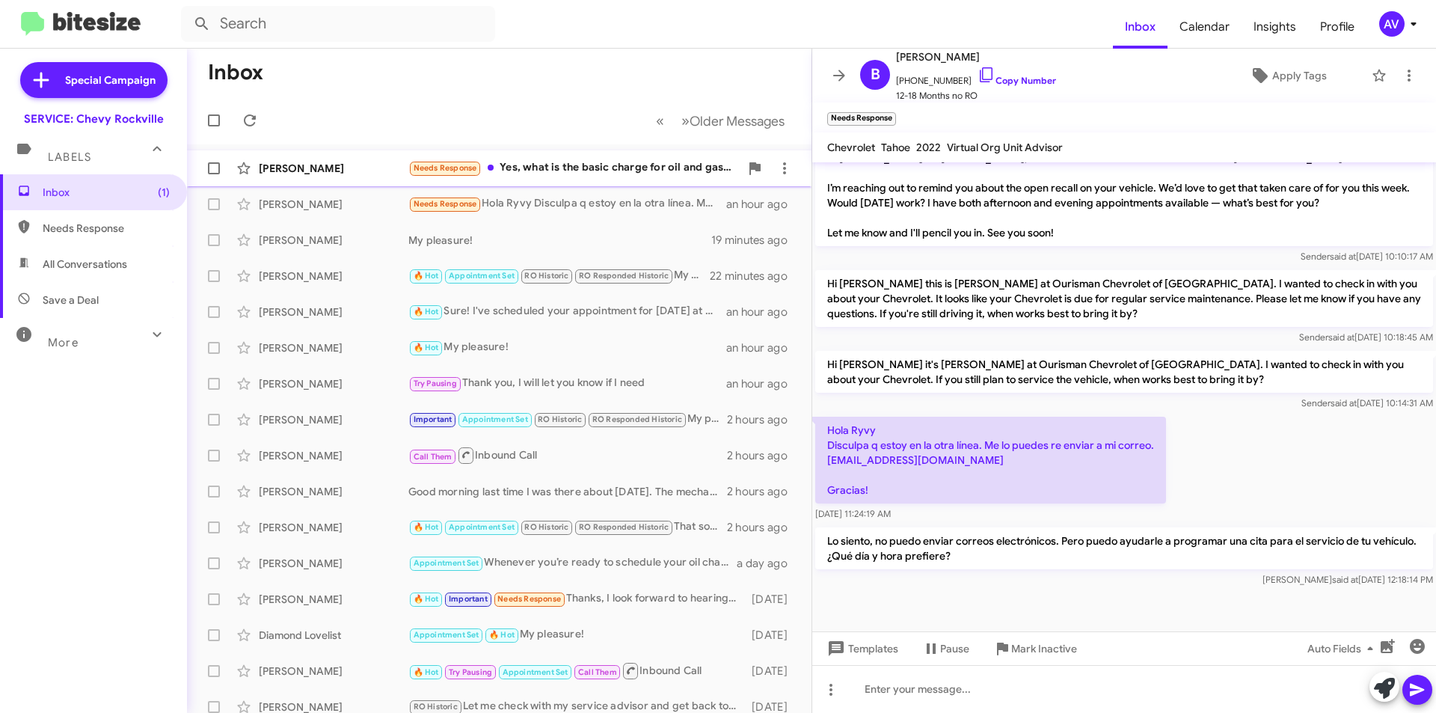
click at [563, 165] on div "Needs Response Yes, what is the basic charge for oil and gas filter? I know the…" at bounding box center [573, 167] width 331 height 17
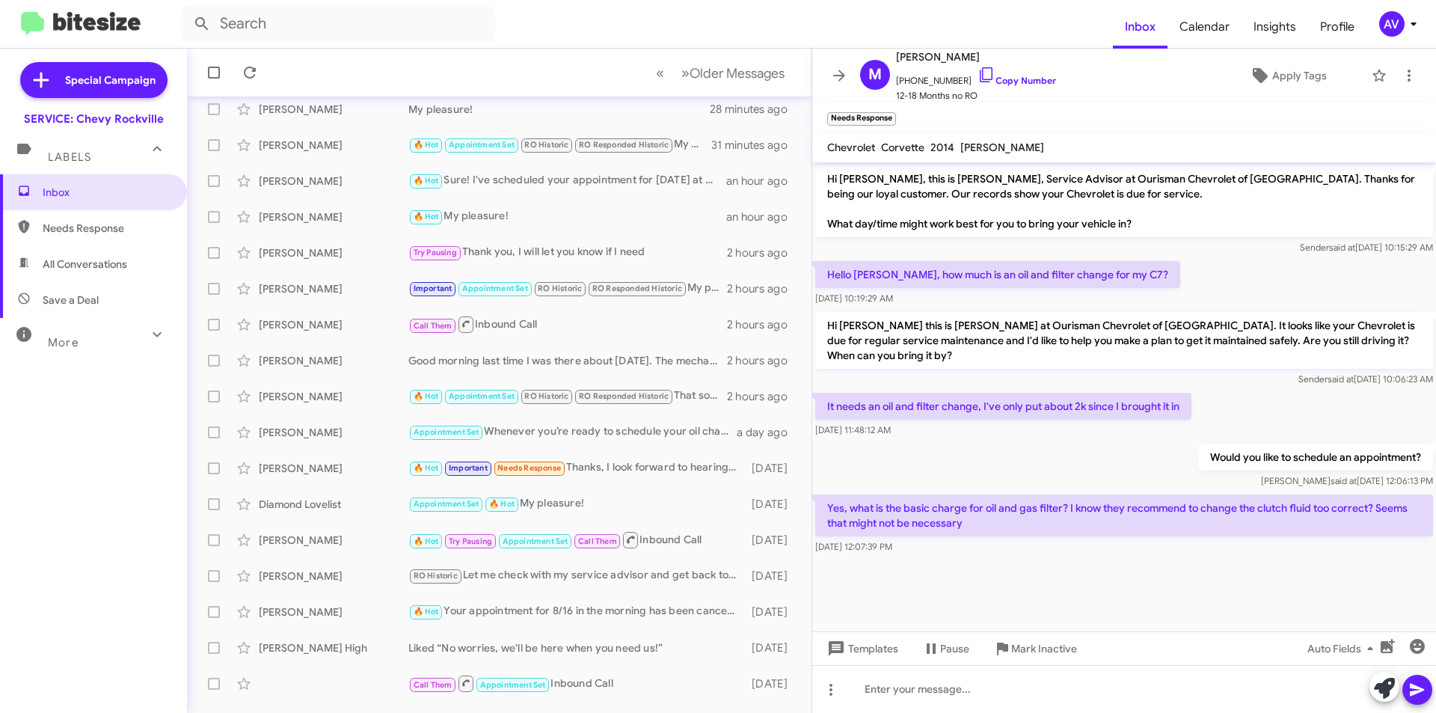
scroll to position [156, 0]
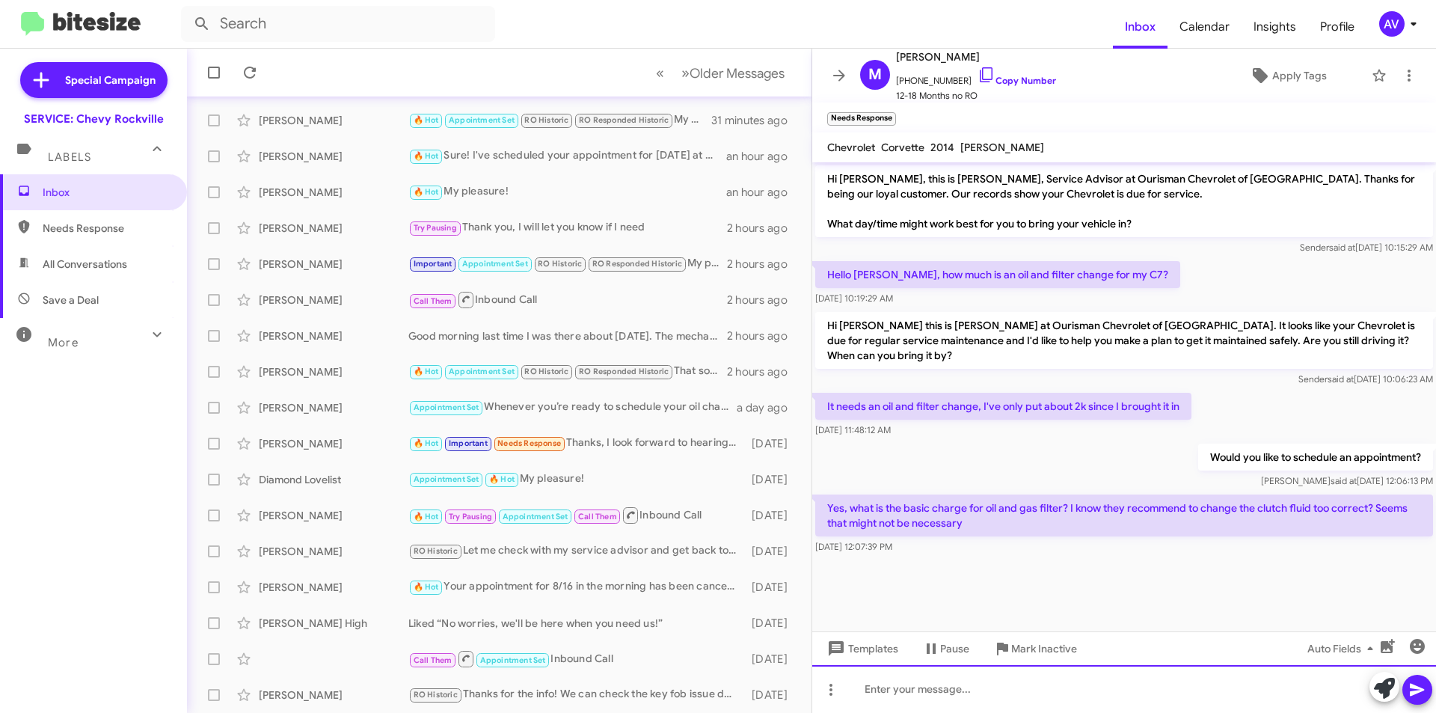
click at [892, 693] on div at bounding box center [1124, 689] width 624 height 48
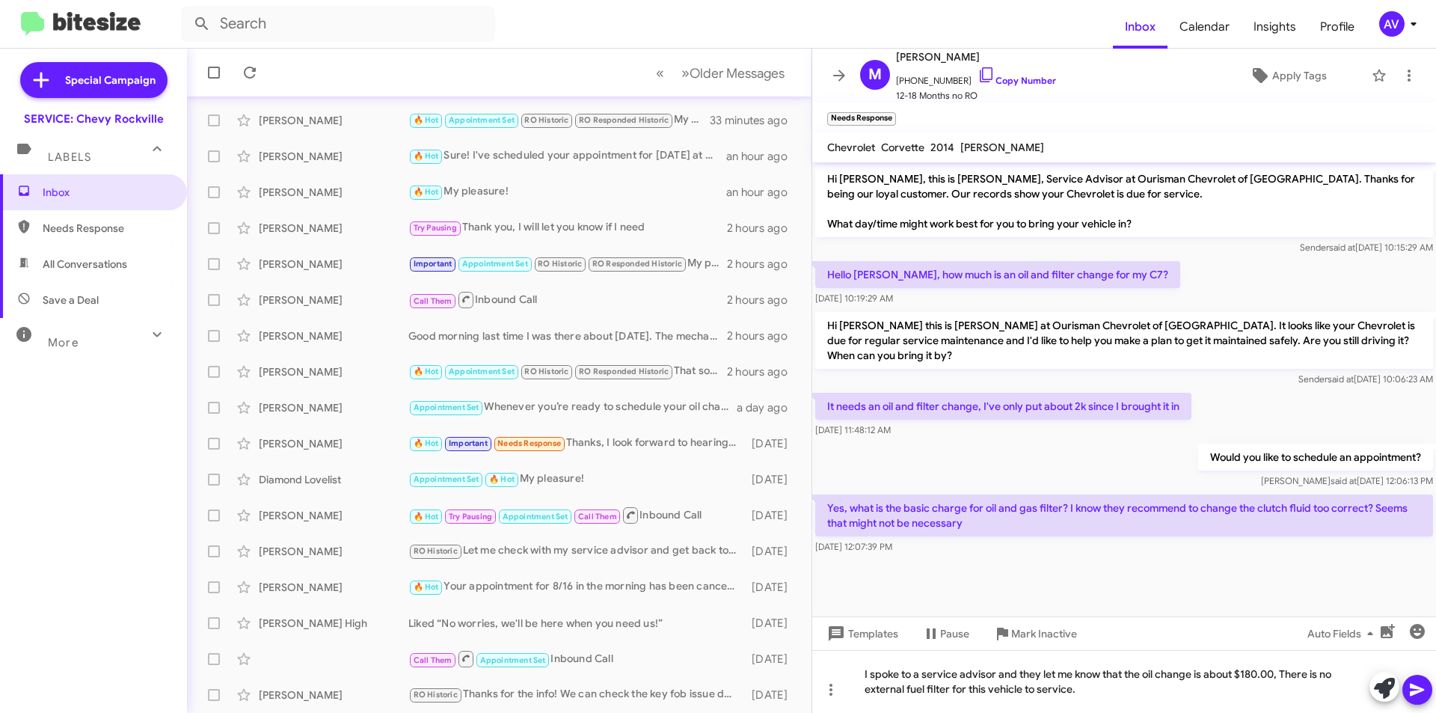
click at [1413, 687] on icon at bounding box center [1417, 690] width 14 height 13
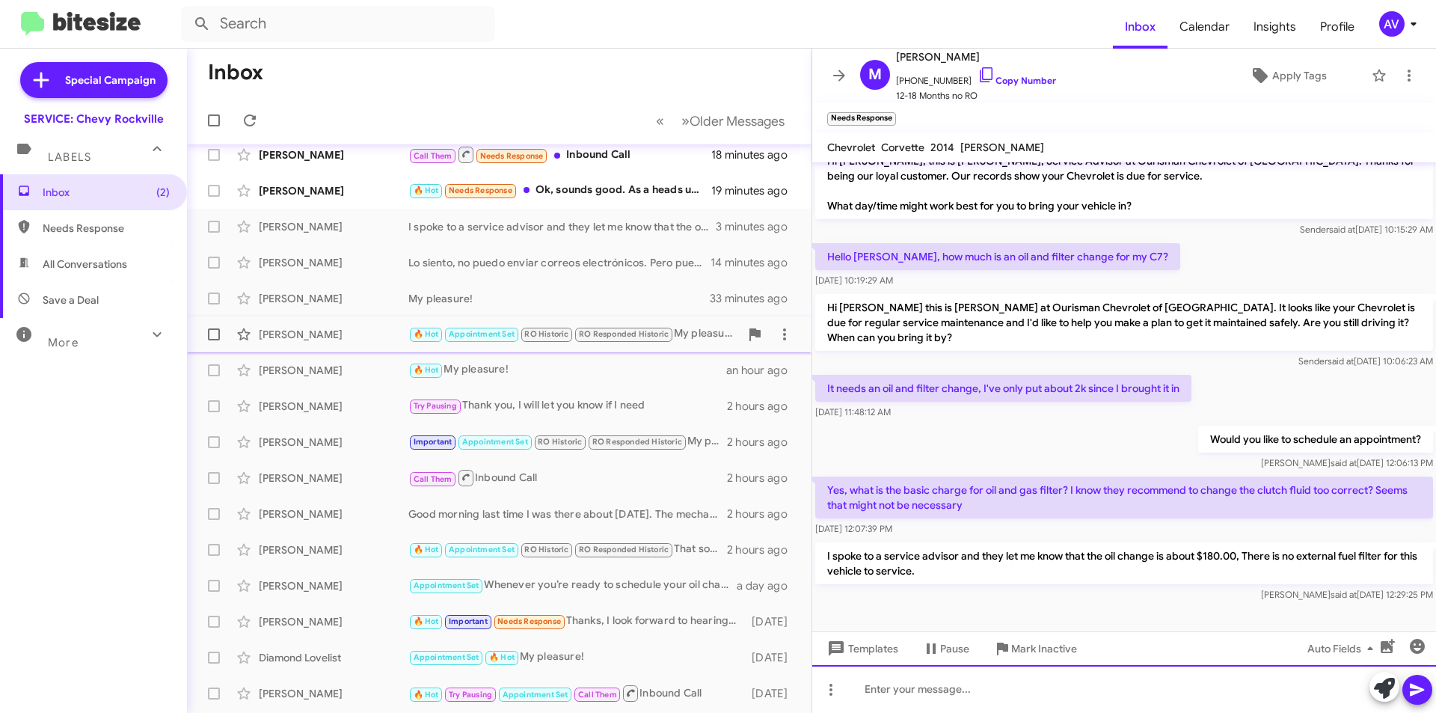
scroll to position [0, 0]
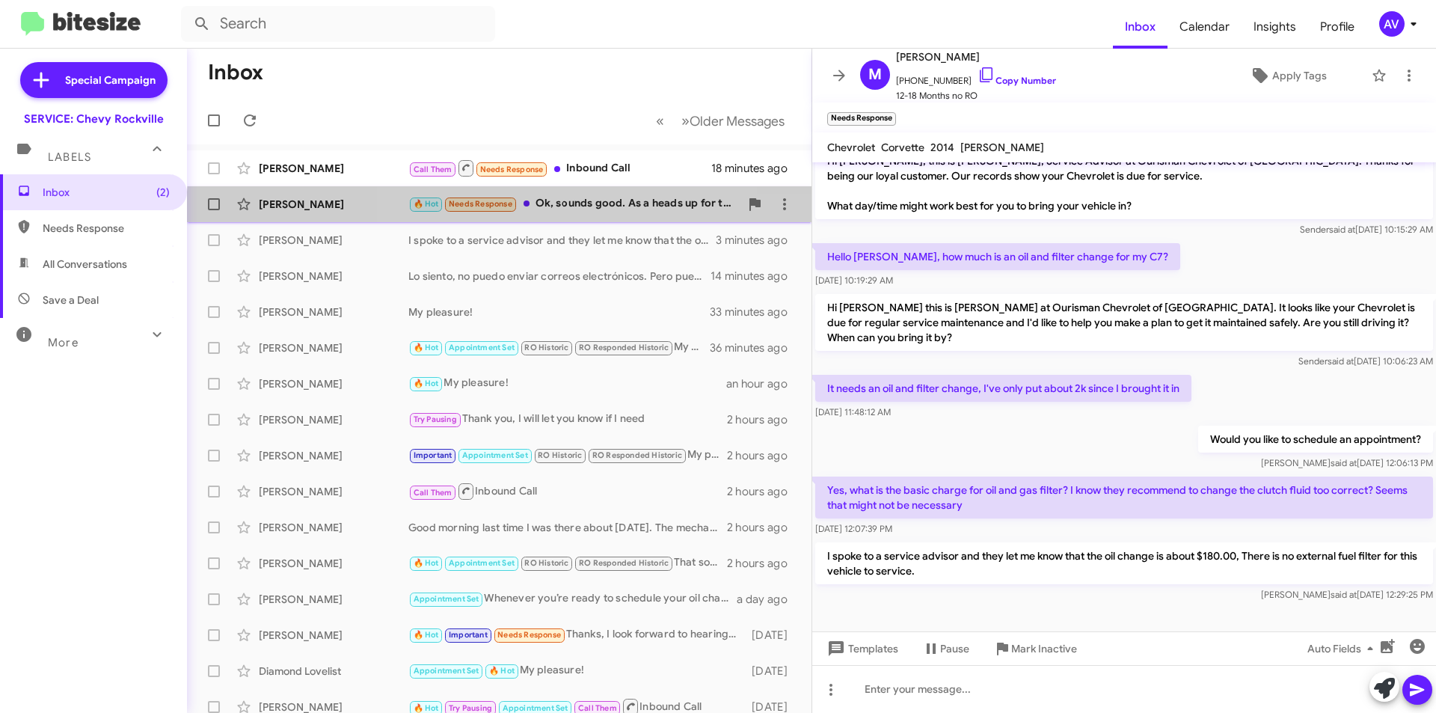
click at [589, 215] on div "[PERSON_NAME] 🔥 Hot Needs Response Ok, sounds good. As a heads up for the neces…" at bounding box center [499, 204] width 601 height 30
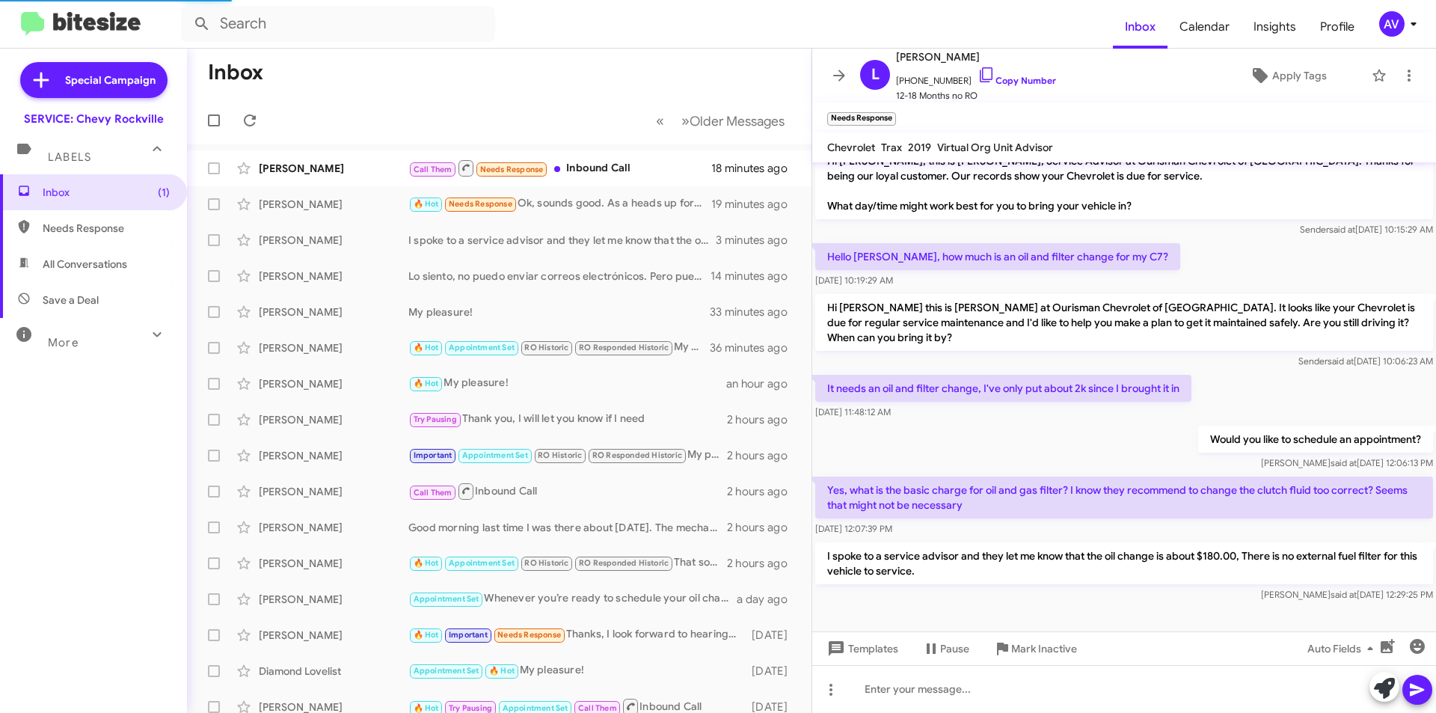
scroll to position [465, 0]
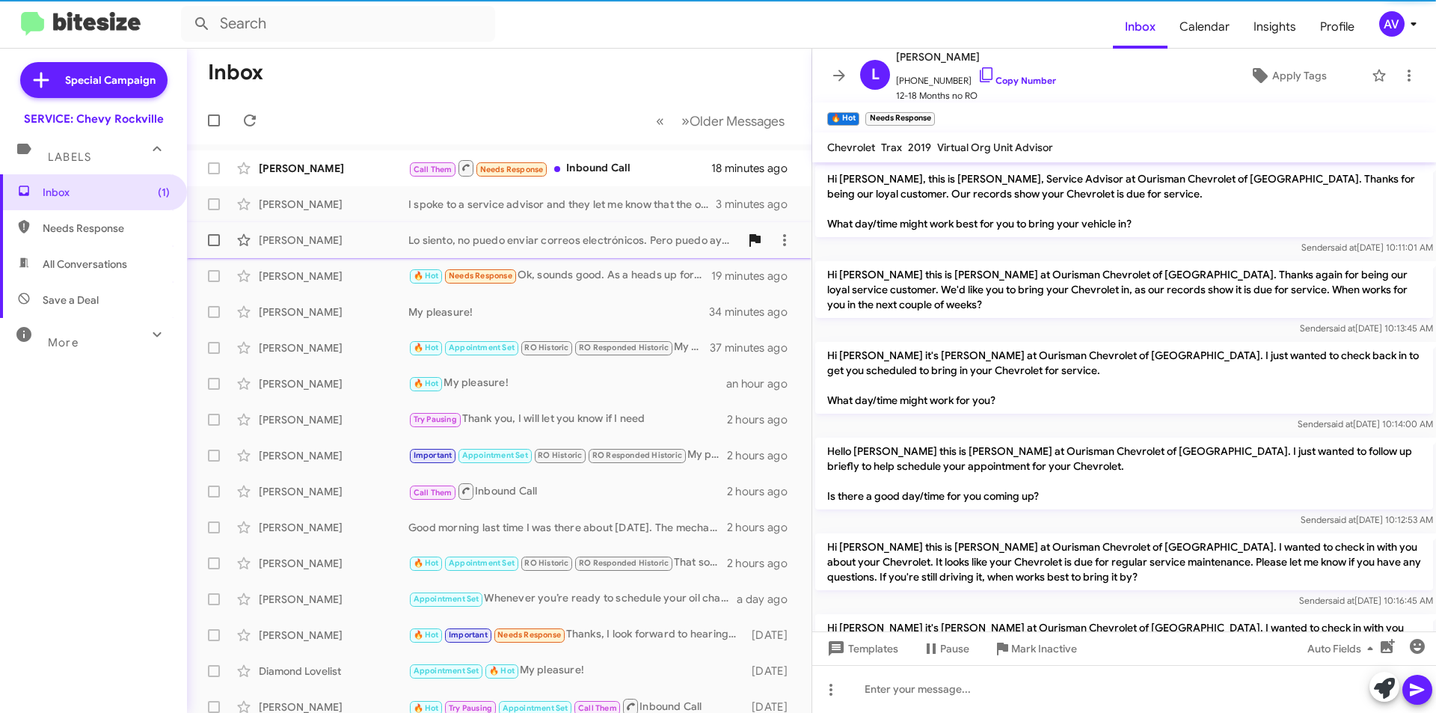
scroll to position [435, 0]
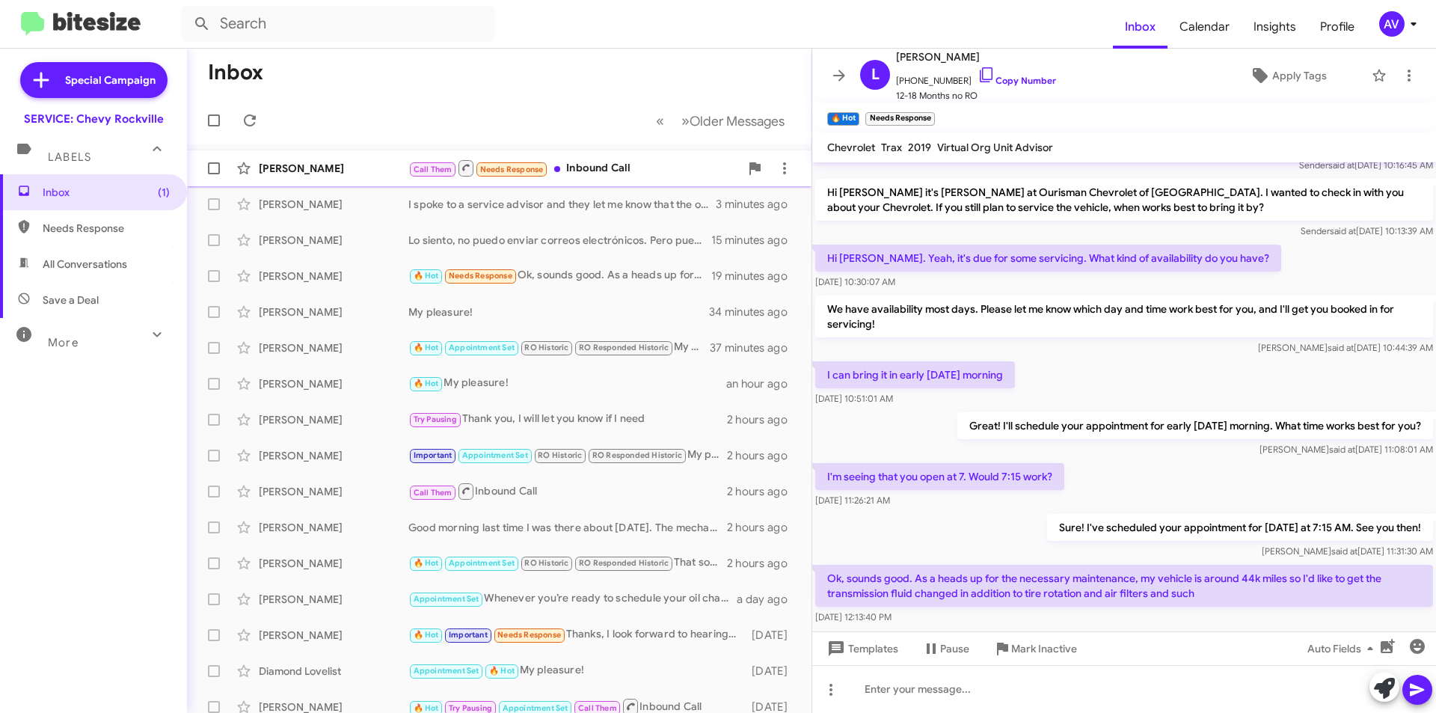
click at [605, 169] on div "Call Them Needs Response Inbound Call" at bounding box center [573, 168] width 331 height 19
